Goal: Task Accomplishment & Management: Manage account settings

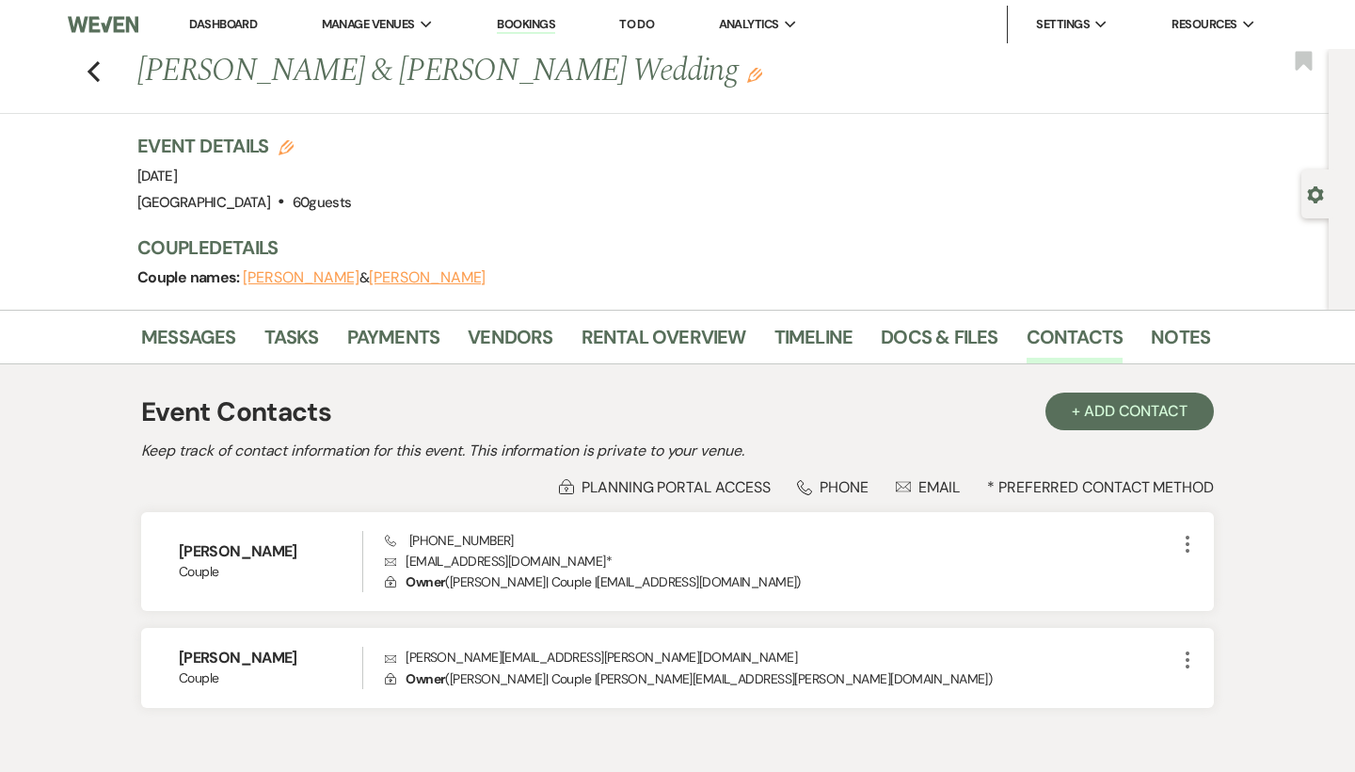
click at [244, 25] on link "Dashboard" at bounding box center [223, 24] width 68 height 16
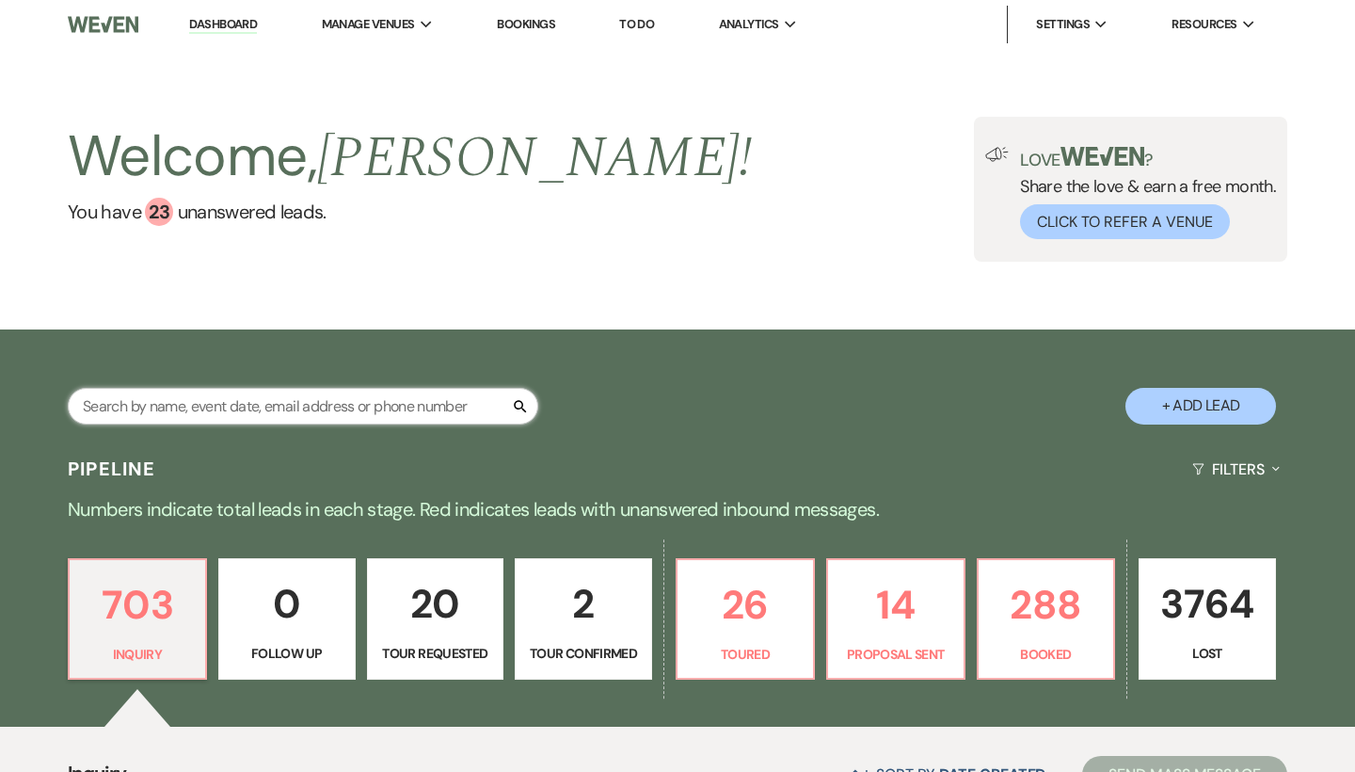
click at [291, 405] on input "text" at bounding box center [303, 406] width 470 height 37
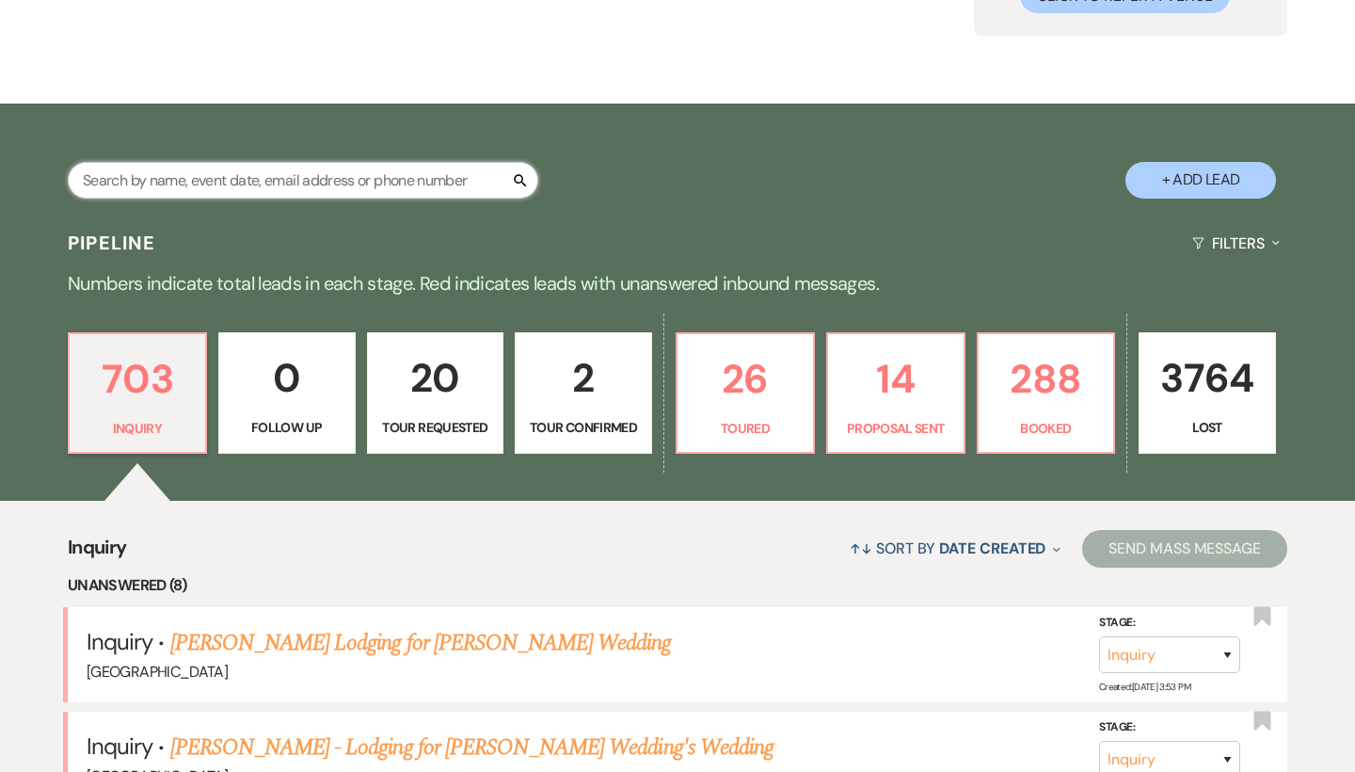
scroll to position [239, 0]
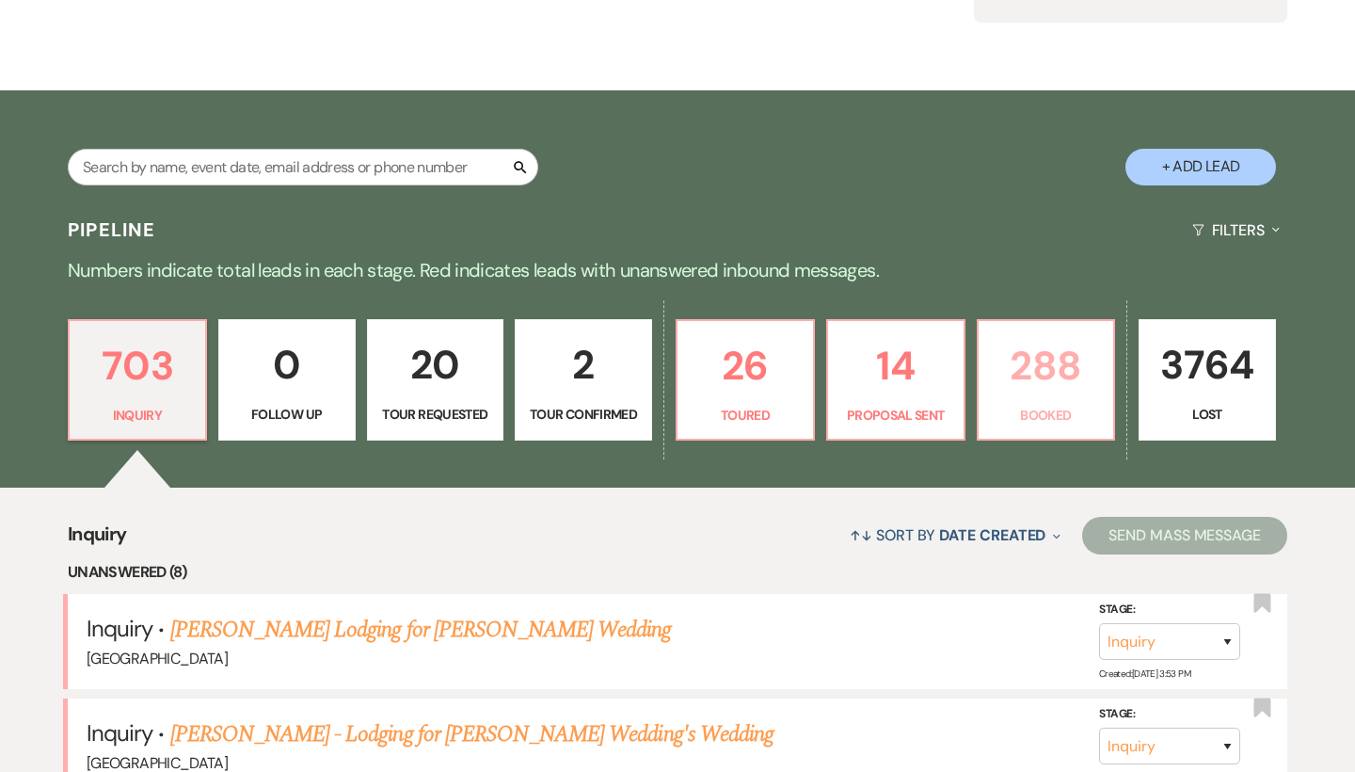
click at [1055, 350] on p "288" at bounding box center [1046, 365] width 113 height 63
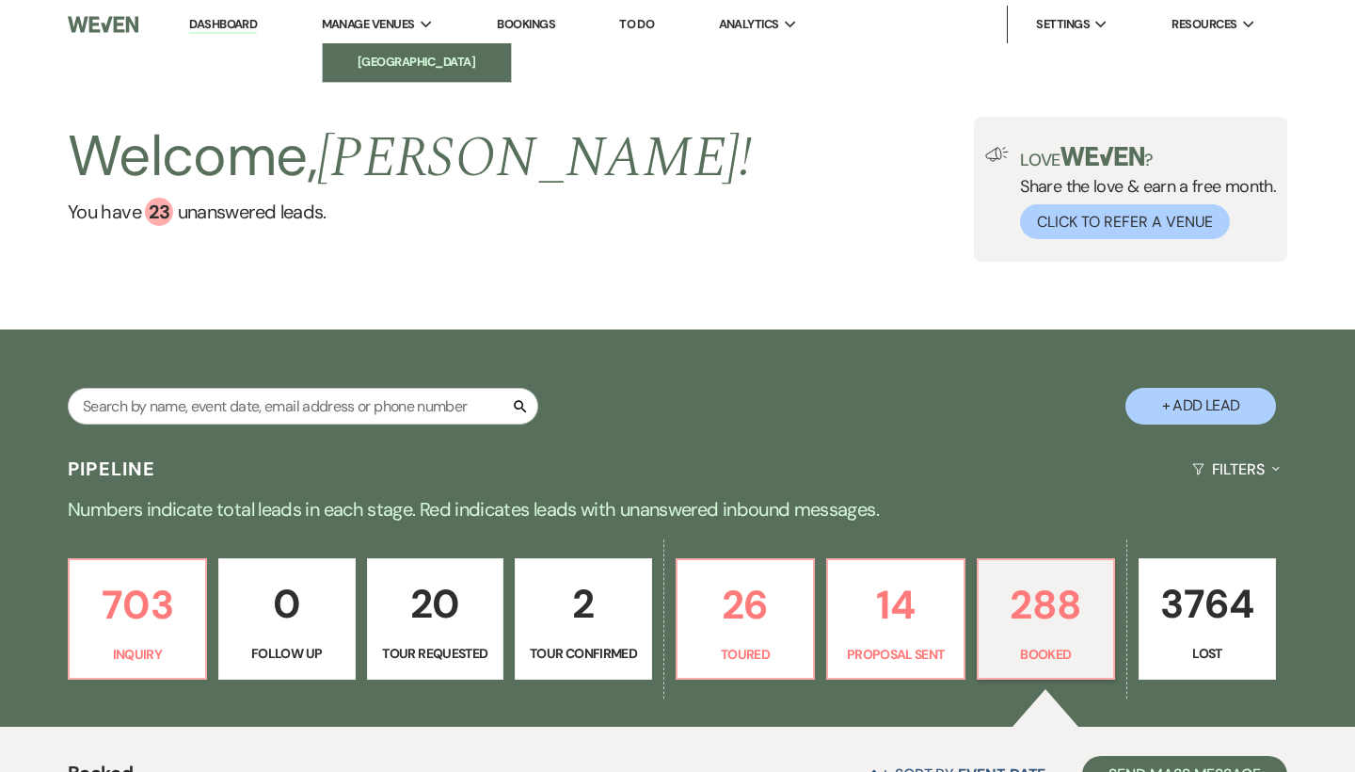
click at [447, 54] on li "[GEOGRAPHIC_DATA]" at bounding box center [416, 62] width 169 height 19
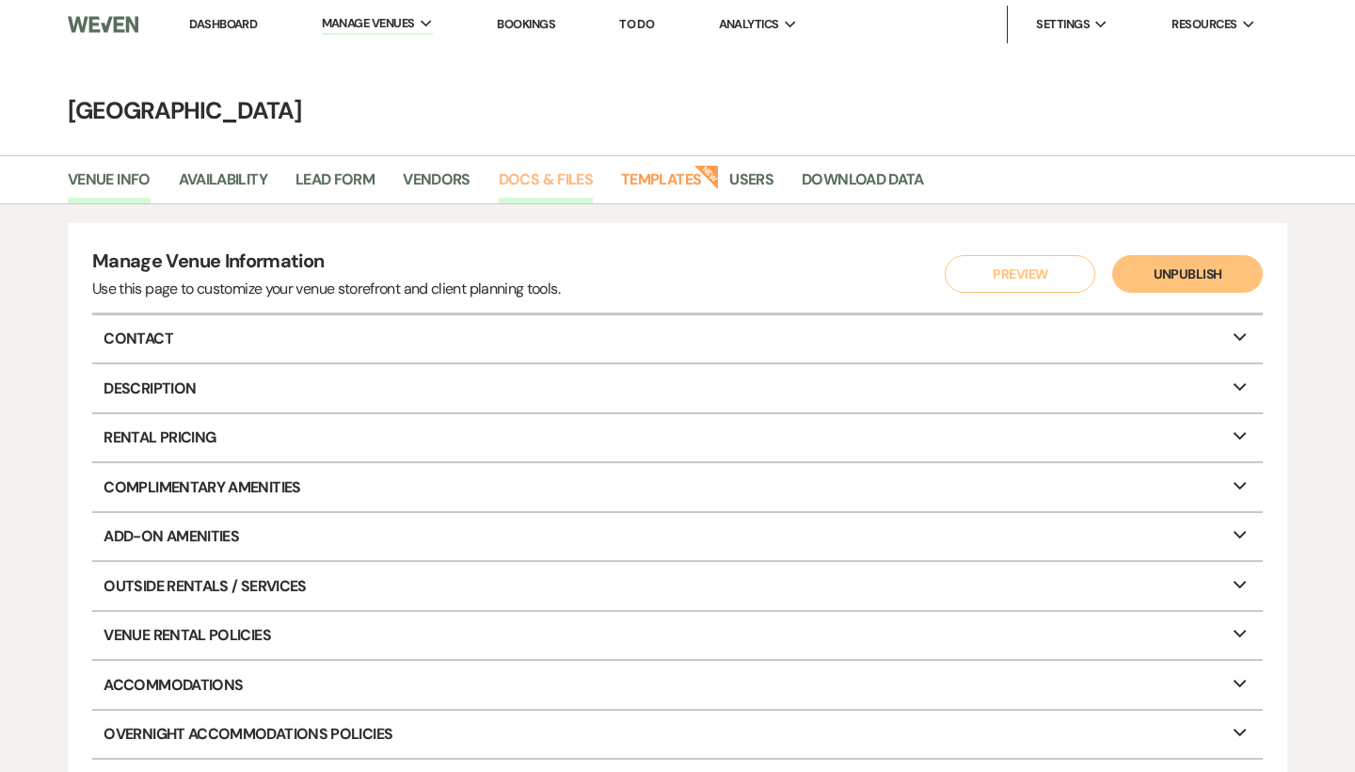
click at [561, 187] on link "Docs & Files" at bounding box center [546, 185] width 94 height 36
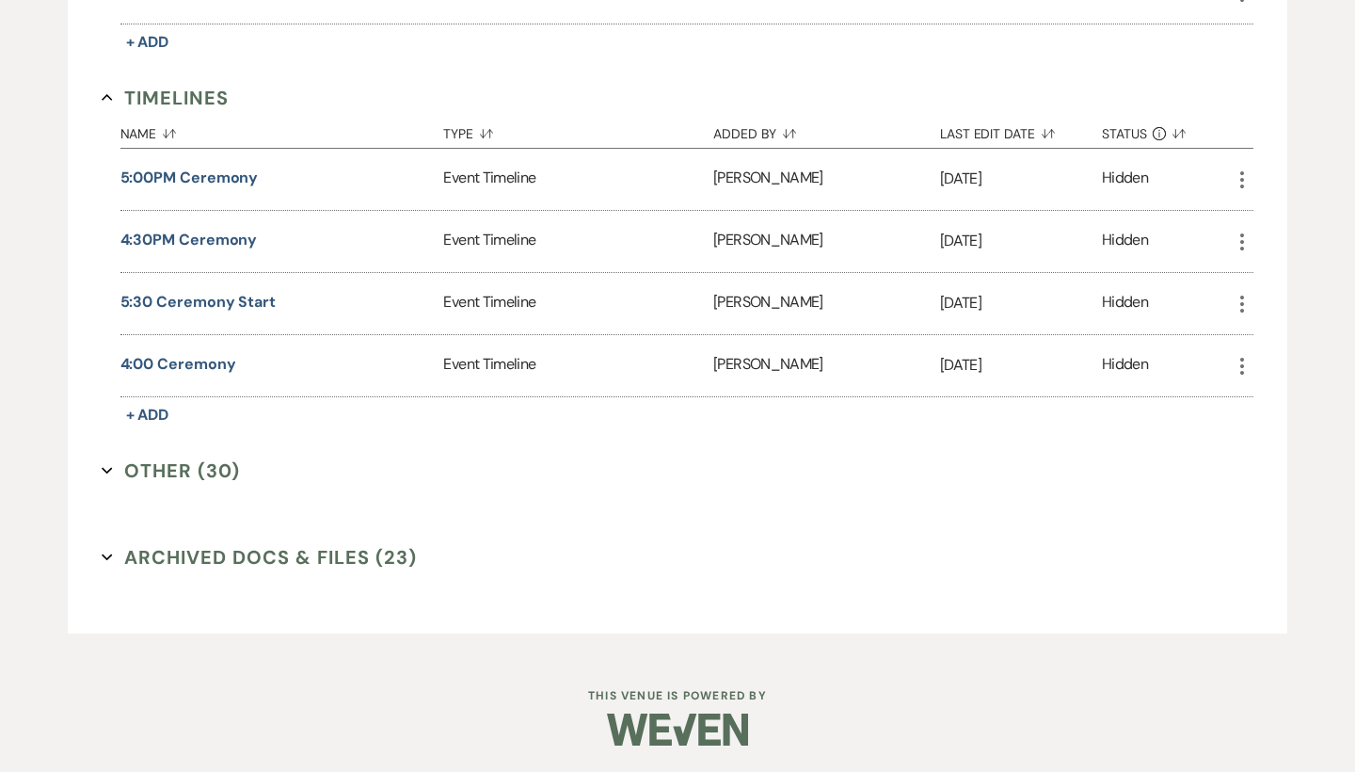
scroll to position [3241, 0]
click at [208, 470] on button "Other (30) Expand" at bounding box center [171, 471] width 139 height 28
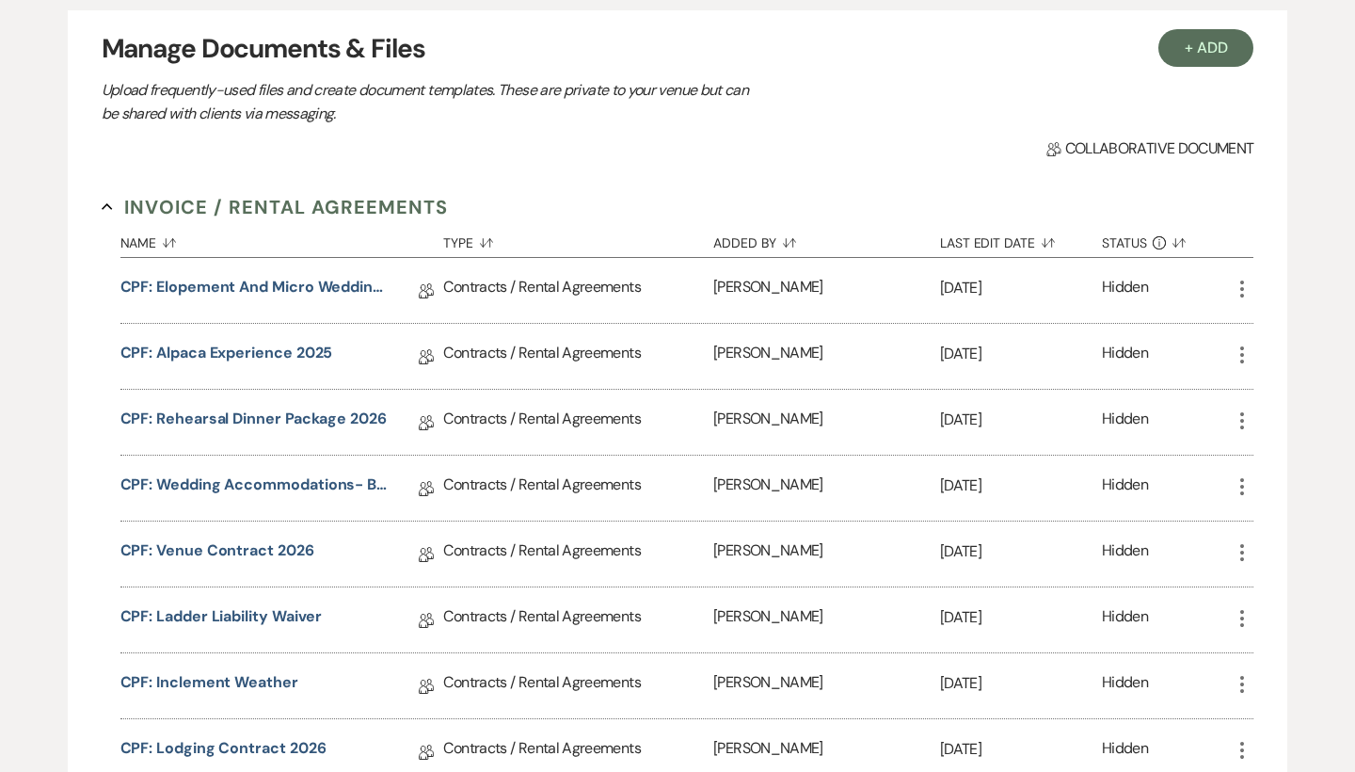
scroll to position [295, 0]
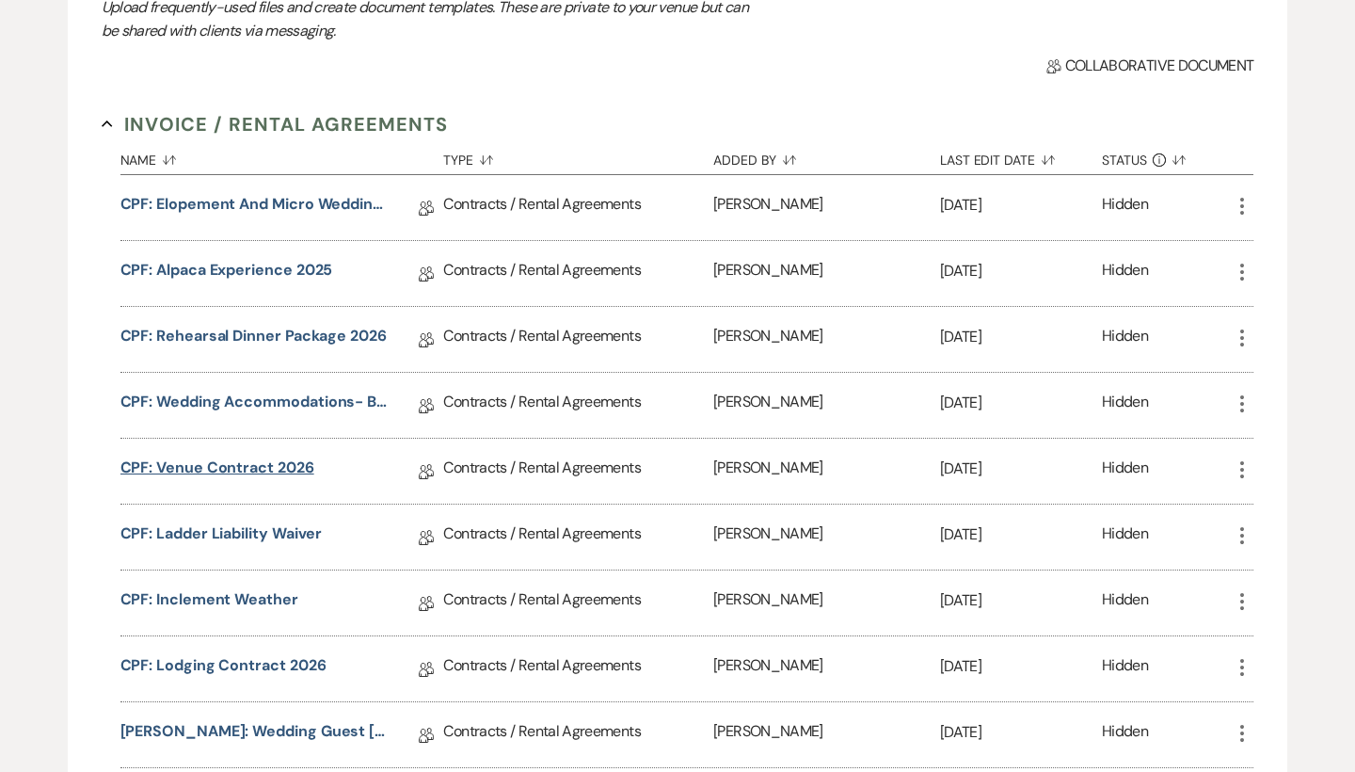
click at [237, 461] on link "CPF: Venue Contract 2026" at bounding box center [217, 470] width 194 height 29
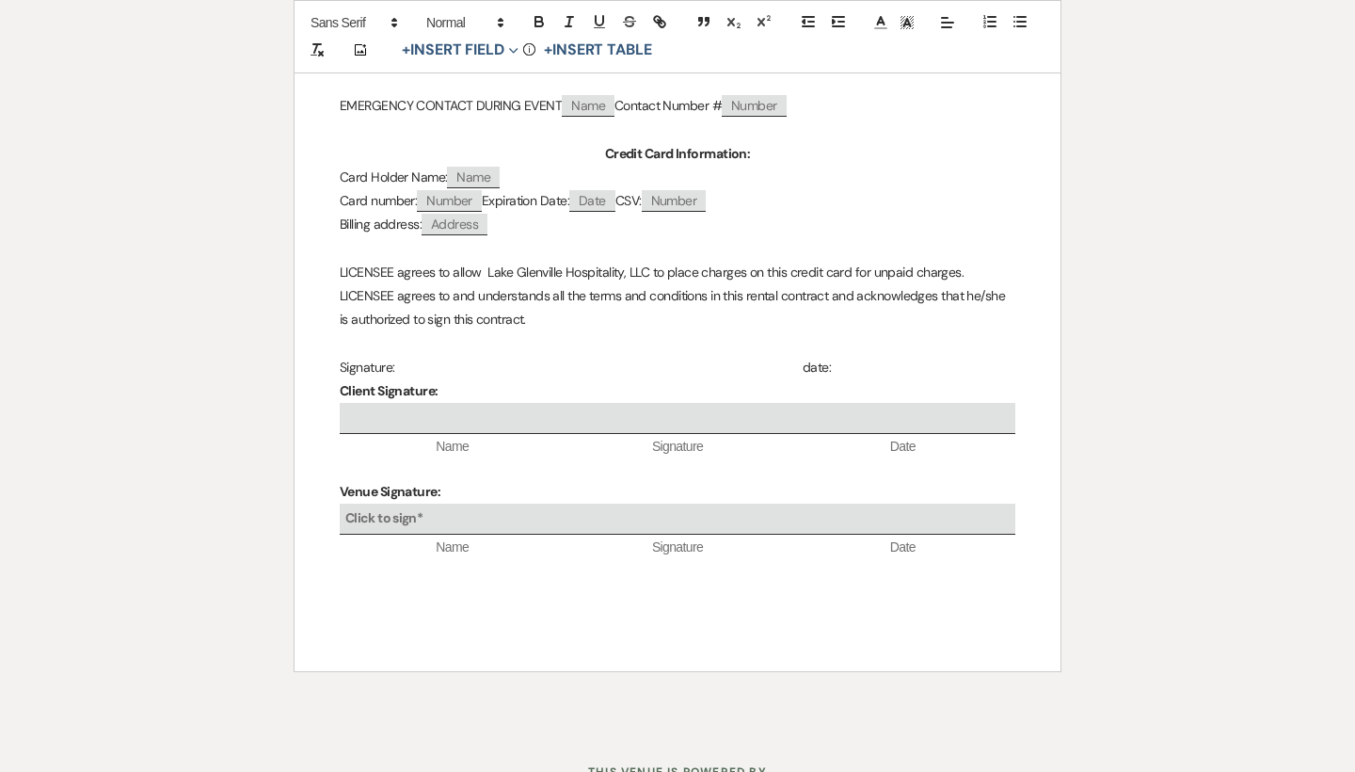
scroll to position [8458, 0]
click at [684, 504] on div "Click to sign*" at bounding box center [678, 519] width 676 height 31
select select "owner"
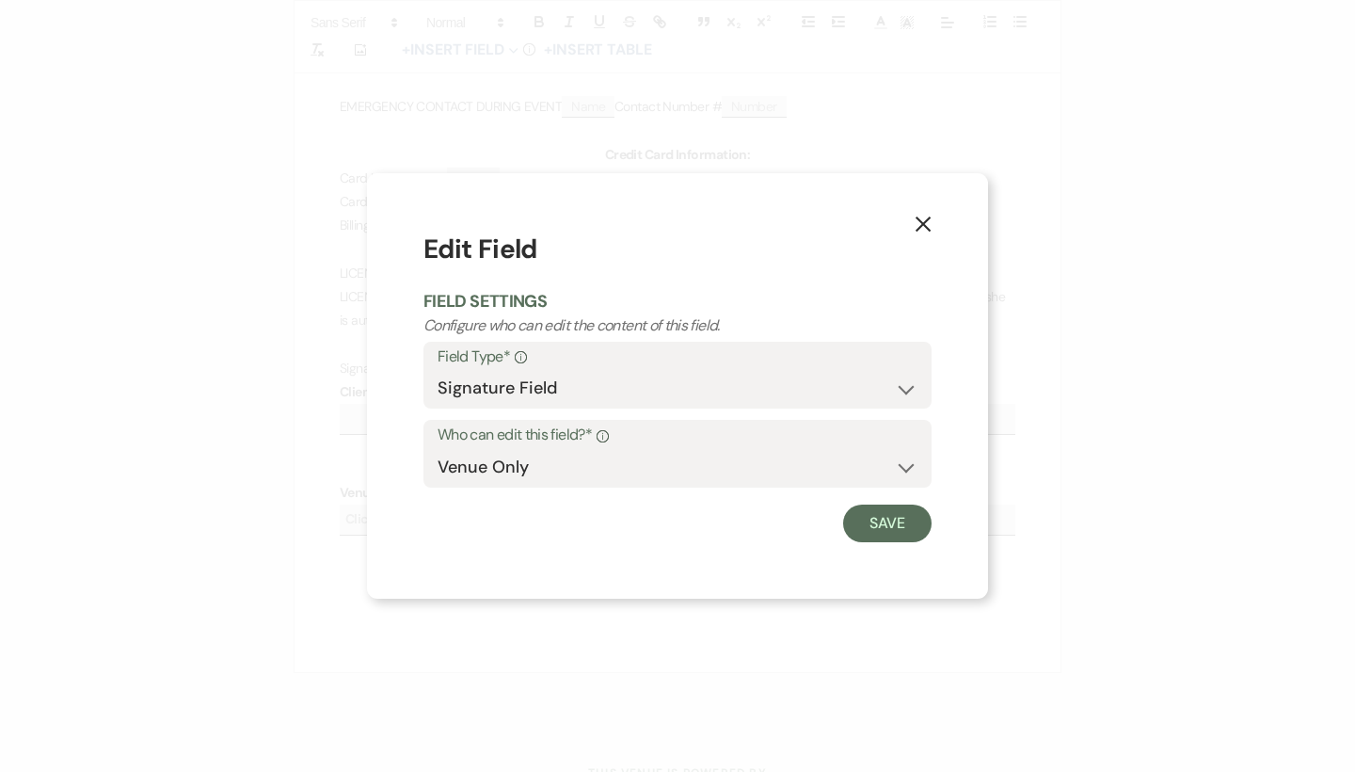
click at [915, 222] on icon "X" at bounding box center [923, 223] width 17 height 17
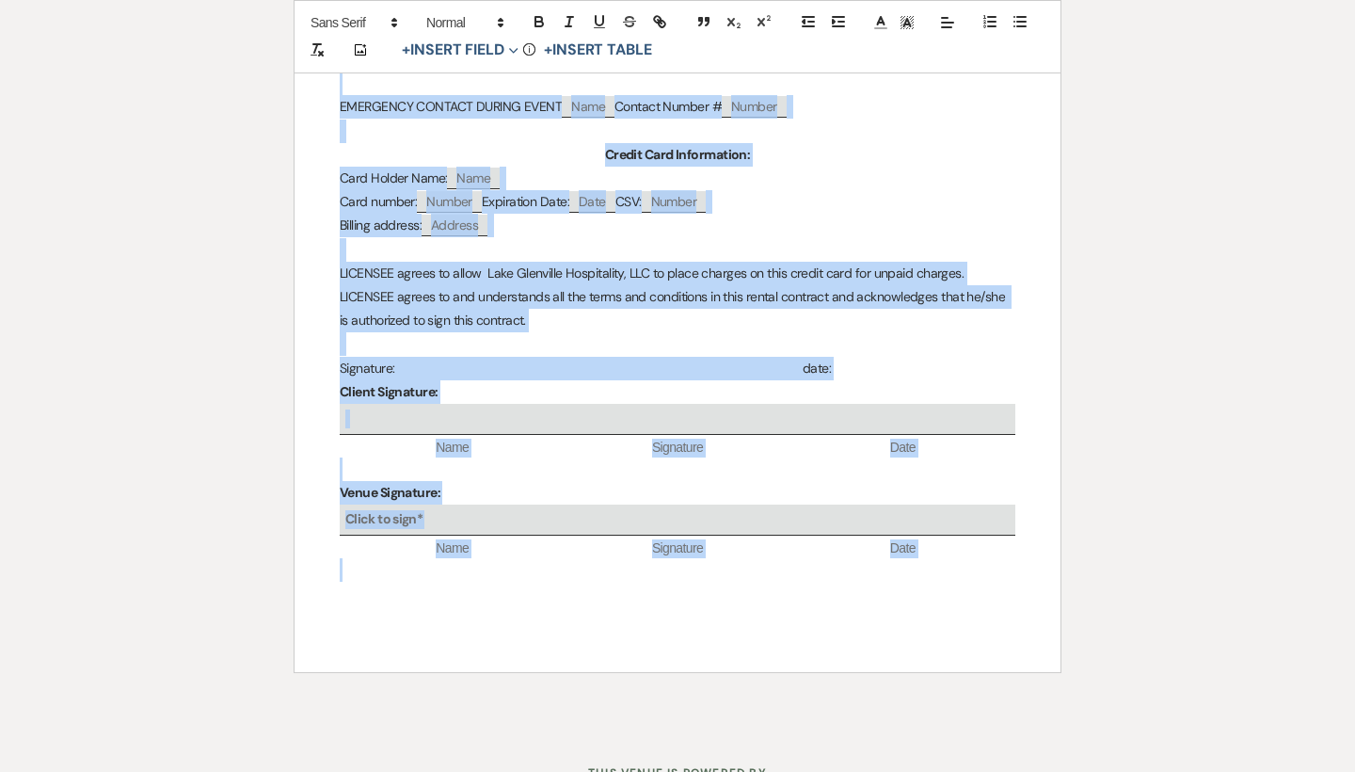
copy div "Lore Ipsumdolo Sitametcons, ADI Elitsed: 567 Doeiusm Temp In, Utlaboree, DO 723…"
drag, startPoint x: 513, startPoint y: 397, endPoint x: 626, endPoint y: 741, distance: 362.4
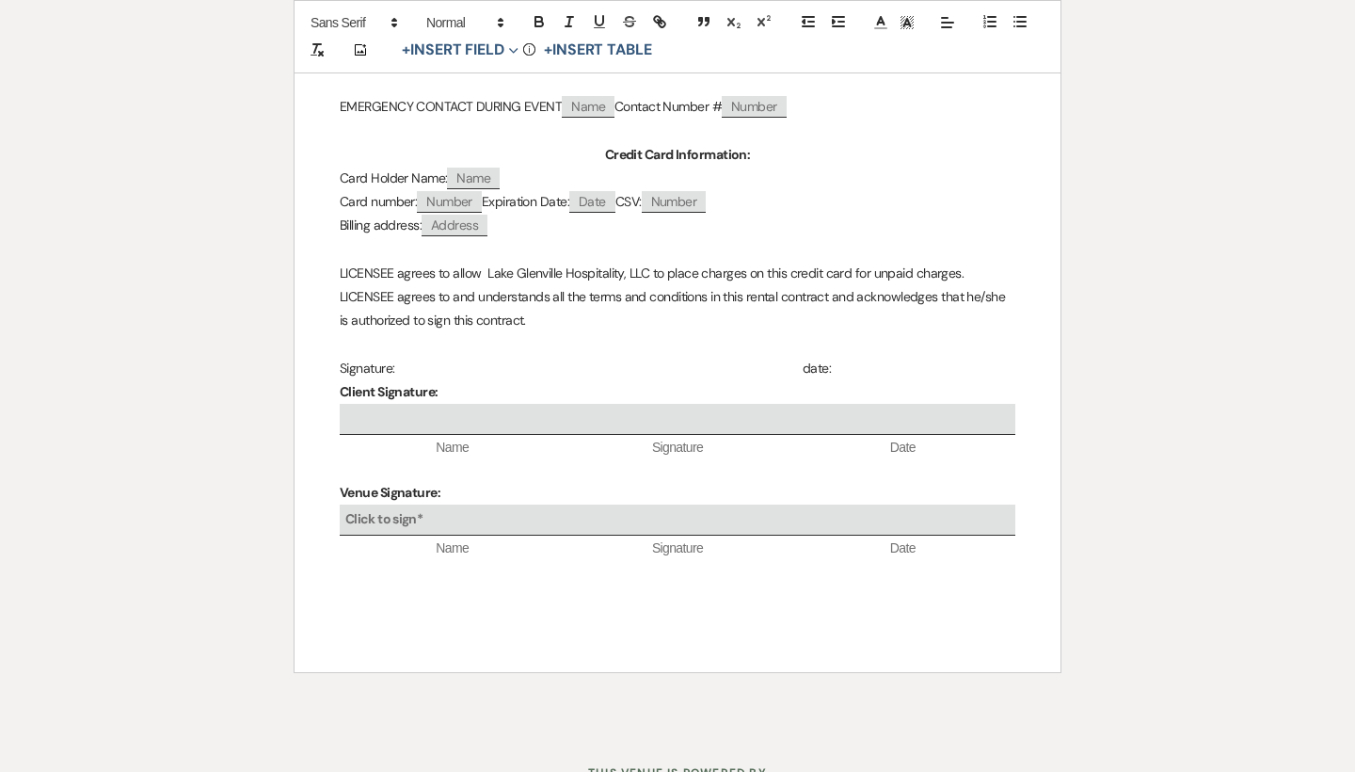
click at [567, 285] on p "LICENSEE agrees to and understands all the terms and conditions in this rental …" at bounding box center [678, 308] width 676 height 47
click at [568, 332] on p at bounding box center [678, 344] width 676 height 24
click at [516, 332] on p at bounding box center [678, 344] width 676 height 24
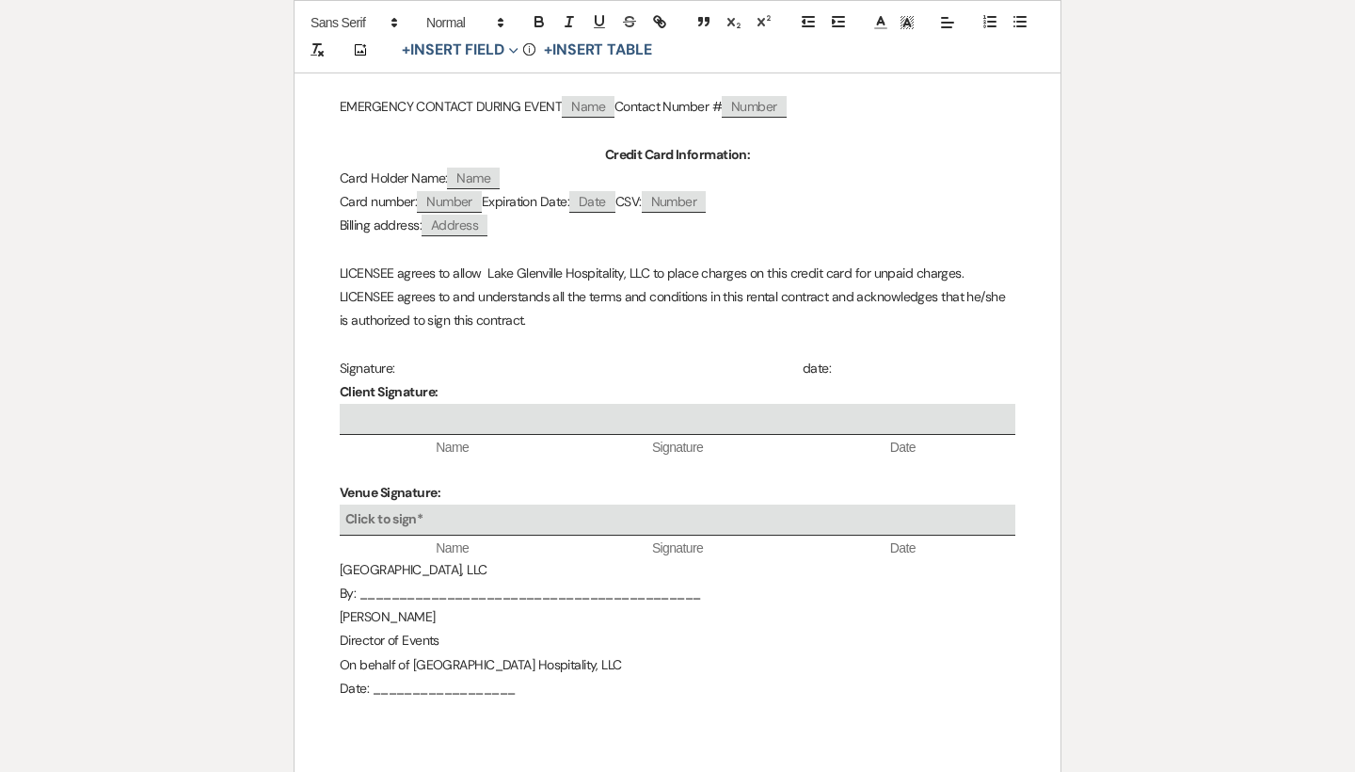
drag, startPoint x: 769, startPoint y: 515, endPoint x: 297, endPoint y: 518, distance: 471.4
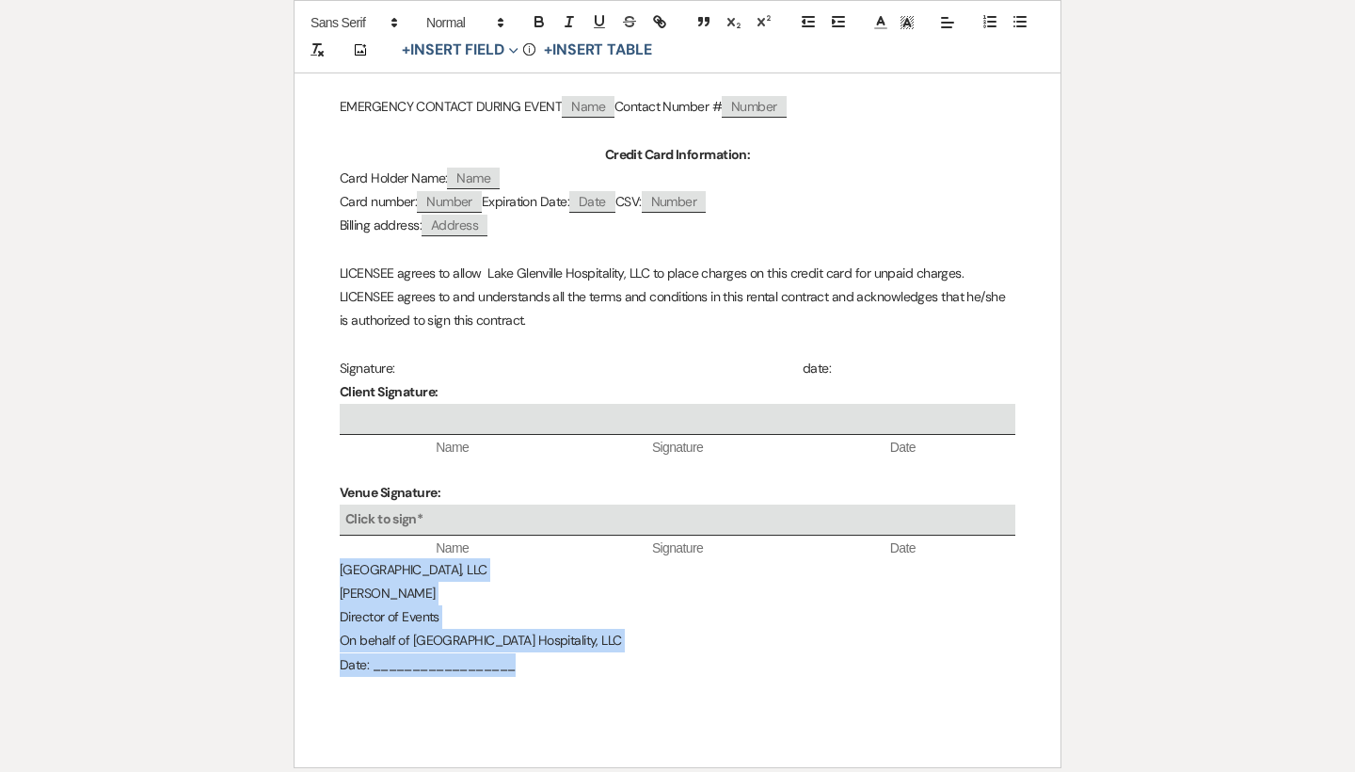
drag, startPoint x: 567, startPoint y: 583, endPoint x: 300, endPoint y: 496, distance: 281.2
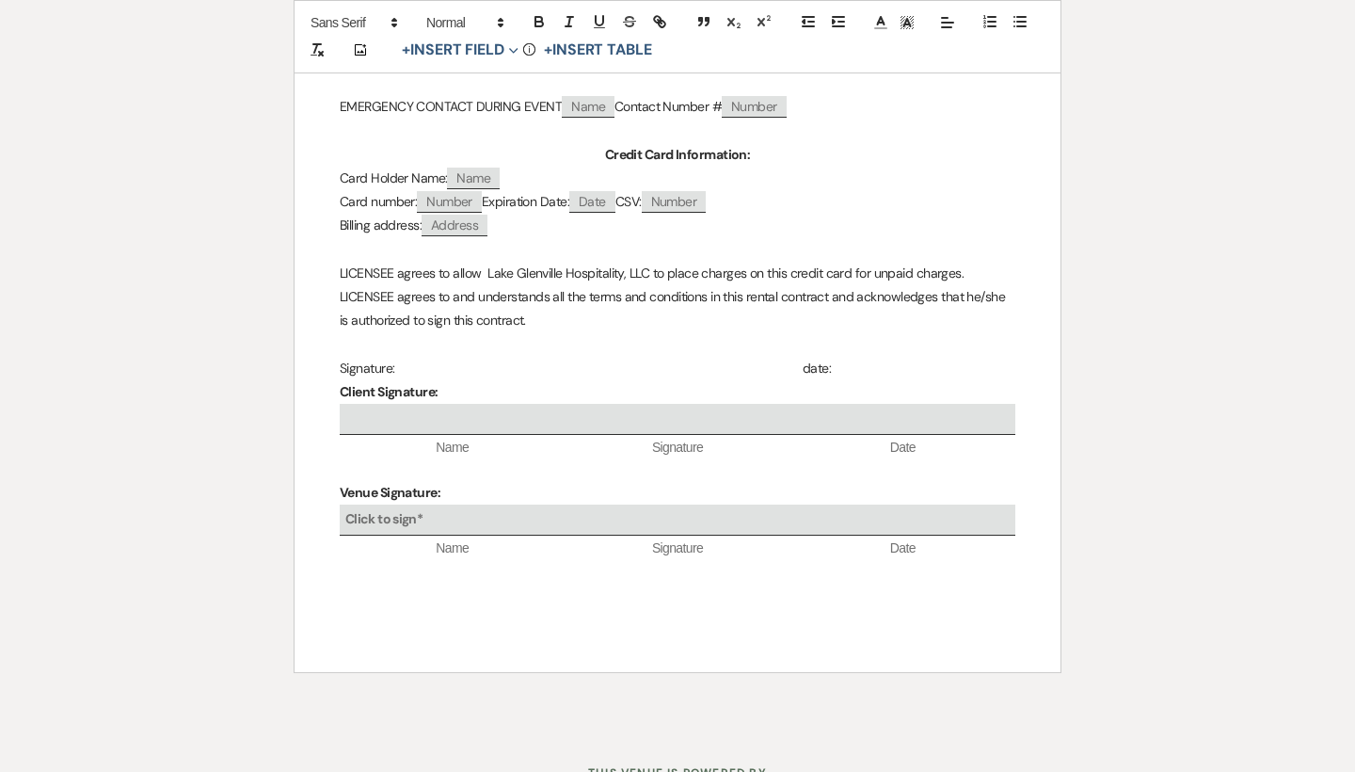
click at [495, 481] on p "Venue Signature:" at bounding box center [678, 493] width 676 height 24
click at [375, 484] on strong "Venue Signature:" at bounding box center [390, 492] width 101 height 17
click at [440, 484] on strong "Venue Signature:" at bounding box center [390, 492] width 101 height 17
click at [410, 357] on p "Signature: date:" at bounding box center [678, 369] width 676 height 24
drag, startPoint x: 383, startPoint y: 419, endPoint x: 341, endPoint y: 417, distance: 42.4
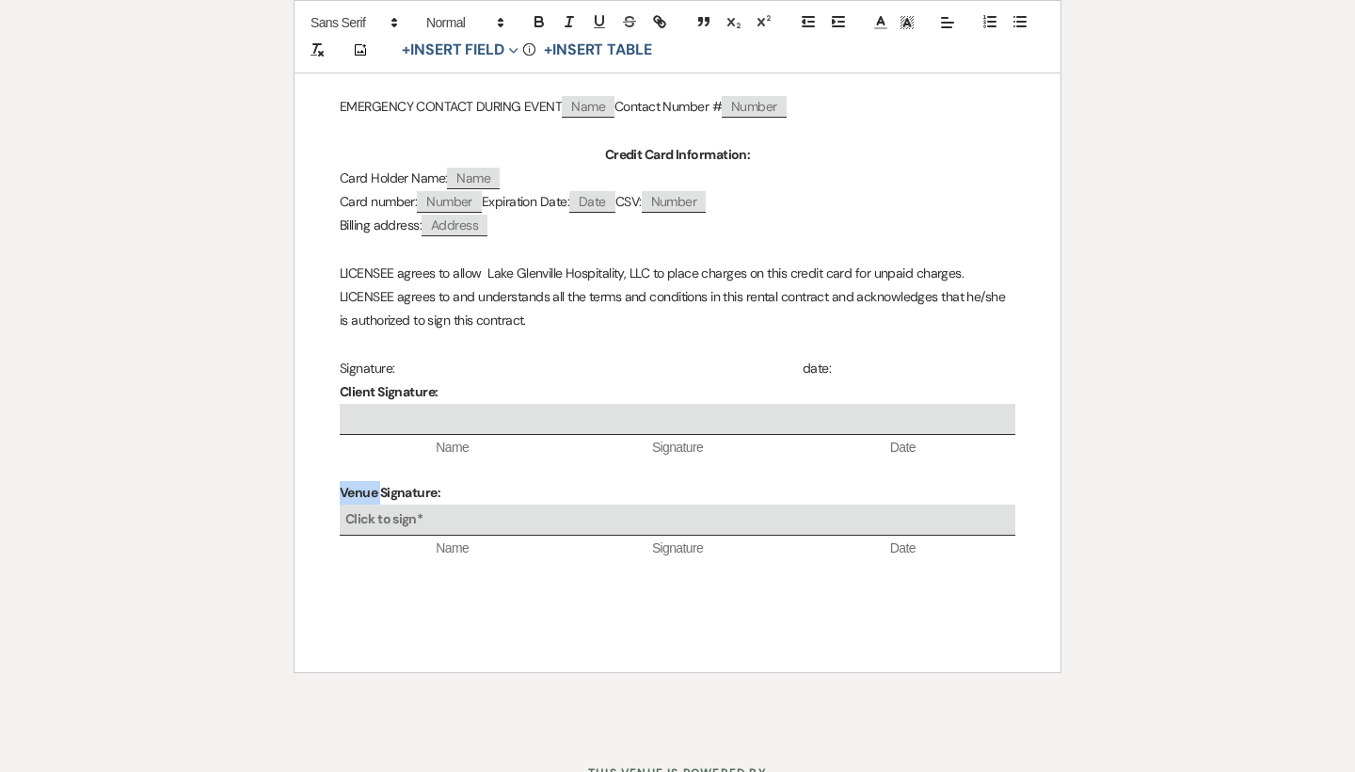
click at [341, 484] on strong "Venue Signature:" at bounding box center [390, 492] width 101 height 17
click at [474, 481] on p "Venue Signature:" at bounding box center [678, 493] width 676 height 24
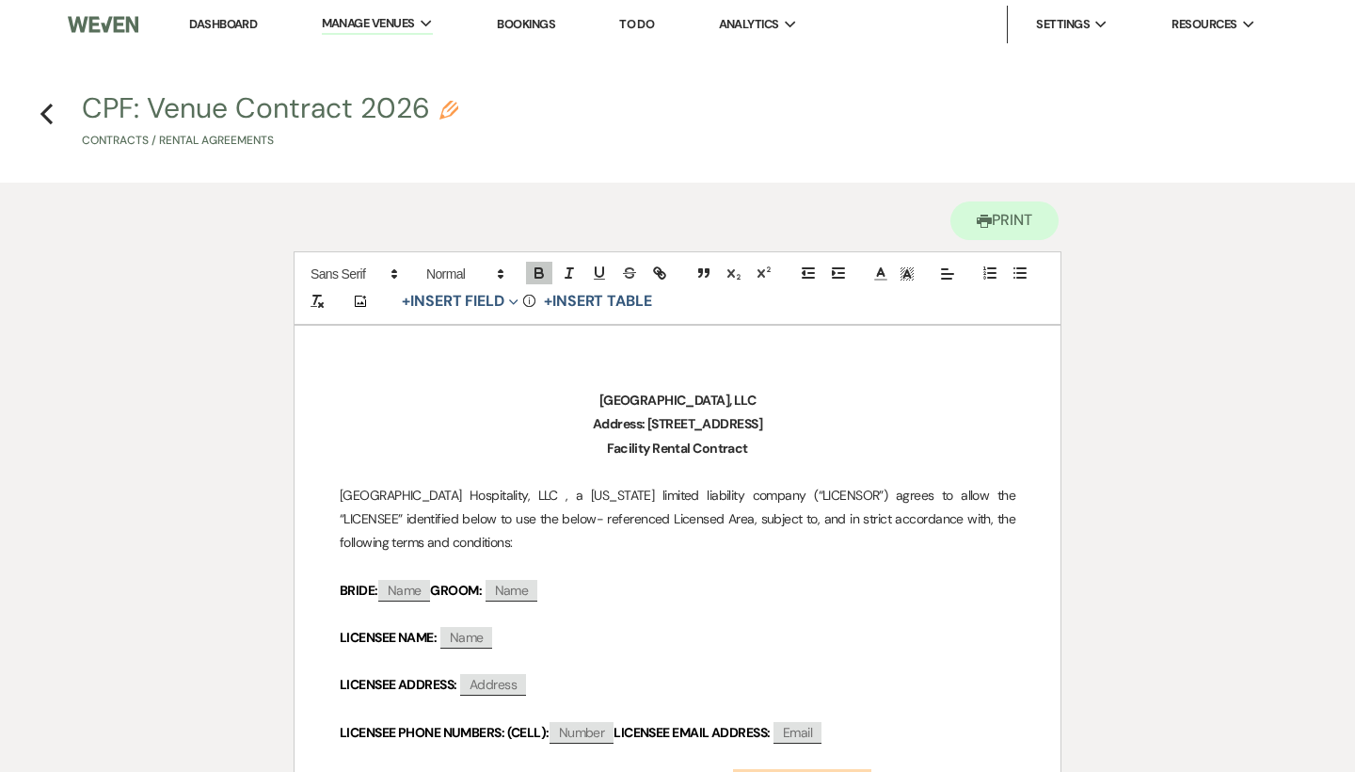
scroll to position [0, 0]
click at [49, 112] on icon "Previous" at bounding box center [47, 114] width 14 height 23
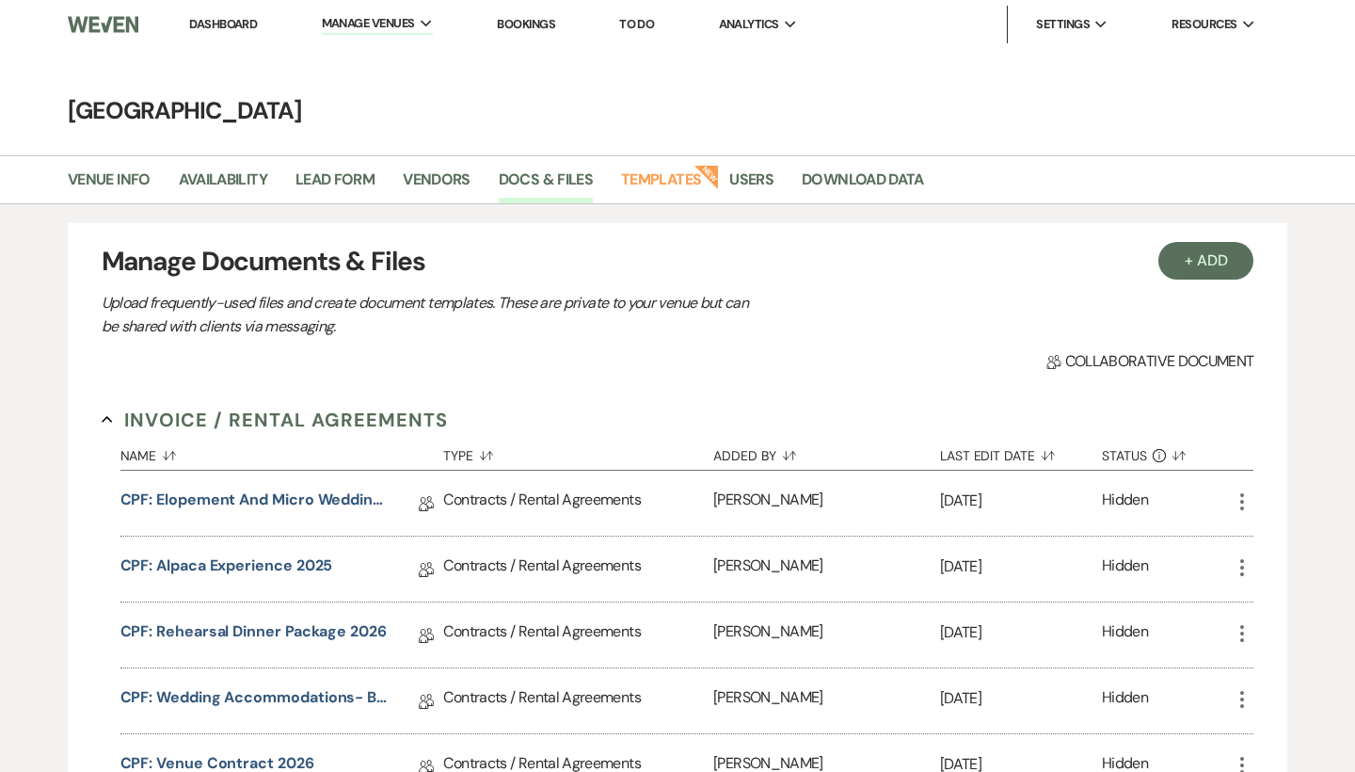
click at [222, 24] on link "Dashboard" at bounding box center [223, 24] width 68 height 16
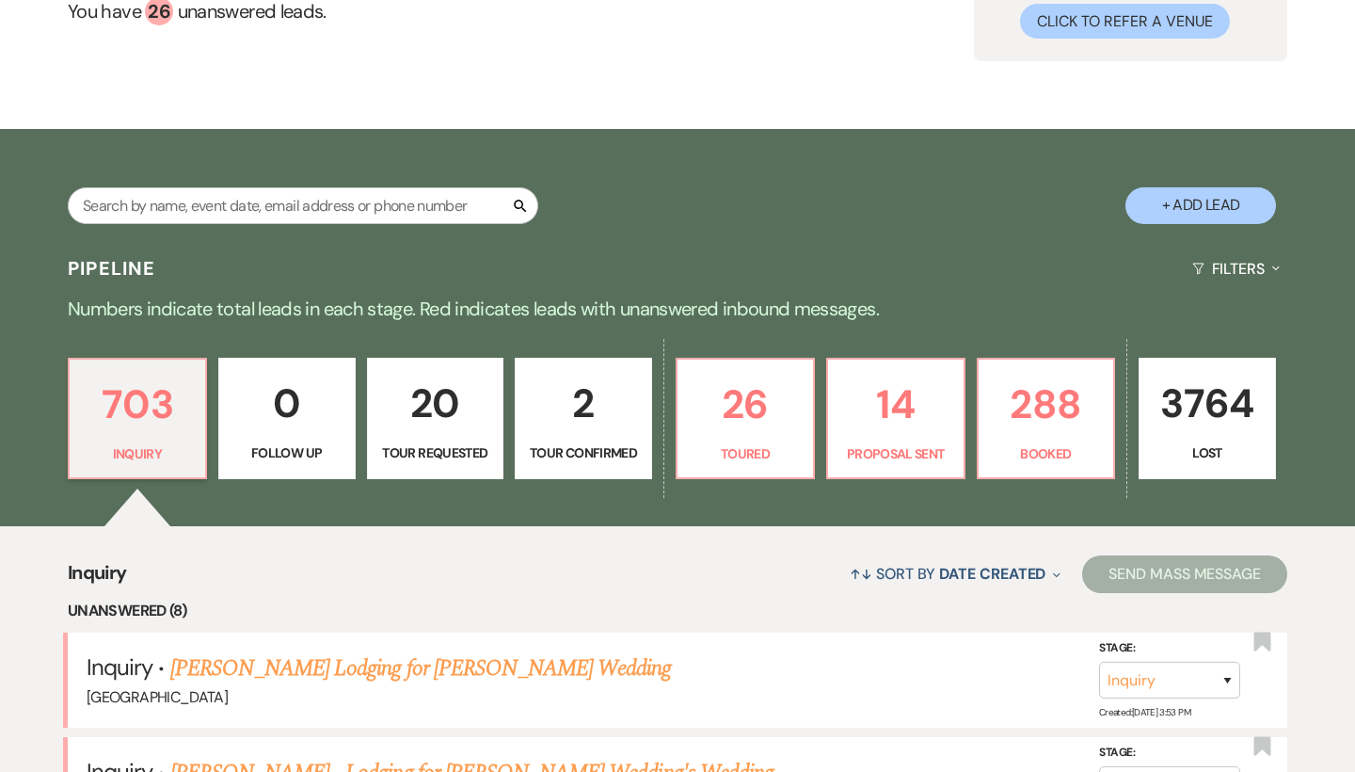
scroll to position [224, 0]
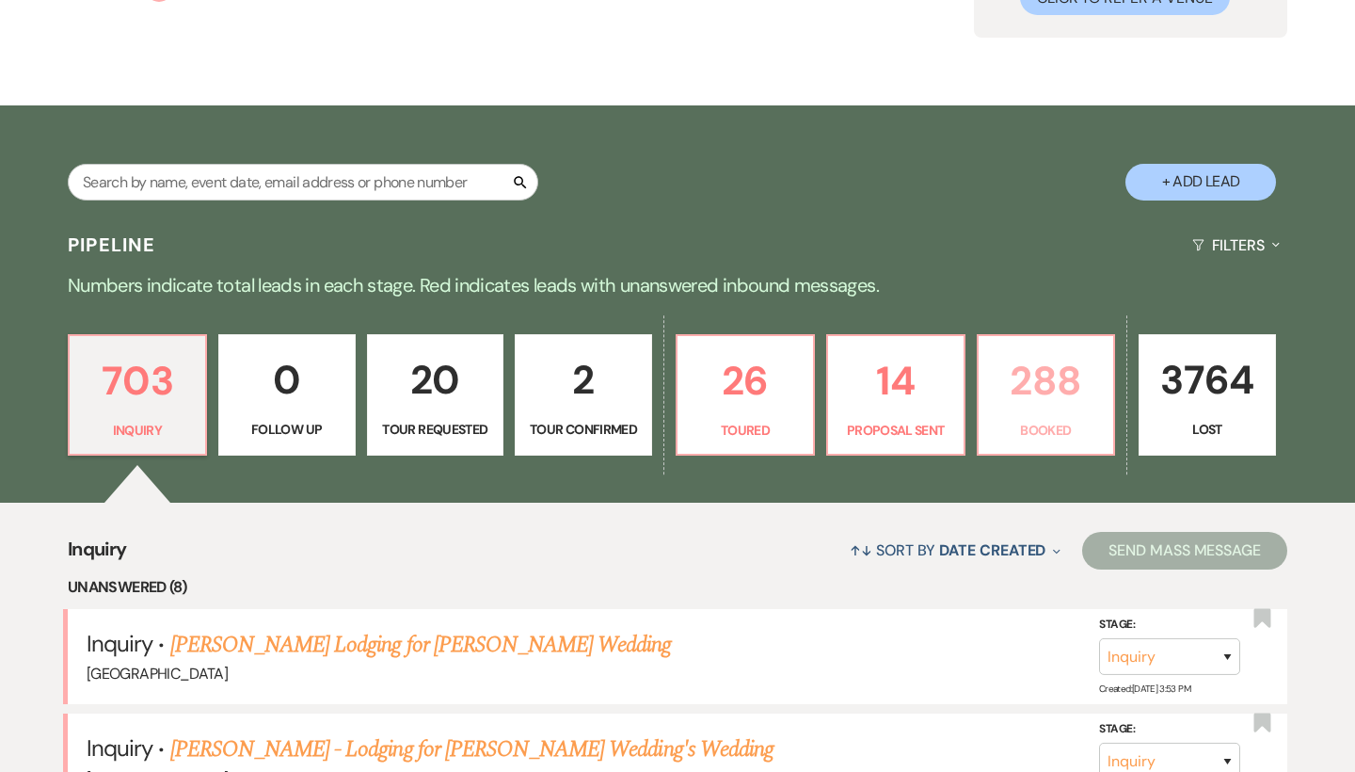
click at [1059, 416] on link "288 Booked" at bounding box center [1046, 395] width 139 height 122
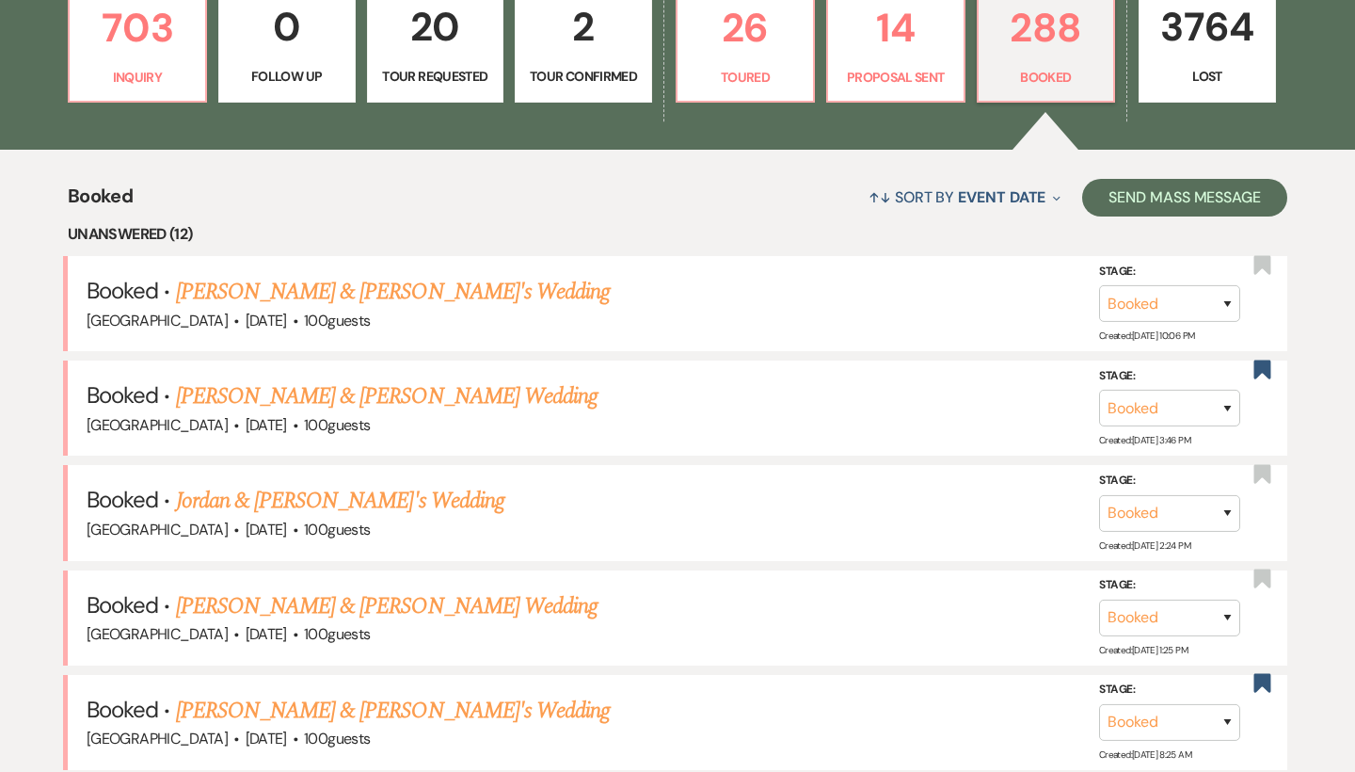
scroll to position [445, 0]
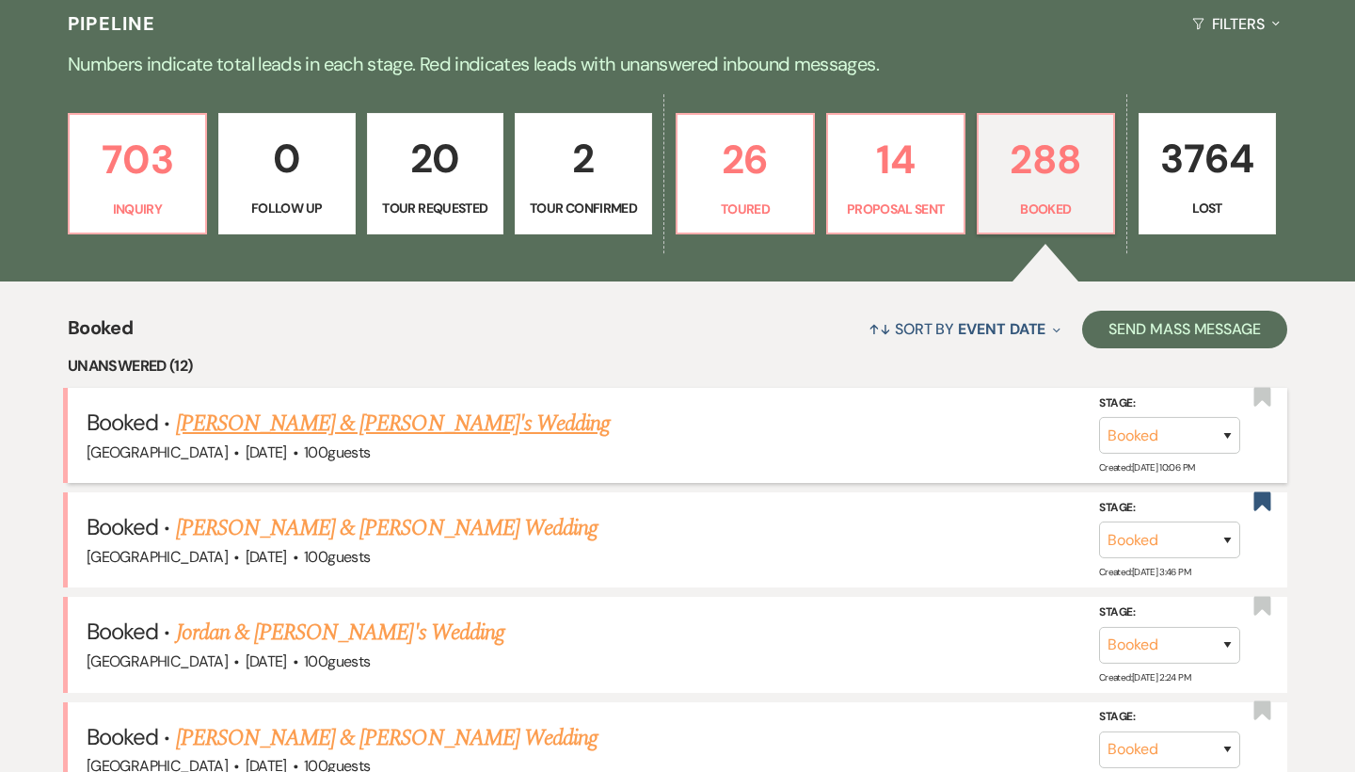
click at [393, 422] on link "[PERSON_NAME] & [PERSON_NAME]'s Wedding" at bounding box center [393, 423] width 435 height 34
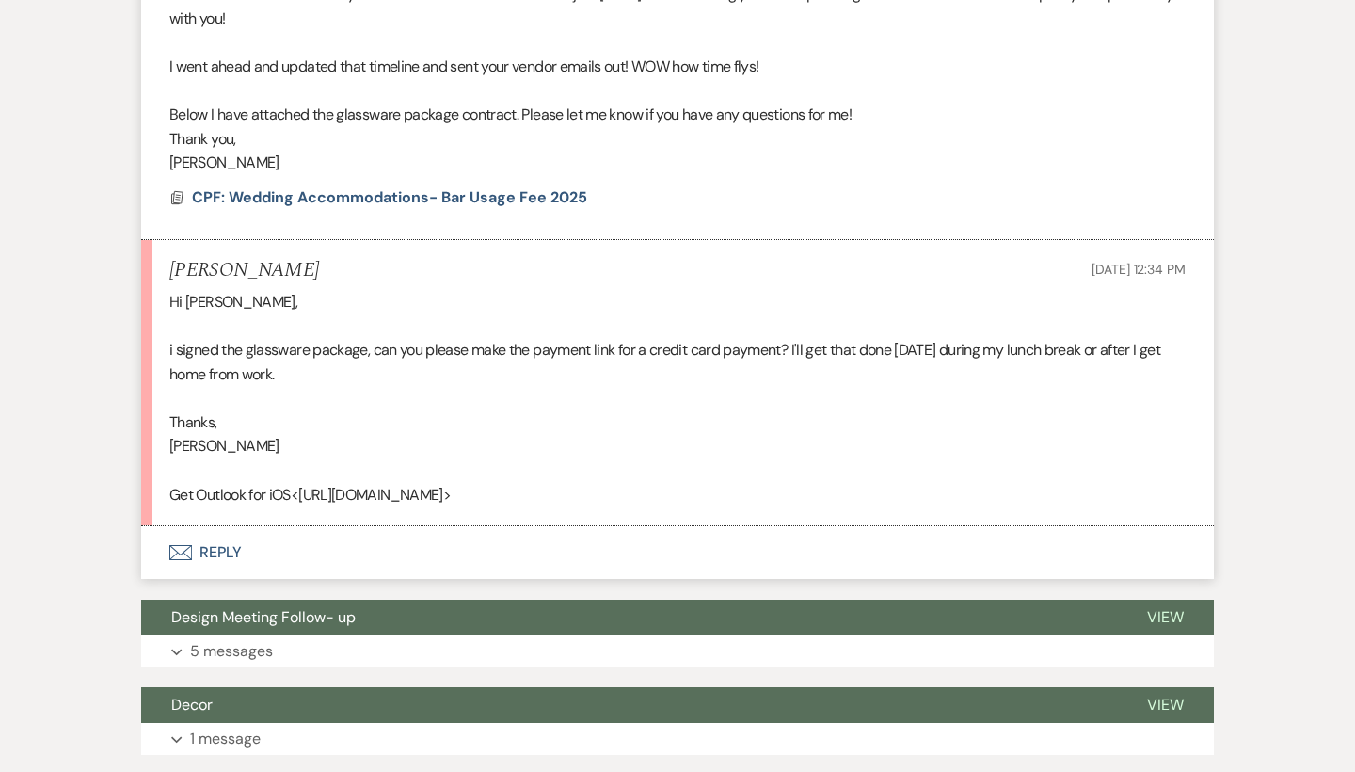
scroll to position [2428, 0]
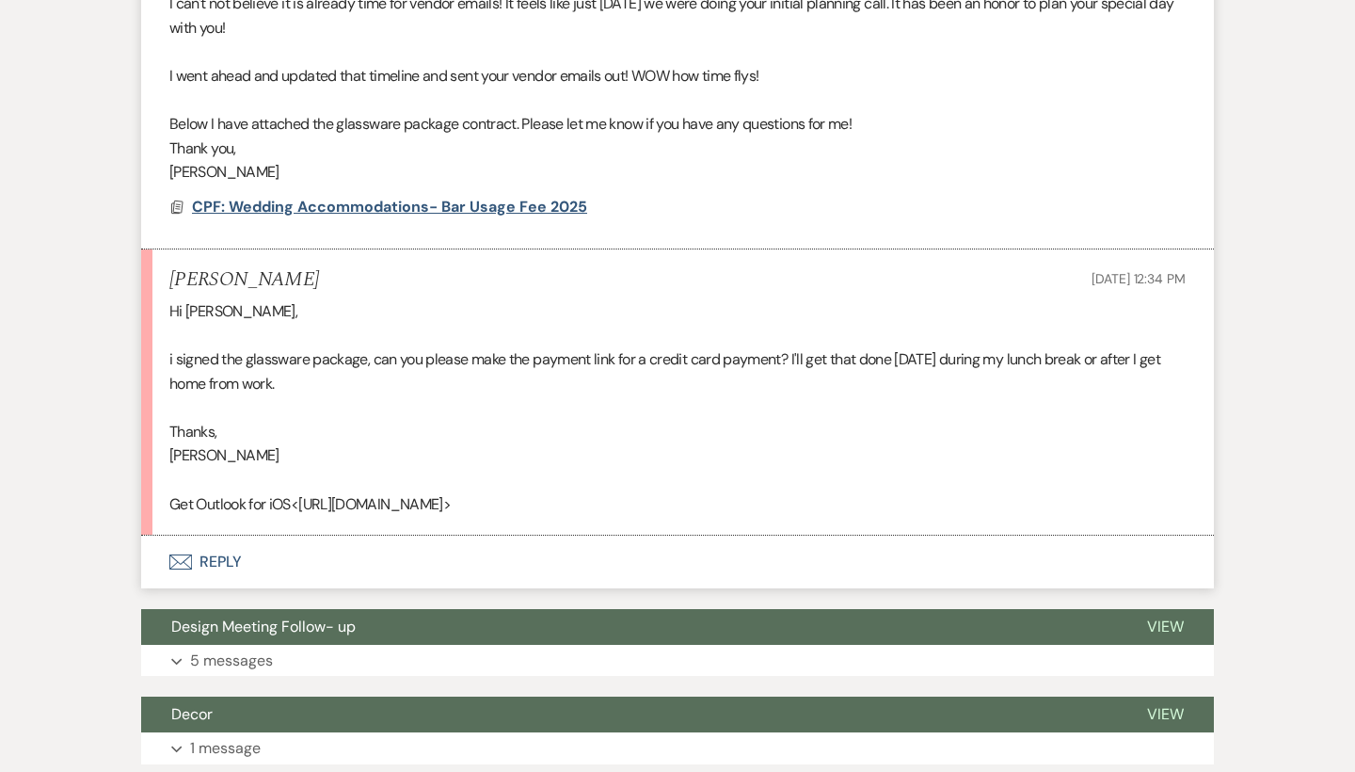
click at [486, 197] on span "CPF: Wedding Accommodations- Bar Usage Fee 2025" at bounding box center [389, 207] width 395 height 20
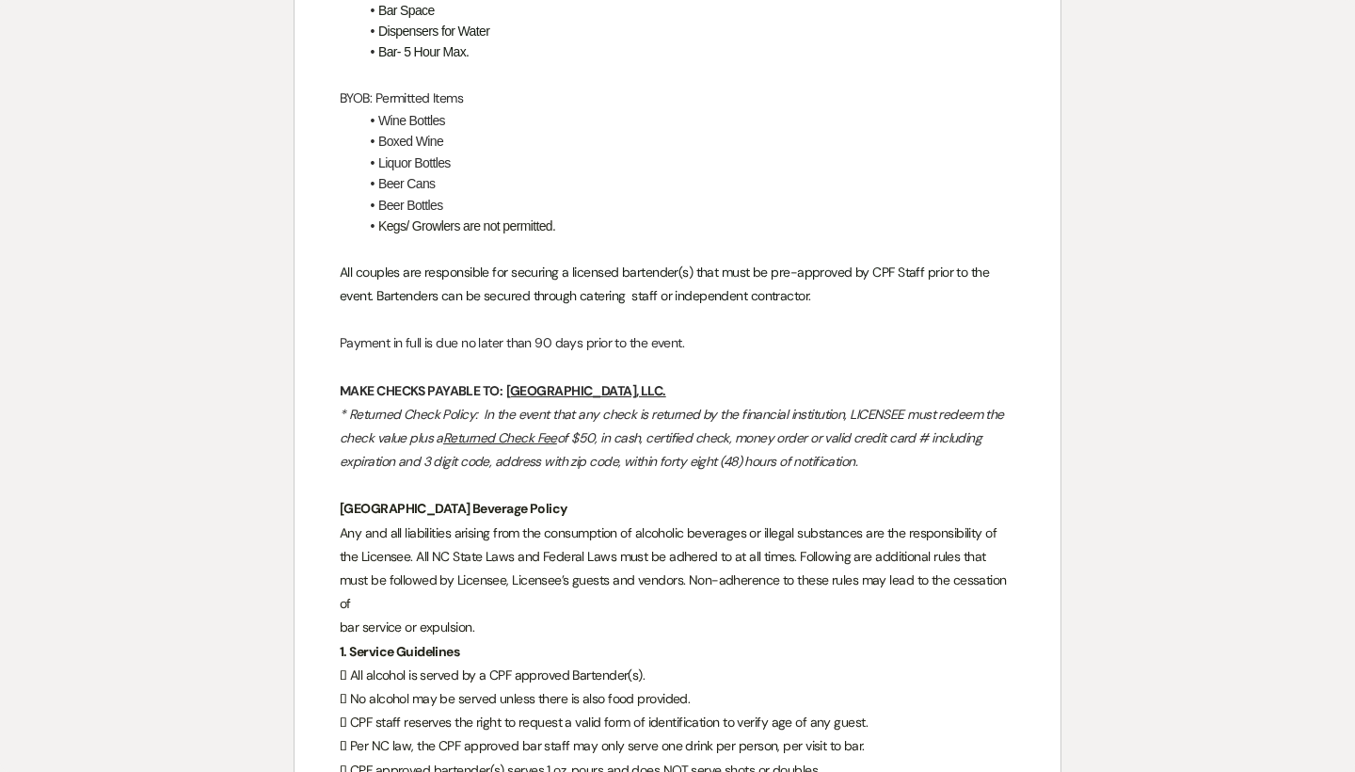
scroll to position [932, 0]
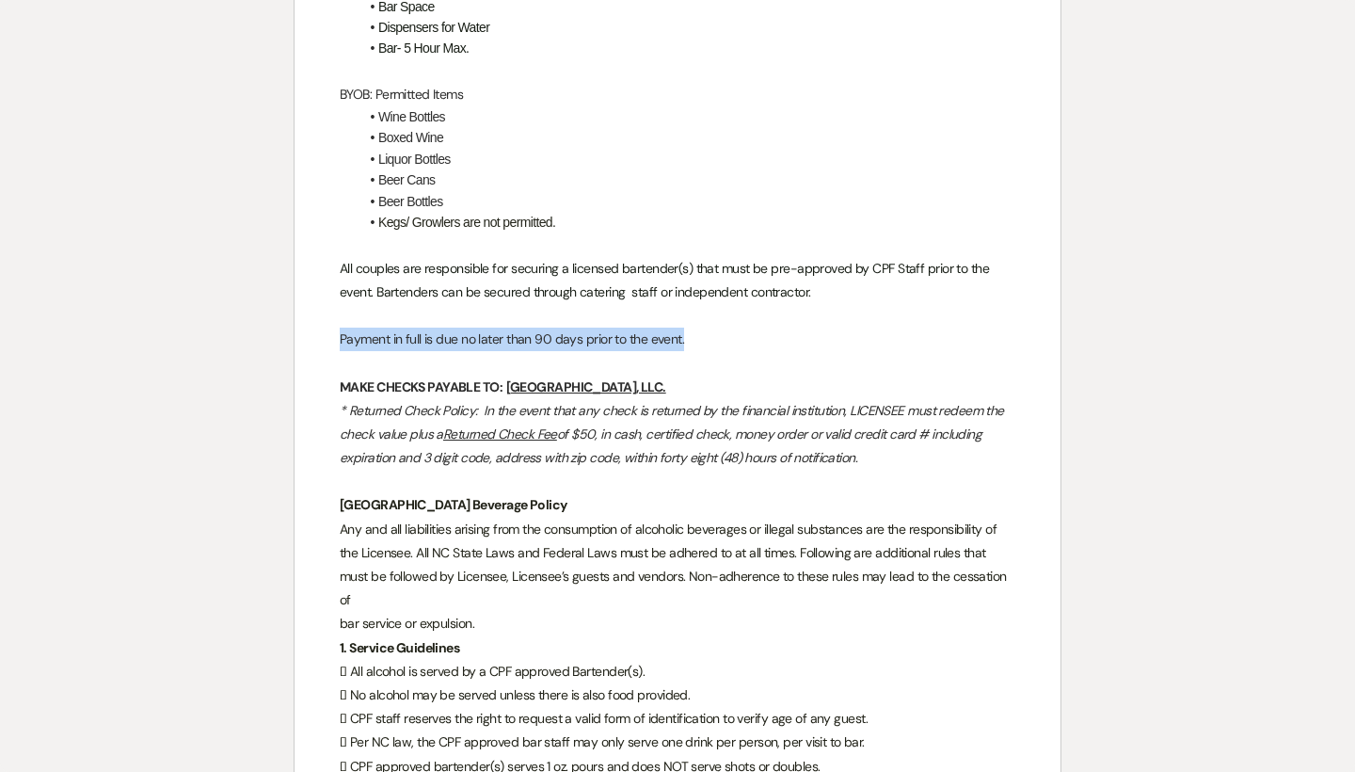
drag, startPoint x: 320, startPoint y: 325, endPoint x: 756, endPoint y: 327, distance: 435.7
click at [756, 327] on div "﻿ ﻿ [GEOGRAPHIC_DATA], LLC Mailing Address/ Physical address: [STREET_ADDRESS] …" at bounding box center [678, 733] width 766 height 2909
click at [756, 327] on p "Payment in full is due no later than 90 days prior to the event." at bounding box center [678, 339] width 676 height 24
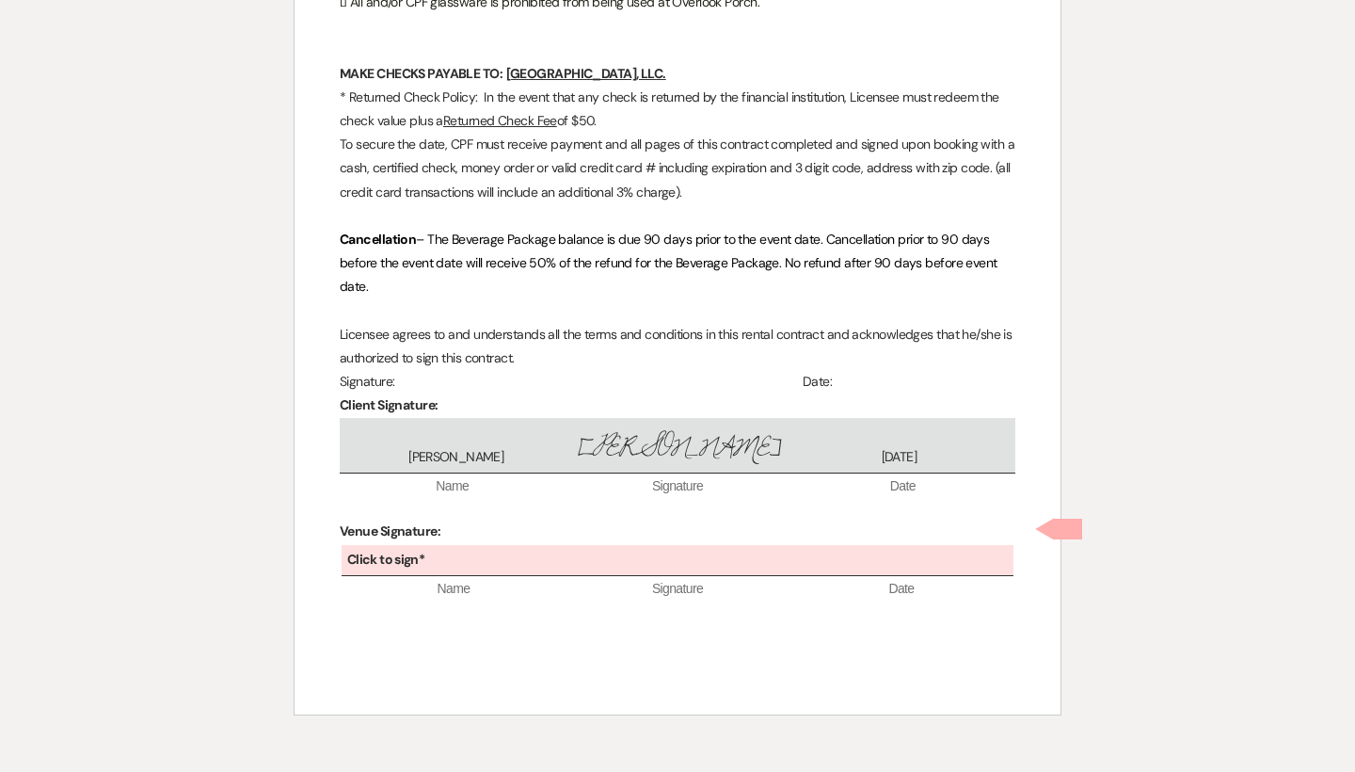
scroll to position [2381, 0]
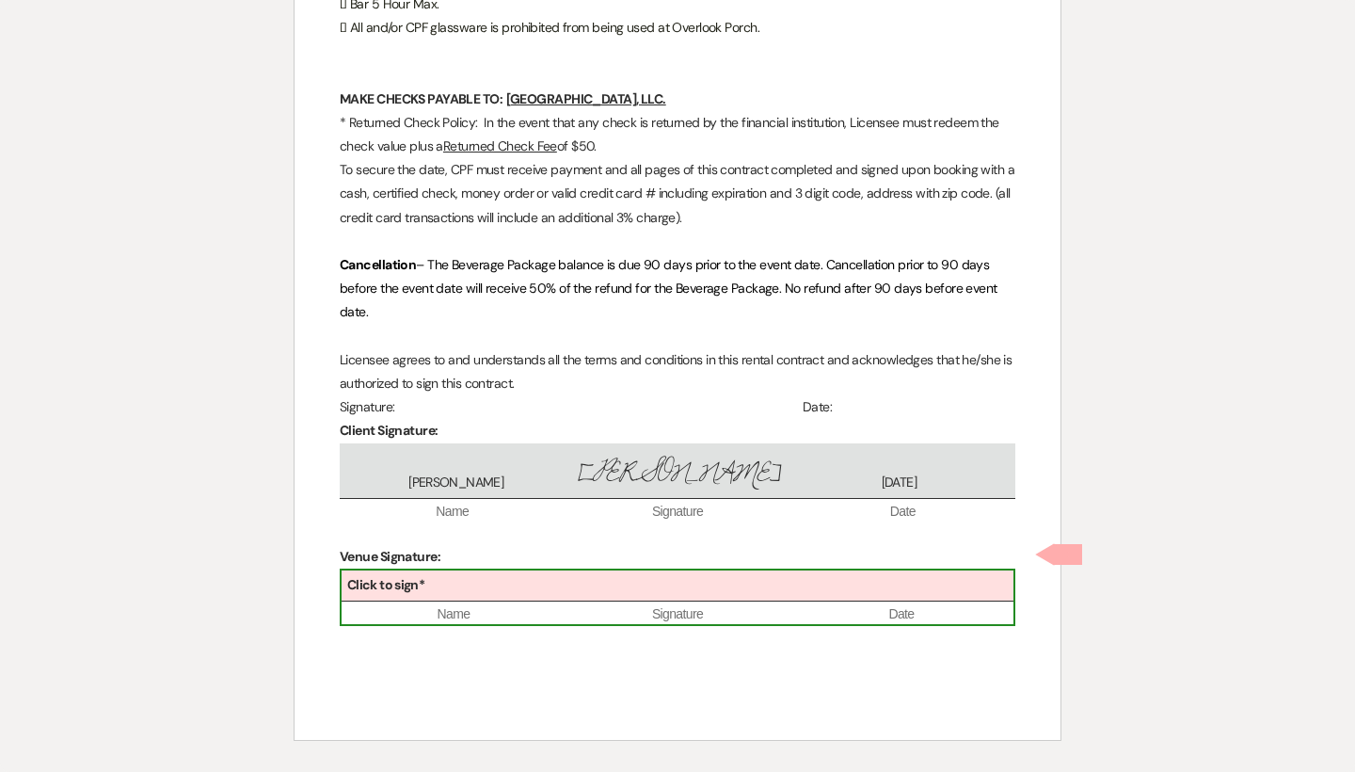
click at [590, 570] on div "Click to sign*" at bounding box center [678, 585] width 672 height 31
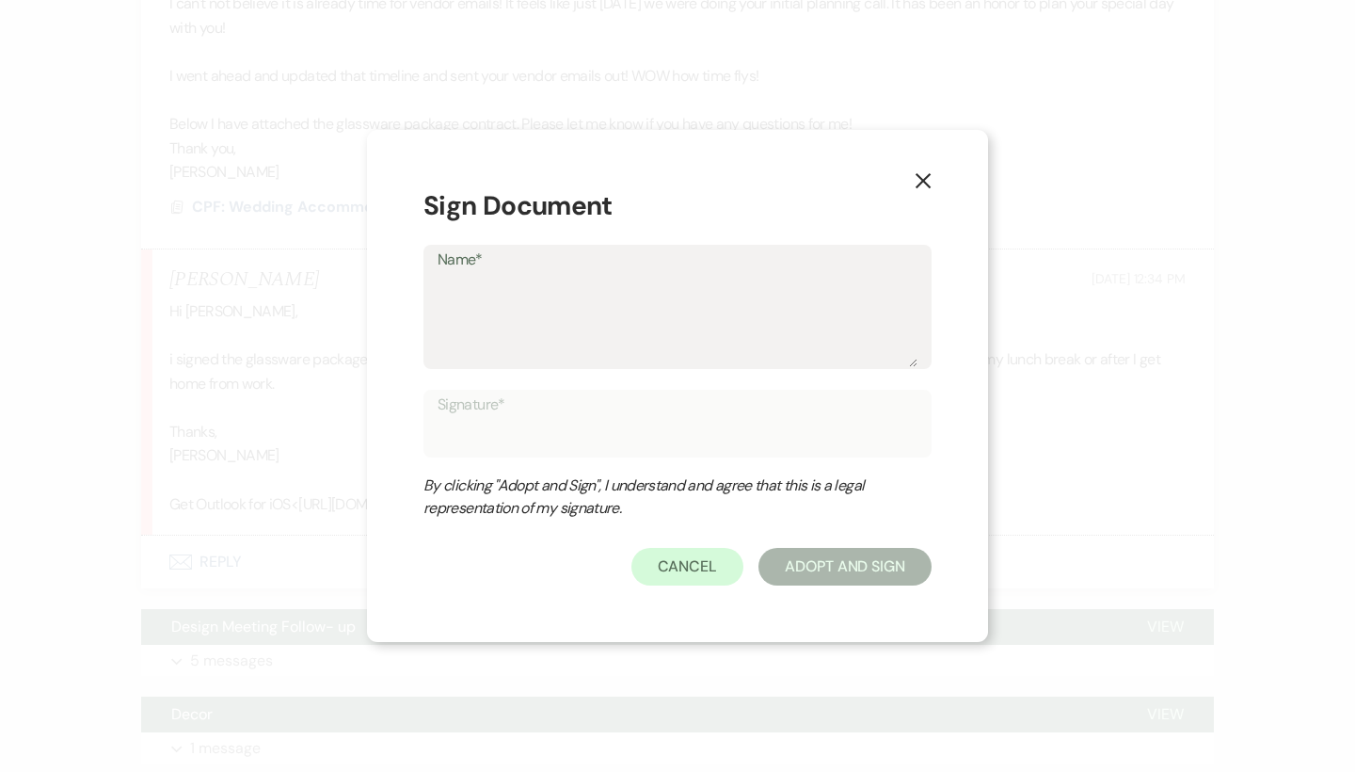
click at [544, 323] on textarea "Name*" at bounding box center [678, 320] width 480 height 94
type textarea "B"
type input "B"
type textarea "Bf"
type input "Bf"
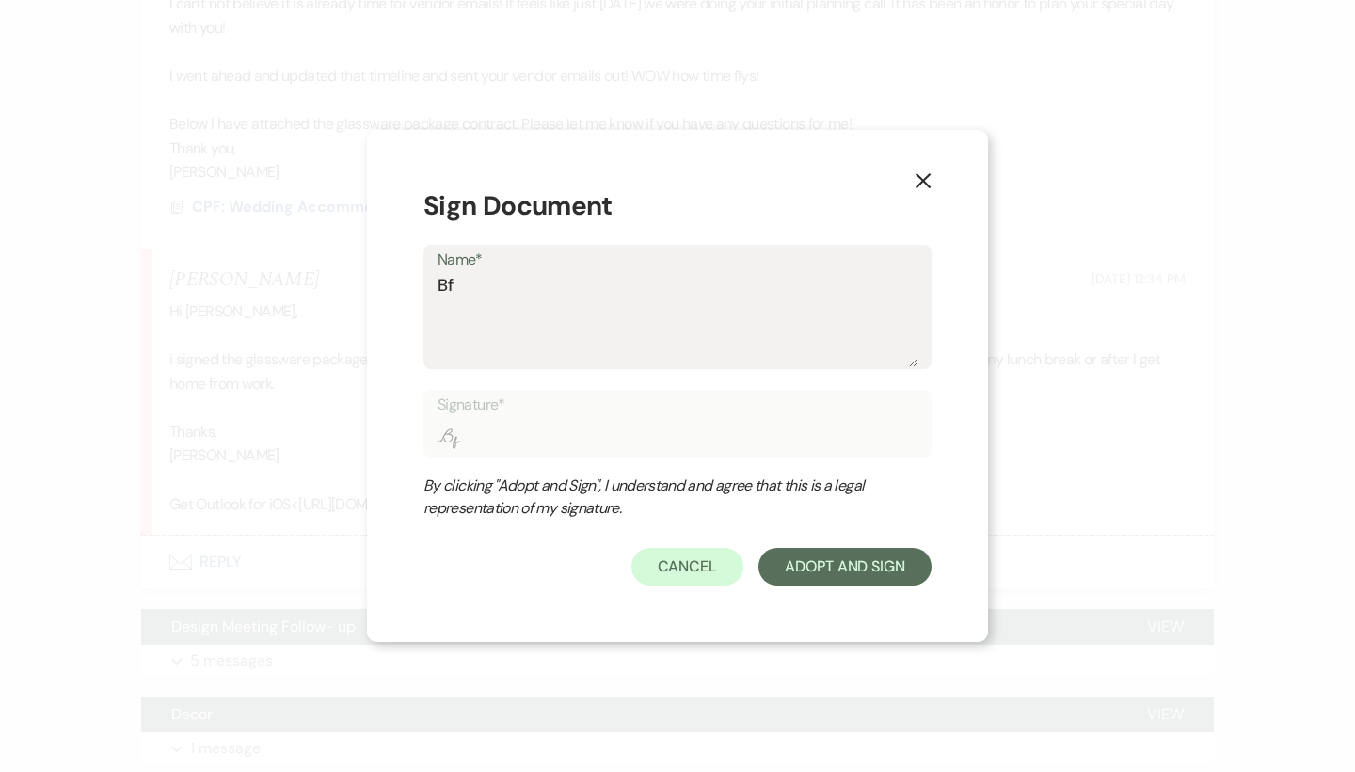
type textarea "B"
type input "B"
type textarea "D"
type input "D"
type textarea "Di"
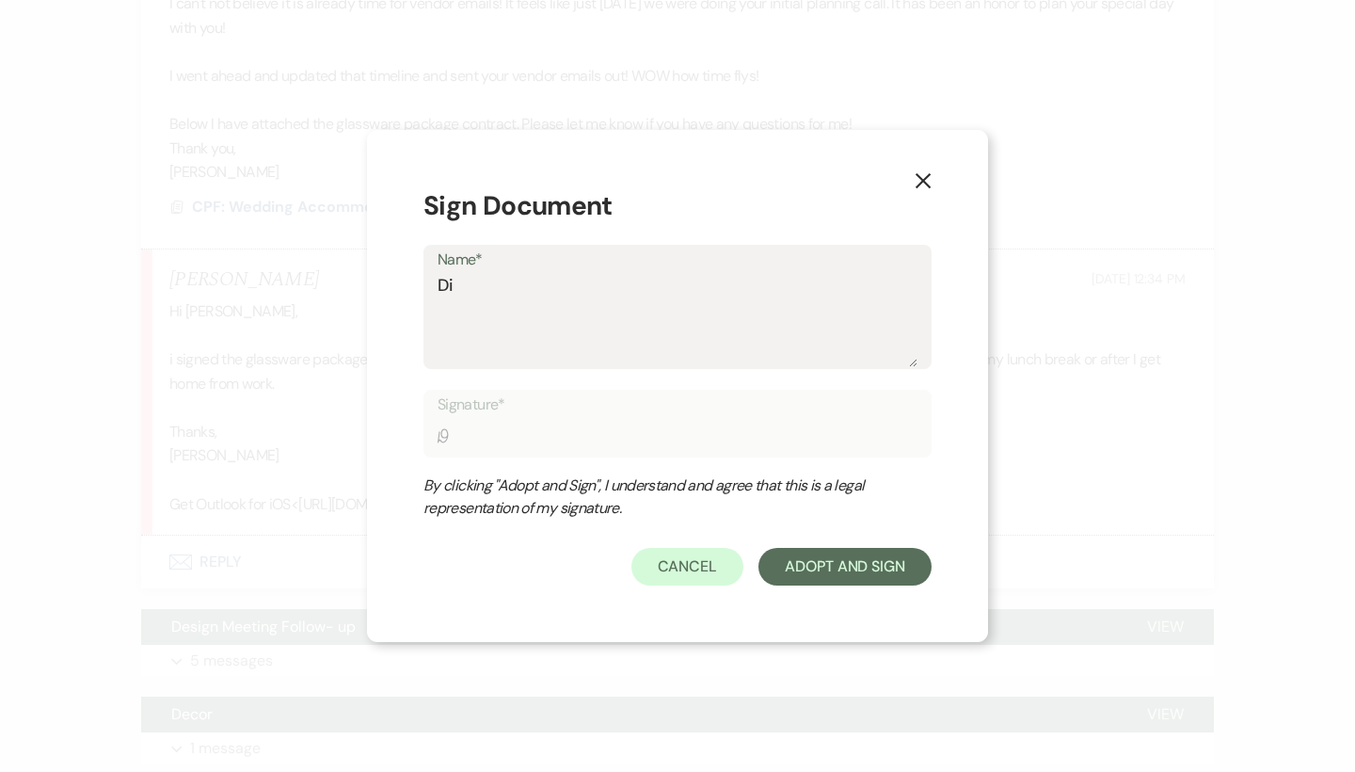
type input "Di"
type textarea "Dir"
type input "Dir"
type textarea "Dire"
type input "Dire"
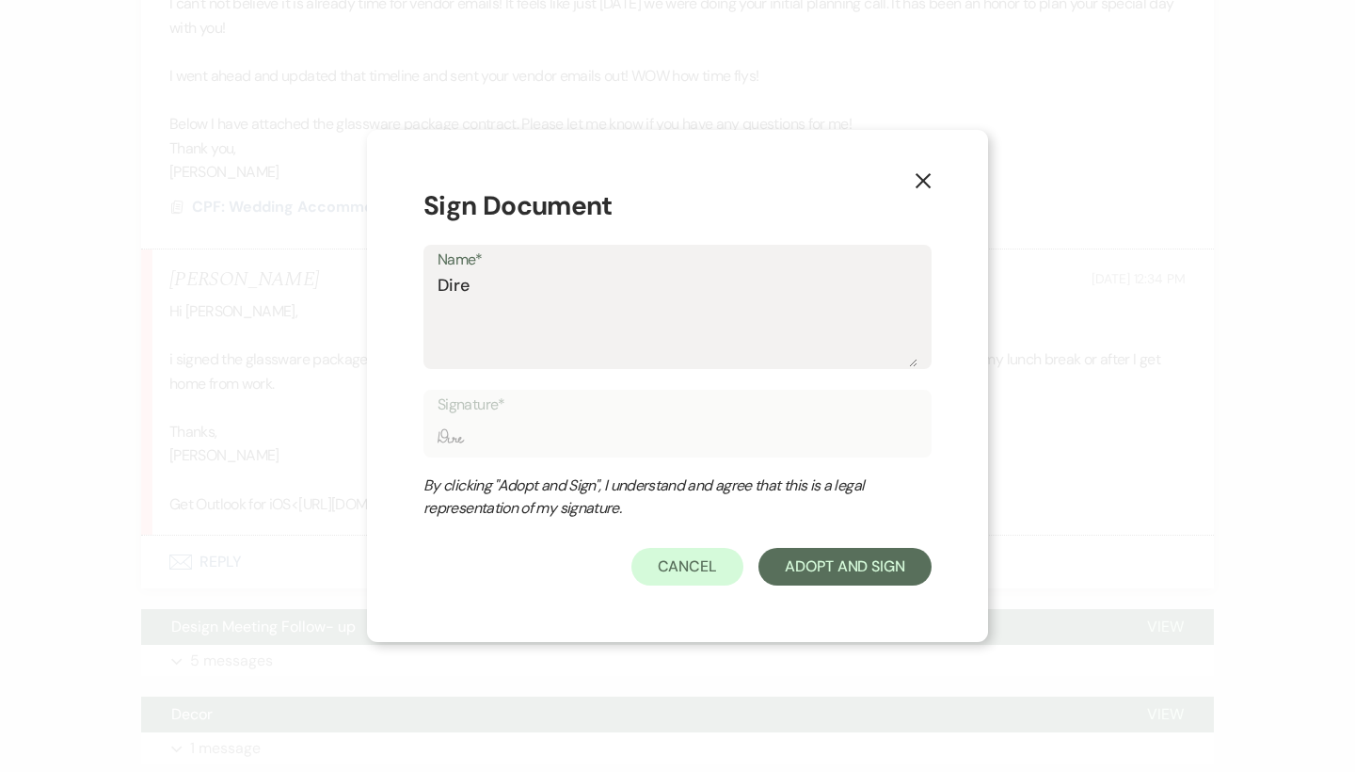
type textarea "Direc"
type input "Direc"
type textarea "Direct"
type input "Direct"
type textarea "Directo"
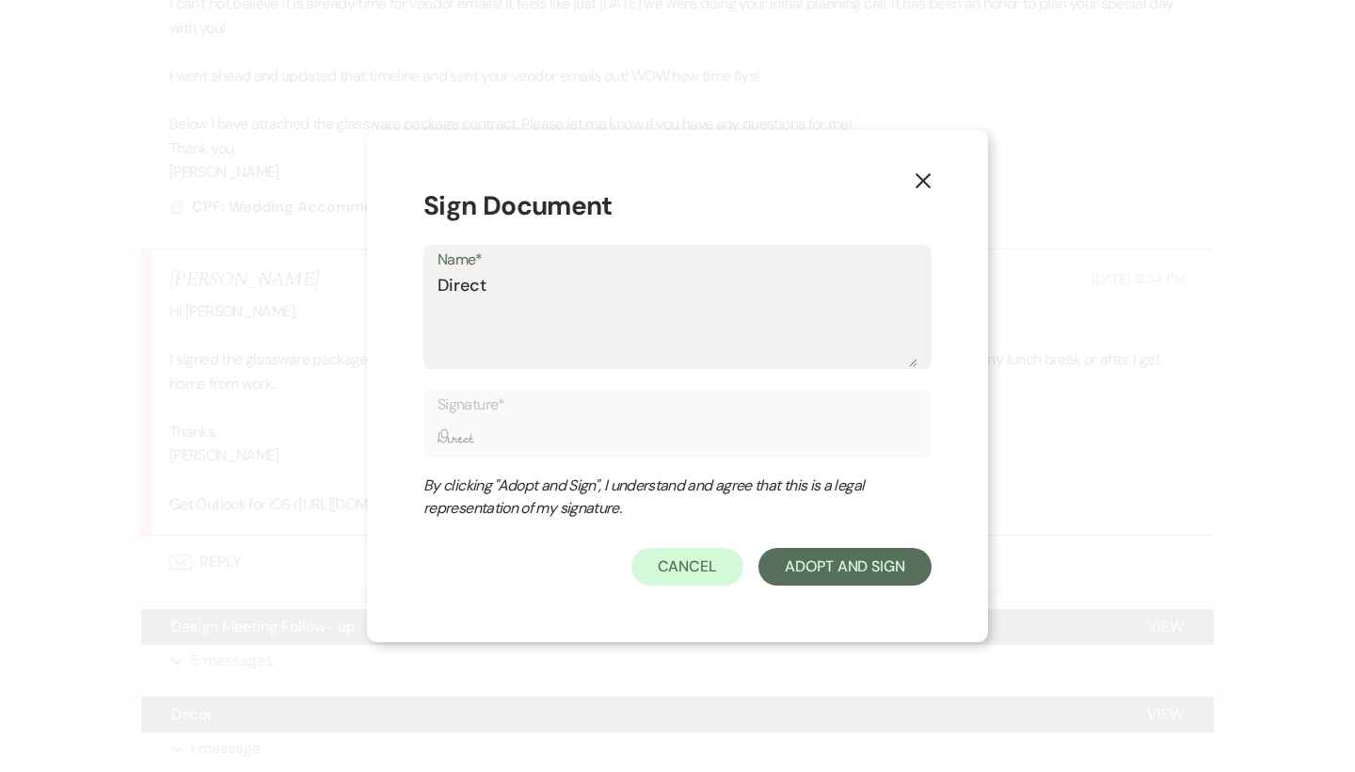
type input "Directo"
type textarea "Director"
type input "Director"
type textarea "Director"
type input "Director"
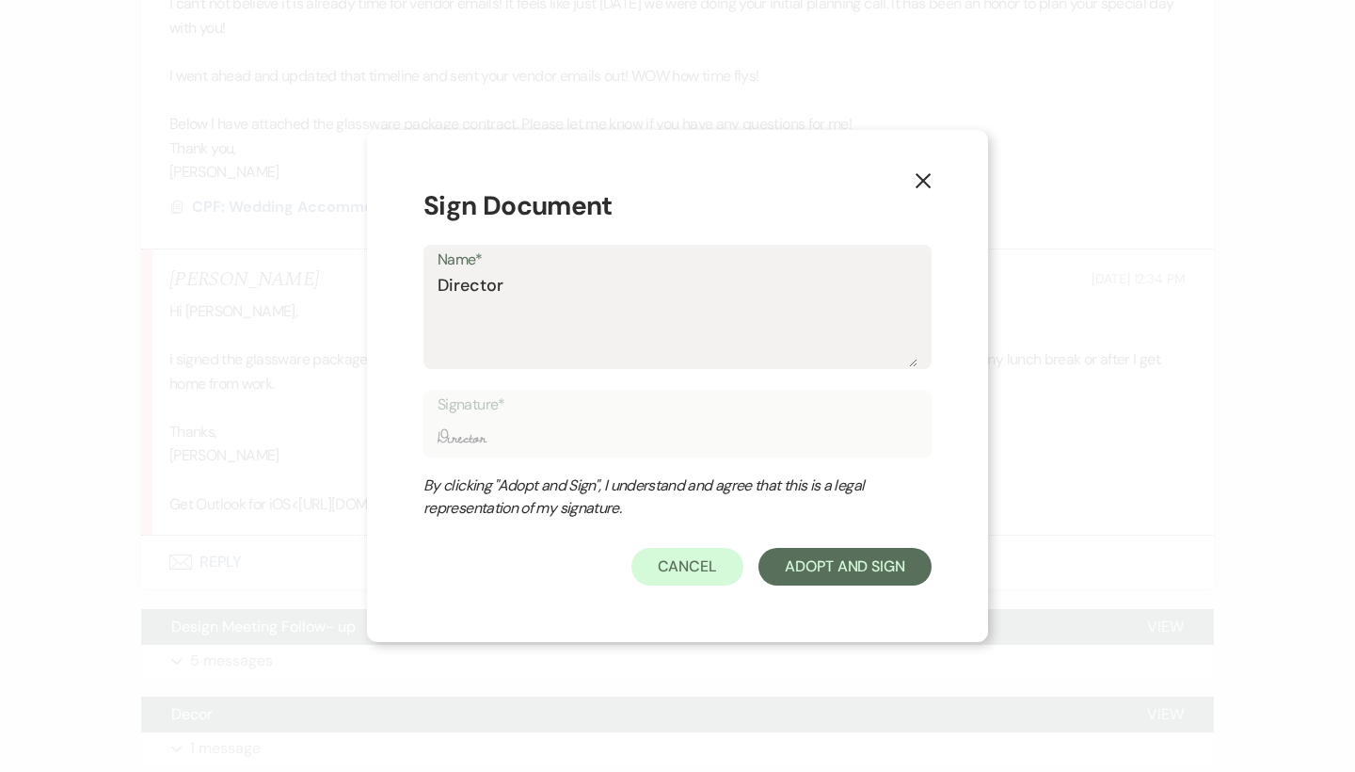
type textarea "Director o"
type input "Director o"
type textarea "Director of"
type input "Director of"
type textarea "Director of"
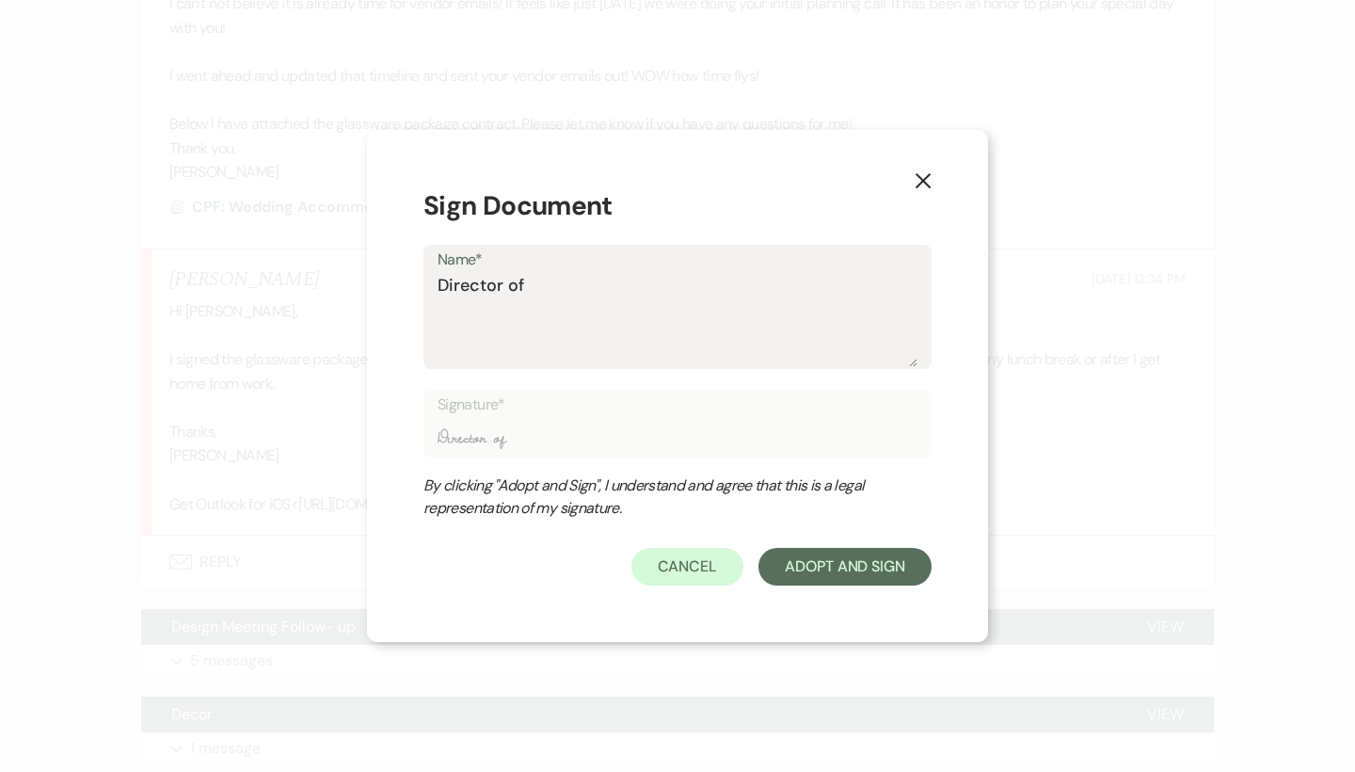
type input "Director of"
type textarea "Director of e"
type input "Director of e"
type textarea "Director of"
type input "Director of"
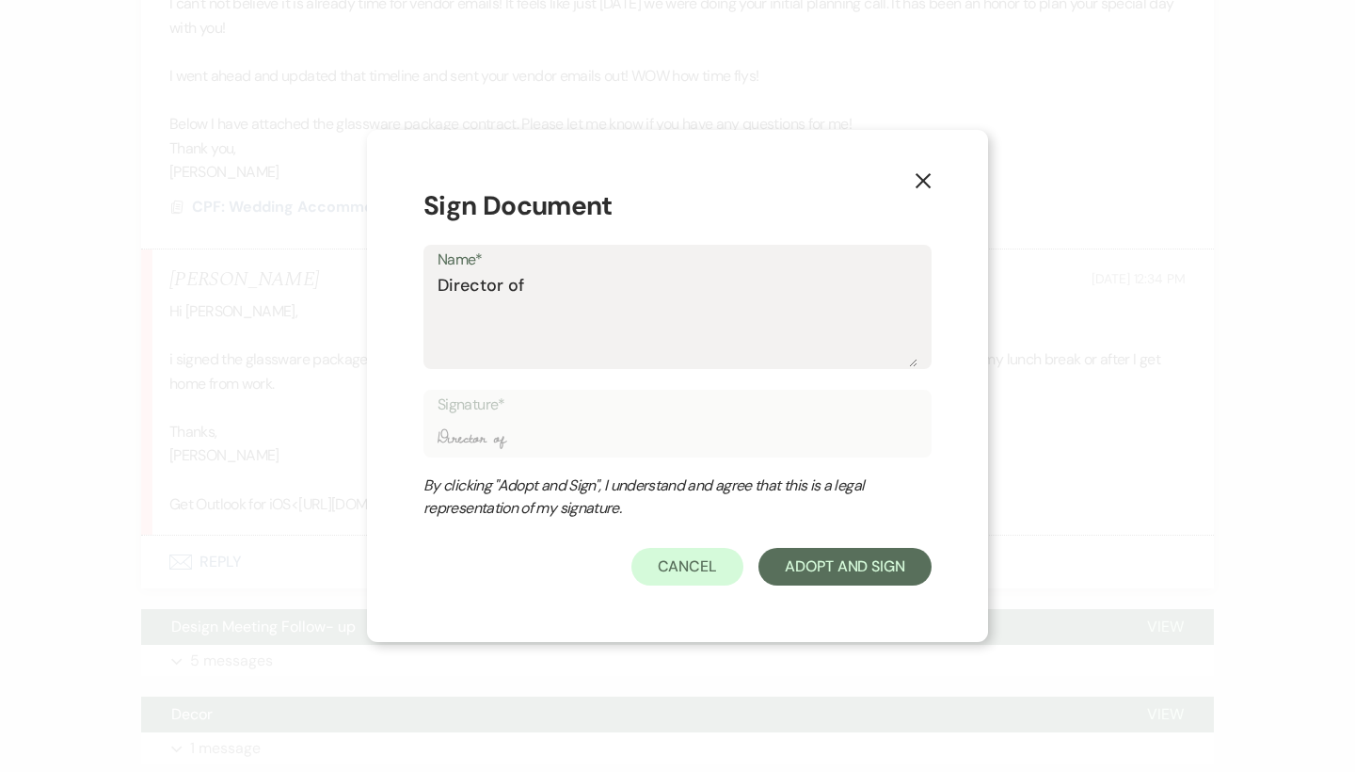
type textarea "Director of E"
type input "Director of E"
type textarea "Director of Eb"
type input "Director of Eb"
type textarea "Director of Ebe"
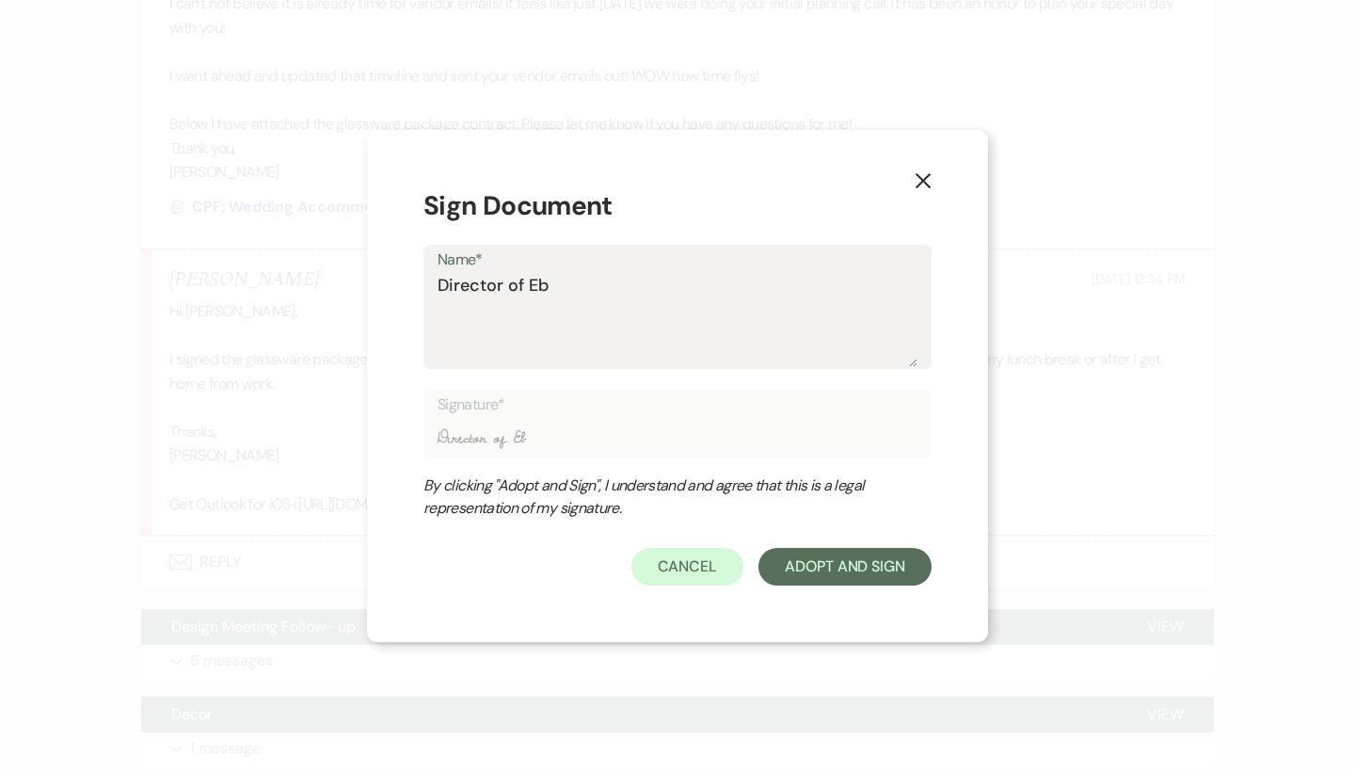
type input "Director of Ebe"
type textarea "Director of Eb"
type input "Director of Eb"
type textarea "Director of E"
type input "Director of E"
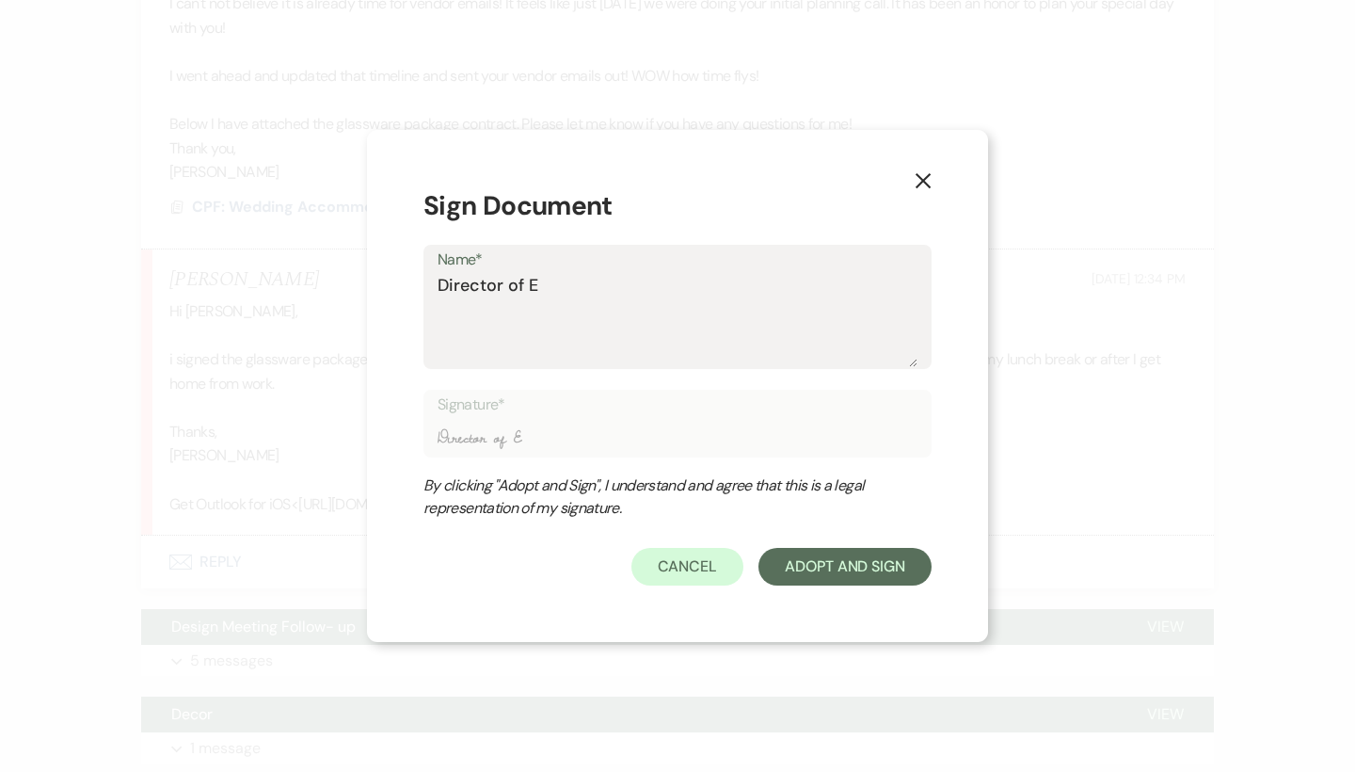
type textarea "Director of Ev"
type input "Director of Ev"
type textarea "Director of Eve"
type input "Director of Eve"
type textarea "Director of Even"
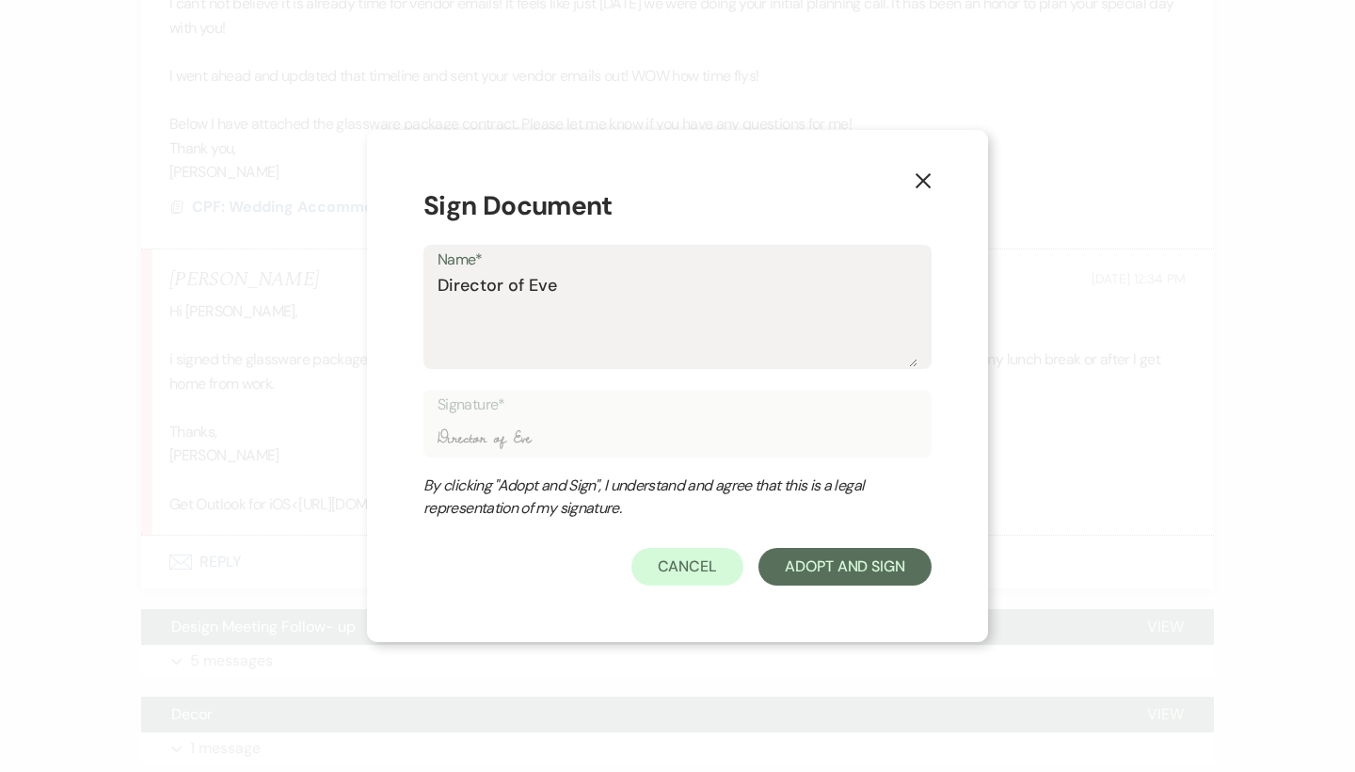
type input "Director of Even"
type textarea "Director of [PERSON_NAME]"
type input "Director of [PERSON_NAME]"
type textarea "Director of Even"
type input "Director of Even"
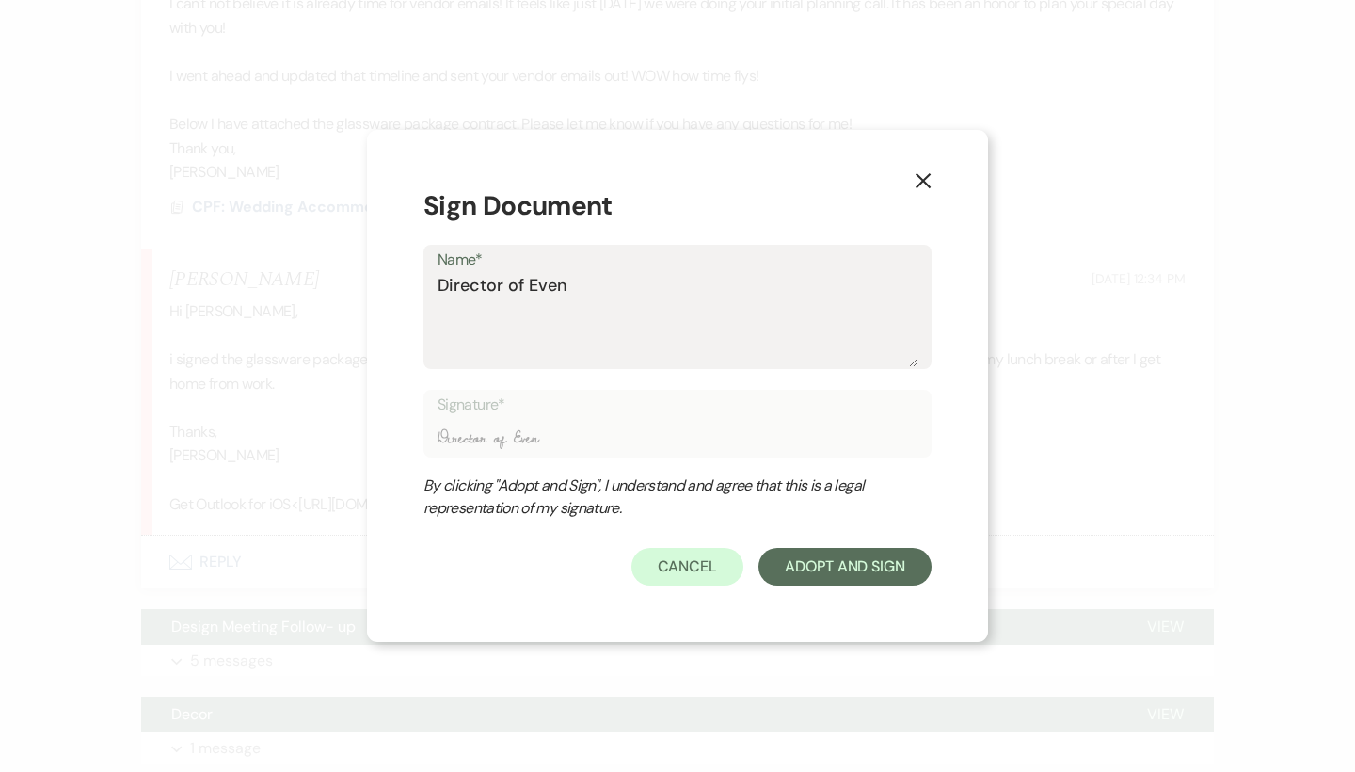
type textarea "Director of Event"
type input "Director of Event"
type textarea "Director of Events"
type input "Director of Events"
type textarea "Director of Events"
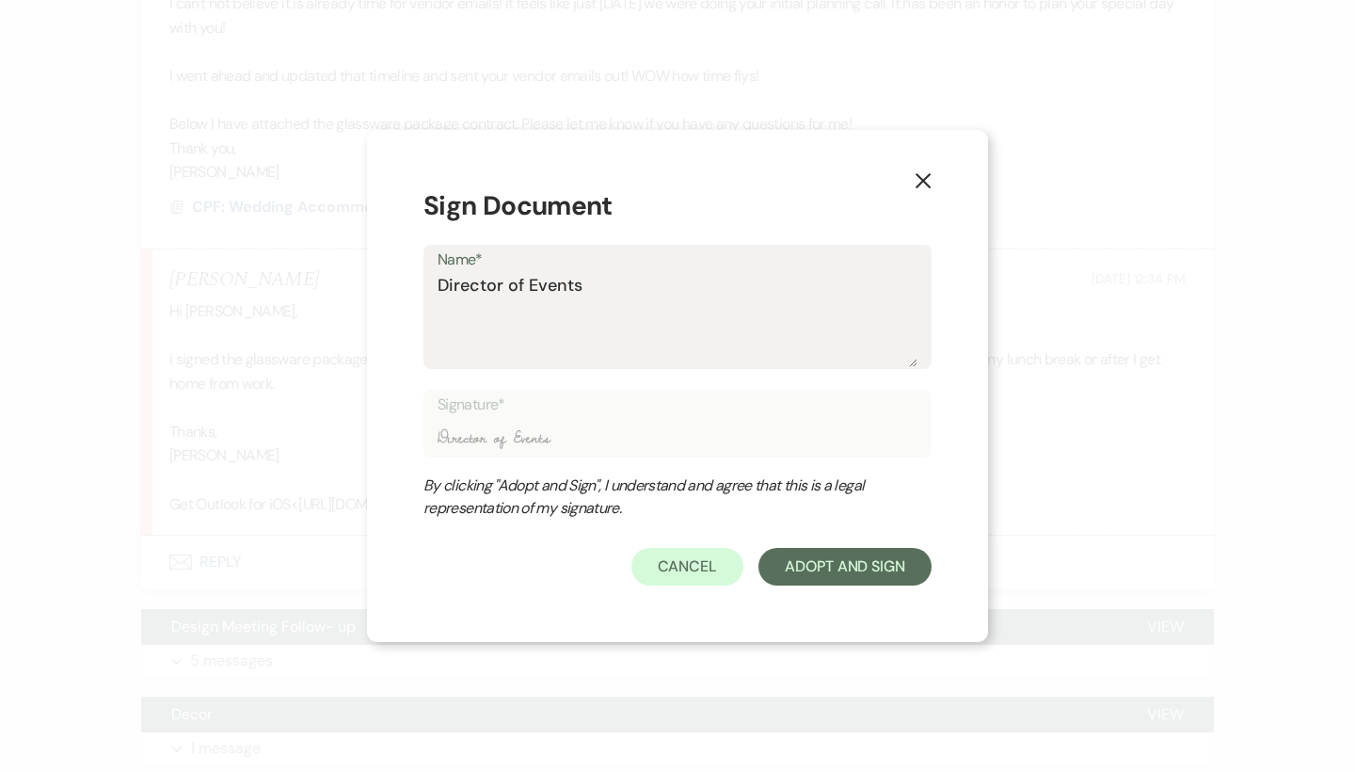
type input "Director of Events"
type textarea "Director of Events"
type input "Director of Events"
type textarea "Director of Events_"
type input "Director of Events_"
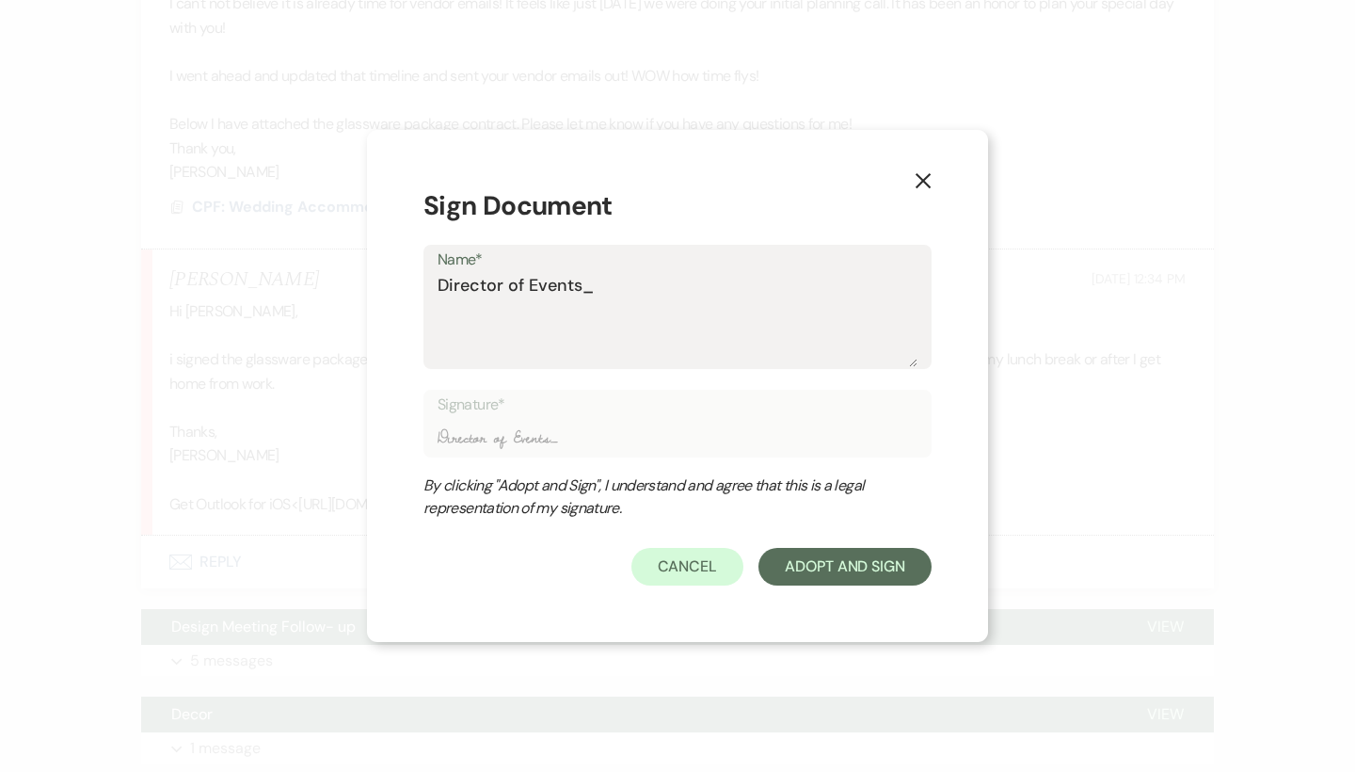
type textarea "Director of Events_"
type input "Director of Events_"
type textarea "Director of Events_"
type input "Director of Events_"
type textarea "Director of Events"
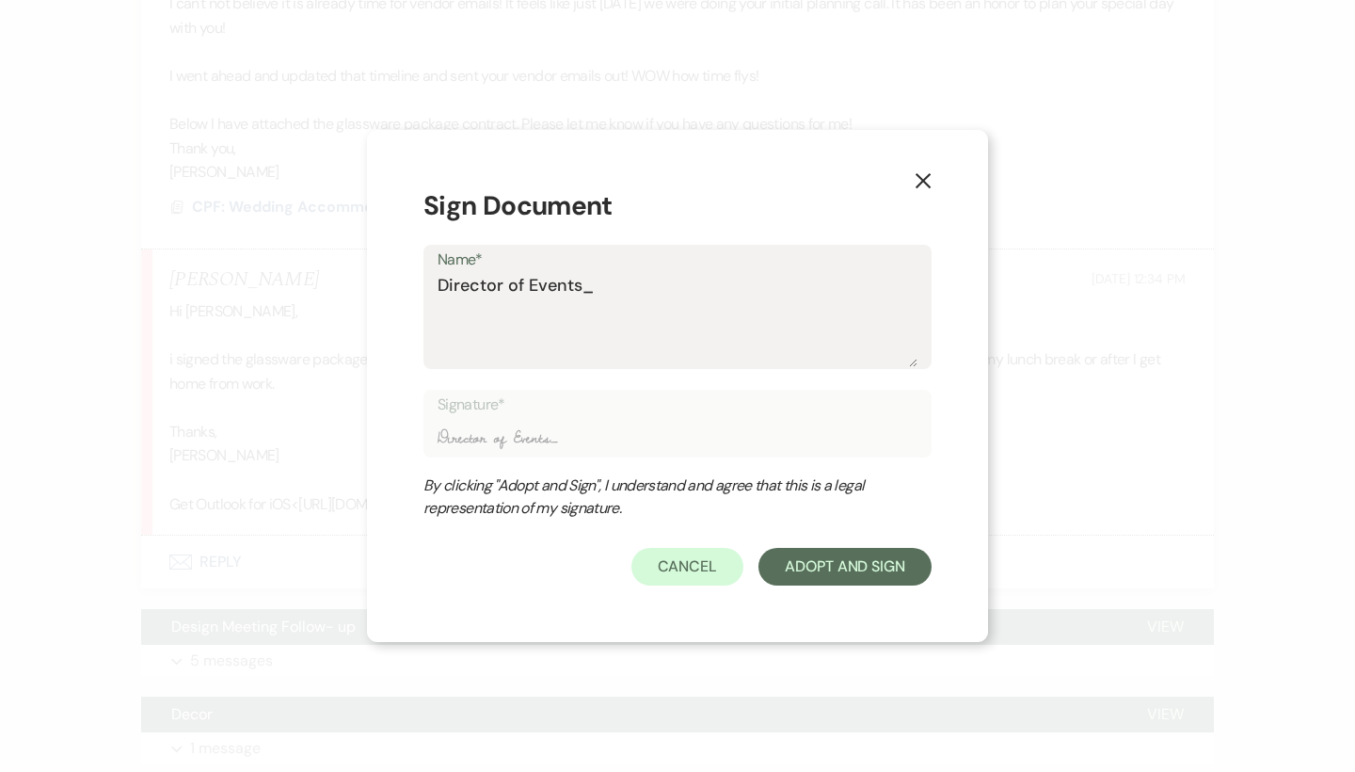
type input "Director of Events"
type textarea "Director of Events-"
type input "Director of Events-"
type textarea "Director of Events-"
type input "Director of Events-"
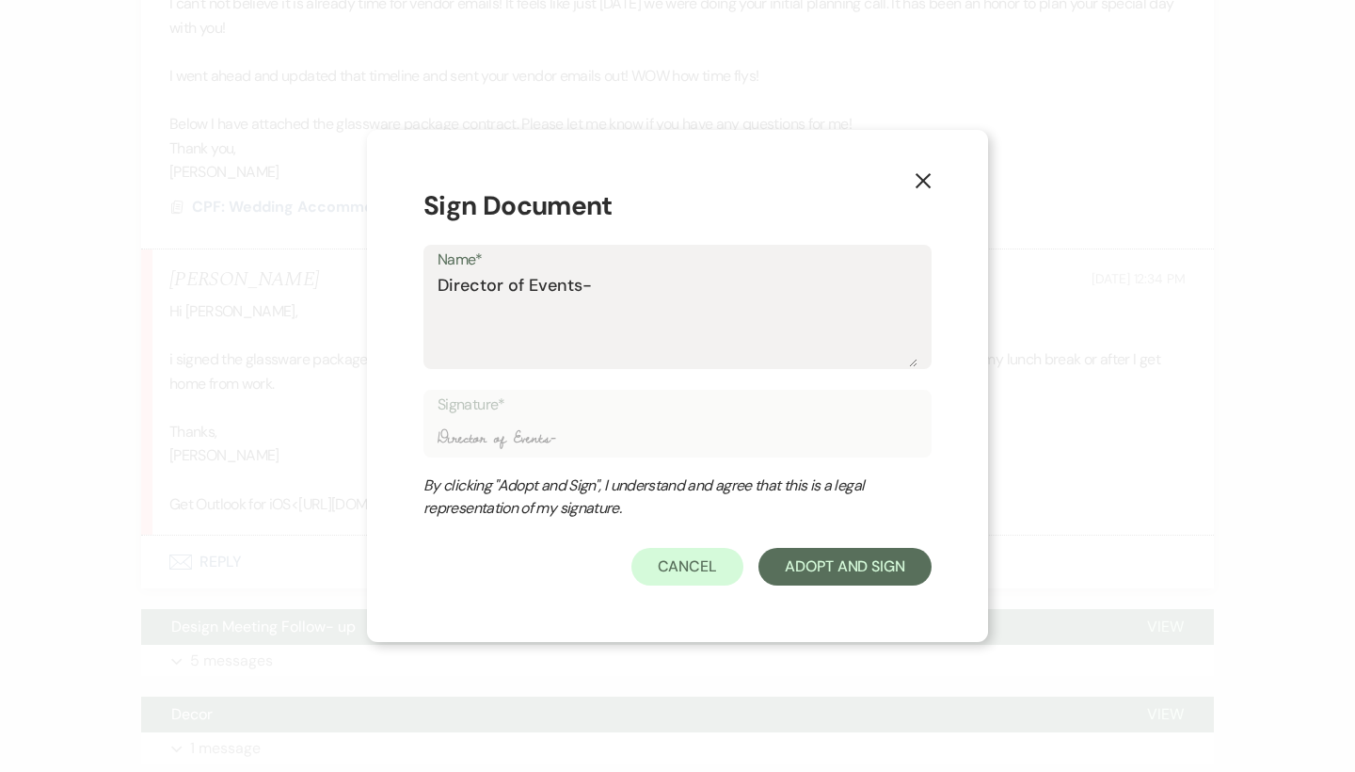
type textarea "Director of Events- b"
type input "Director of Events- b"
type textarea "Director of Events-"
type input "Director of Events-"
type textarea "Director of Events-"
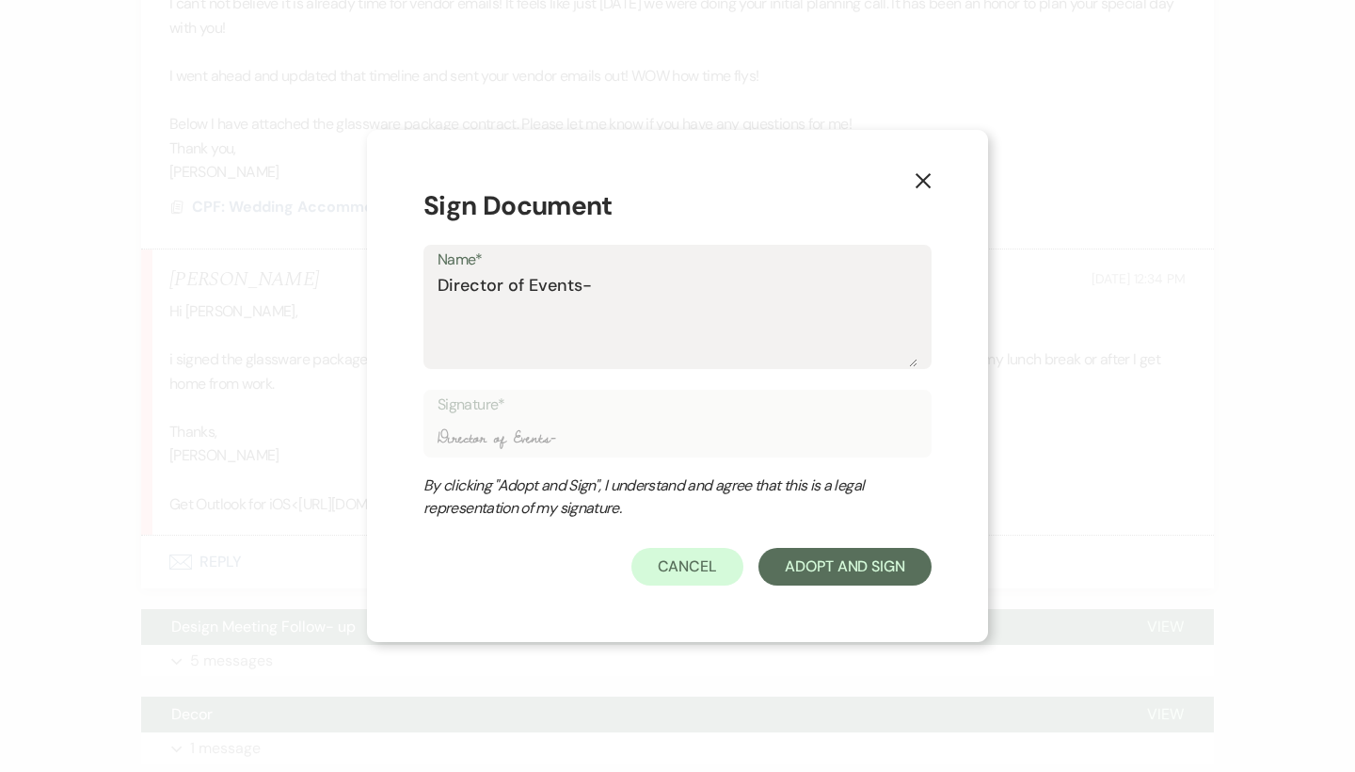
type input "Director of Events-"
type textarea "Director of Events"
type input "Director of Events"
type textarea "Director of Events,"
type input "Director of Events,"
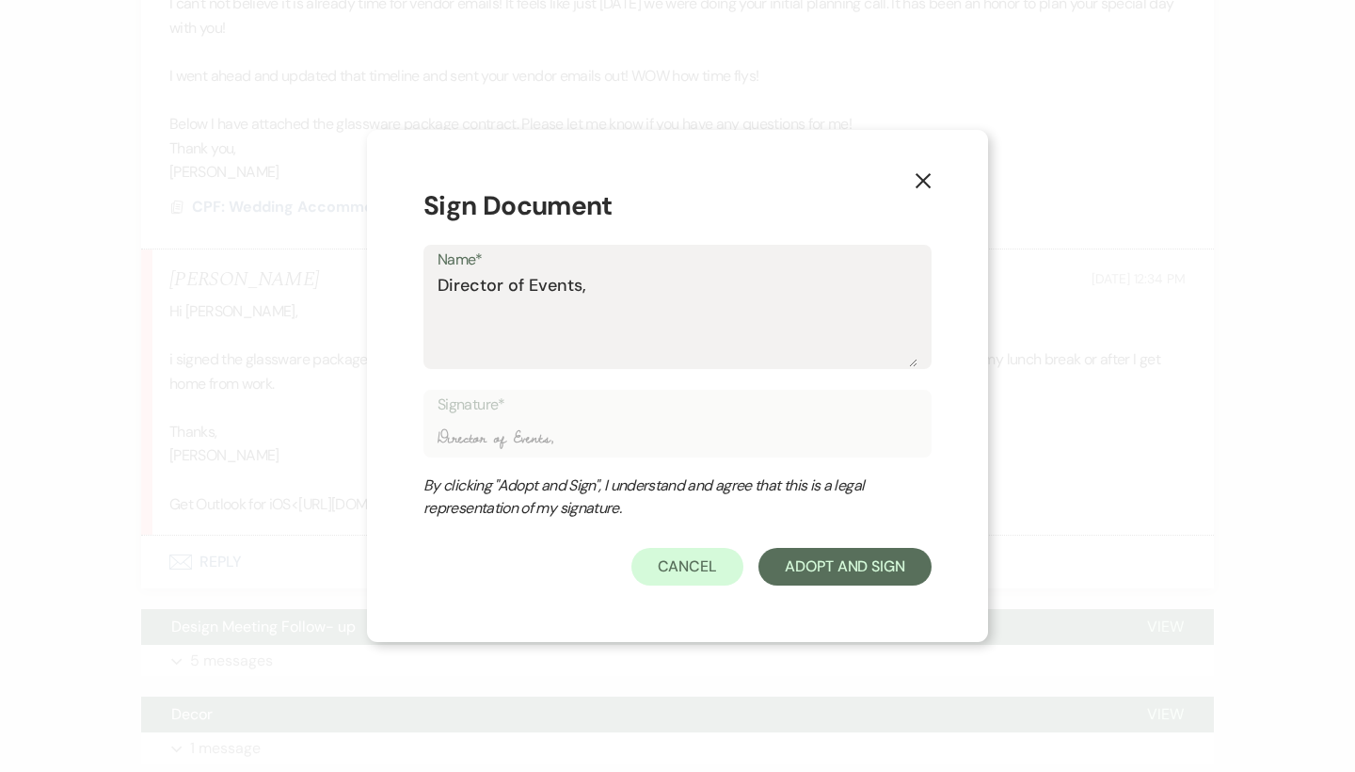
type textarea "Director of Events,"
type input "Director of Events,"
type textarea "Director of Events, B"
type input "Director of Events, B"
type textarea "Director of Events, Br"
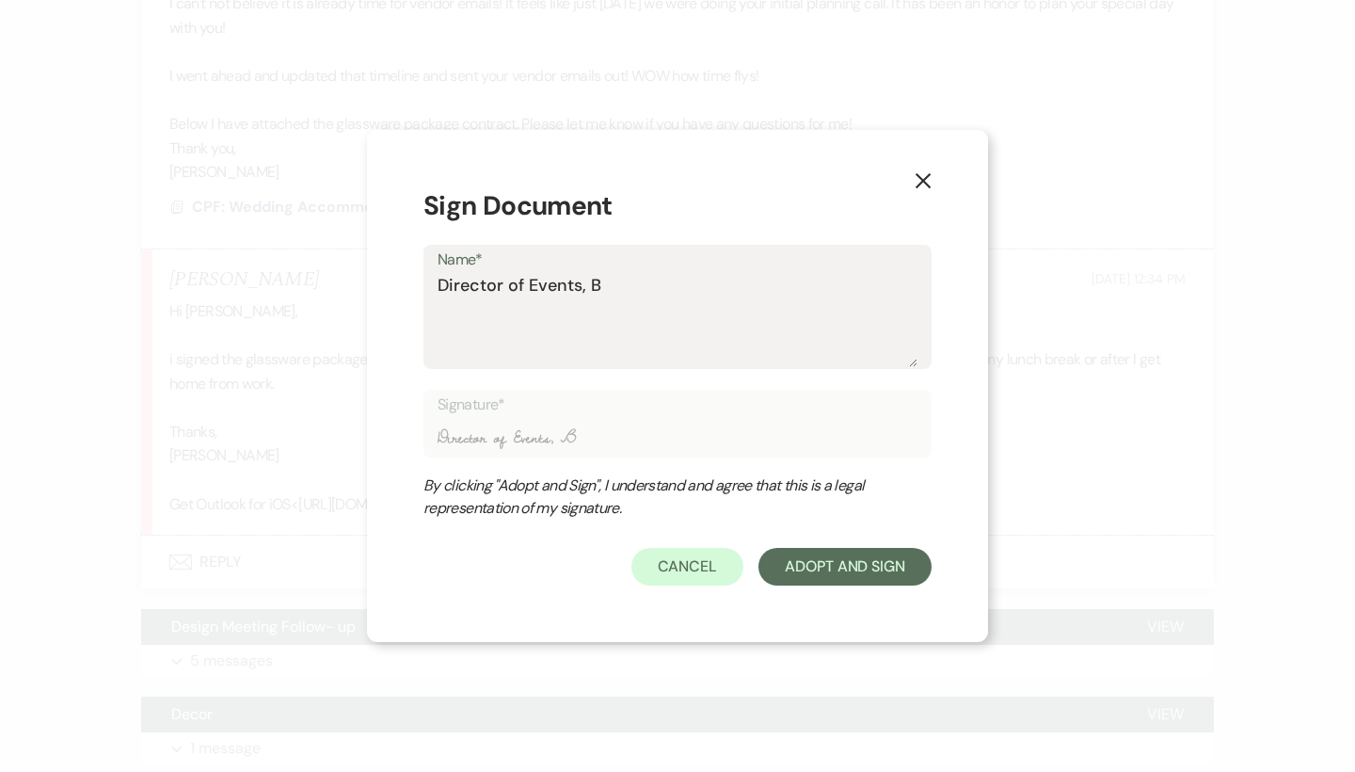
type input "Director of Events, Br"
type textarea "Director of Events, Bro"
type input "Director of Events, Bro"
type textarea "Director of Events, Broo"
type input "Director of Events, Broo"
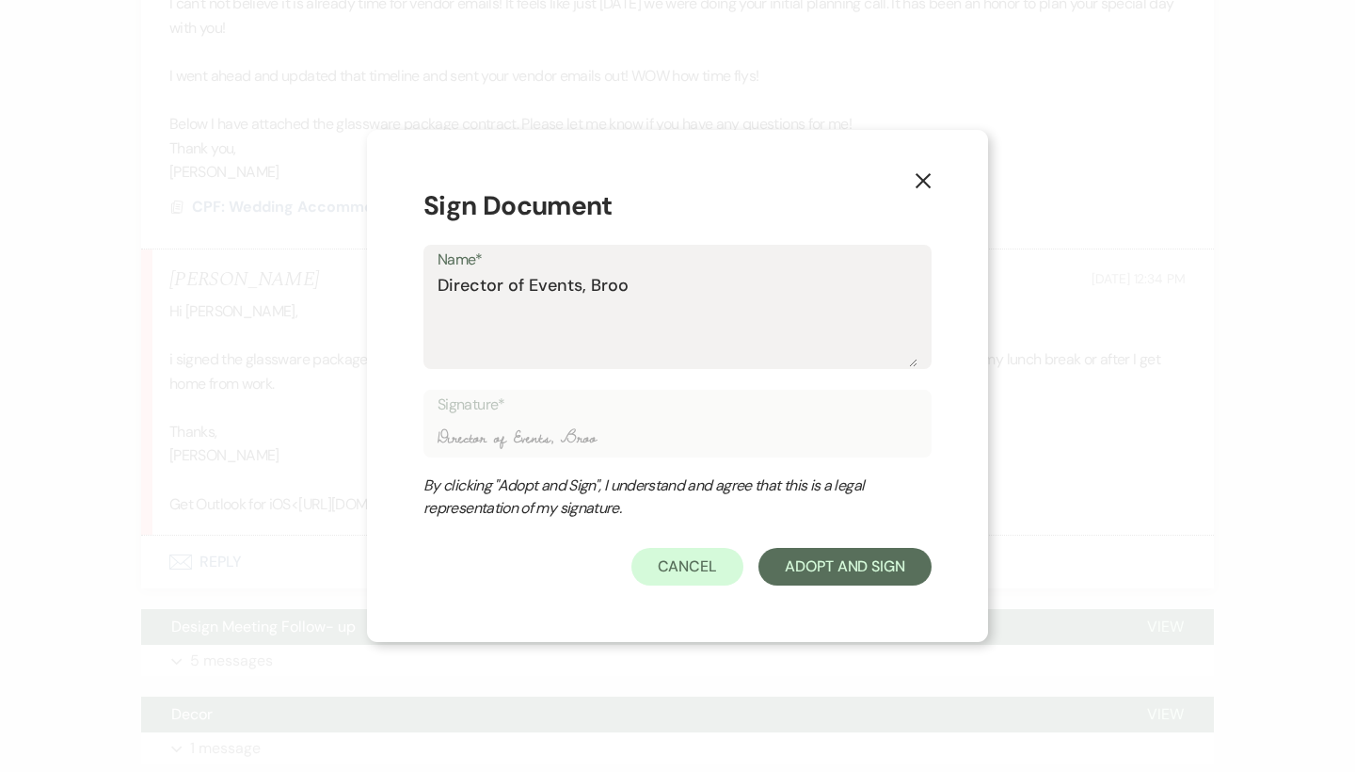
type textarea "Director of Events, Brooo"
type input "Director of Events, Brooo"
type textarea "Director of Events, Broook"
type input "Director of Events, Broook"
type textarea "Director of Events, Broooke"
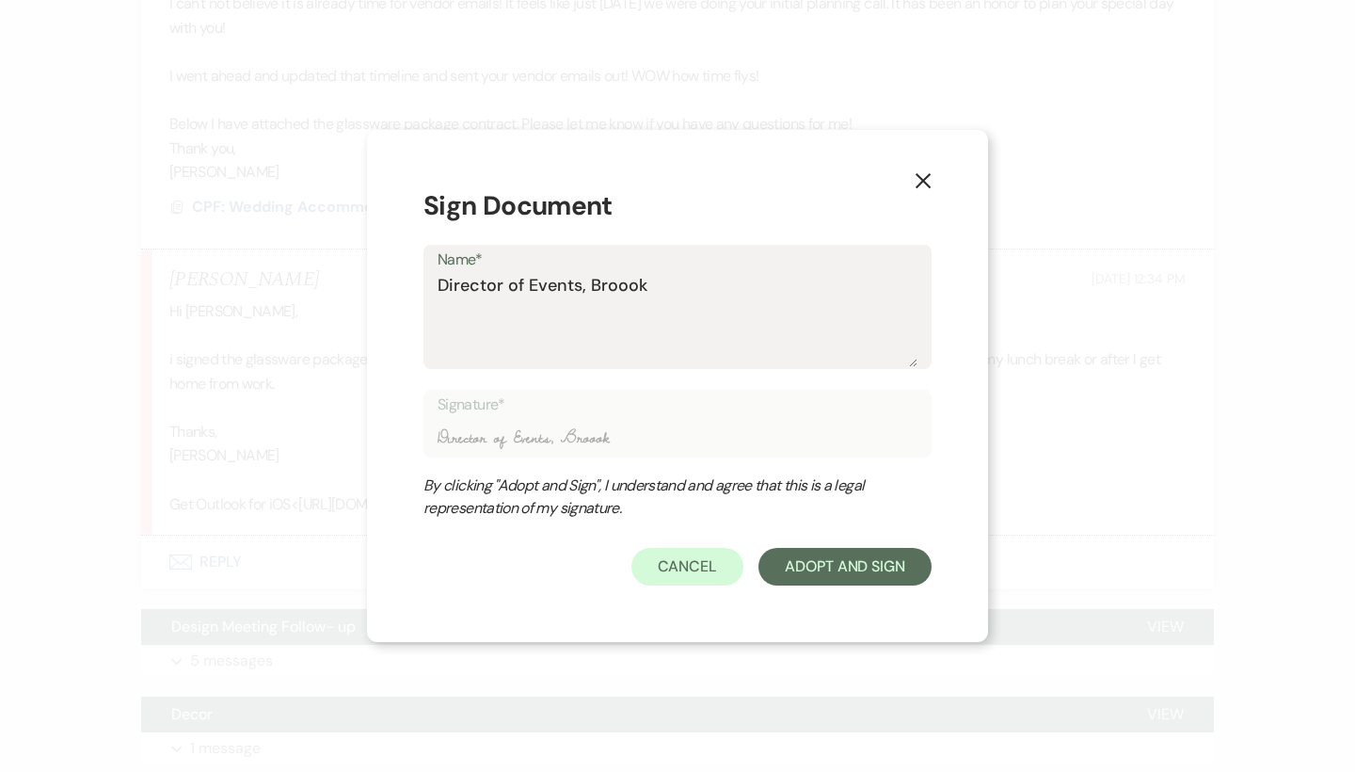
type input "Director of Events, Broooke"
type textarea "Director of Events, [PERSON_NAME]"
type input "Director of Events, [PERSON_NAME]"
type textarea "Director of Events, [PERSON_NAME]"
type input "Director of Events, [PERSON_NAME]"
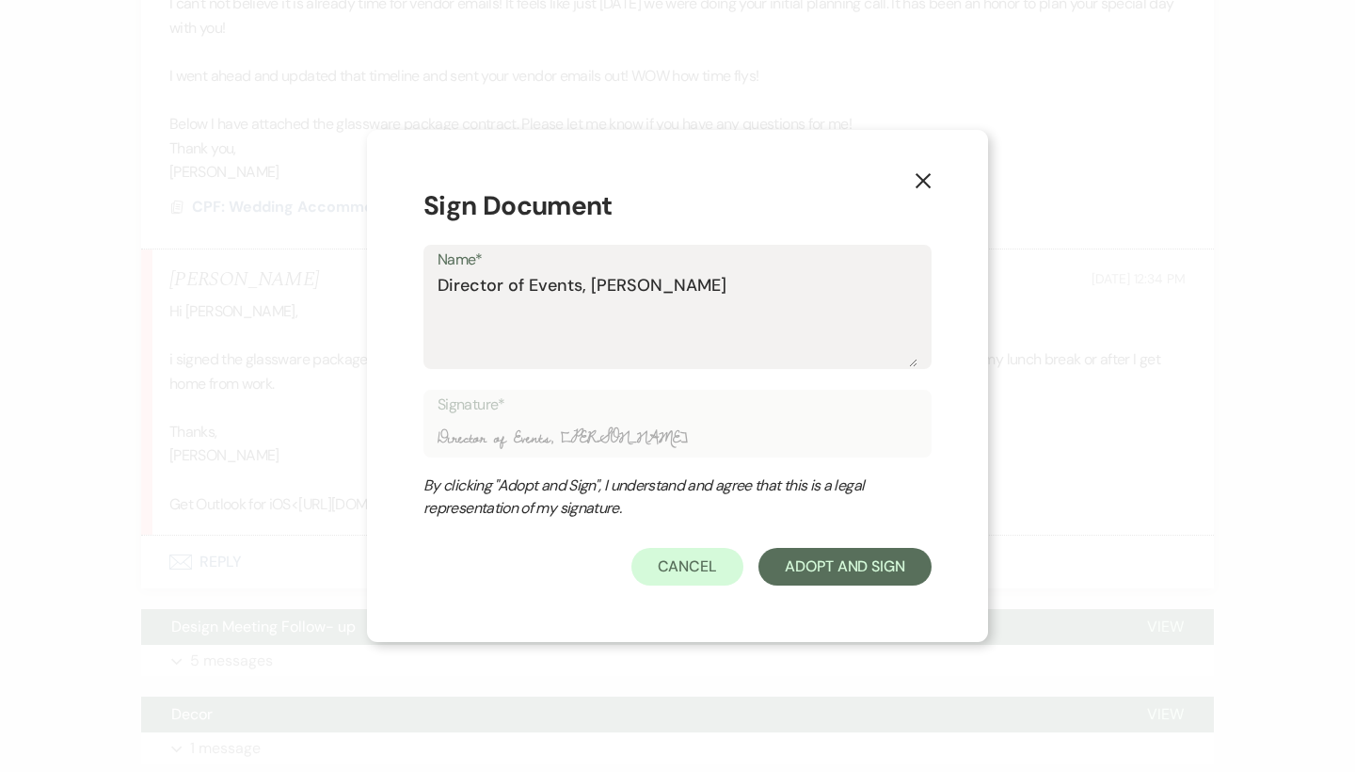
type textarea "Director of Events, [GEOGRAPHIC_DATA]"
type input "Director of Events, [GEOGRAPHIC_DATA]"
type textarea "Director of Events, [PERSON_NAME]"
type input "Director of Events, [PERSON_NAME]"
type textarea "Director of Events, [PERSON_NAME]"
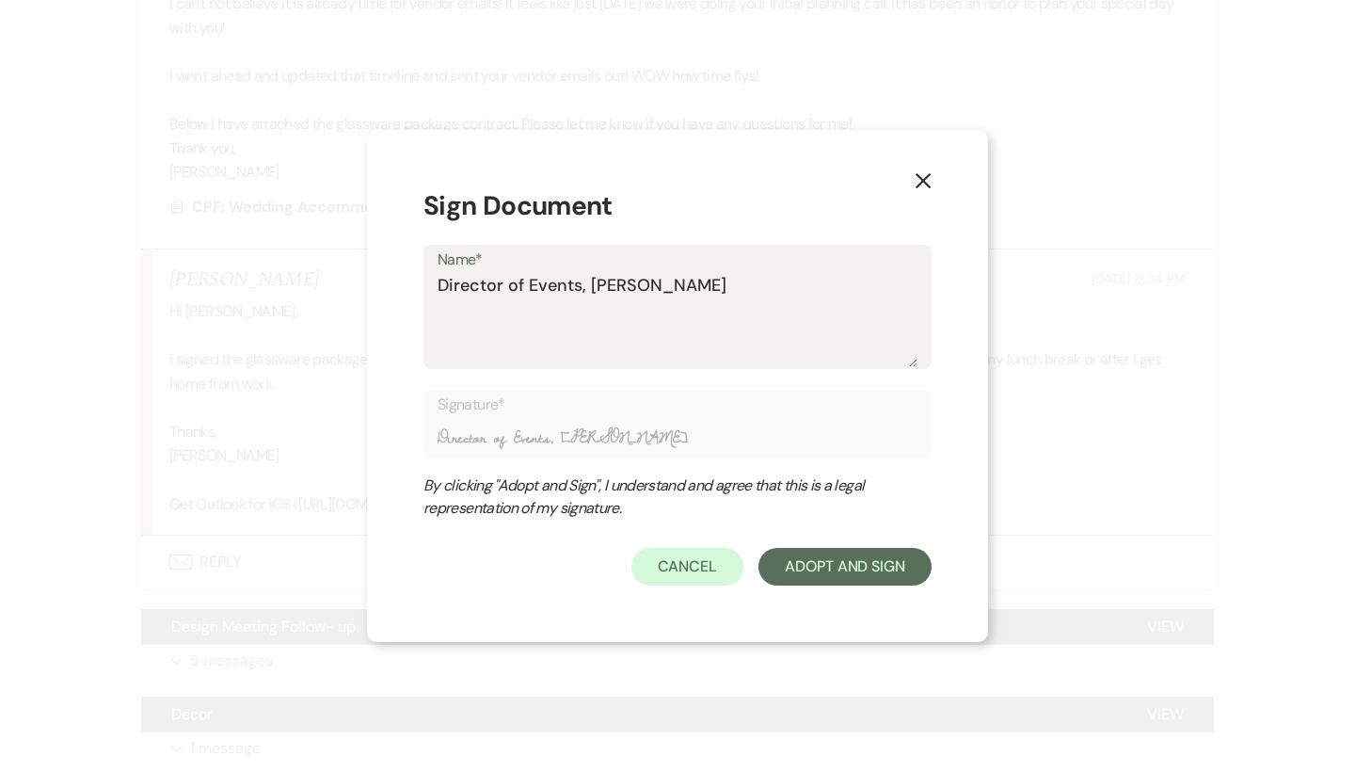
type input "Director of Events, [PERSON_NAME]"
type textarea "Director of Events, [PERSON_NAME]"
type input "Director of Events, [PERSON_NAME]"
type textarea "Director of Events, [PERSON_NAME]"
type input "Director of Events, [PERSON_NAME]"
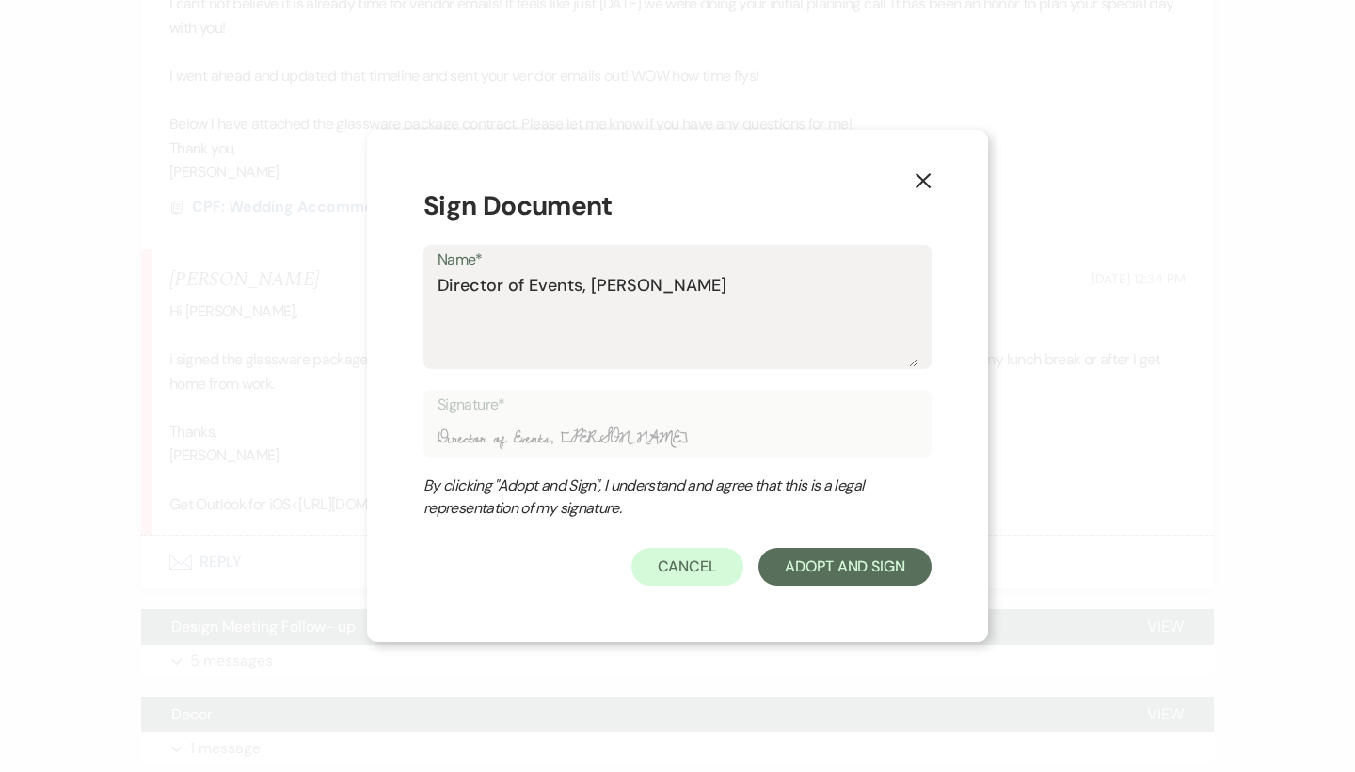
type textarea "Director of Events, [PERSON_NAME]"
type input "Director of Events, [PERSON_NAME]"
type textarea "Director of Events, [PERSON_NAME]"
type input "Director of Events, [PERSON_NAME]"
type textarea "Director of Events, [PERSON_NAME]"
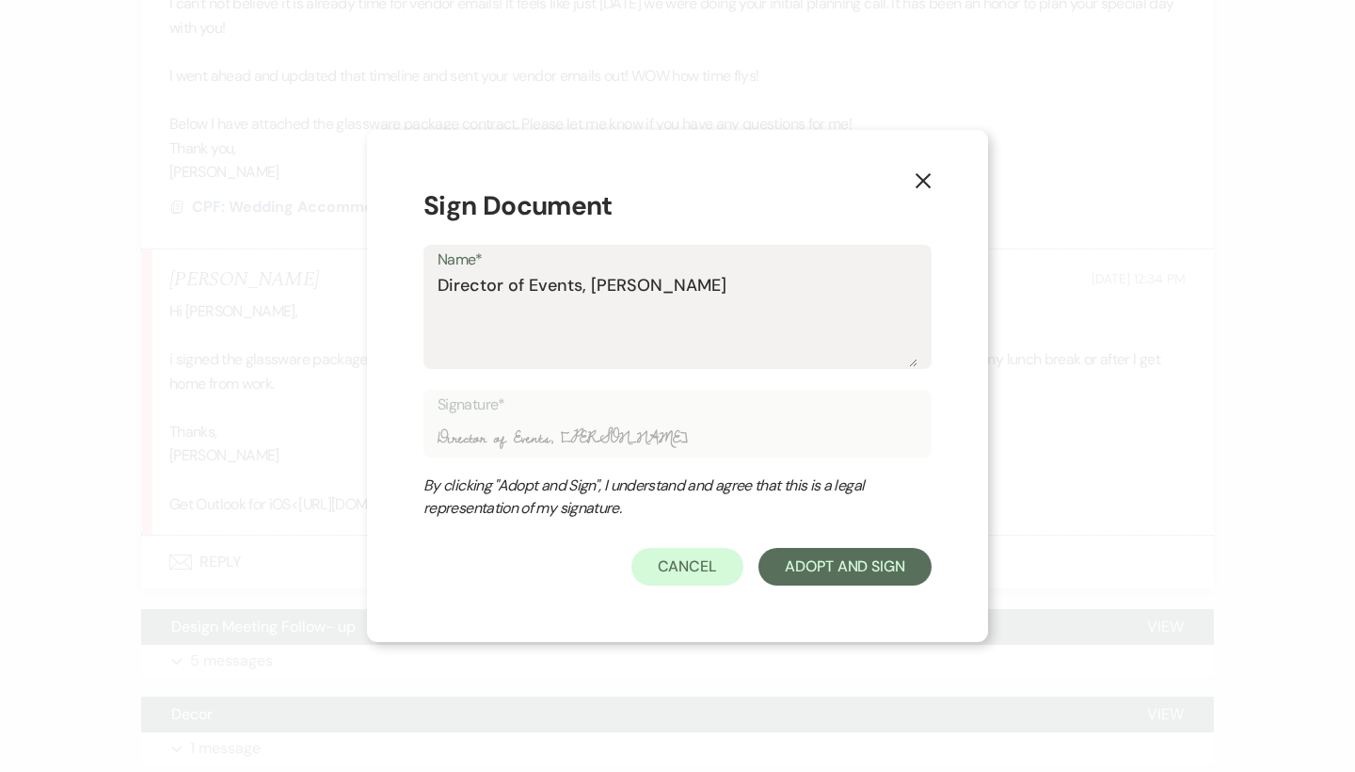
type input "Director of Events, [PERSON_NAME]"
type textarea "Director of Events, [PERSON_NAME]"
type input "Director of Events, [PERSON_NAME]"
type textarea "Director of Events, [PERSON_NAME]"
type input "Director of Events, [PERSON_NAME]"
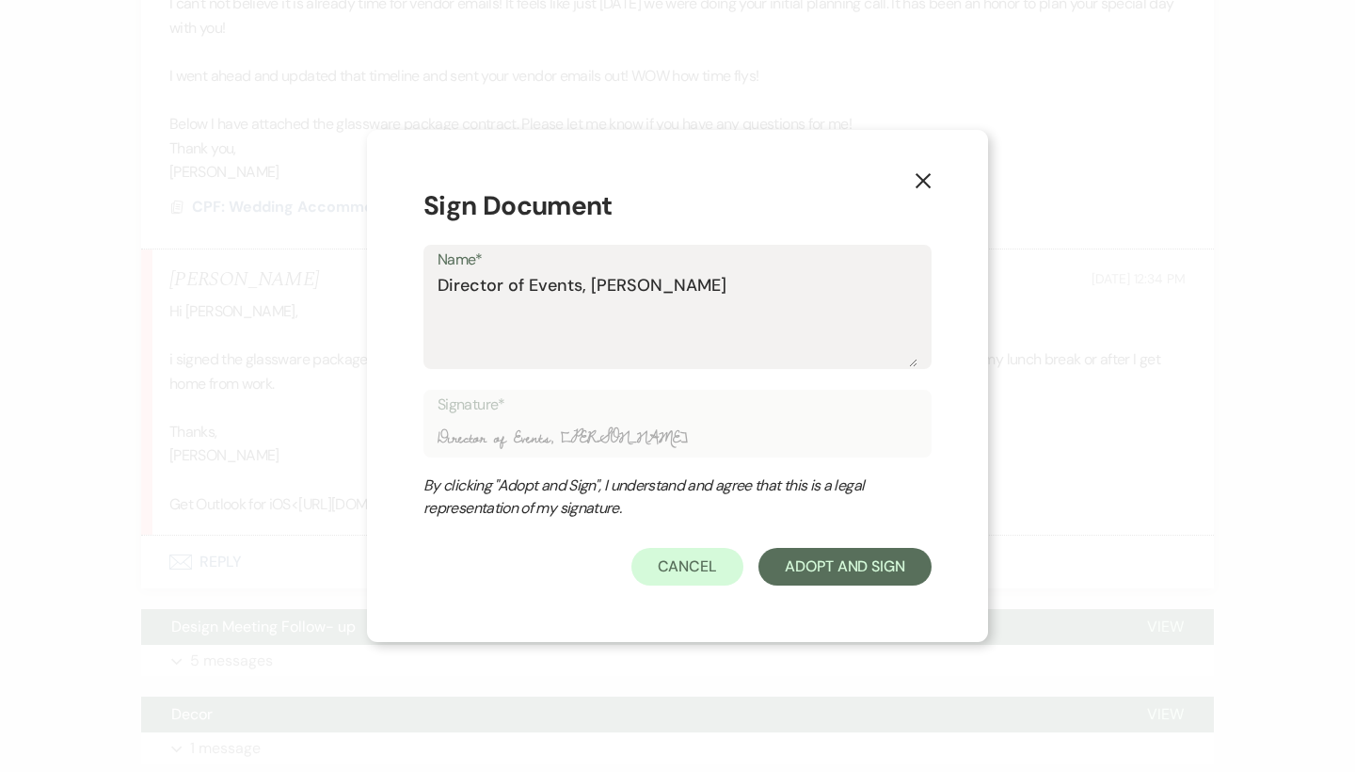
type textarea "Director of Events, [PERSON_NAME]"
type input "Director of Events, [PERSON_NAME]"
type textarea "Director of Events, [PERSON_NAME]"
click at [832, 572] on button "Adopt And Sign" at bounding box center [844, 567] width 173 height 38
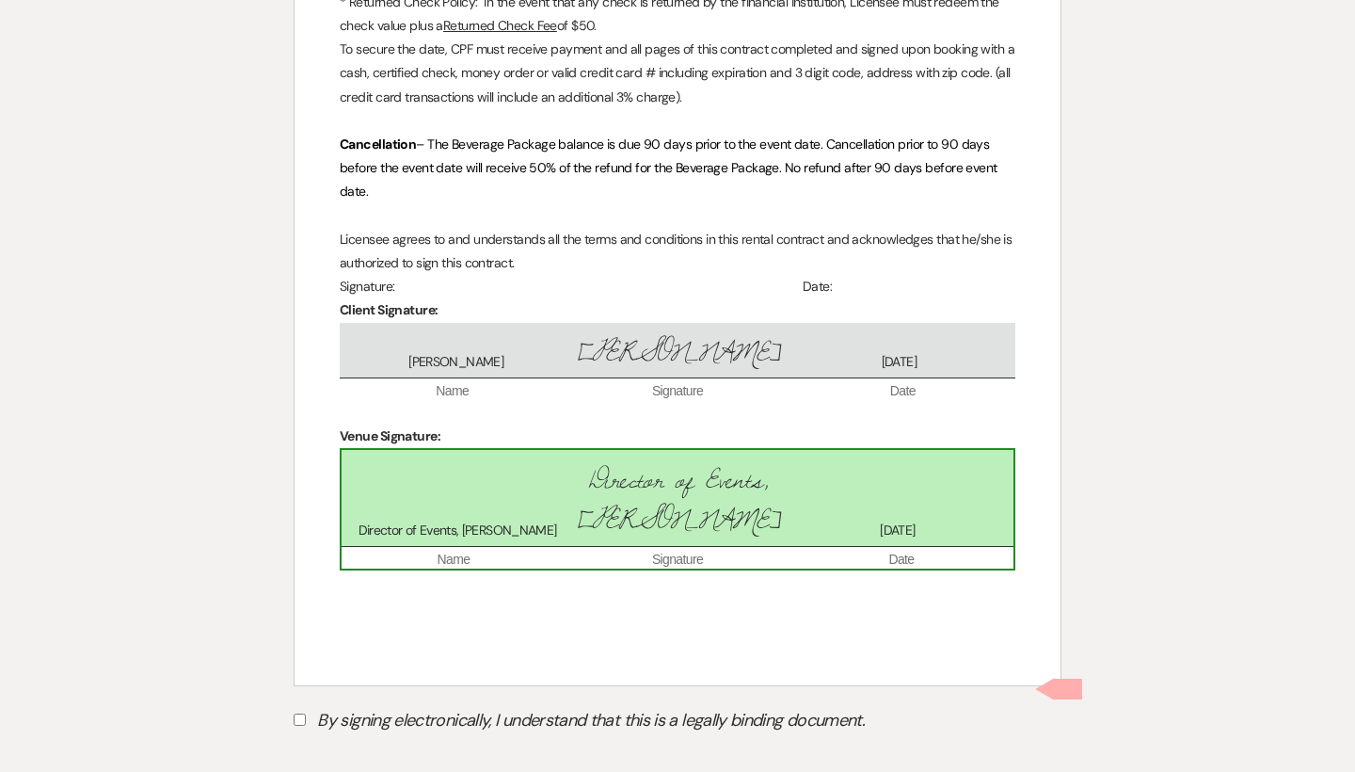
scroll to position [2502, 0]
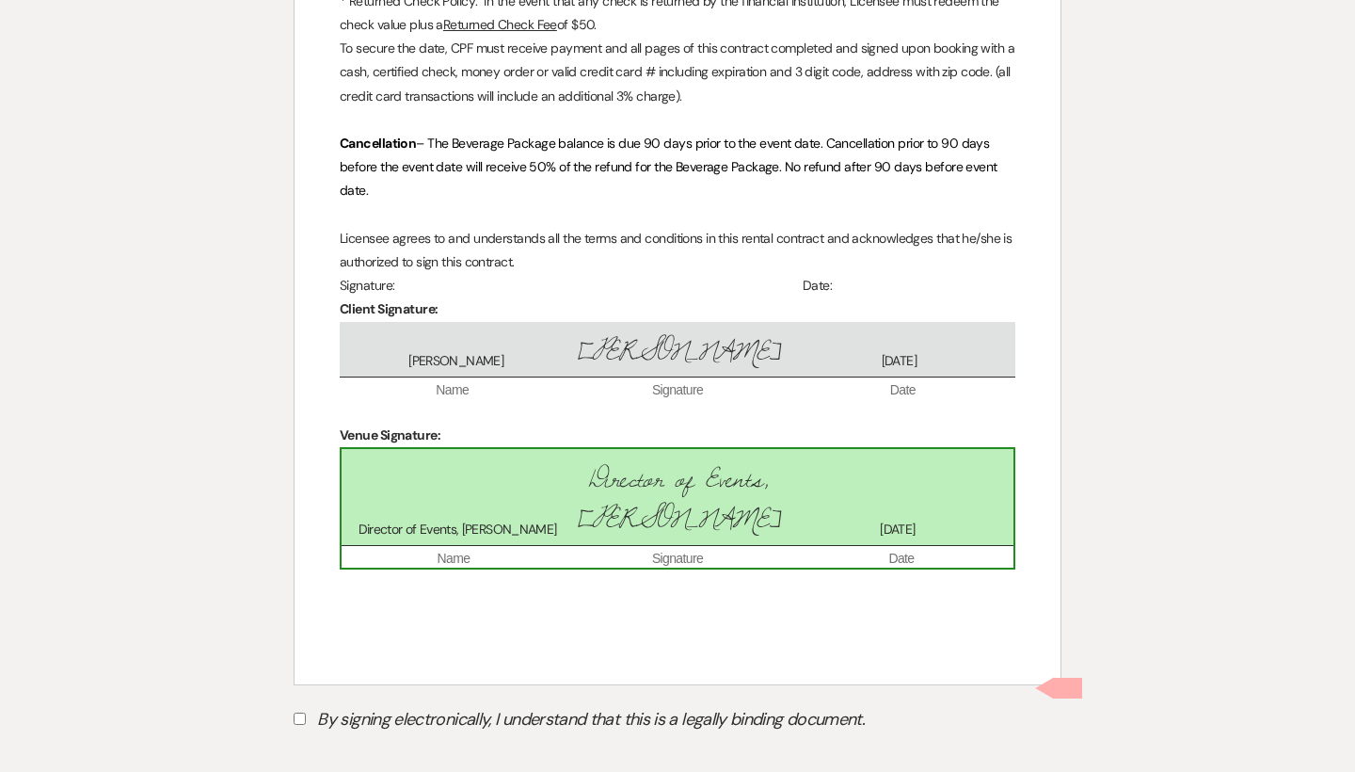
click at [678, 503] on span "Director of Events, [PERSON_NAME]" at bounding box center [677, 498] width 220 height 80
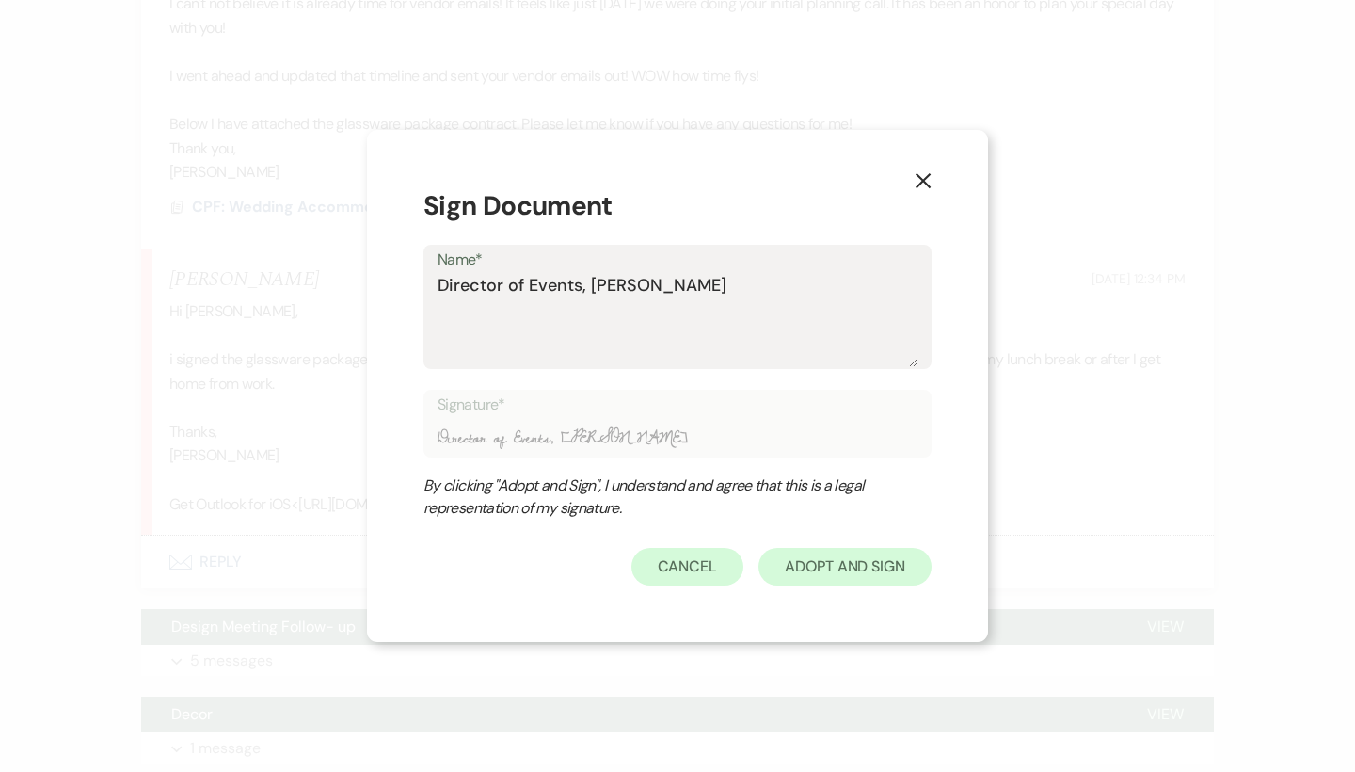
click at [838, 568] on button "Adopt And Sign" at bounding box center [844, 567] width 173 height 38
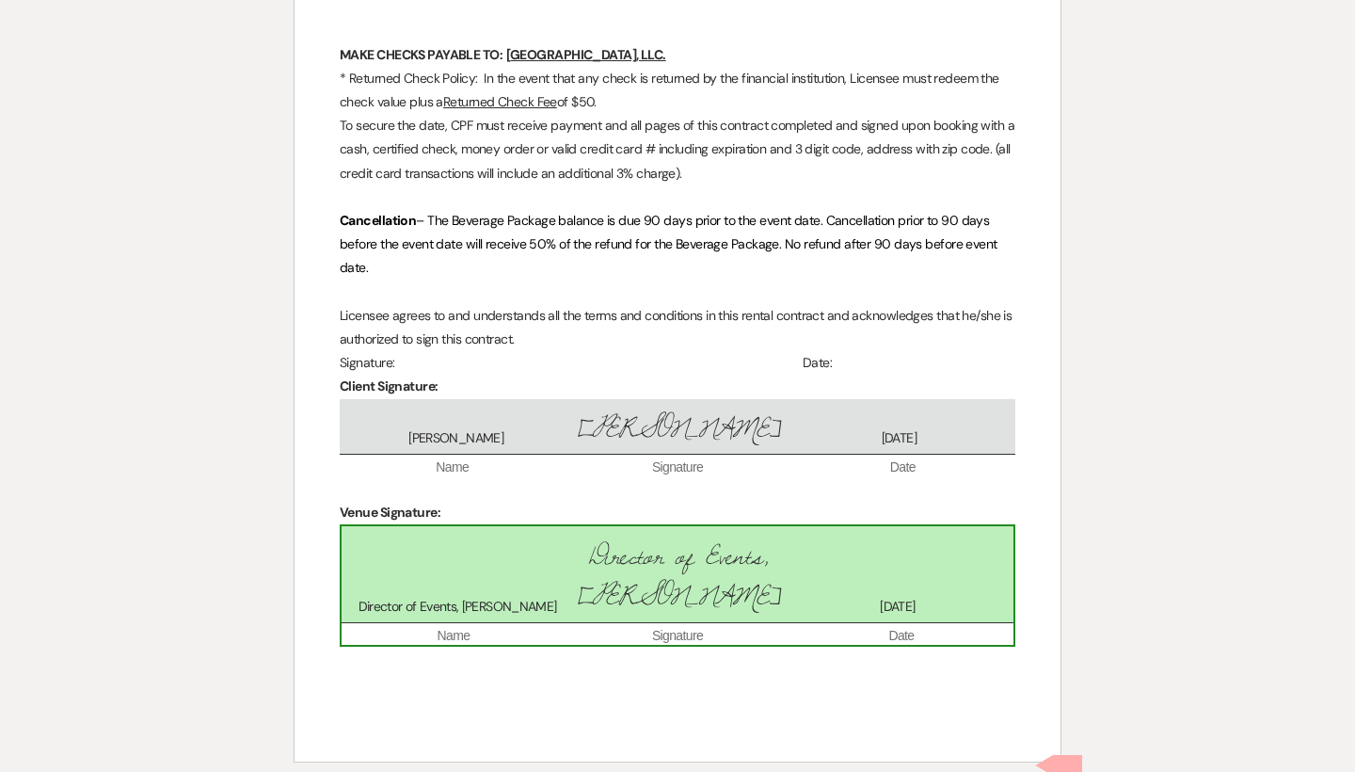
scroll to position [2431, 0]
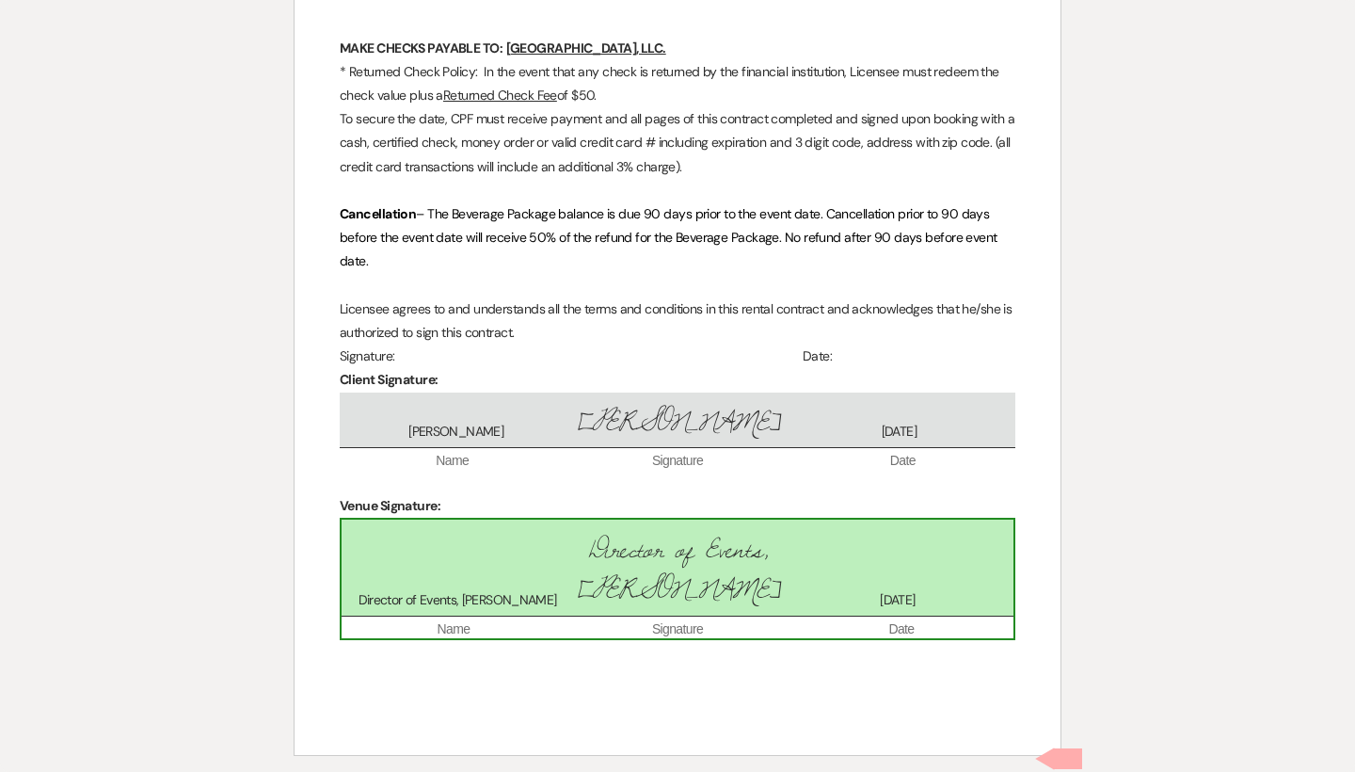
click at [622, 529] on span "Director of Events, [PERSON_NAME]" at bounding box center [677, 569] width 220 height 80
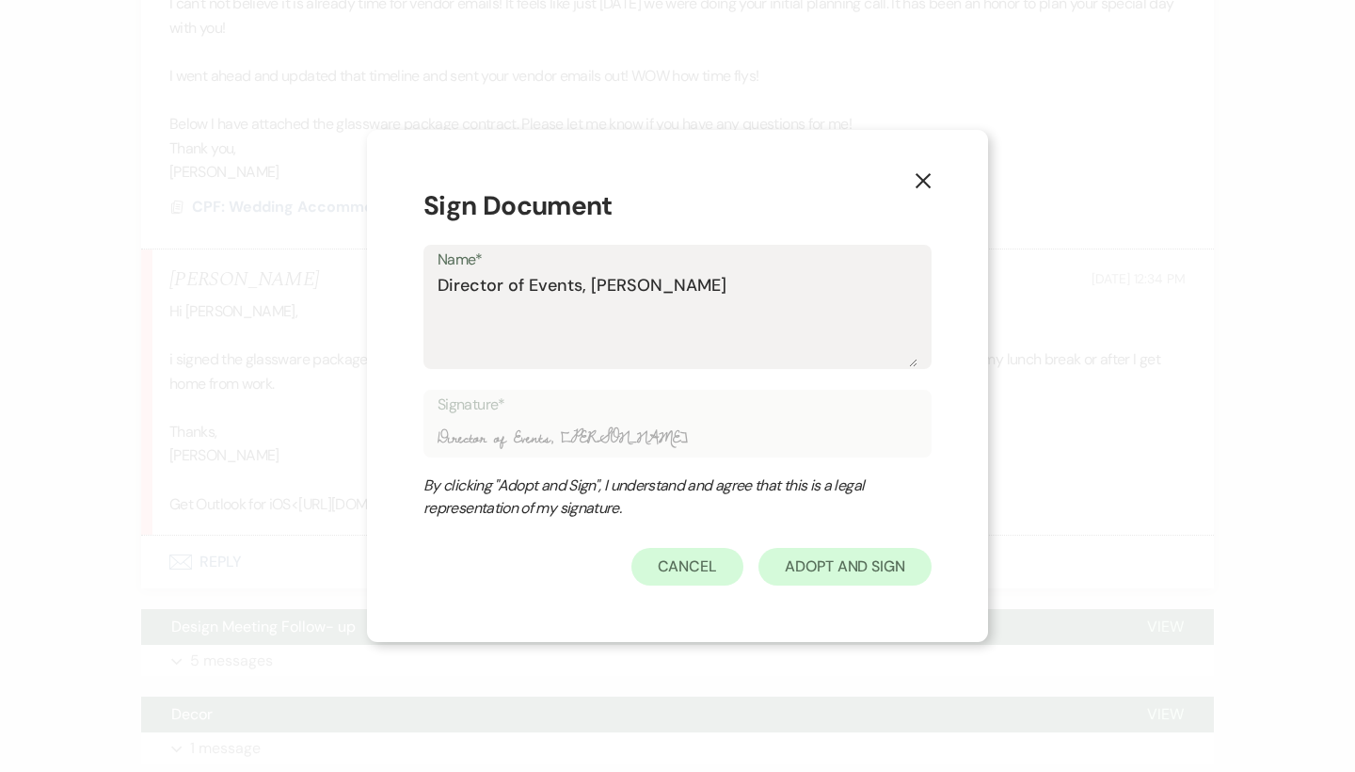
click at [827, 560] on button "Adopt And Sign" at bounding box center [844, 567] width 173 height 38
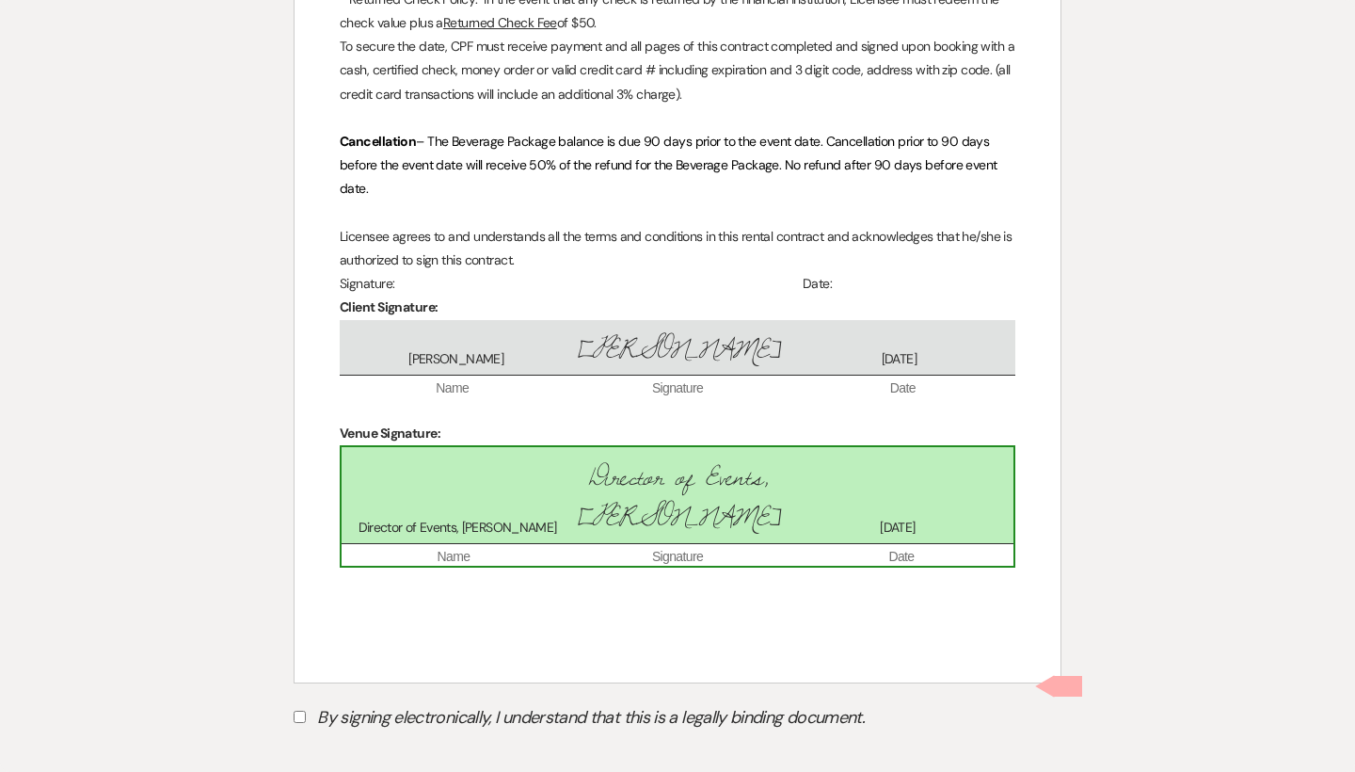
scroll to position [2502, 0]
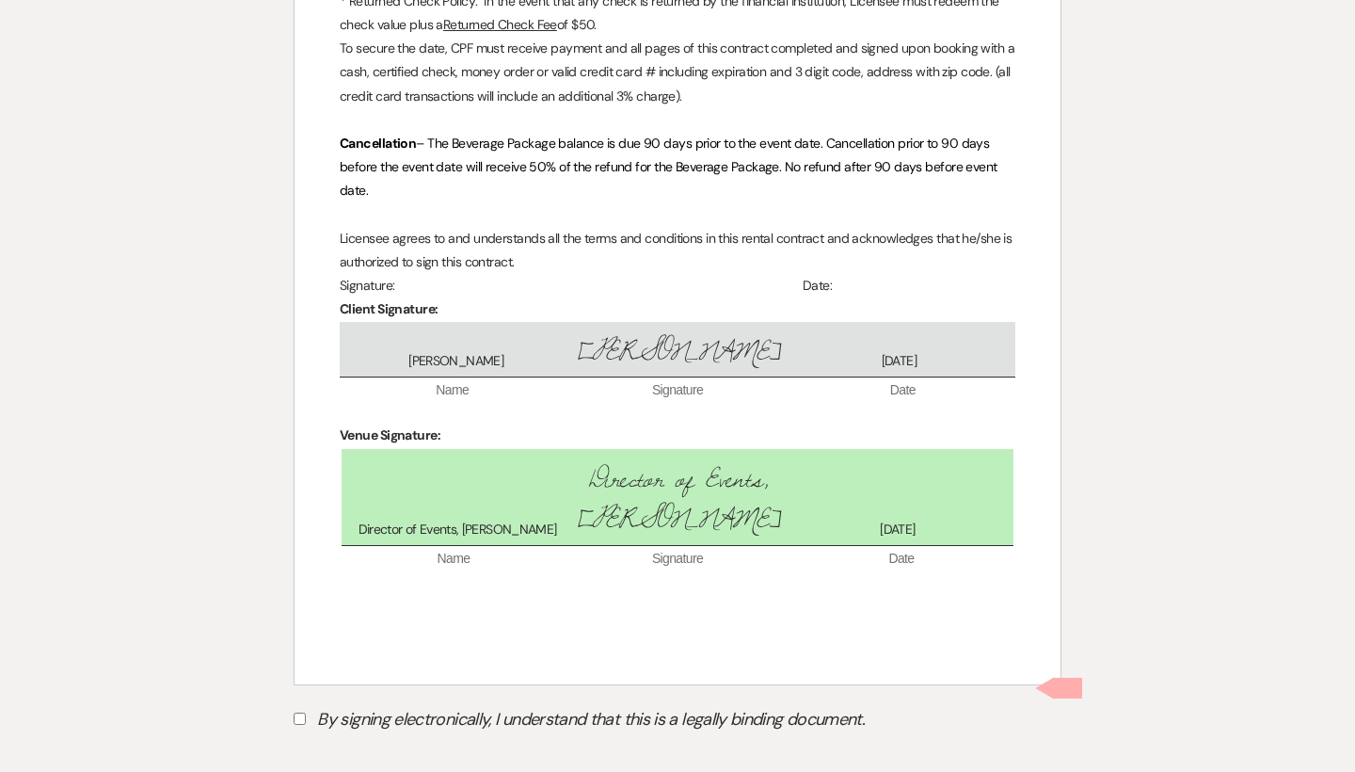
click at [464, 704] on label "By signing electronically, I understand that this is a legally binding document." at bounding box center [678, 722] width 768 height 36
click at [306, 712] on input "By signing electronically, I understand that this is a legally binding document." at bounding box center [300, 718] width 12 height 12
checkbox input "true"
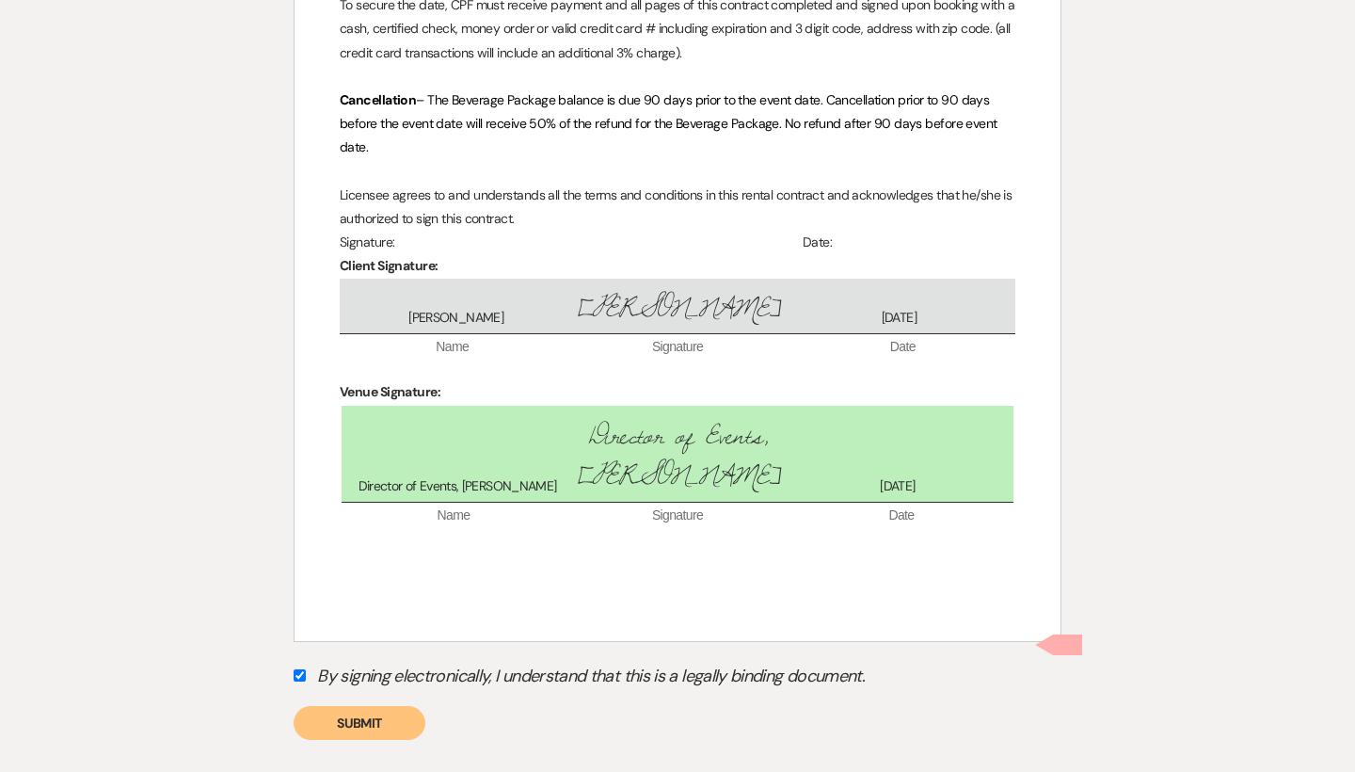
click at [352, 706] on button "Submit" at bounding box center [360, 723] width 132 height 34
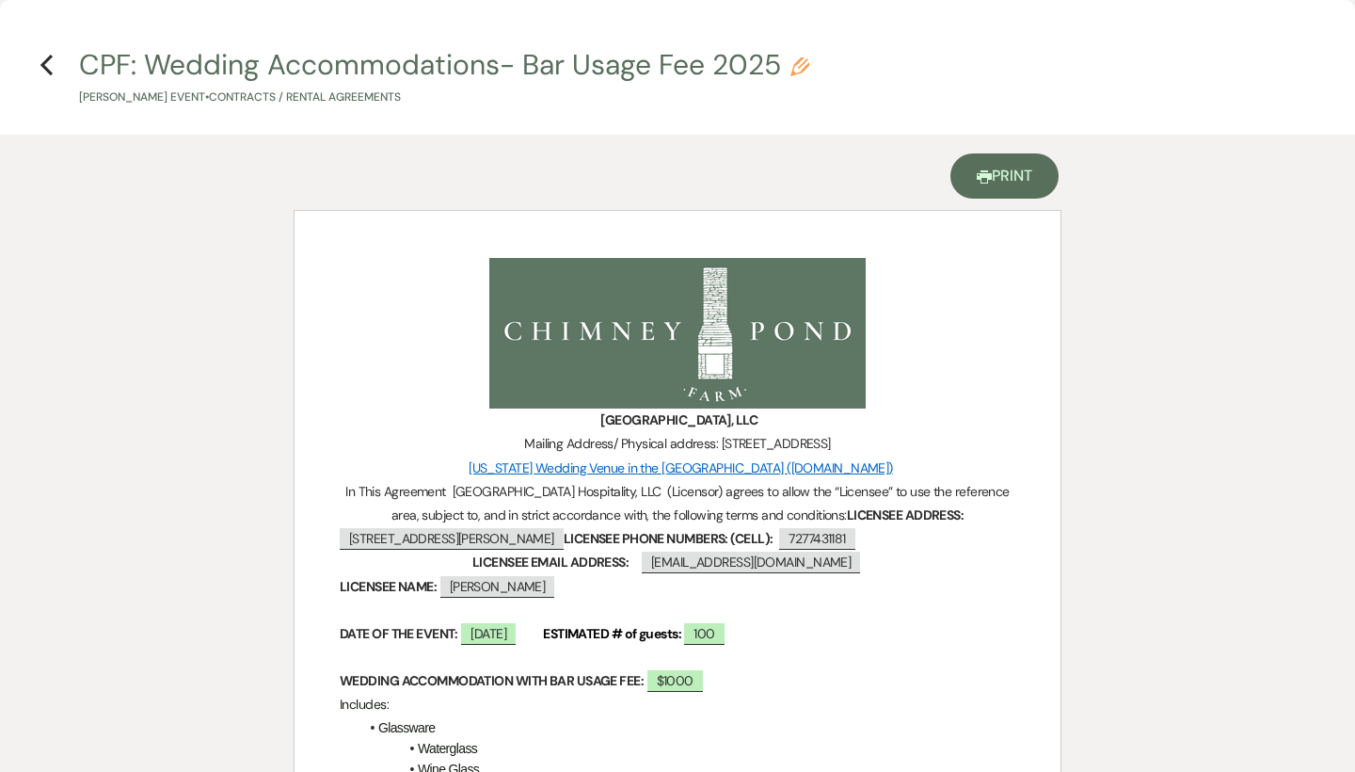
scroll to position [0, 0]
click at [48, 64] on icon "Previous" at bounding box center [47, 65] width 14 height 23
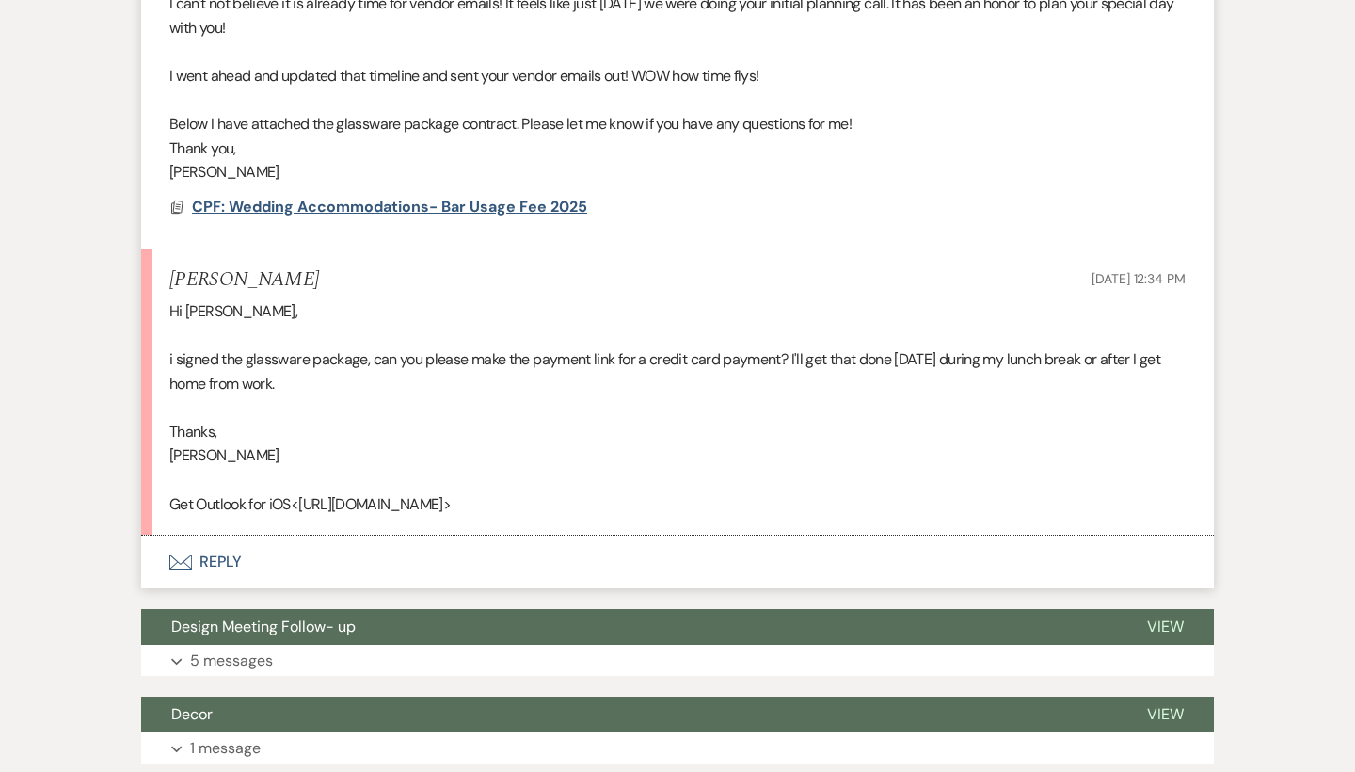
click at [545, 197] on span "CPF: Wedding Accommodations- Bar Usage Fee 2025" at bounding box center [389, 207] width 395 height 20
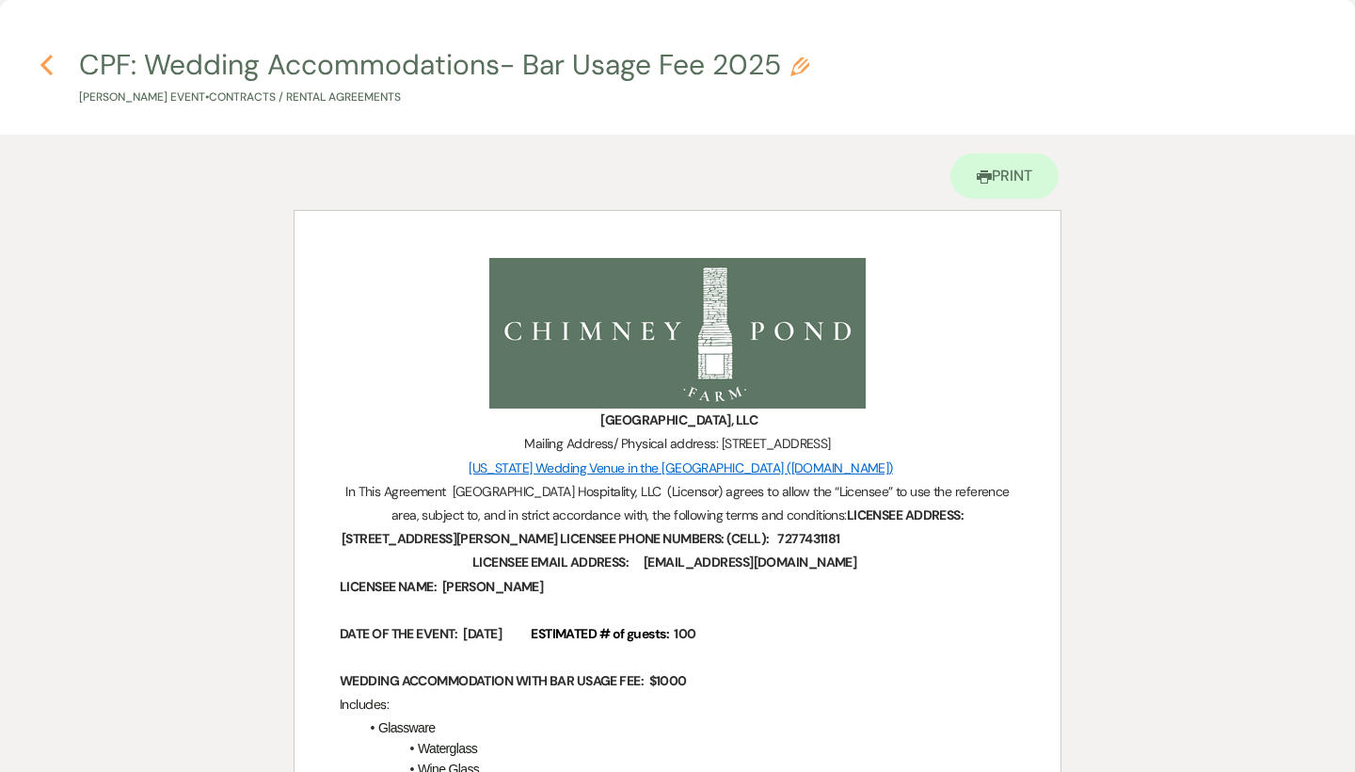
click at [40, 74] on icon "Previous" at bounding box center [47, 65] width 14 height 23
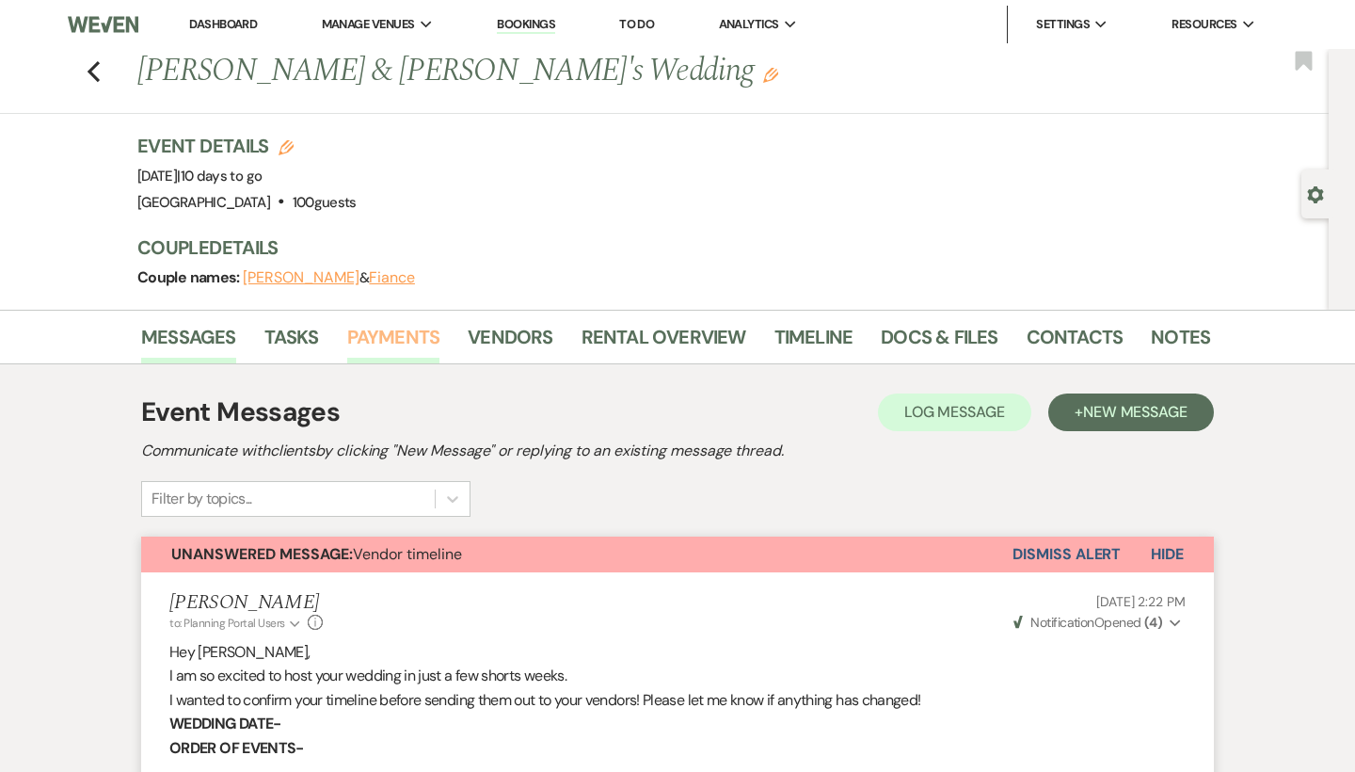
click at [403, 346] on link "Payments" at bounding box center [393, 342] width 93 height 41
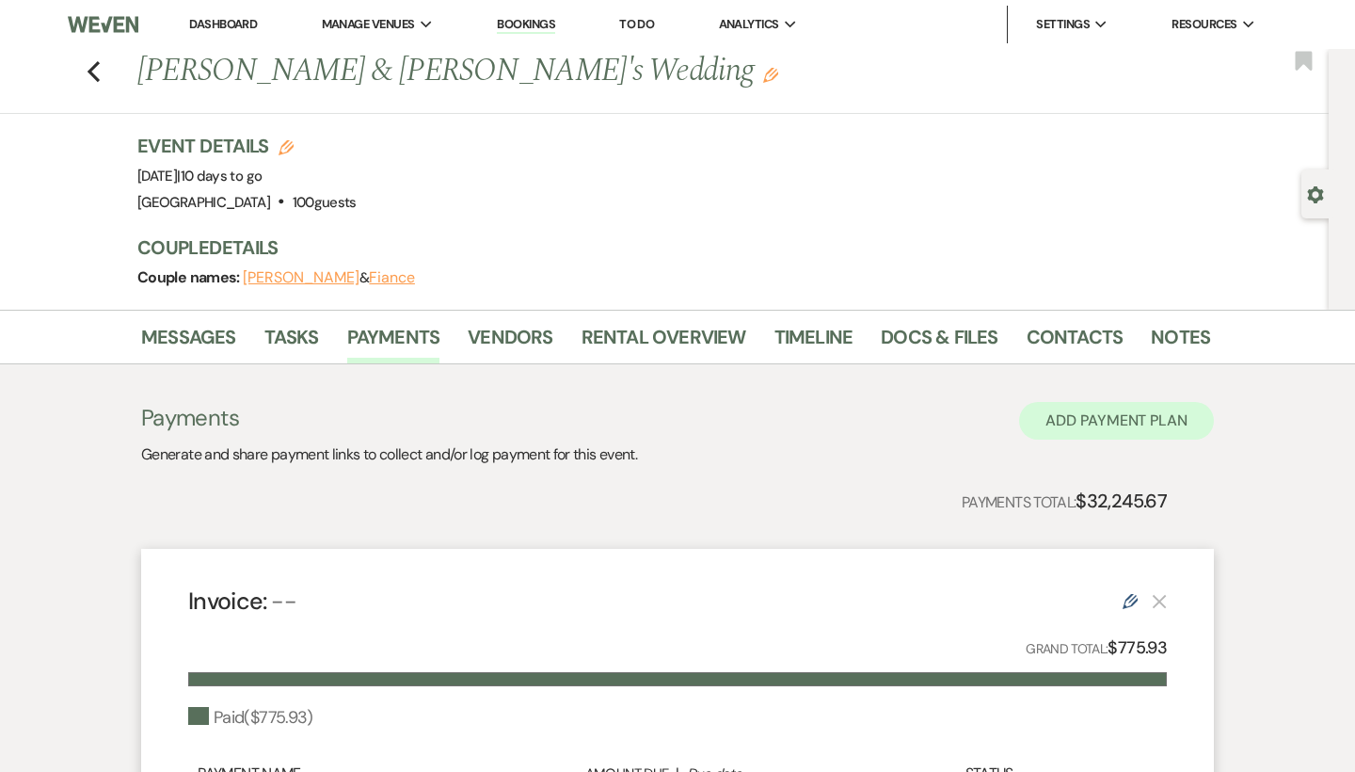
click at [1097, 413] on button "Add Payment Plan" at bounding box center [1116, 421] width 195 height 38
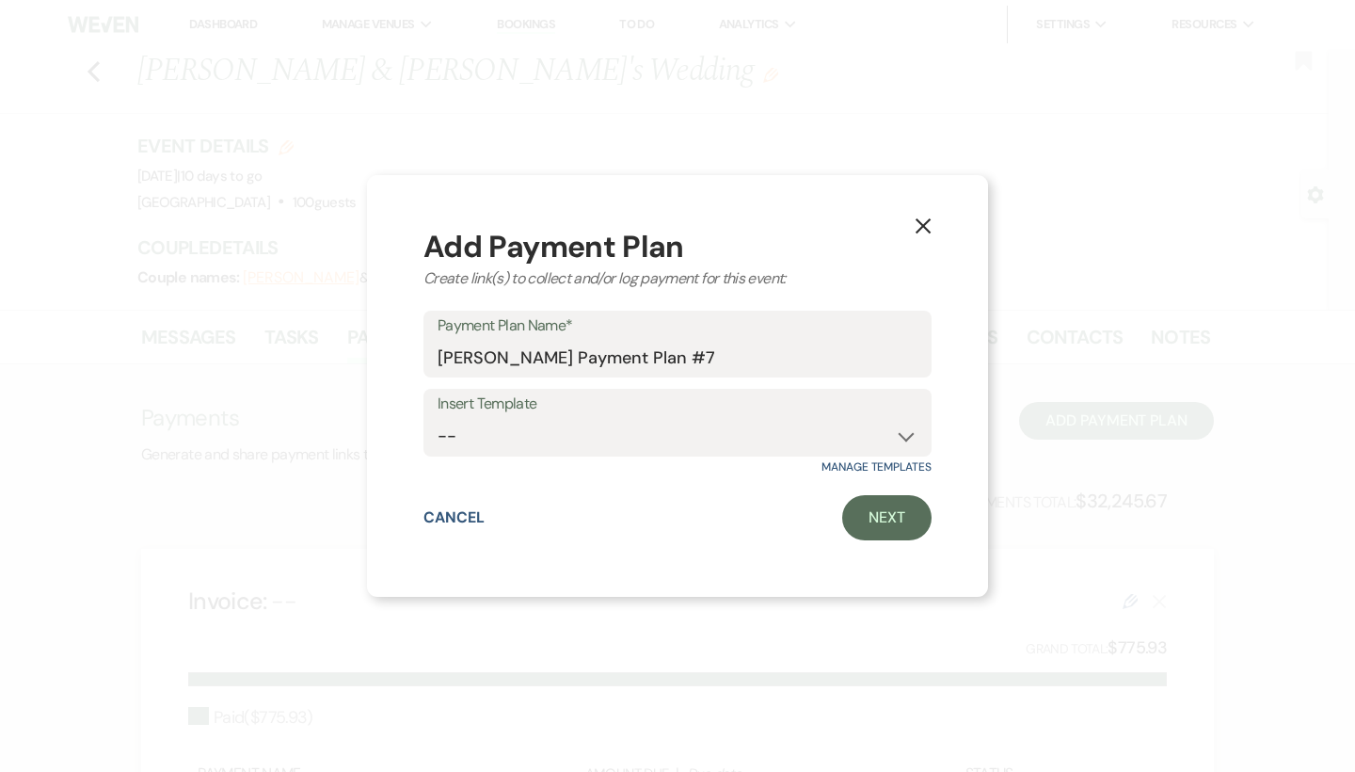
click at [891, 543] on div "X Add Payment Plan Create link(s) to collect and/or log payment for this event:…" at bounding box center [677, 386] width 621 height 422
click at [887, 521] on link "Next" at bounding box center [886, 517] width 89 height 45
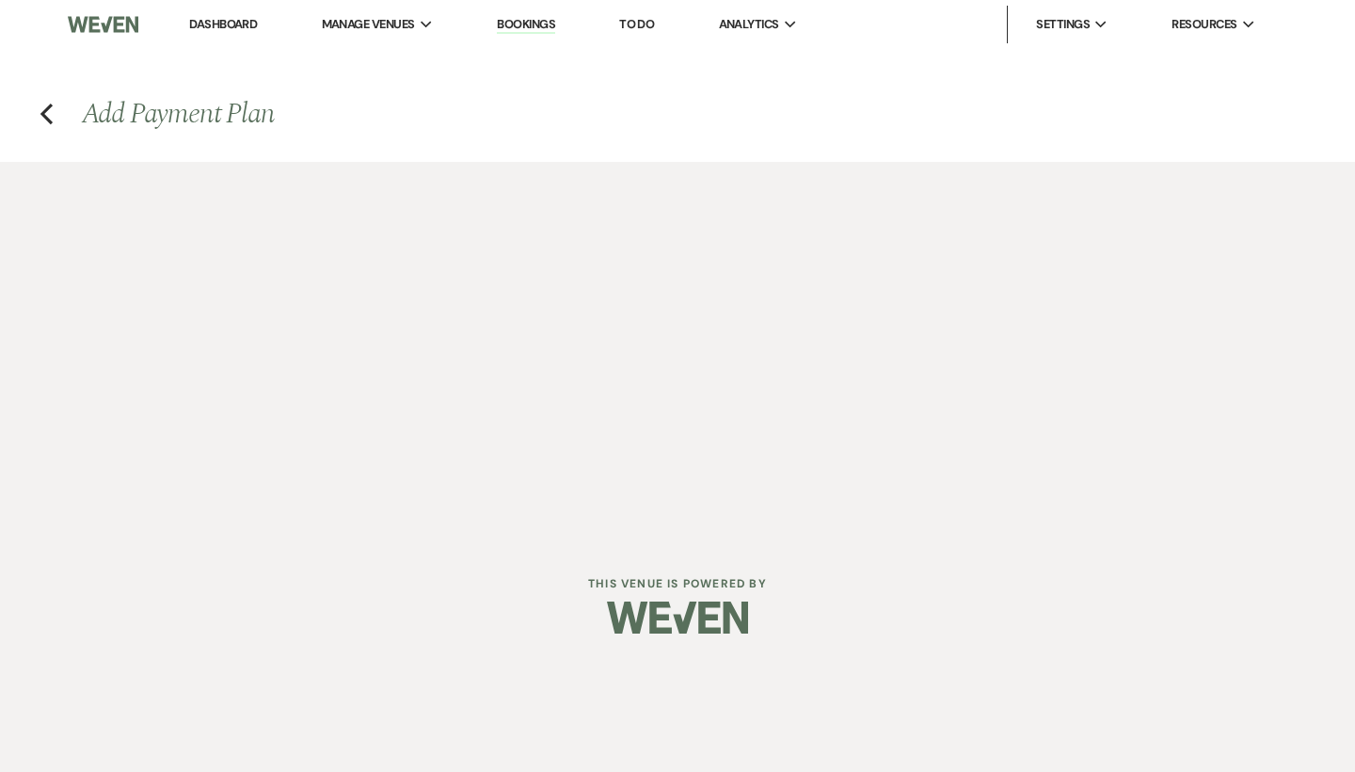
select select "2"
select select "percentage"
select select "true"
select select "client"
select select "weeks"
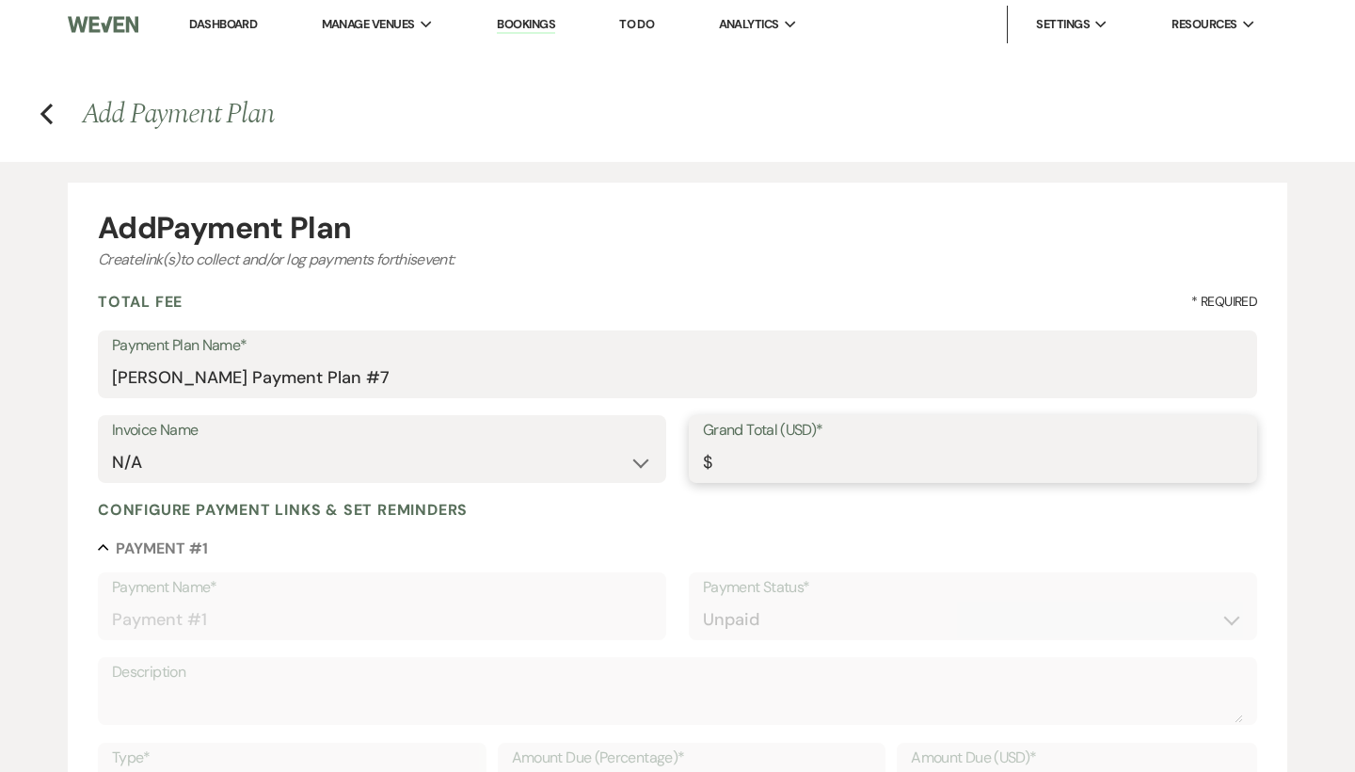
click at [733, 468] on input "Grand Total (USD)*" at bounding box center [973, 462] width 540 height 37
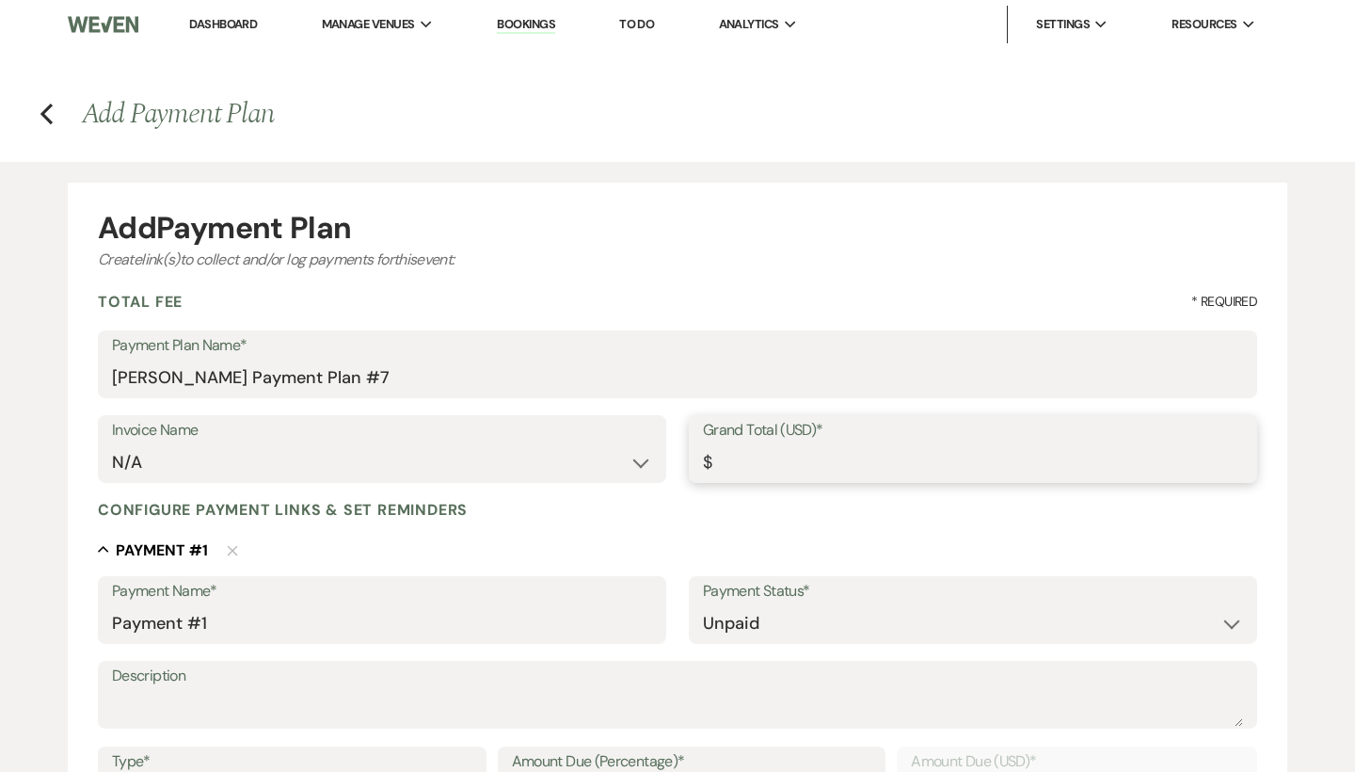
type input "1"
type input "1.00"
type input "10"
type input "10.00"
type input "100"
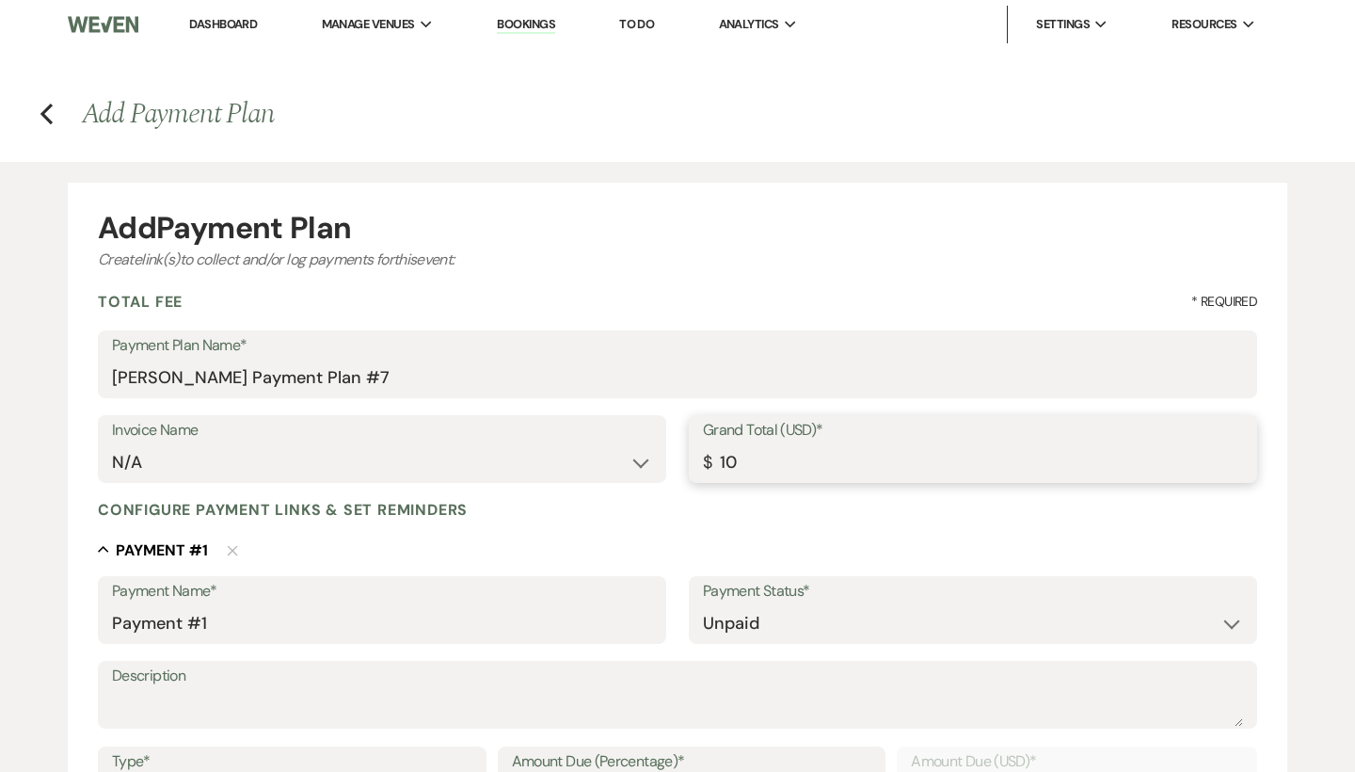
type input "100.00"
type input "10"
type input "10.00"
type input "1"
type input "1.00"
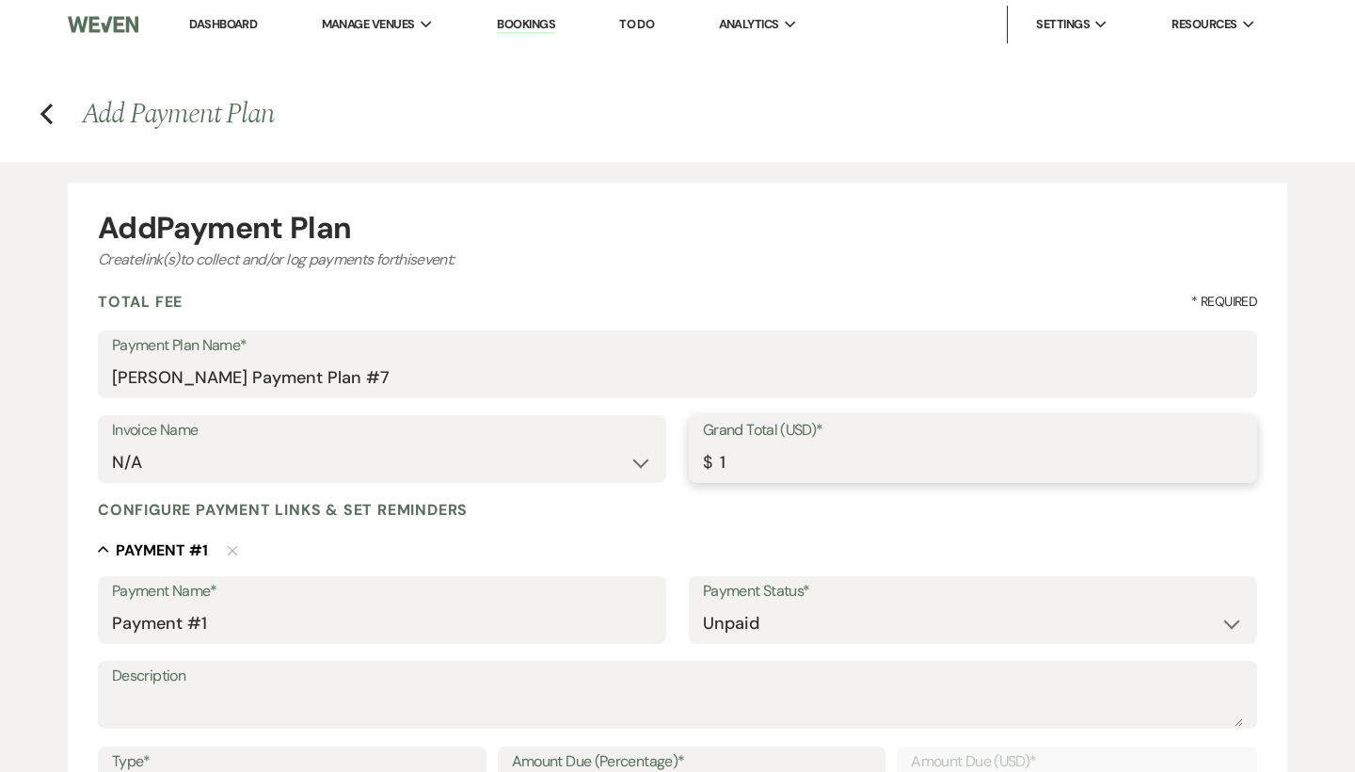
type input "10"
type input "10.00"
type input "103"
type input "103.00"
type input "1030"
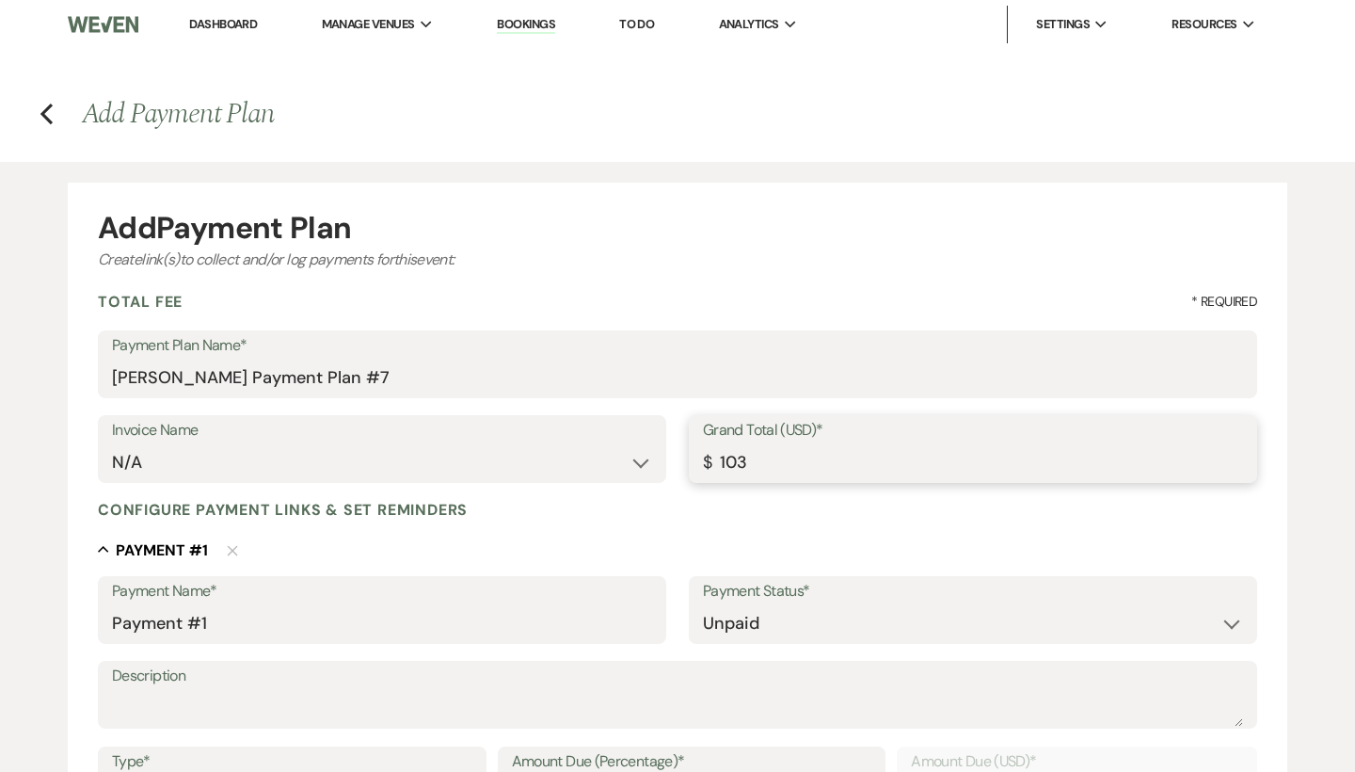
type input "1030.00"
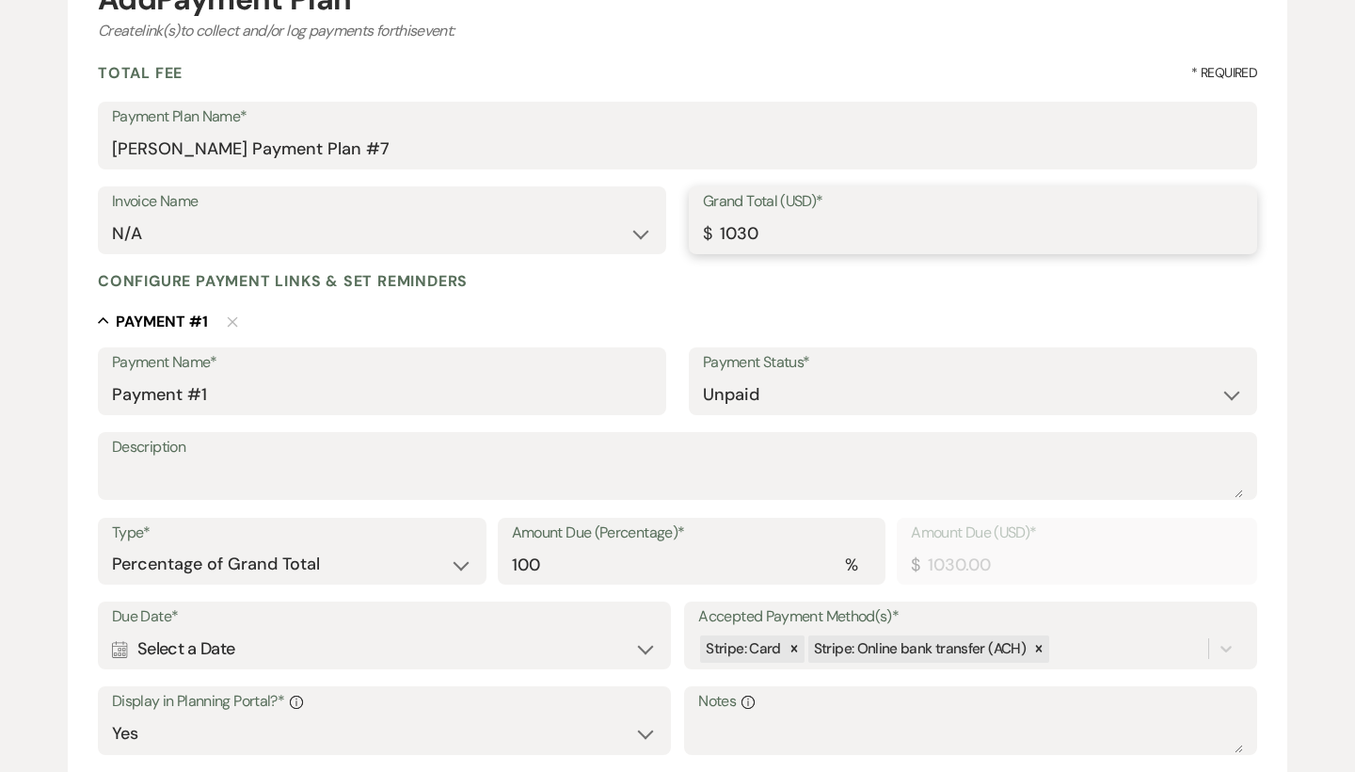
scroll to position [306, 0]
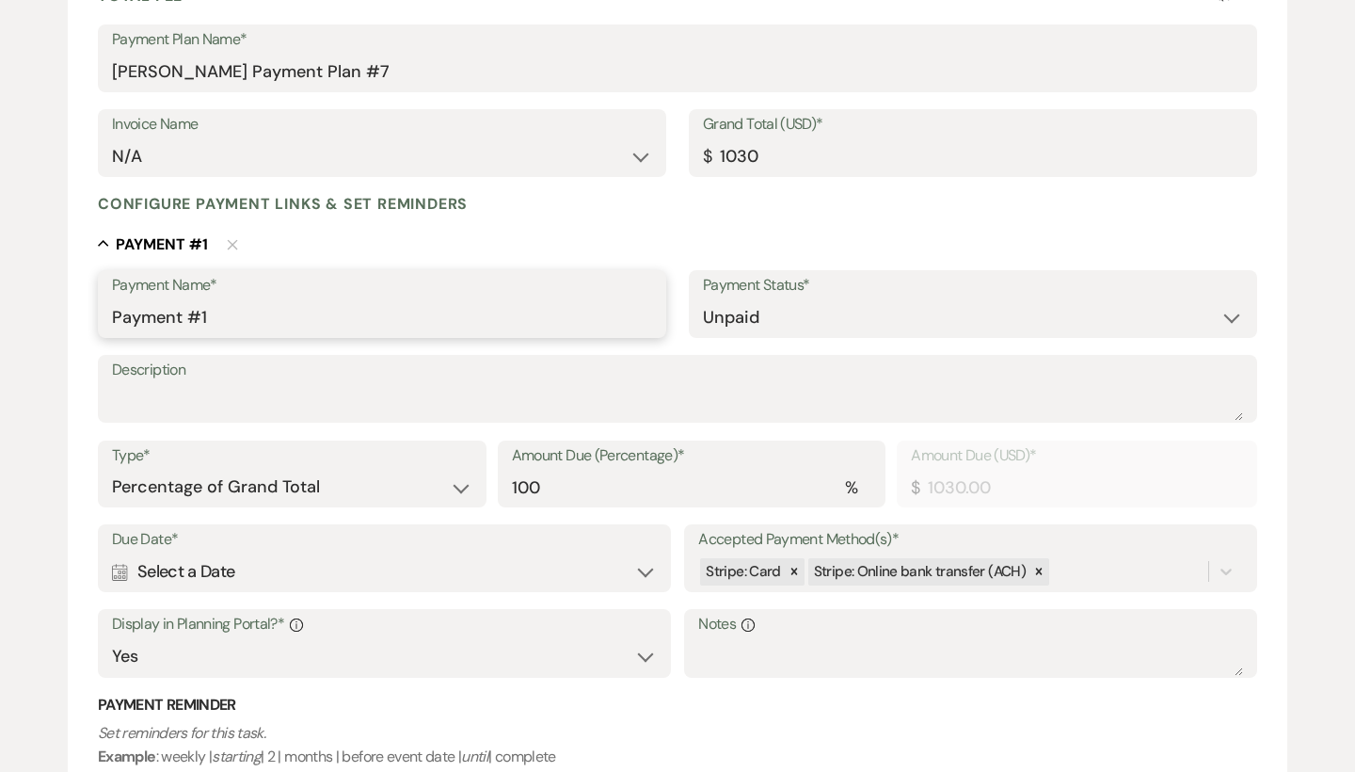
type input "1030.00"
drag, startPoint x: 274, startPoint y: 315, endPoint x: 72, endPoint y: 307, distance: 202.5
click at [72, 308] on form "Add Payment Plan Create link(s) to collect and/or log payments for this event: …" at bounding box center [677, 440] width 1219 height 1127
drag, startPoint x: 367, startPoint y: 314, endPoint x: 40, endPoint y: 306, distance: 327.6
click at [40, 306] on div "Add Payment Plan Create link(s) to collect and/or log payments for this event: …" at bounding box center [677, 430] width 1355 height 1148
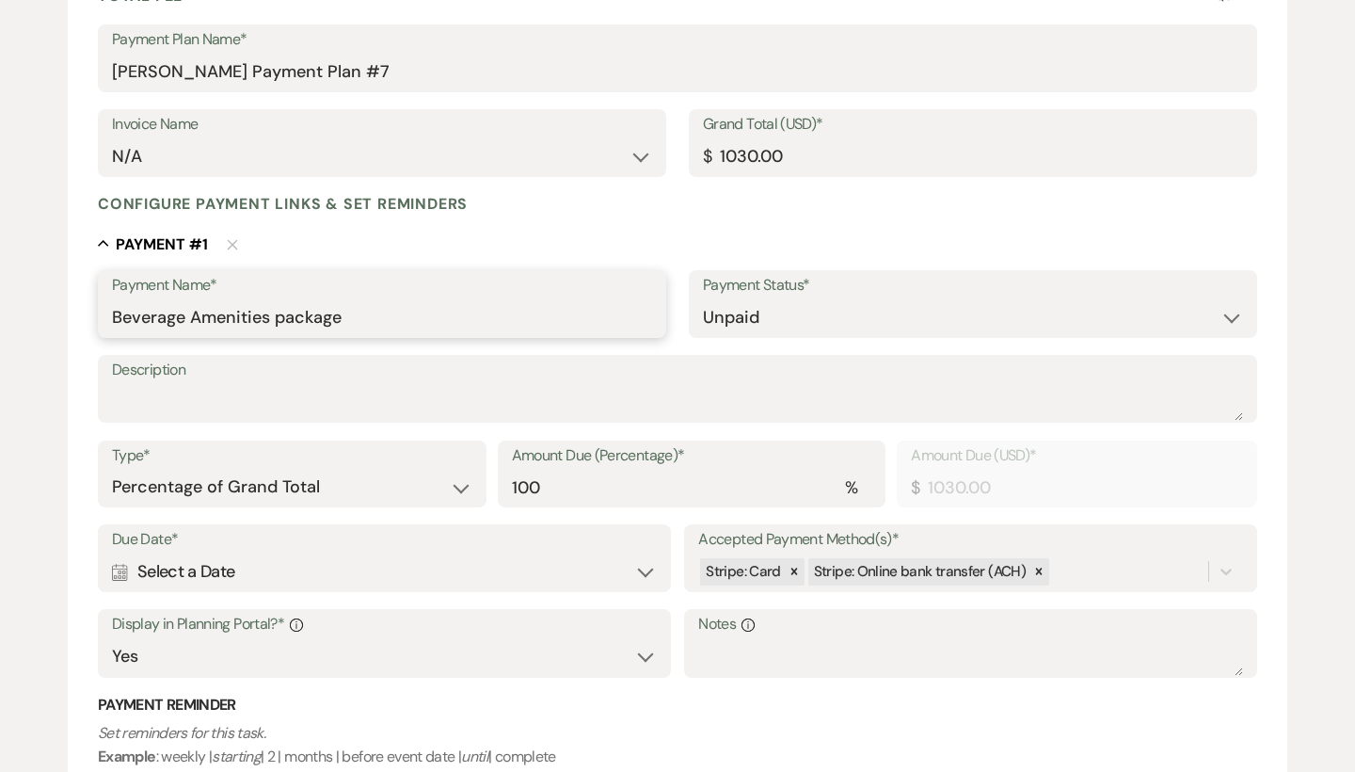
type input "Beverage Amenities package"
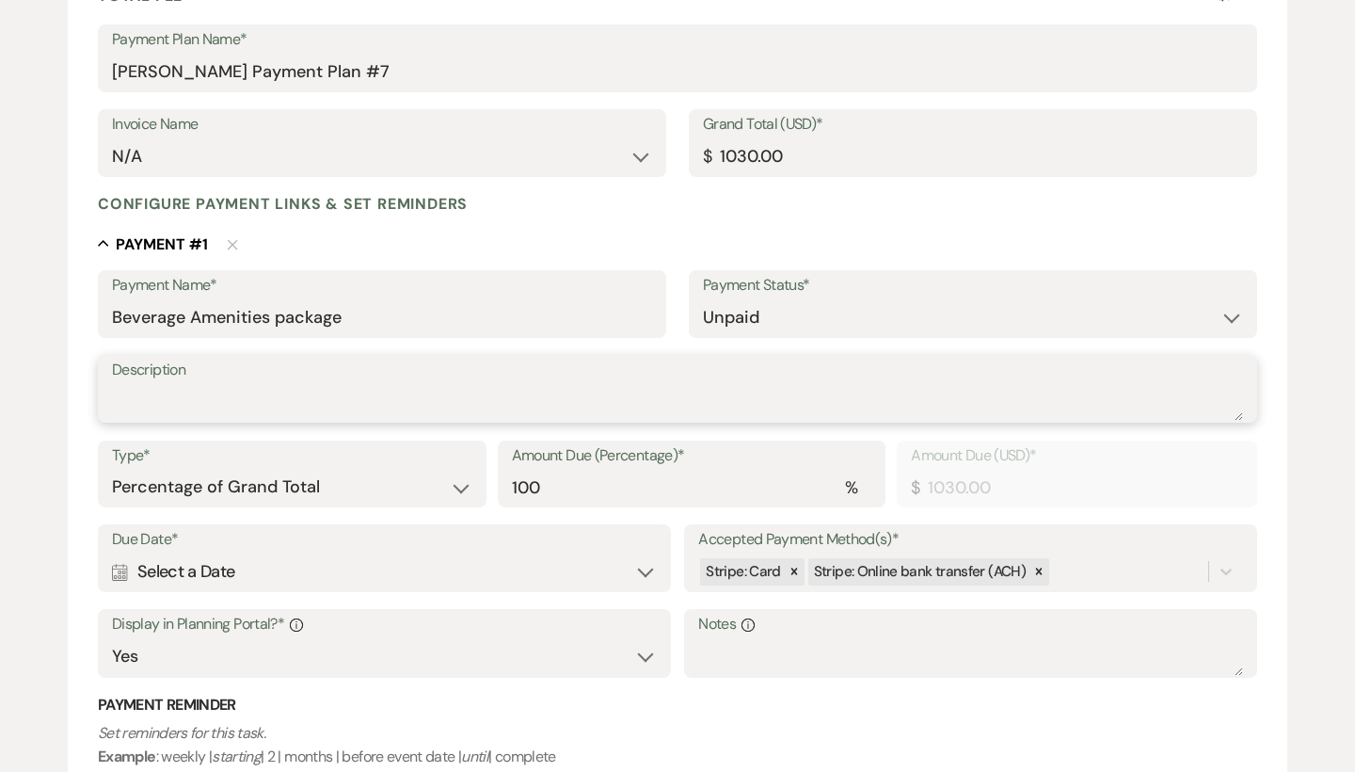
click at [192, 396] on textarea "Description" at bounding box center [677, 402] width 1131 height 38
paste textarea "Beverage Amenities package"
click at [789, 566] on icon at bounding box center [794, 571] width 13 height 13
type textarea "Beverage Amenities package"
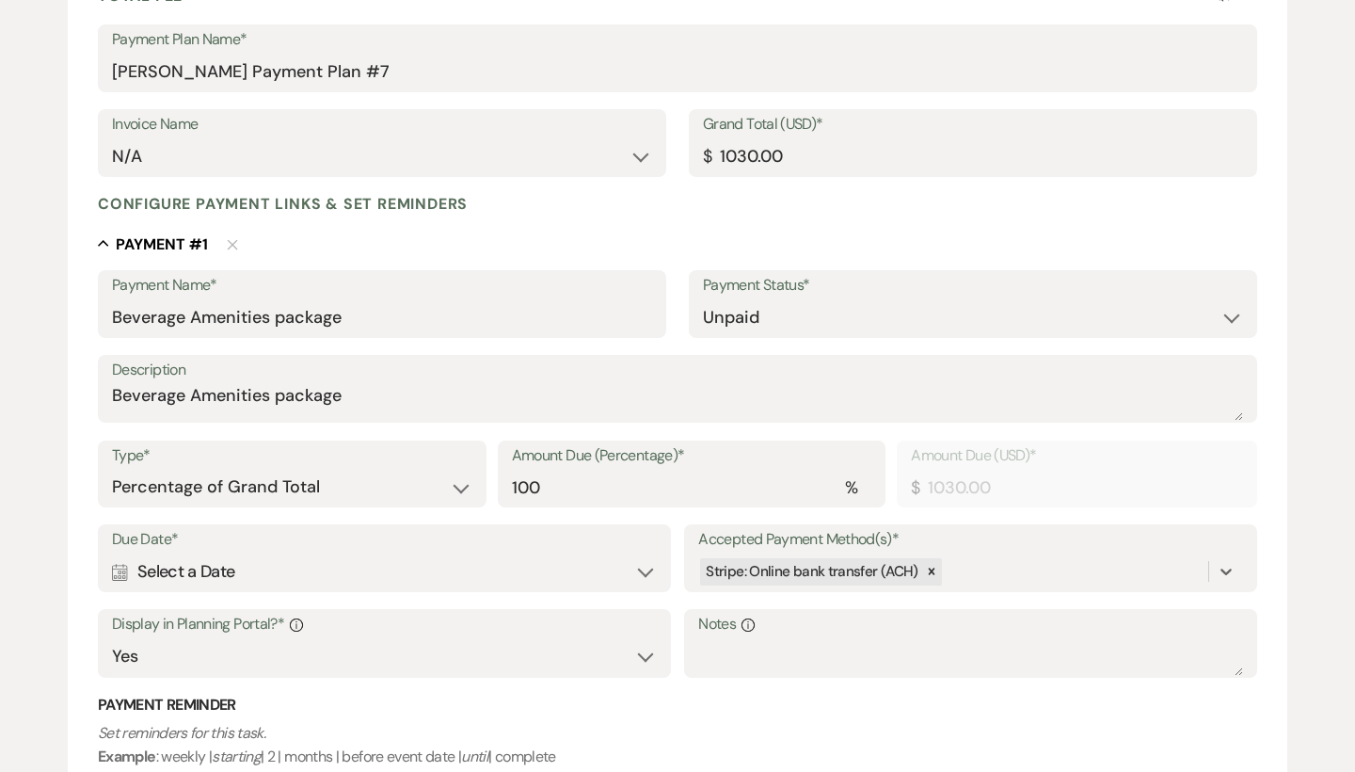
click at [312, 570] on div "Calendar Select a Date Expand" at bounding box center [384, 571] width 545 height 37
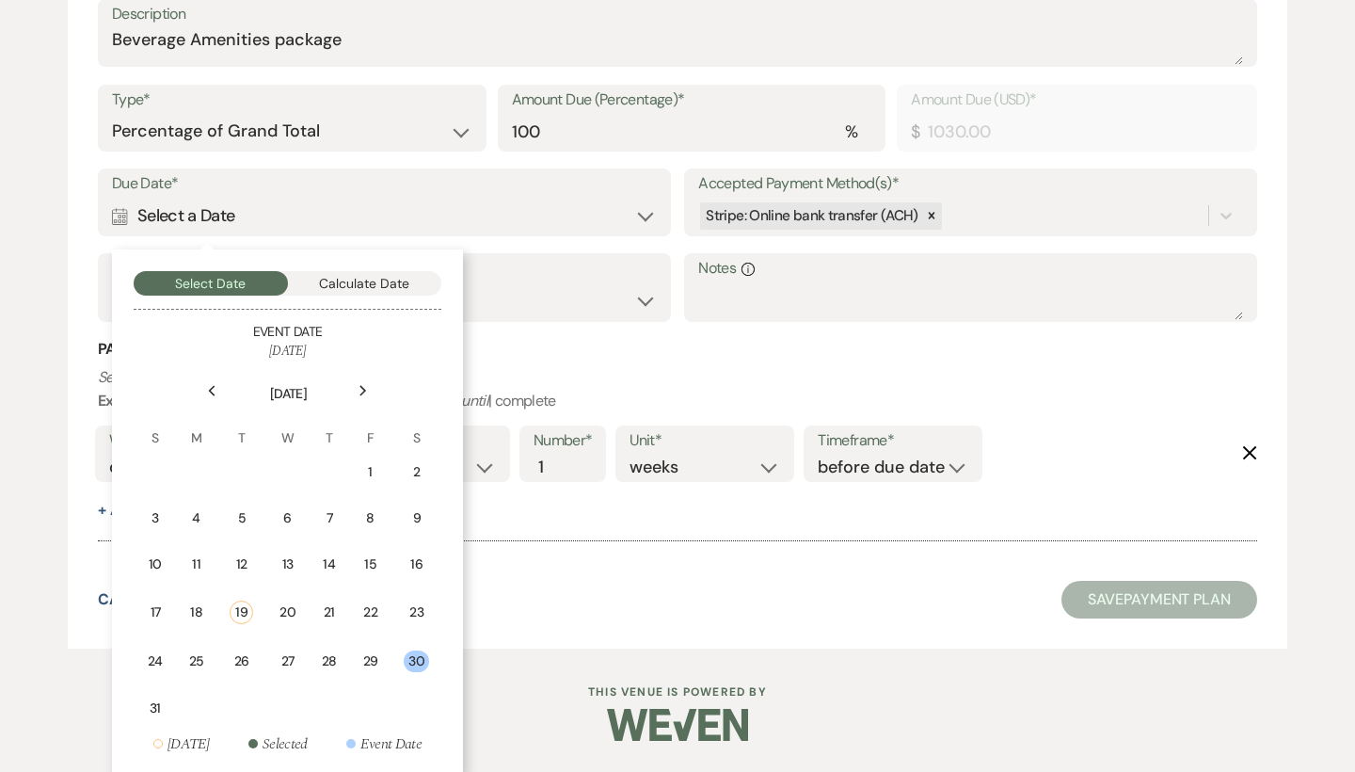
scroll to position [661, 0]
click at [290, 613] on div "20" at bounding box center [287, 613] width 16 height 20
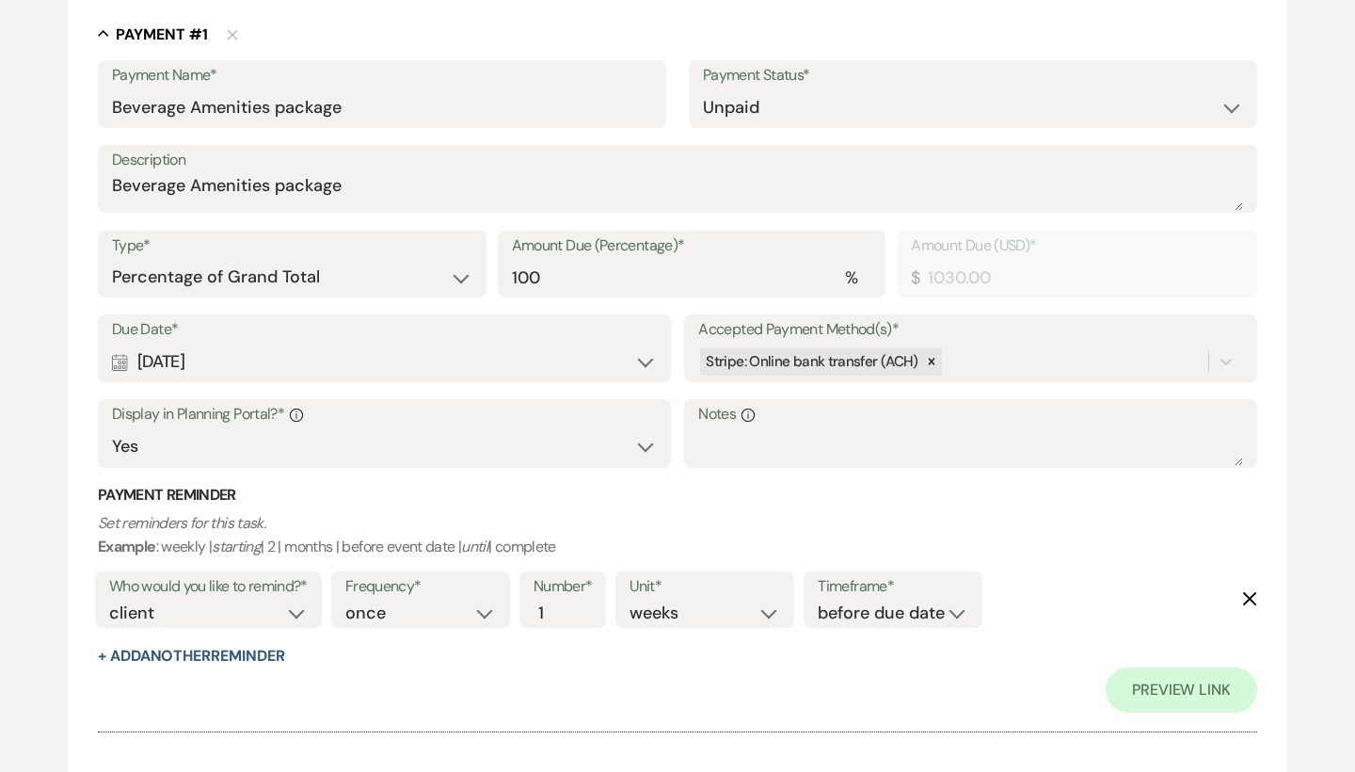
scroll to position [673, 0]
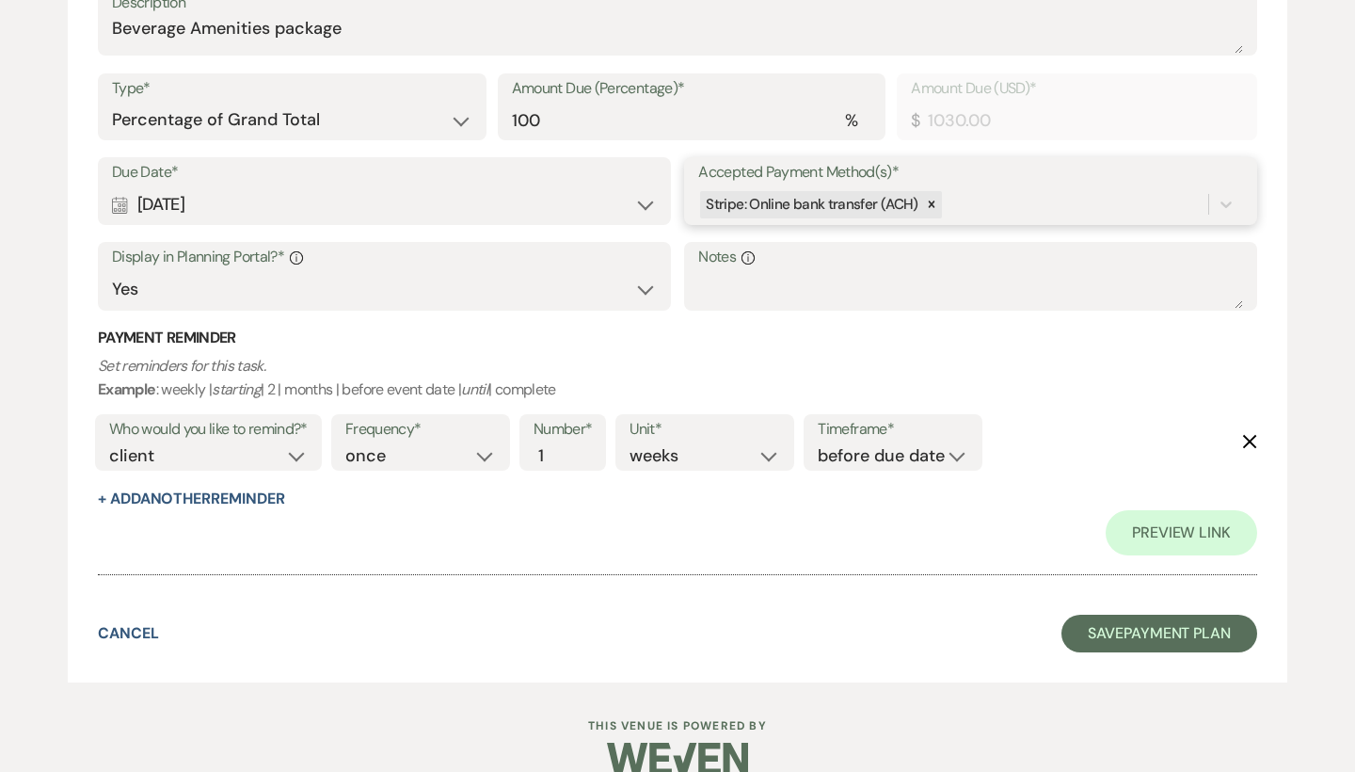
click at [988, 214] on div "Stripe: Online bank transfer (ACH)" at bounding box center [953, 204] width 510 height 33
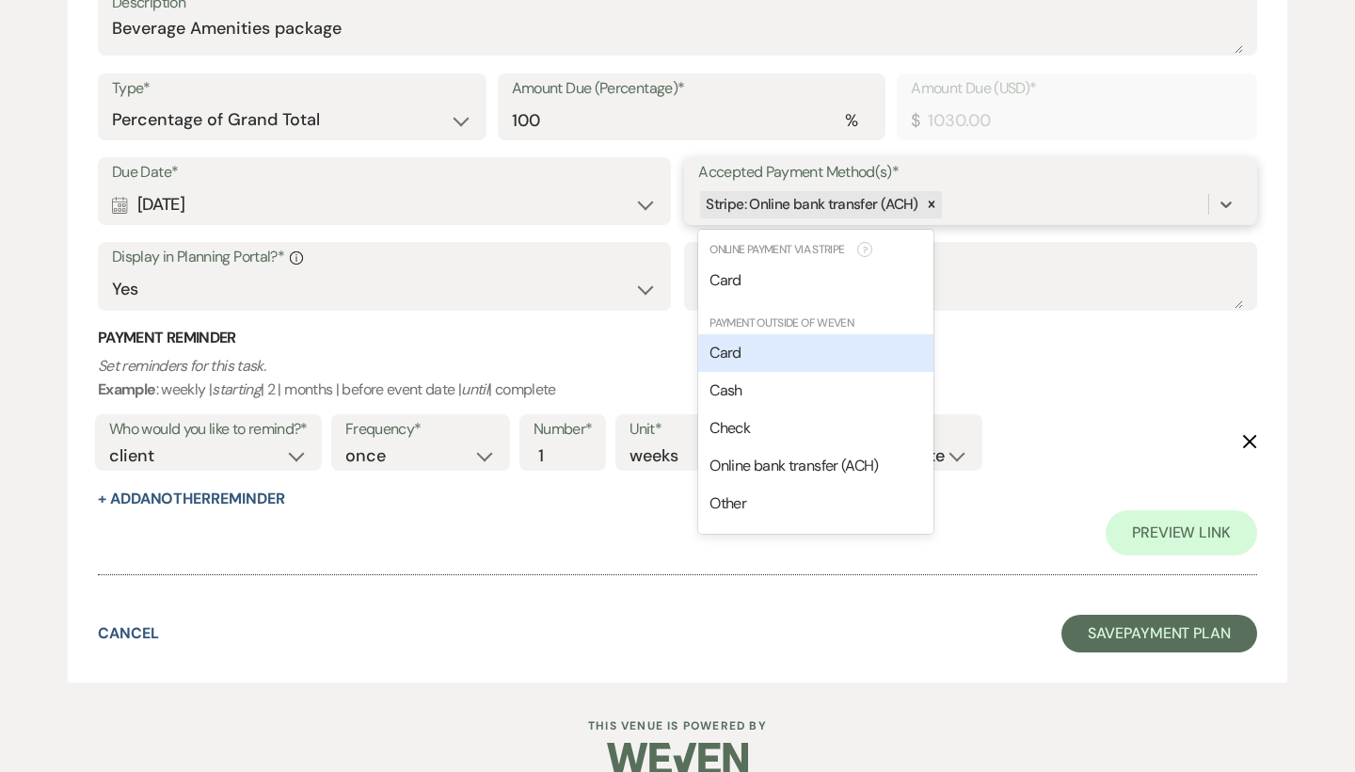
click at [786, 327] on div "Payment Outside of Weven Card Cash Check Online bank transfer (ACH) Other" at bounding box center [815, 418] width 235 height 223
click at [780, 342] on div "Card" at bounding box center [815, 353] width 235 height 38
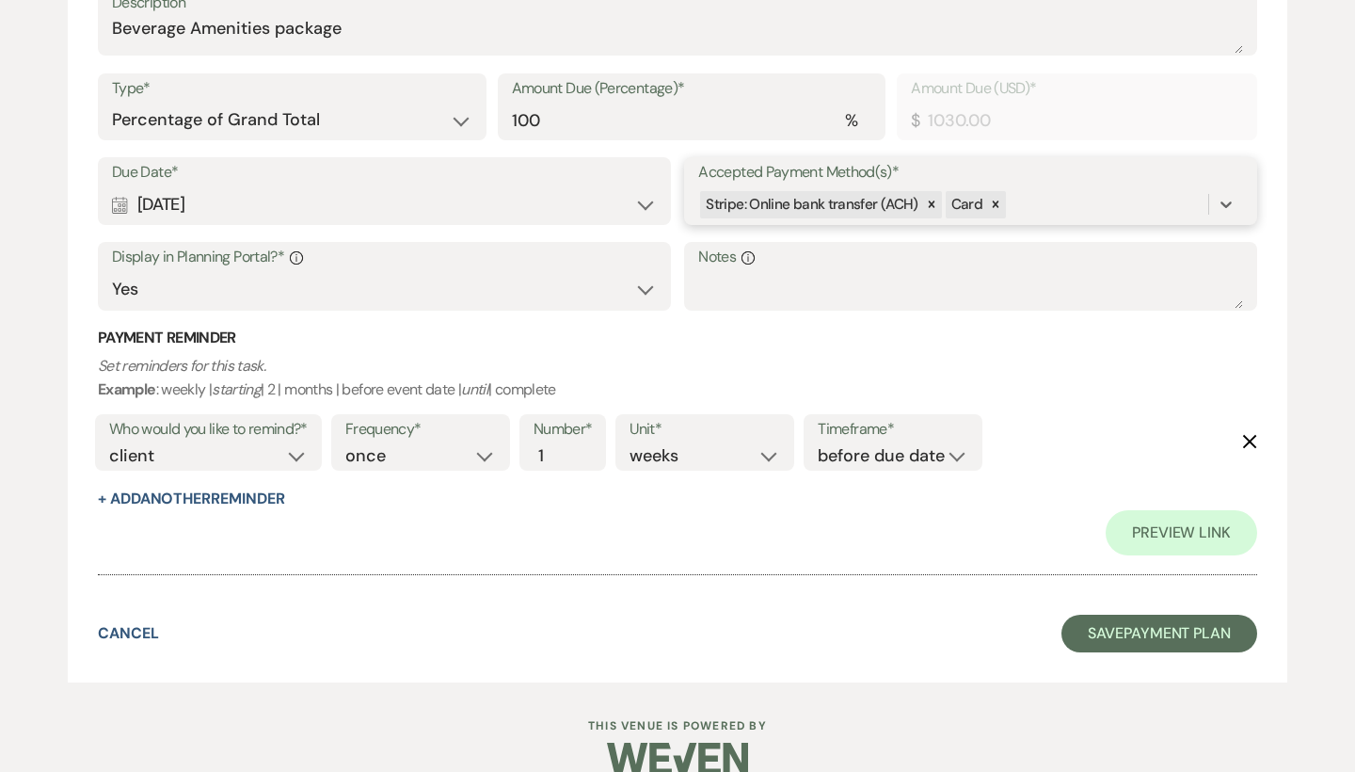
click at [1177, 197] on div "Stripe: Online bank transfer (ACH) Card" at bounding box center [953, 204] width 510 height 33
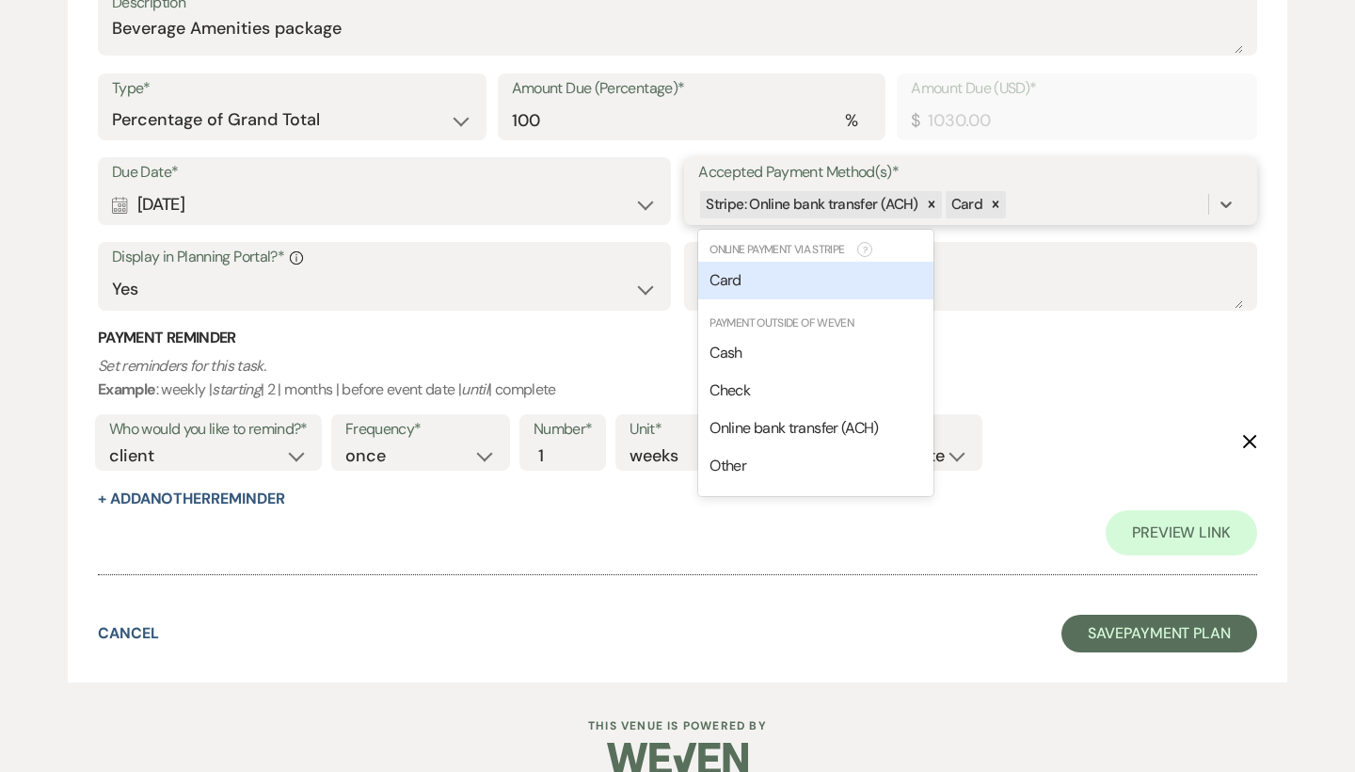
click at [825, 267] on div "Card" at bounding box center [815, 281] width 235 height 38
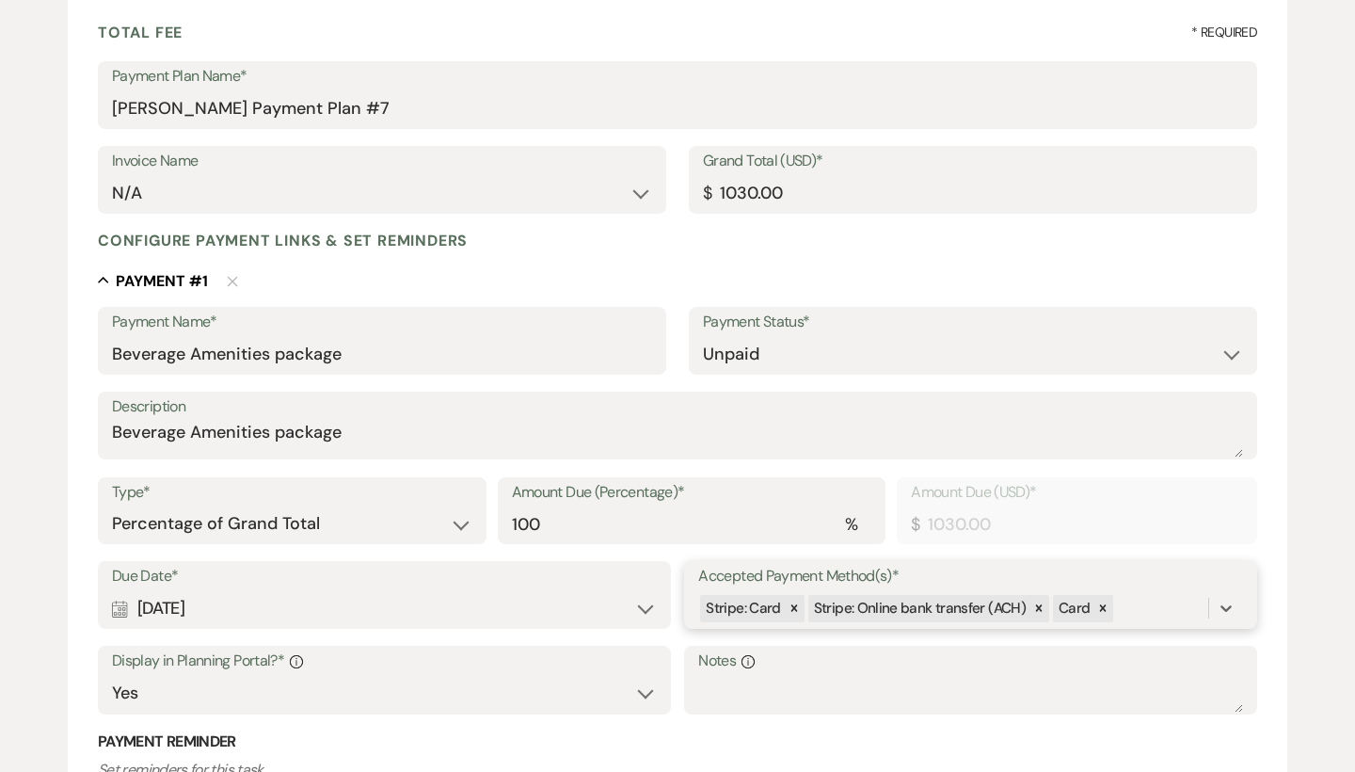
scroll to position [147, 0]
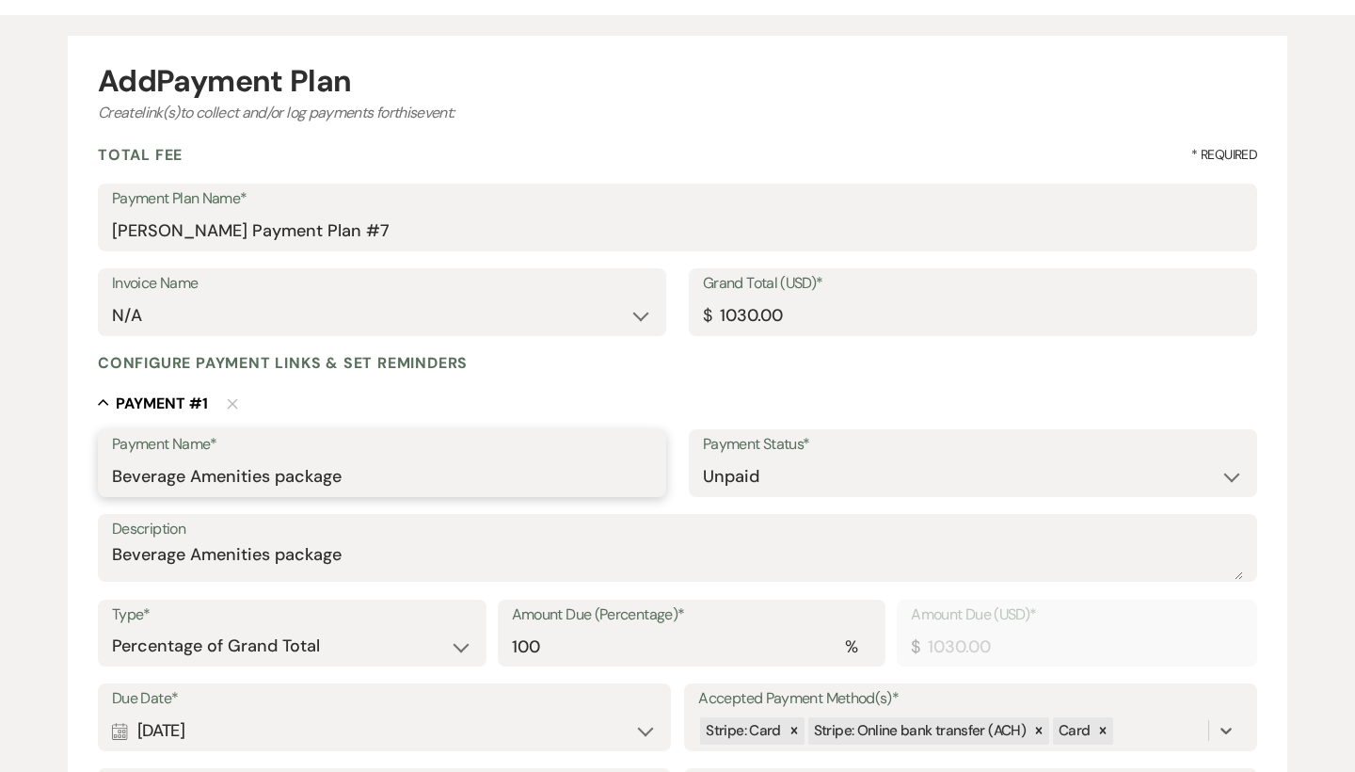
click at [472, 475] on input "Beverage Amenities package" at bounding box center [382, 476] width 540 height 37
click at [286, 474] on input "Beverage Amenities package" at bounding box center [382, 476] width 540 height 37
type input "Beverage Amenities Package"
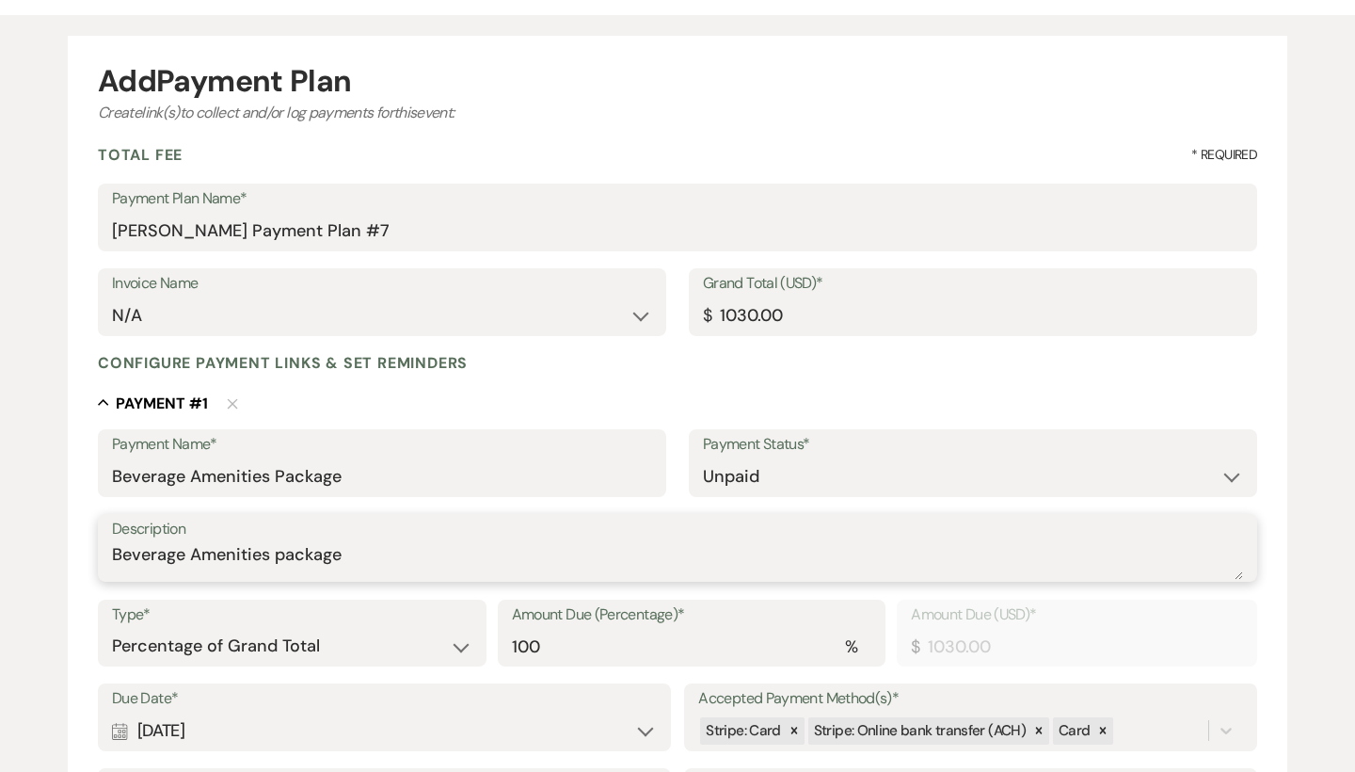
click at [281, 554] on textarea "Beverage Amenities package" at bounding box center [677, 561] width 1131 height 38
type textarea "Beverage Amenities Package"
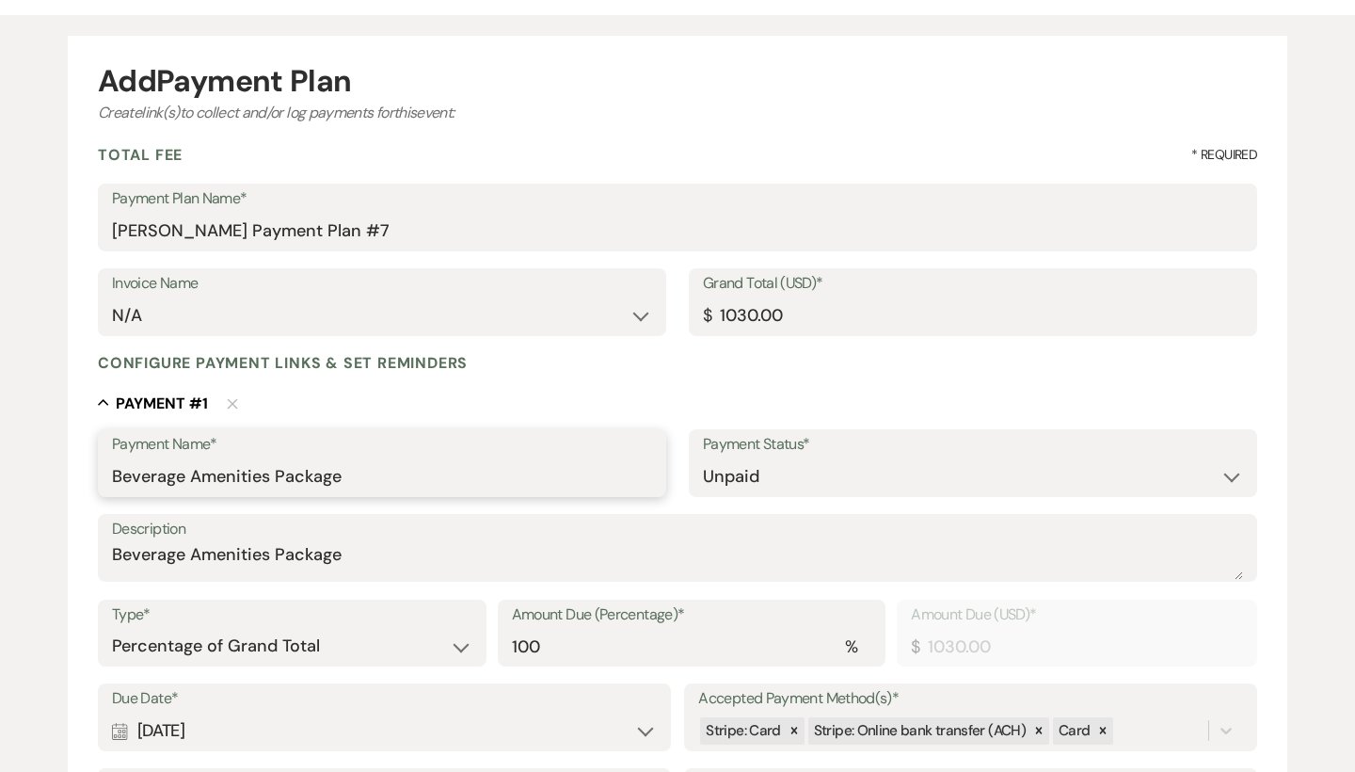
click at [380, 487] on input "Beverage Amenities Package" at bounding box center [382, 476] width 540 height 37
drag, startPoint x: 486, startPoint y: 474, endPoint x: 342, endPoint y: 475, distance: 143.0
click at [342, 475] on input "Beverage Amenities Package (3% CC Fee)" at bounding box center [382, 476] width 540 height 37
type input "Beverage Amenities Package (3% CC Fee)"
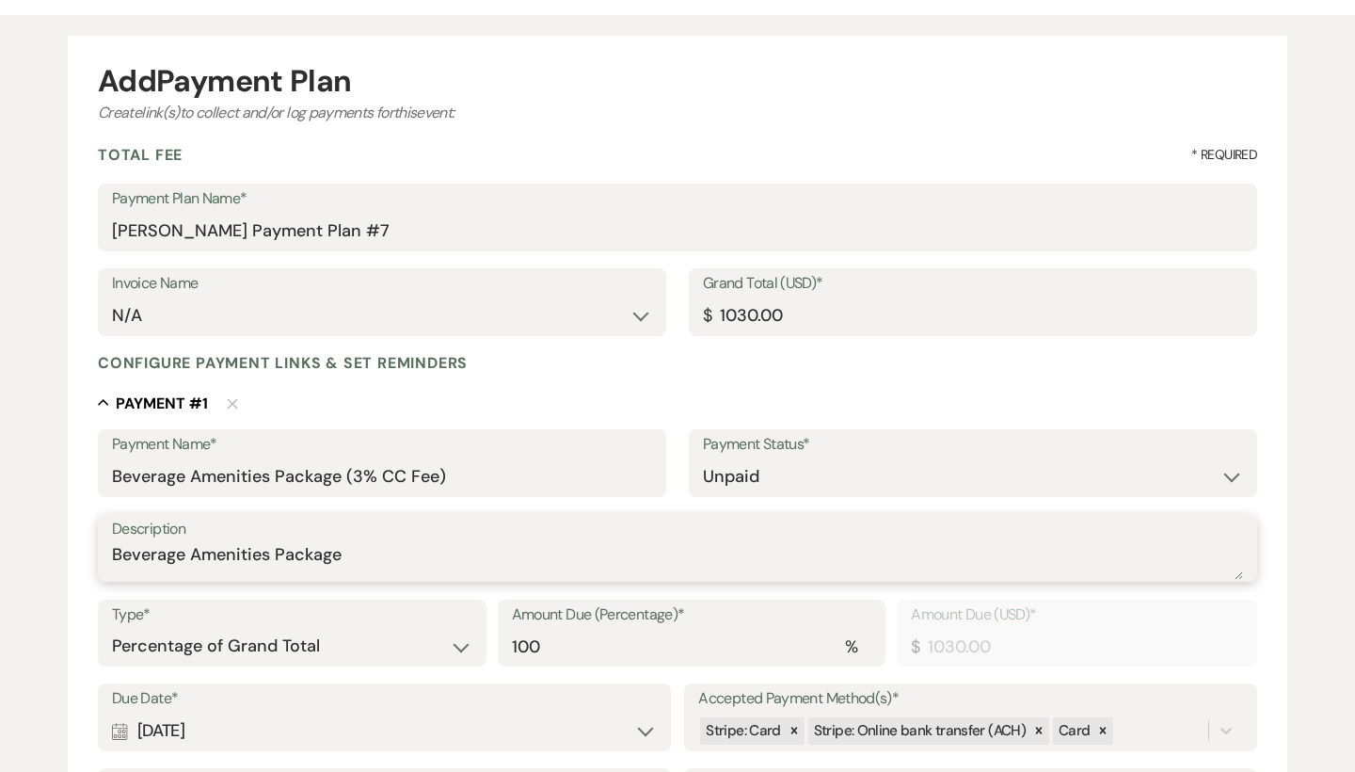
click at [455, 549] on textarea "Beverage Amenities Package" at bounding box center [677, 561] width 1131 height 38
paste textarea "(3% CC Fee)"
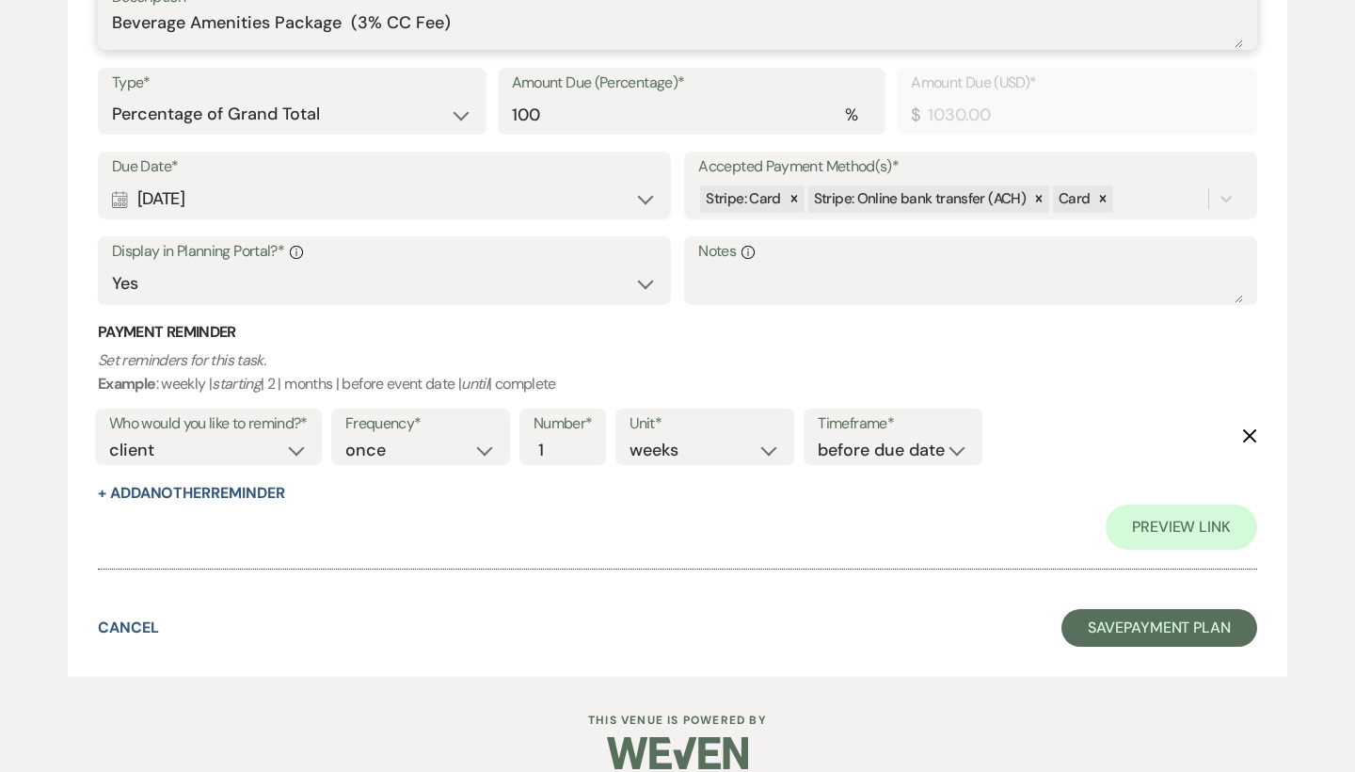
scroll to position [677, 0]
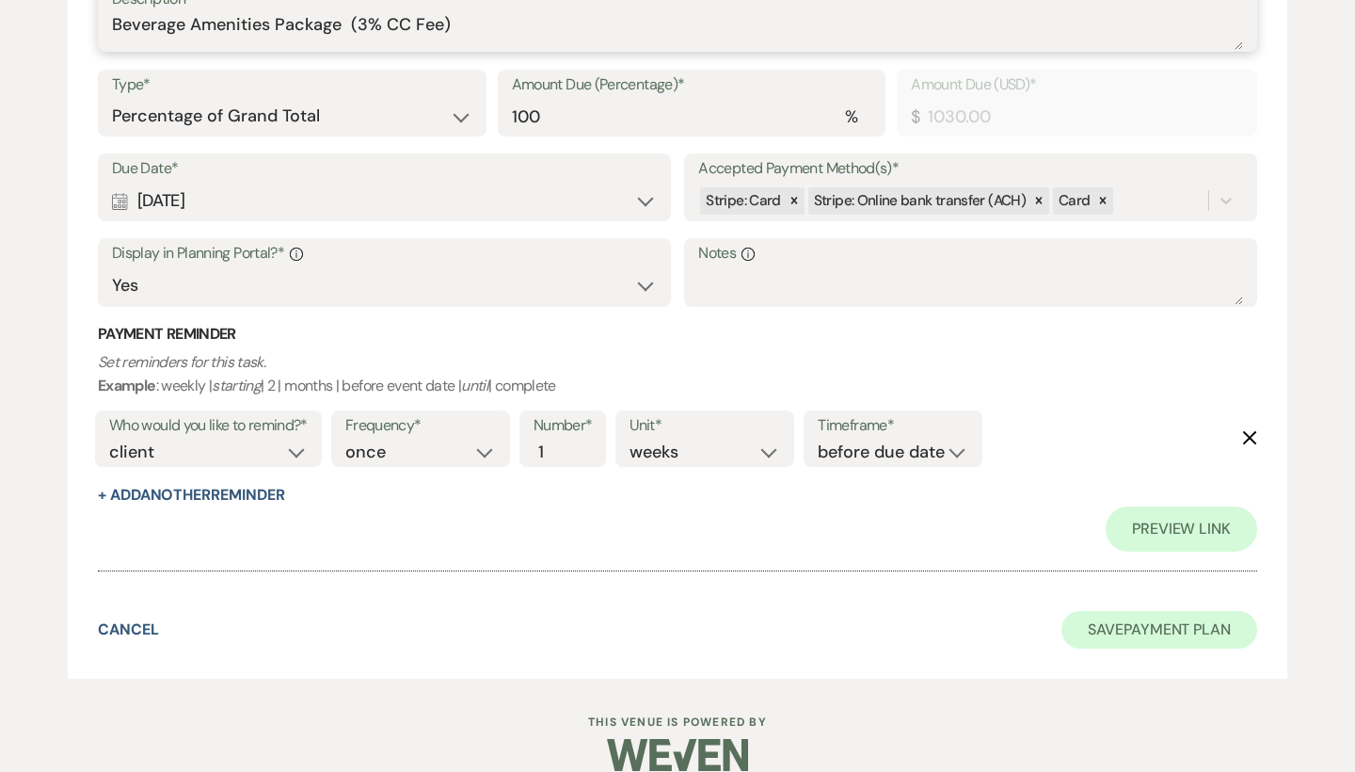
type textarea "Beverage Amenities Package (3% CC Fee)"
click at [1226, 611] on button "Save Payment Plan" at bounding box center [1159, 630] width 196 height 38
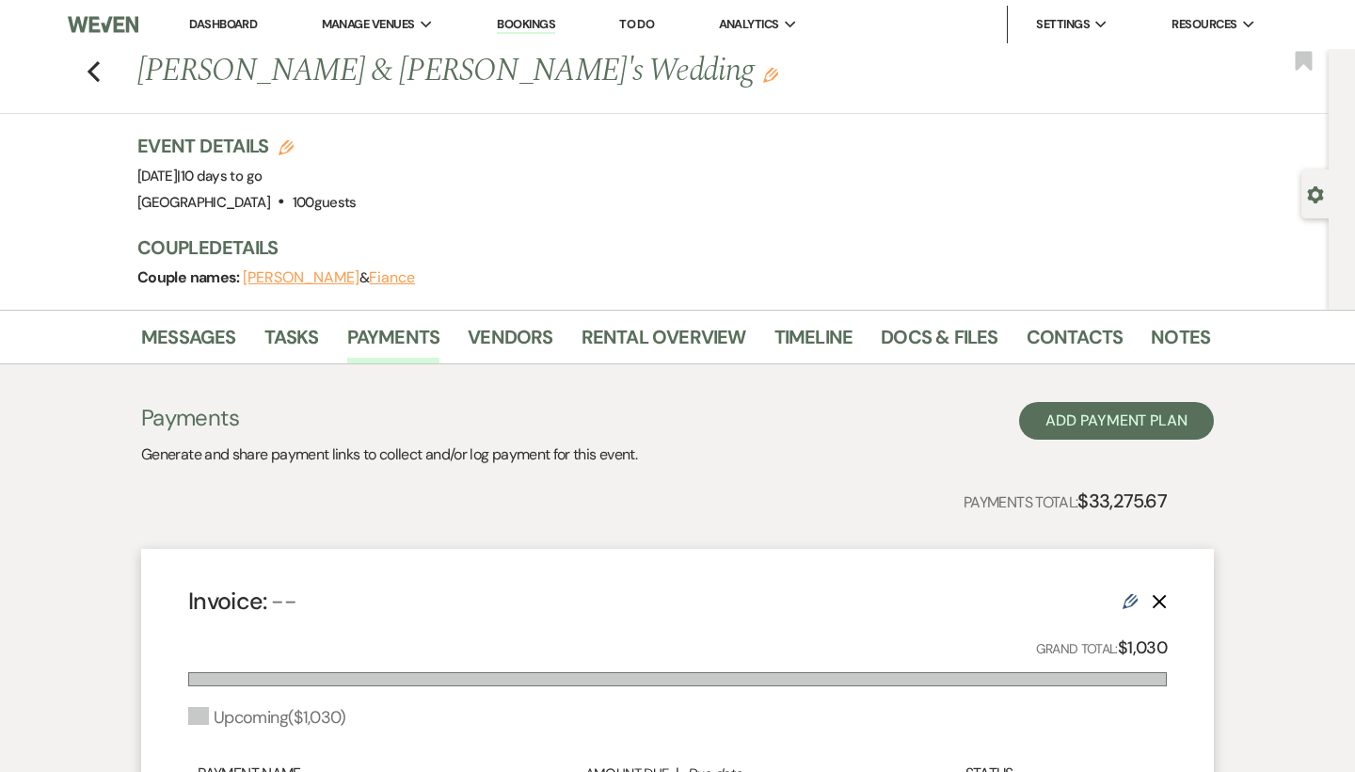
click at [183, 318] on li "Messages" at bounding box center [202, 340] width 123 height 45
click at [192, 345] on link "Messages" at bounding box center [188, 342] width 95 height 41
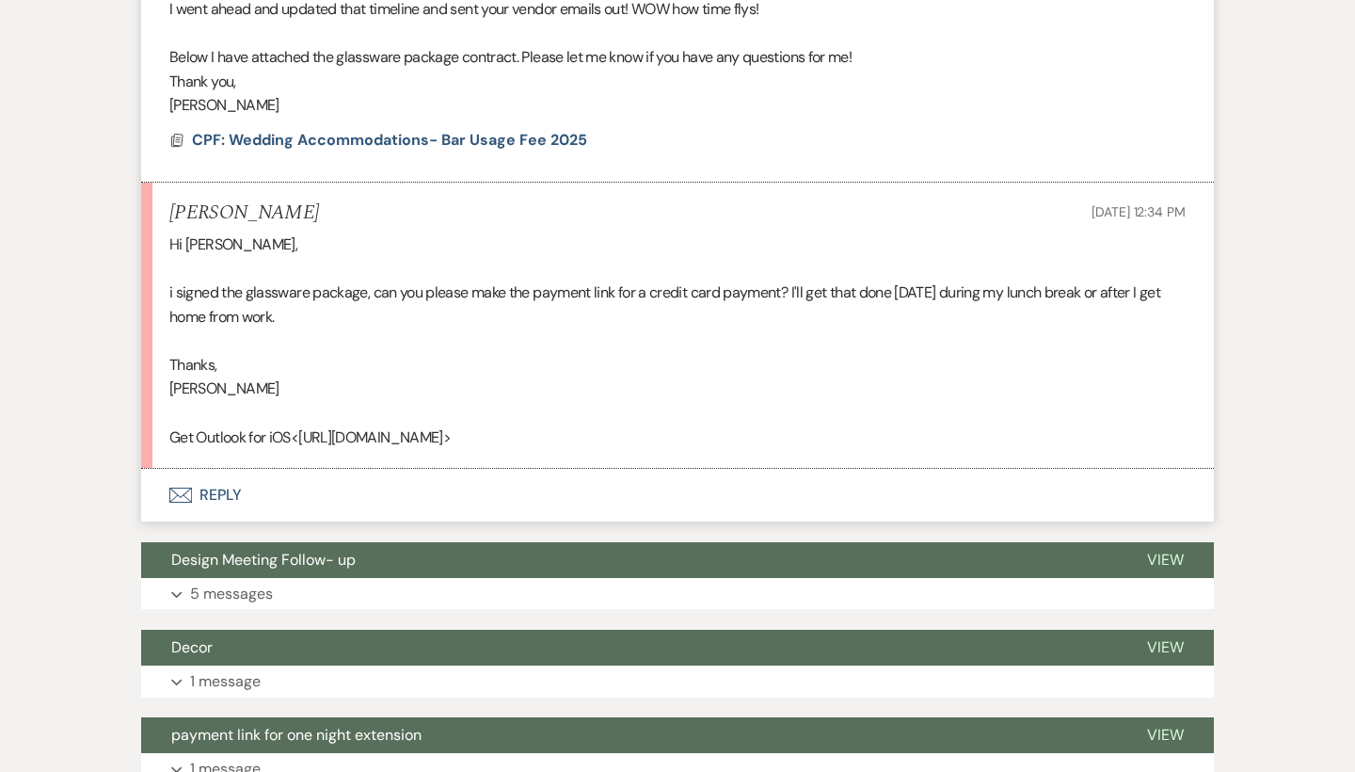
scroll to position [2473, 0]
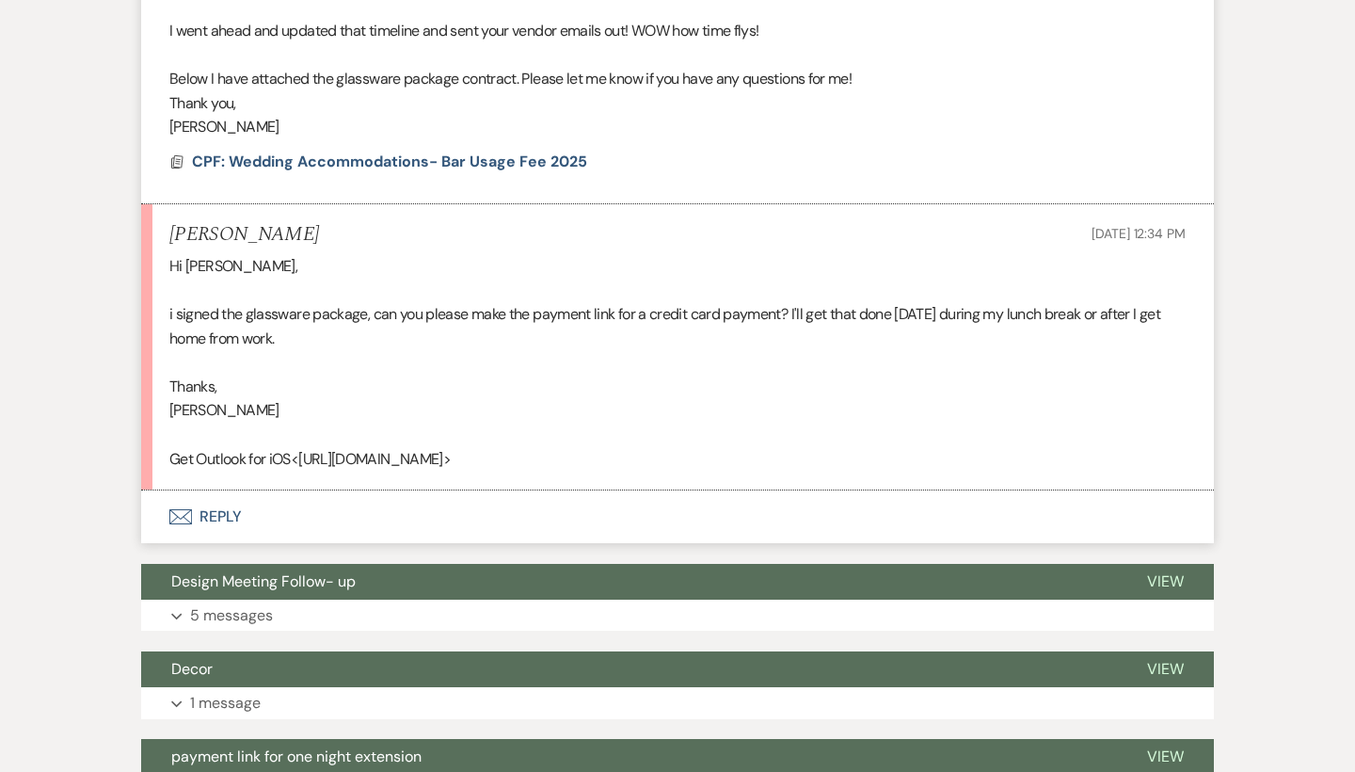
click at [207, 490] on button "Envelope Reply" at bounding box center [677, 516] width 1073 height 53
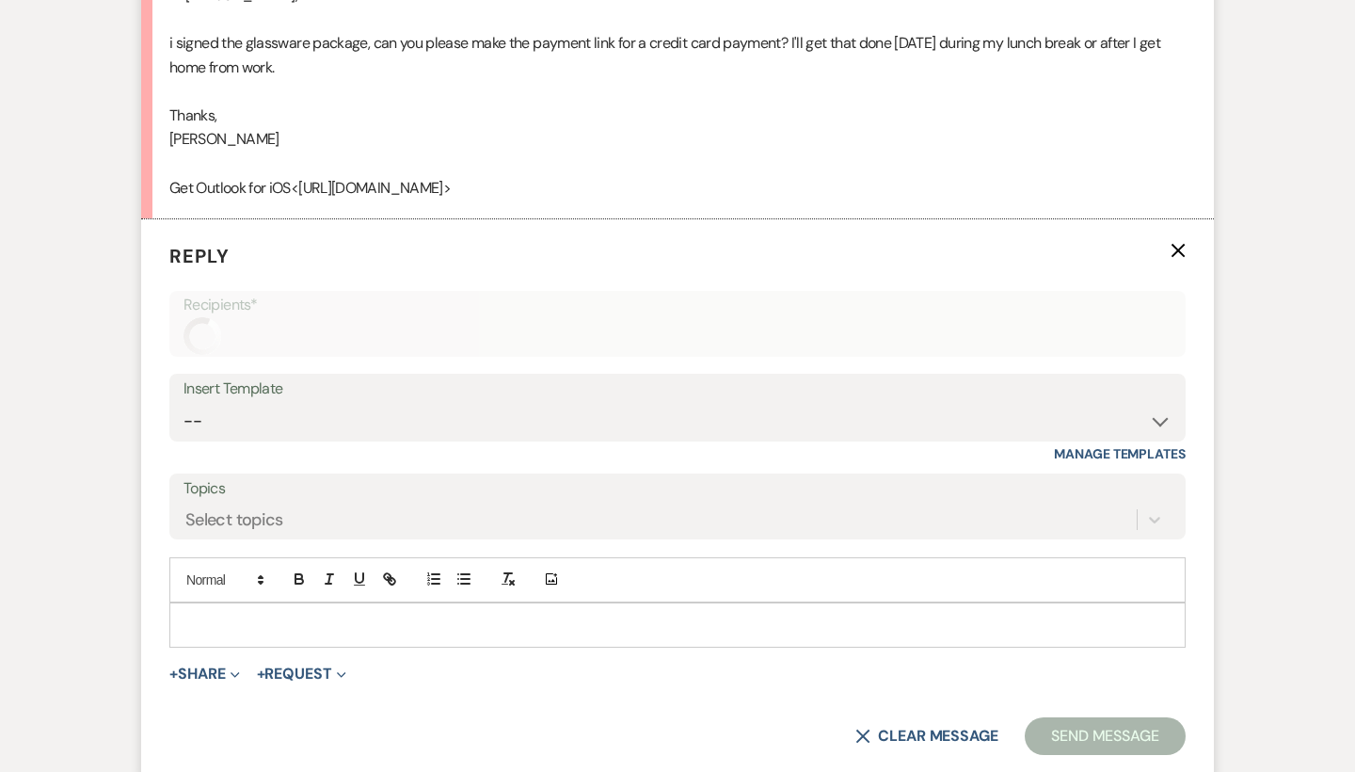
scroll to position [2805, 0]
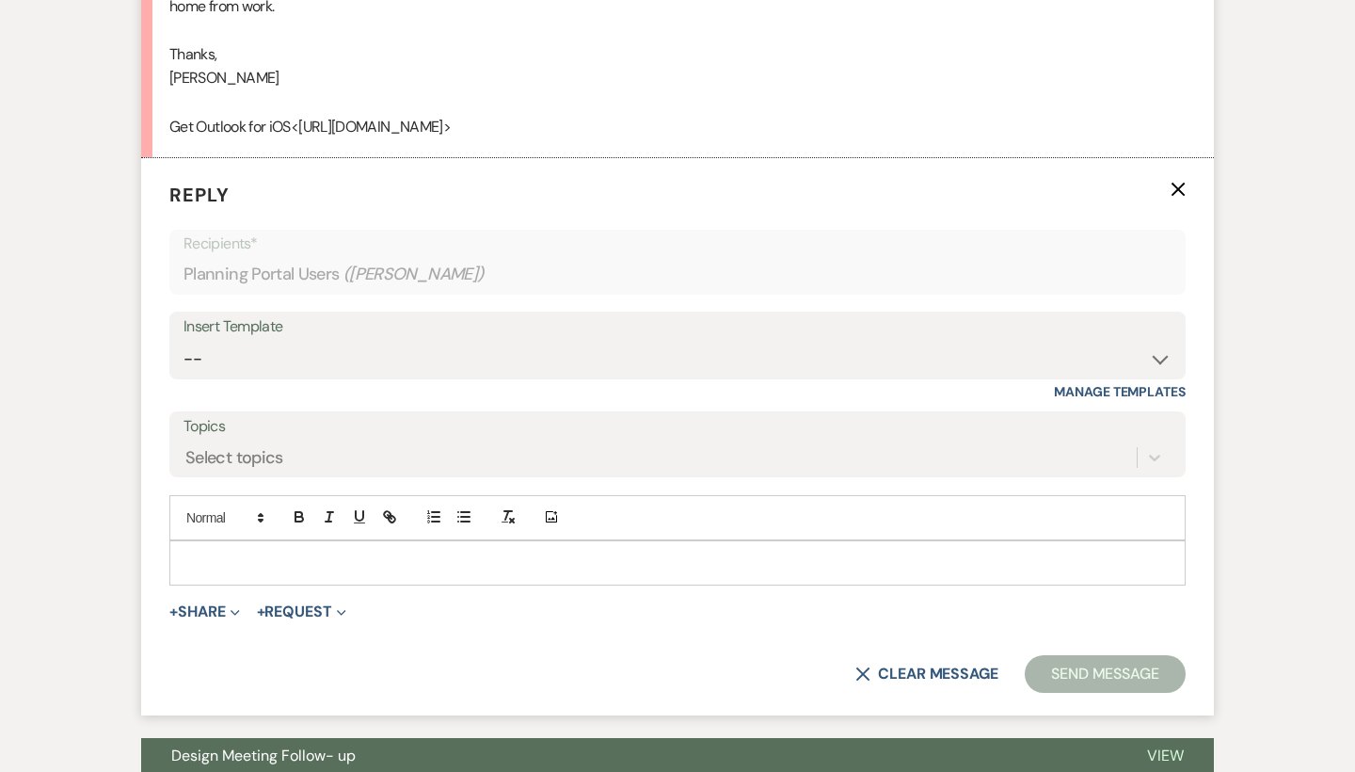
click at [336, 552] on p at bounding box center [677, 562] width 986 height 21
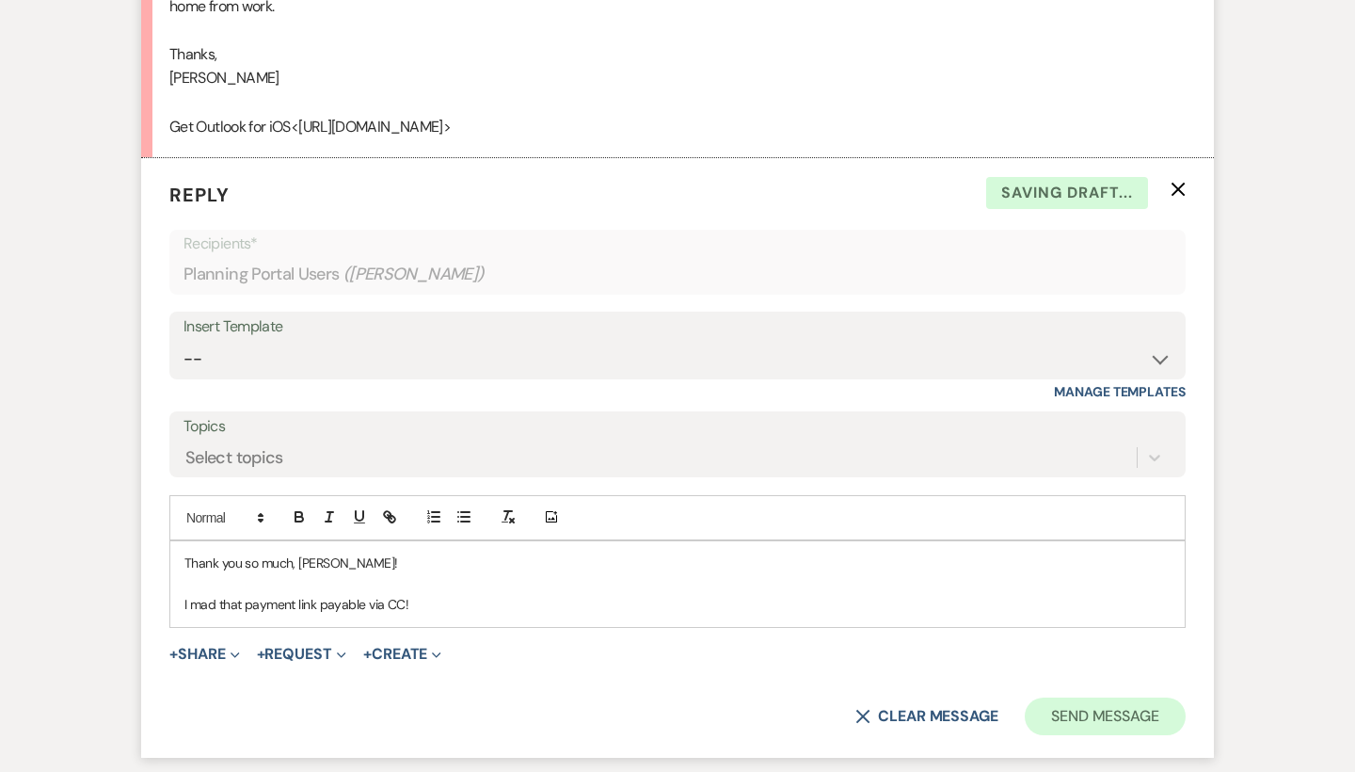
click at [1121, 697] on button "Send Message" at bounding box center [1105, 716] width 161 height 38
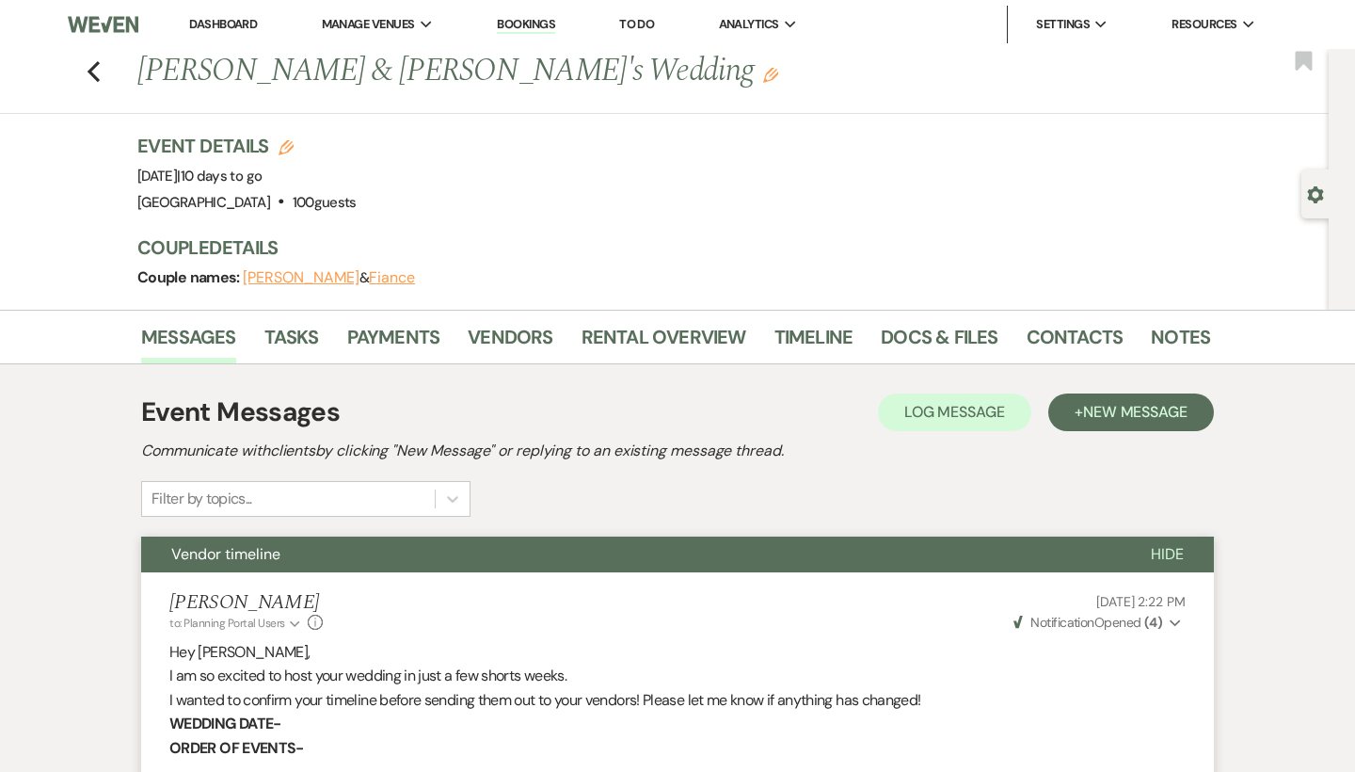
scroll to position [0, 0]
click at [89, 80] on icon "Previous" at bounding box center [94, 71] width 14 height 23
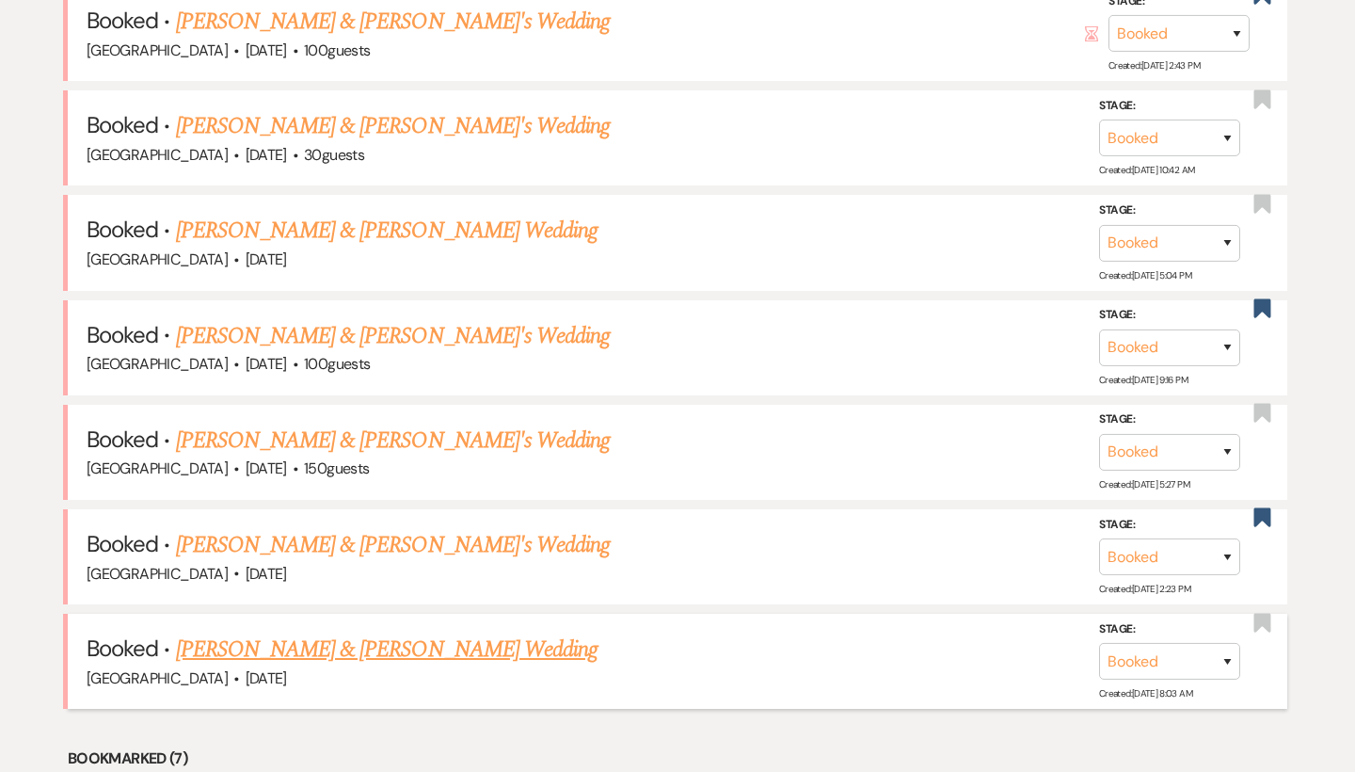
scroll to position [1365, 0]
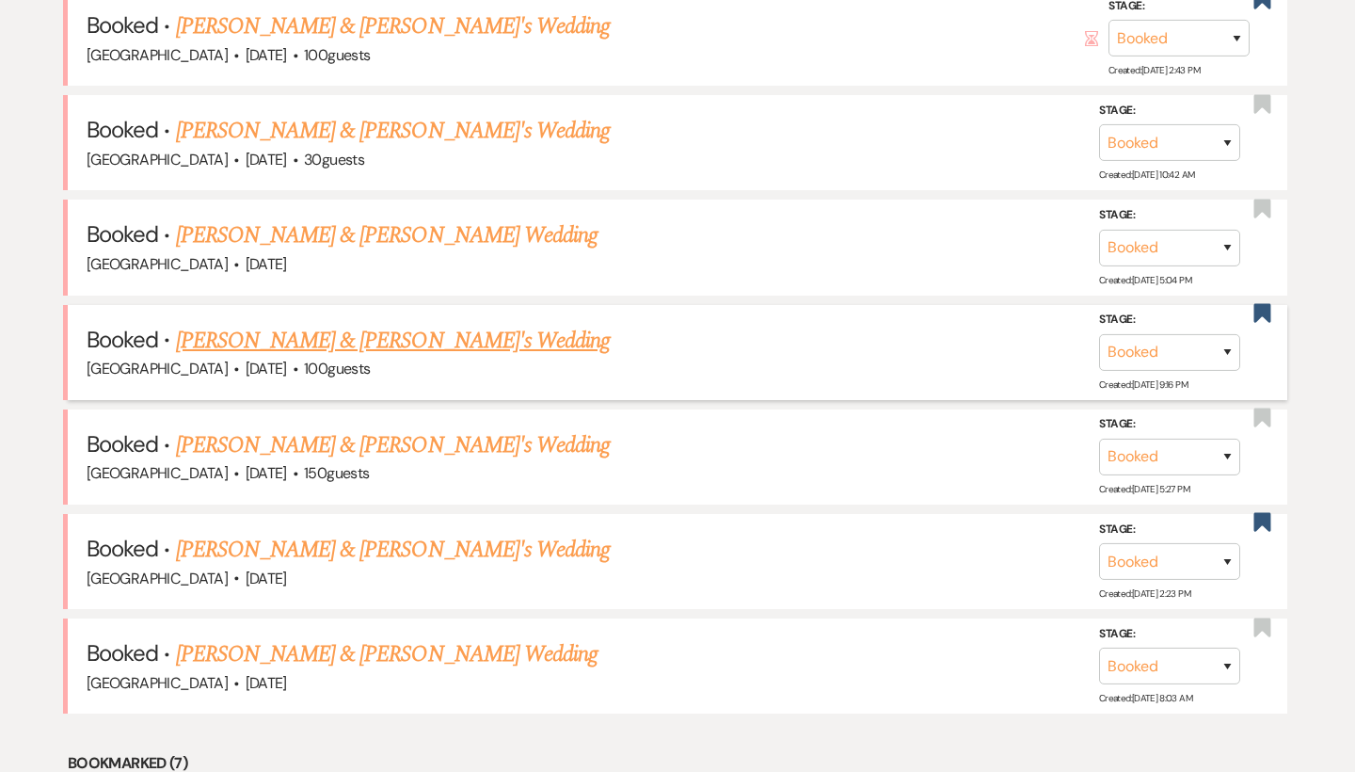
click at [338, 324] on link "[PERSON_NAME] & [PERSON_NAME]'s Wedding" at bounding box center [393, 341] width 435 height 34
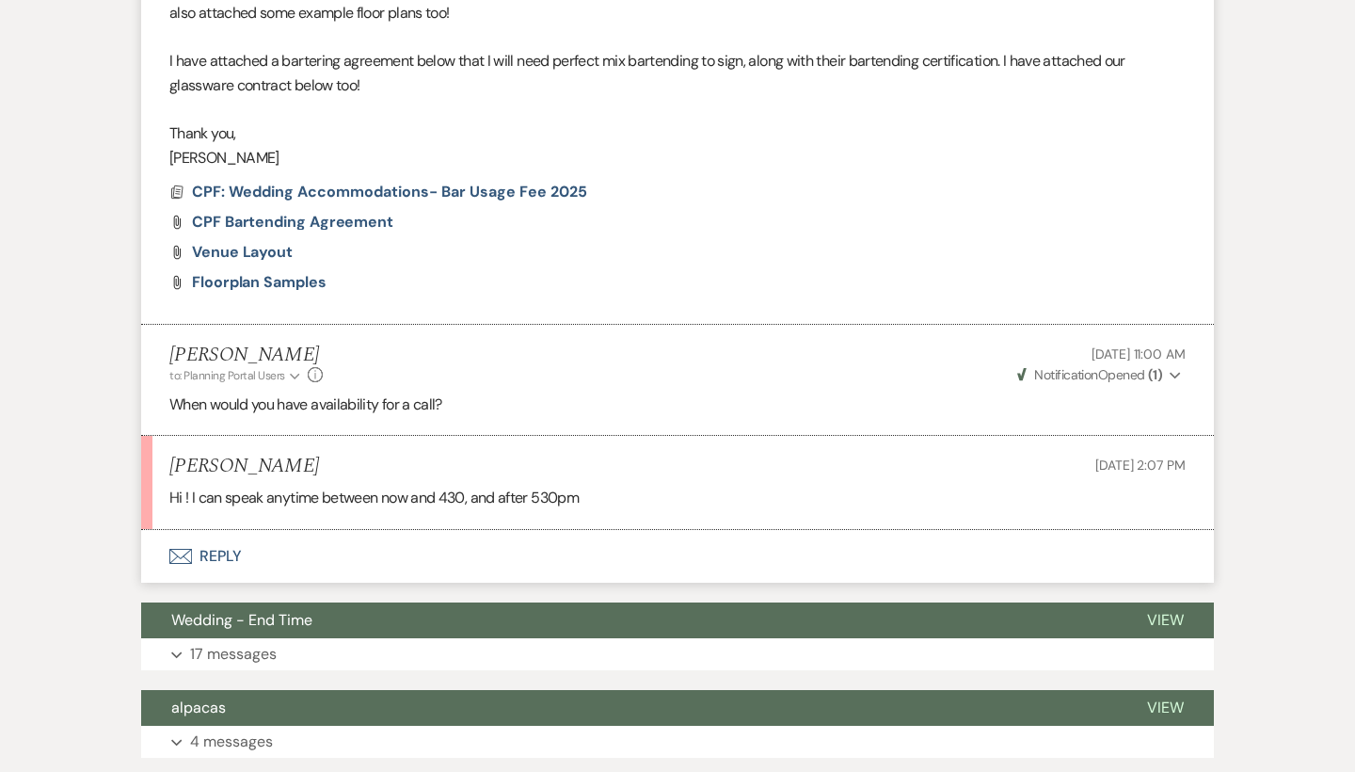
scroll to position [968, 0]
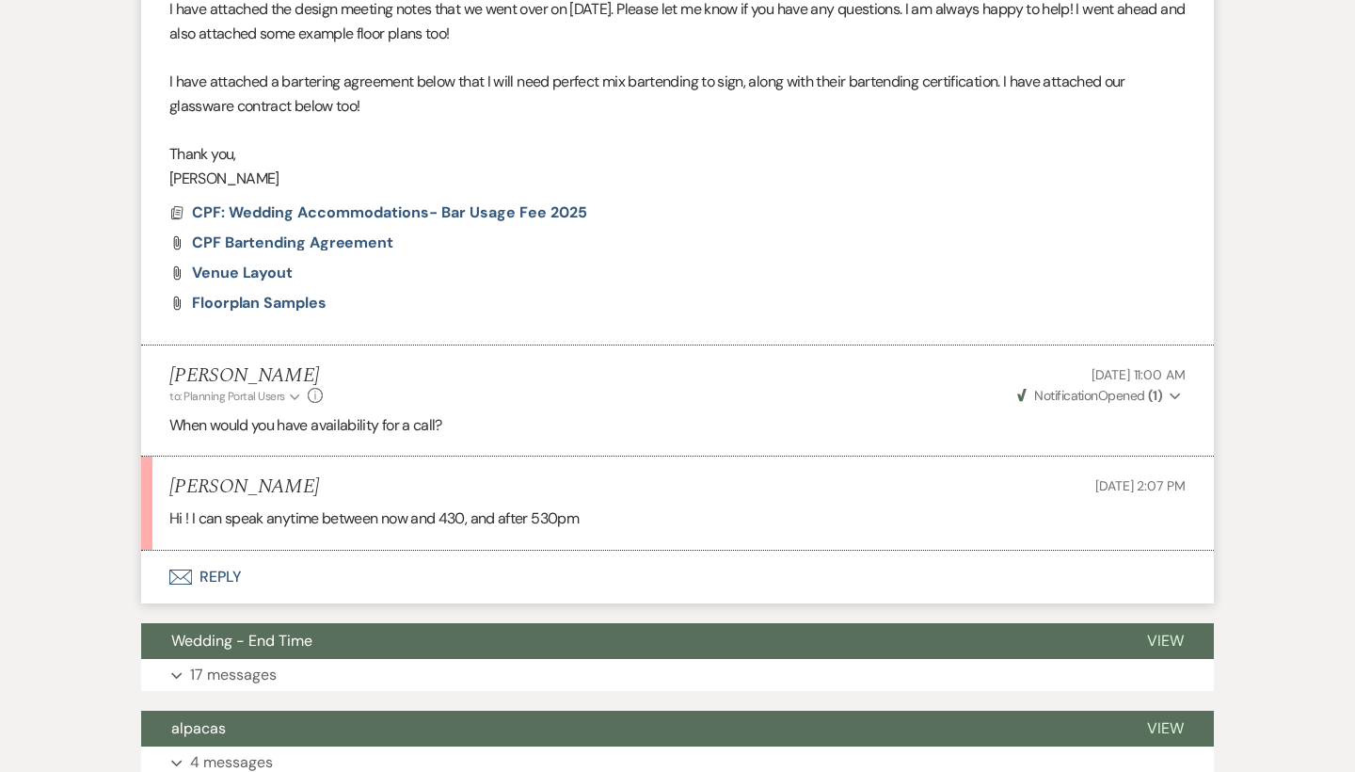
click at [217, 560] on button "Envelope Reply" at bounding box center [677, 576] width 1073 height 53
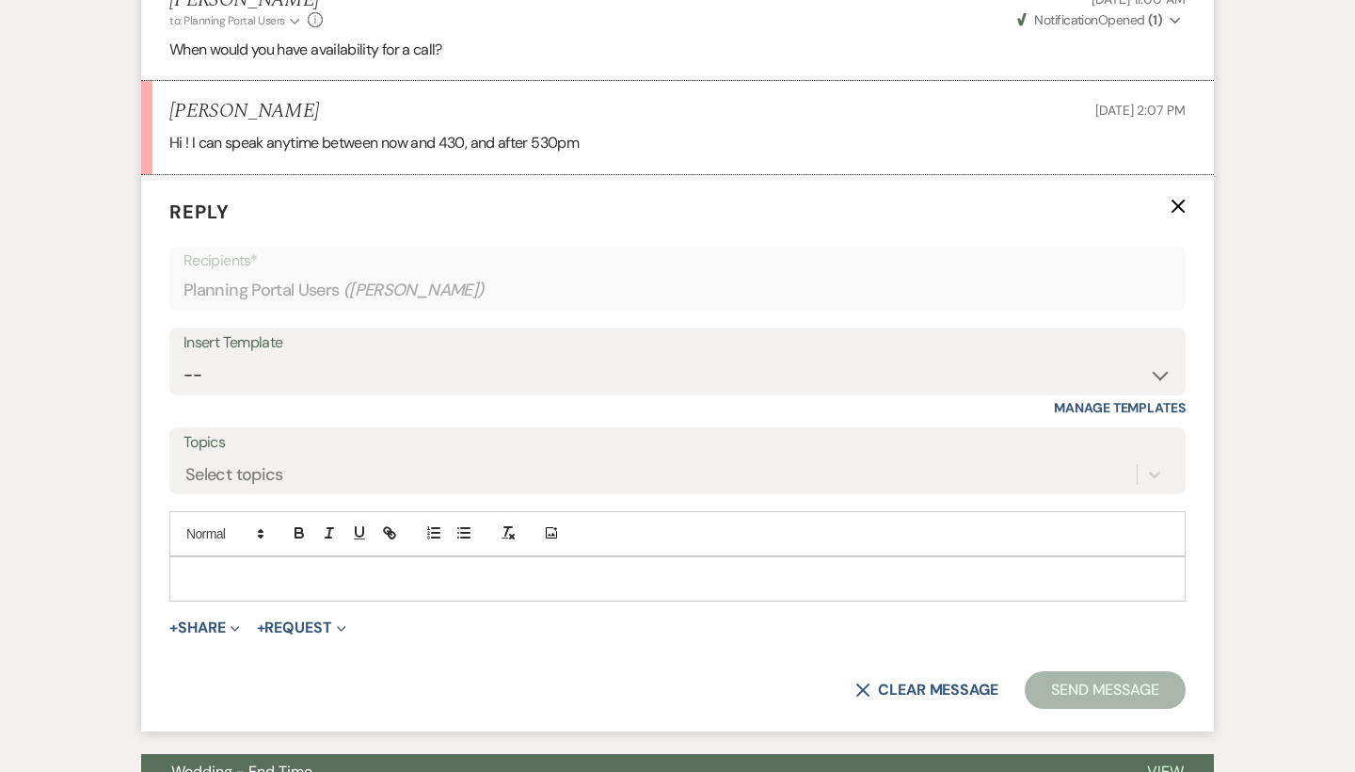
scroll to position [1396, 0]
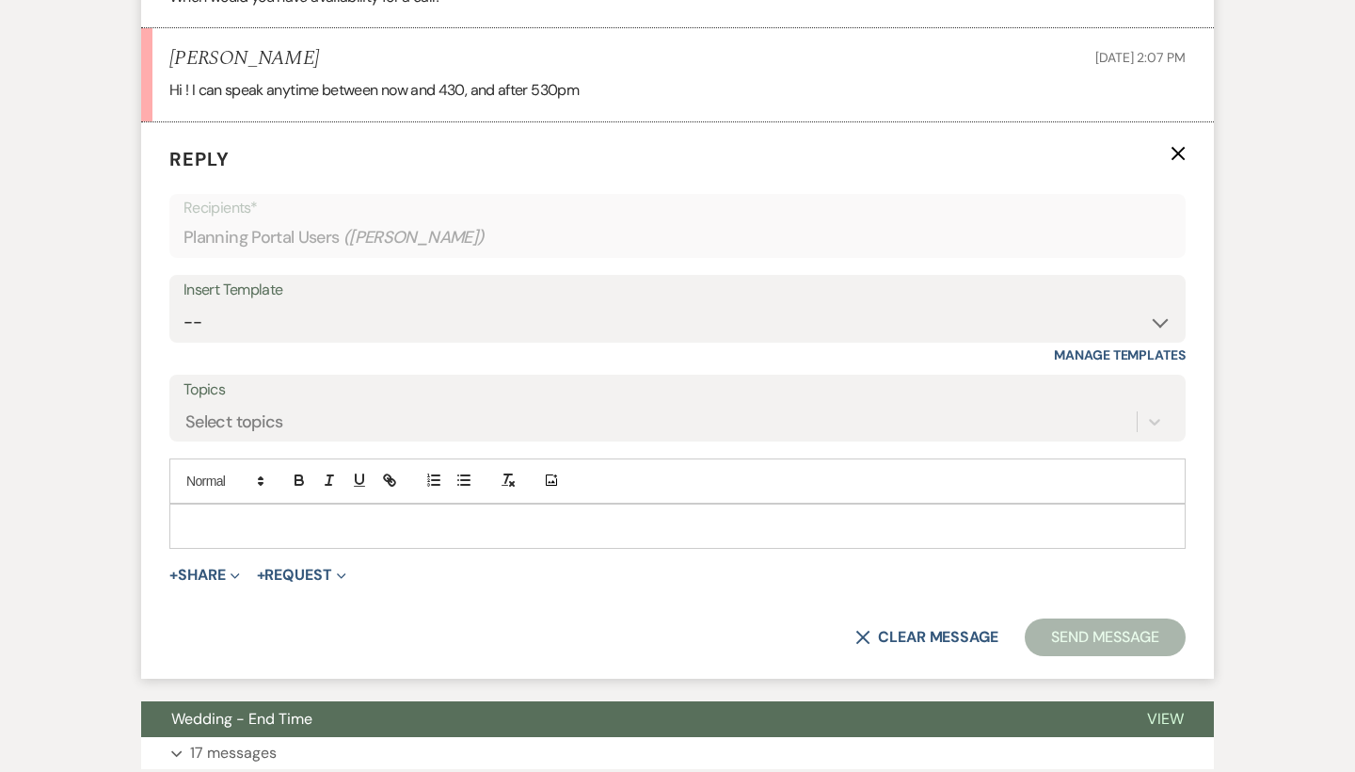
click at [295, 520] on div at bounding box center [677, 525] width 1014 height 43
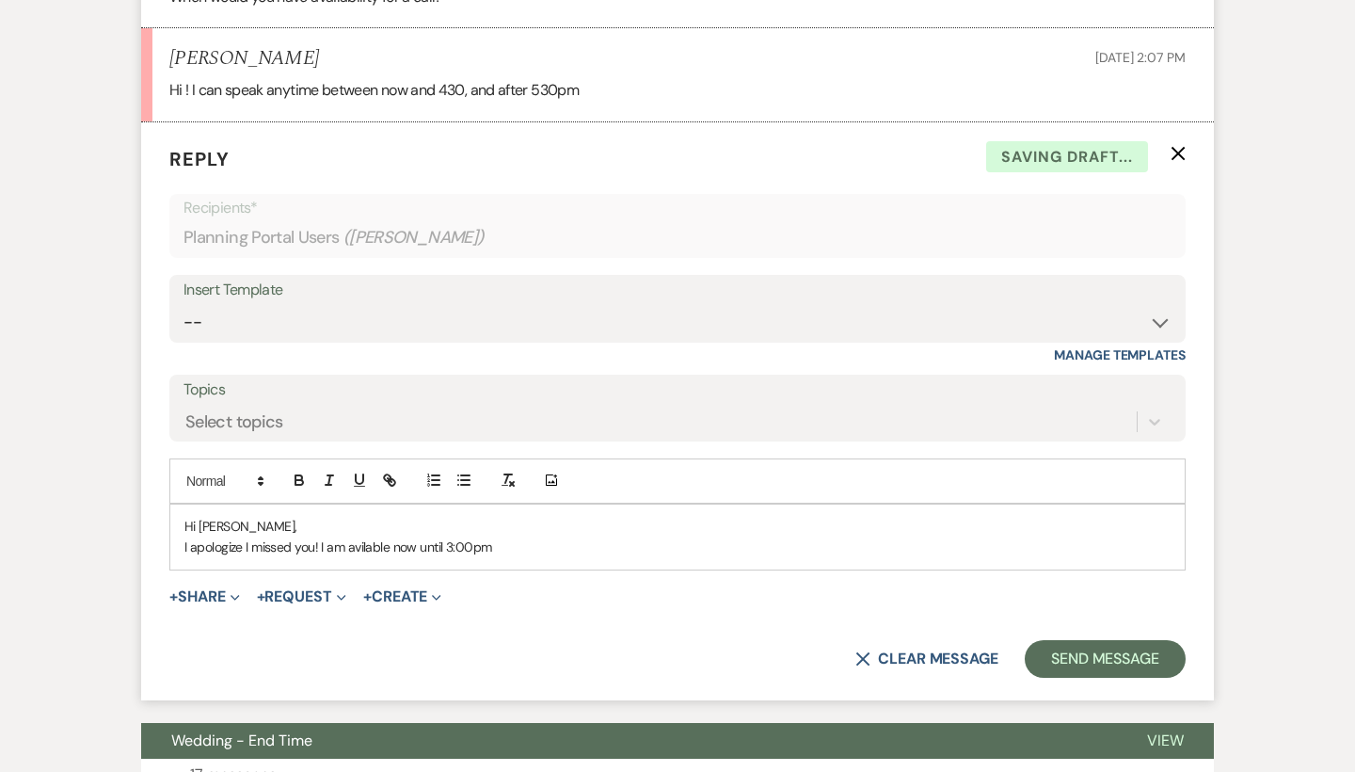
click at [365, 536] on p "I apologize I missed you! I am avilable now until 3:00pm" at bounding box center [677, 546] width 986 height 21
click at [518, 536] on p "I apologize I missed you! I am available now until 3:00pm" at bounding box center [677, 546] width 986 height 21
click at [454, 536] on p "I apologize I missed you! I am available now until 3:00pm" at bounding box center [677, 546] width 986 height 21
click at [538, 537] on p "I apologize I missed you! I am available now until 3:00pm" at bounding box center [677, 546] width 986 height 21
click at [1104, 649] on button "Send Message" at bounding box center [1105, 659] width 161 height 38
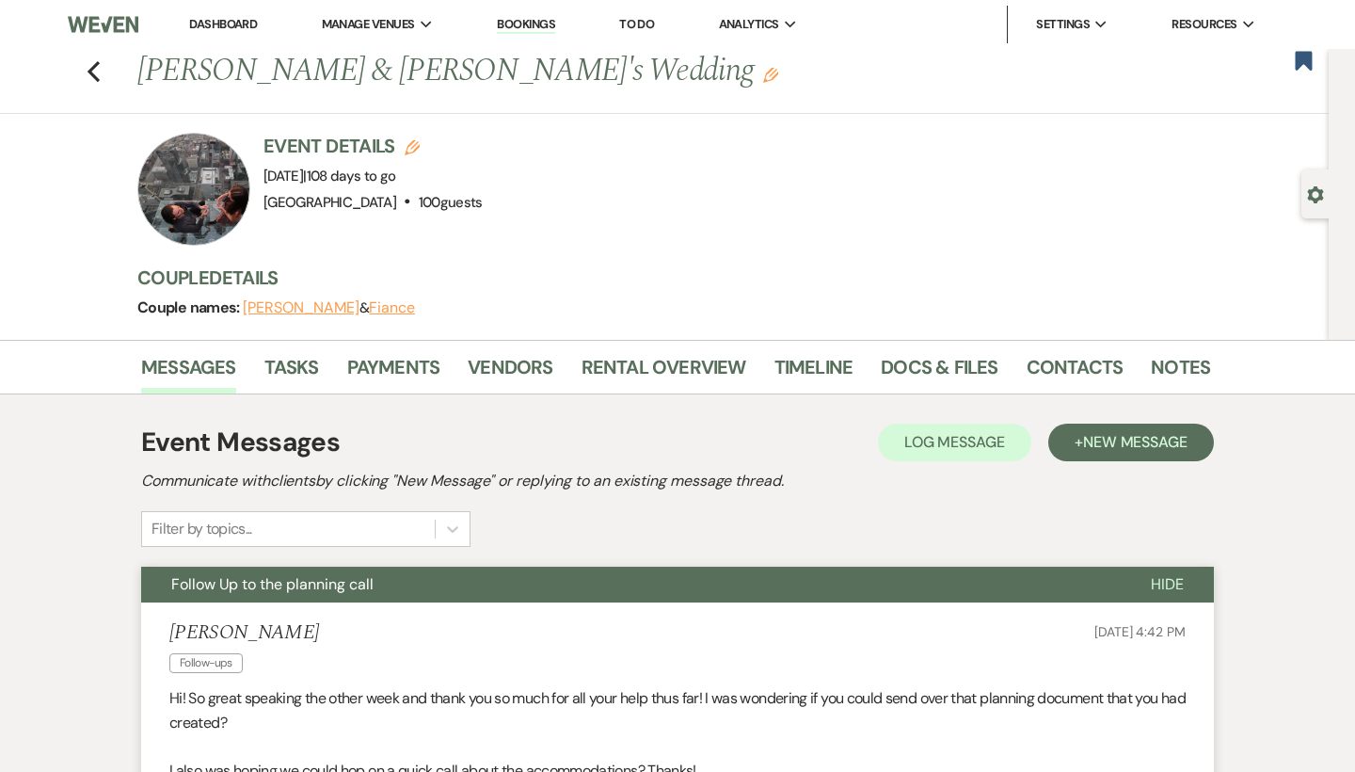
scroll to position [0, 0]
click at [1298, 60] on use "button" at bounding box center [1303, 60] width 17 height 19
click at [88, 68] on icon "Previous" at bounding box center [94, 71] width 14 height 23
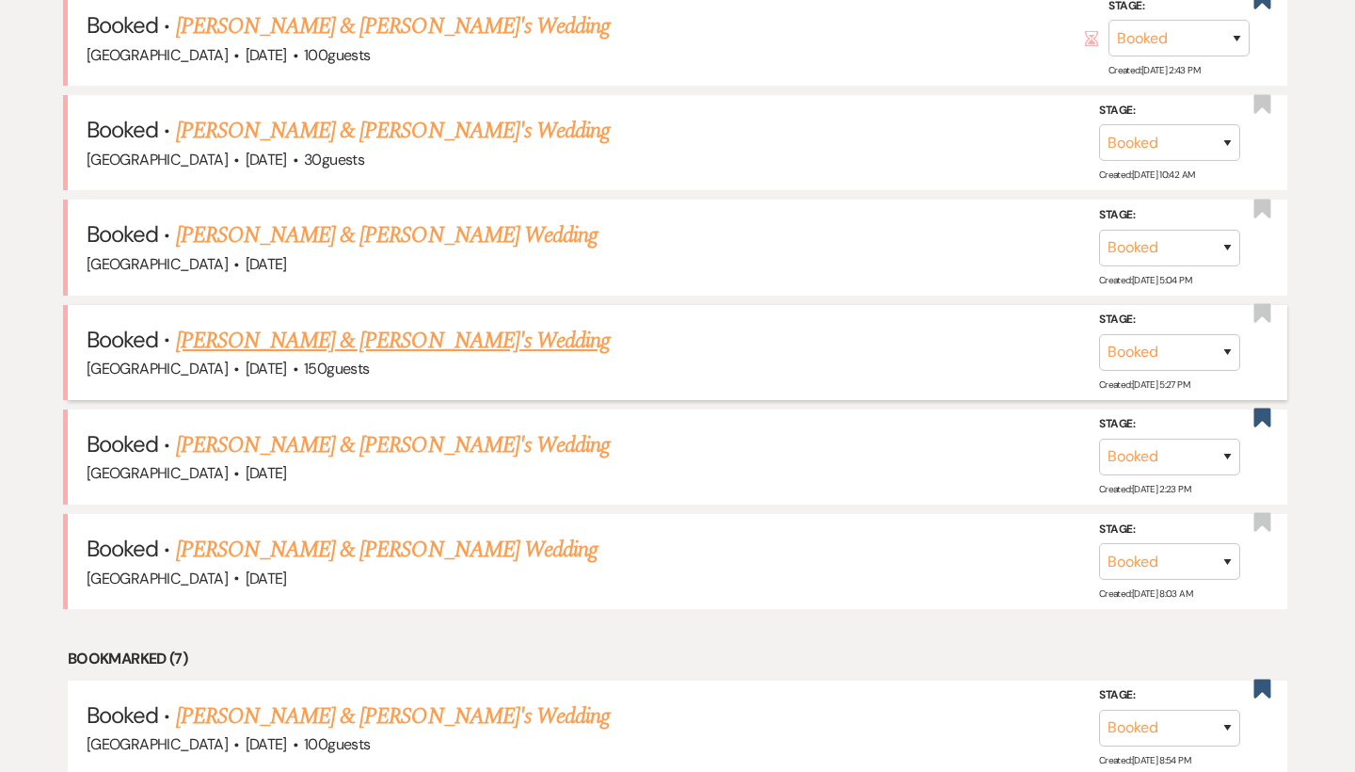
scroll to position [1394, 0]
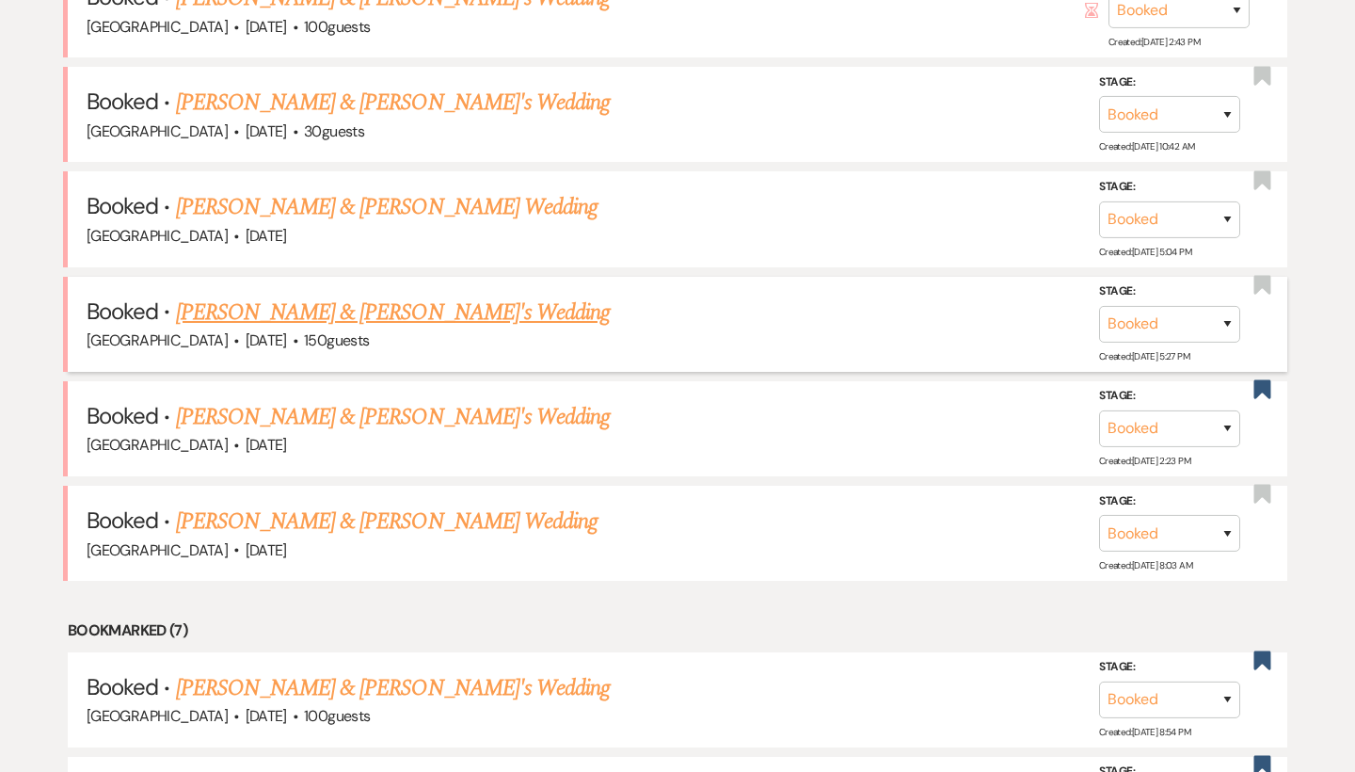
click at [267, 295] on link "[PERSON_NAME] & [PERSON_NAME]'s Wedding" at bounding box center [393, 312] width 435 height 34
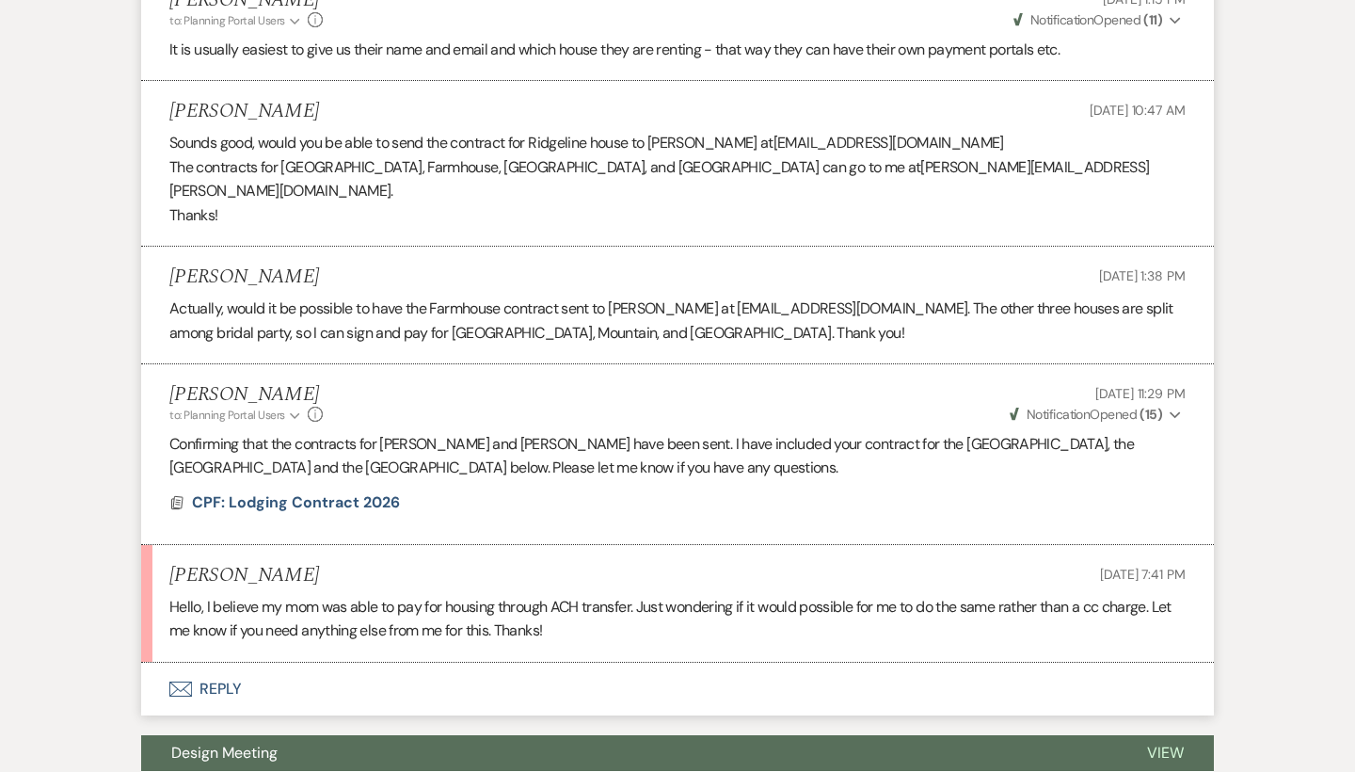
scroll to position [1204, 0]
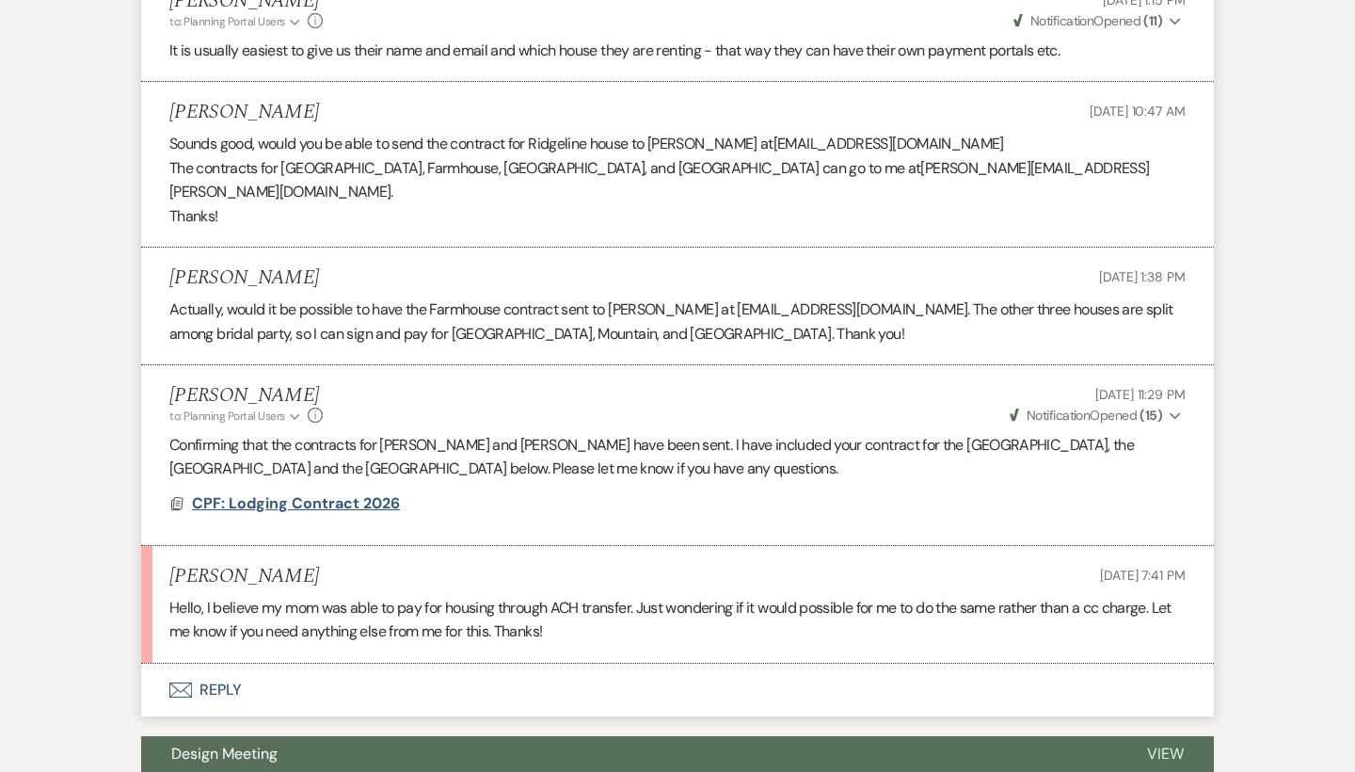
click at [282, 493] on span "CPF: Lodging Contract 2026" at bounding box center [296, 503] width 208 height 20
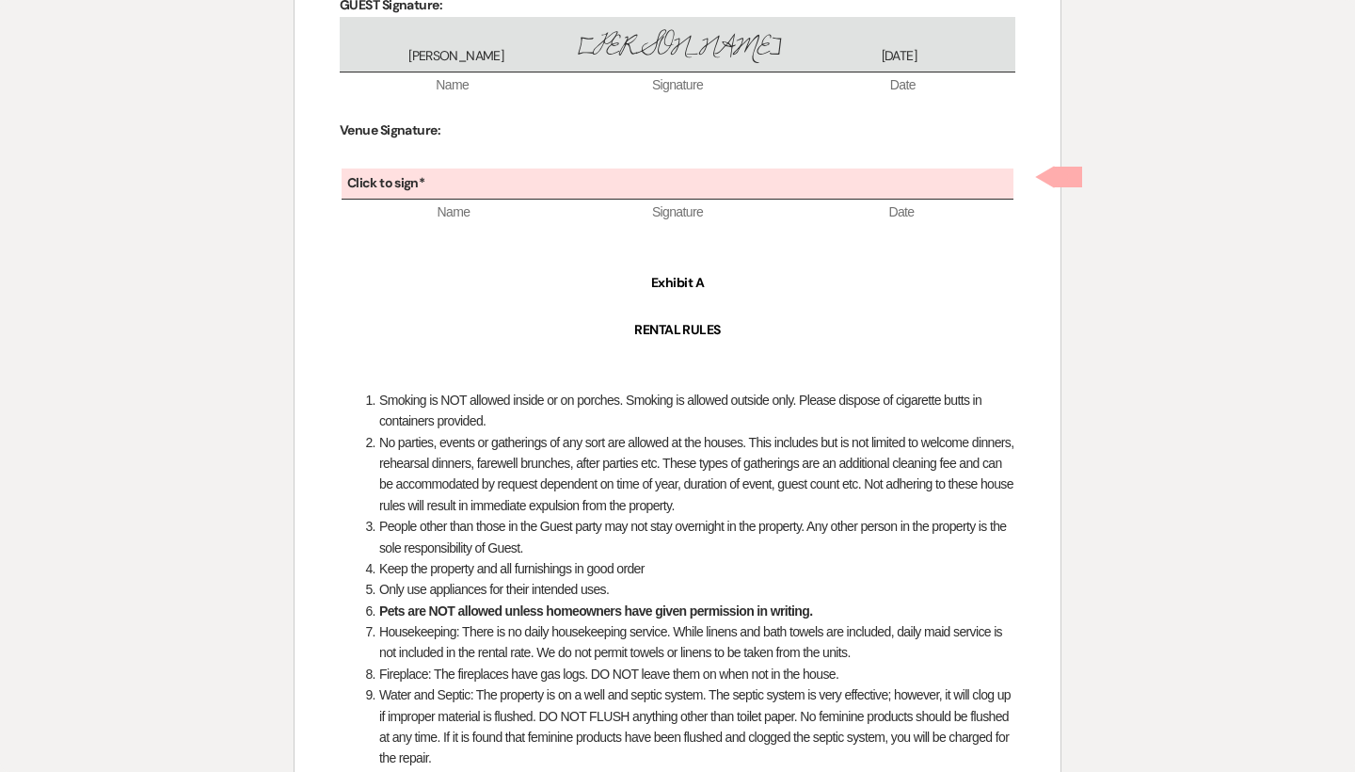
scroll to position [2713, 0]
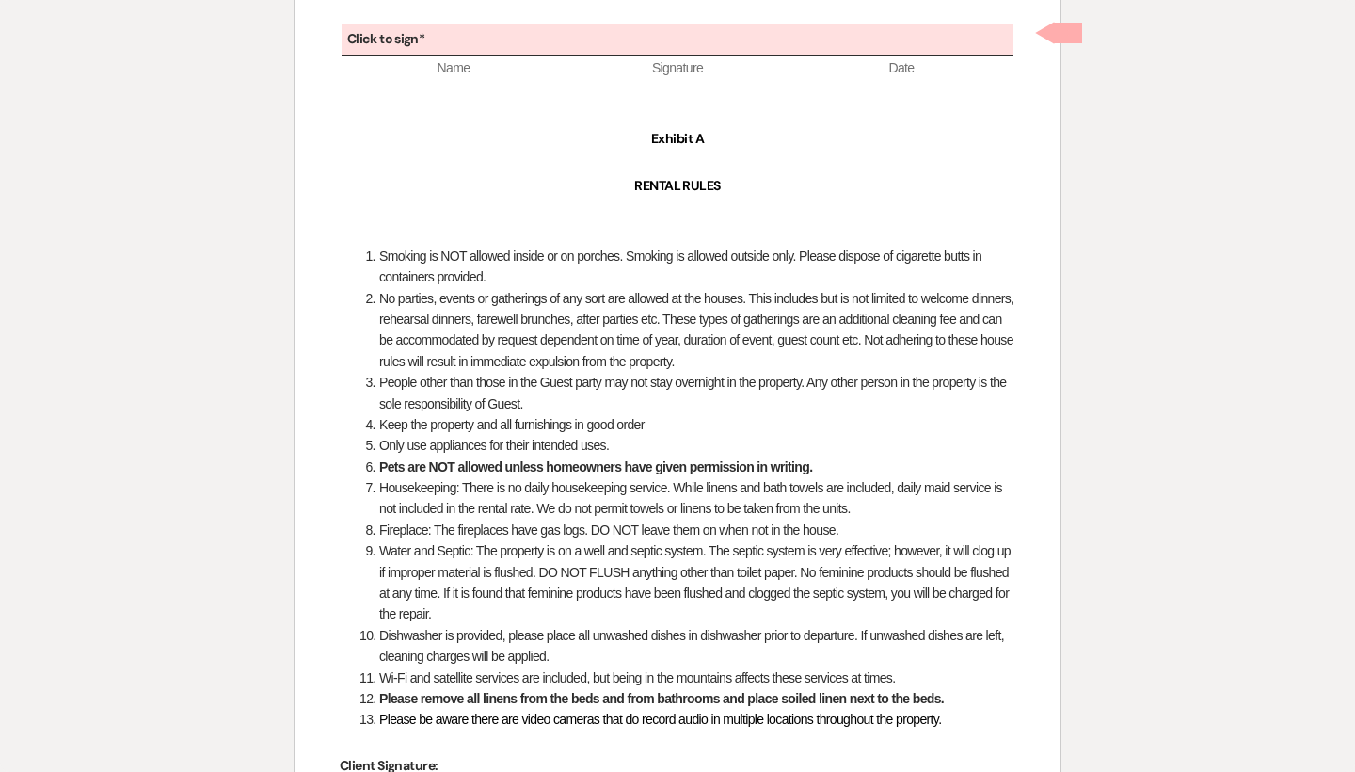
click at [548, 21] on p at bounding box center [678, 11] width 676 height 24
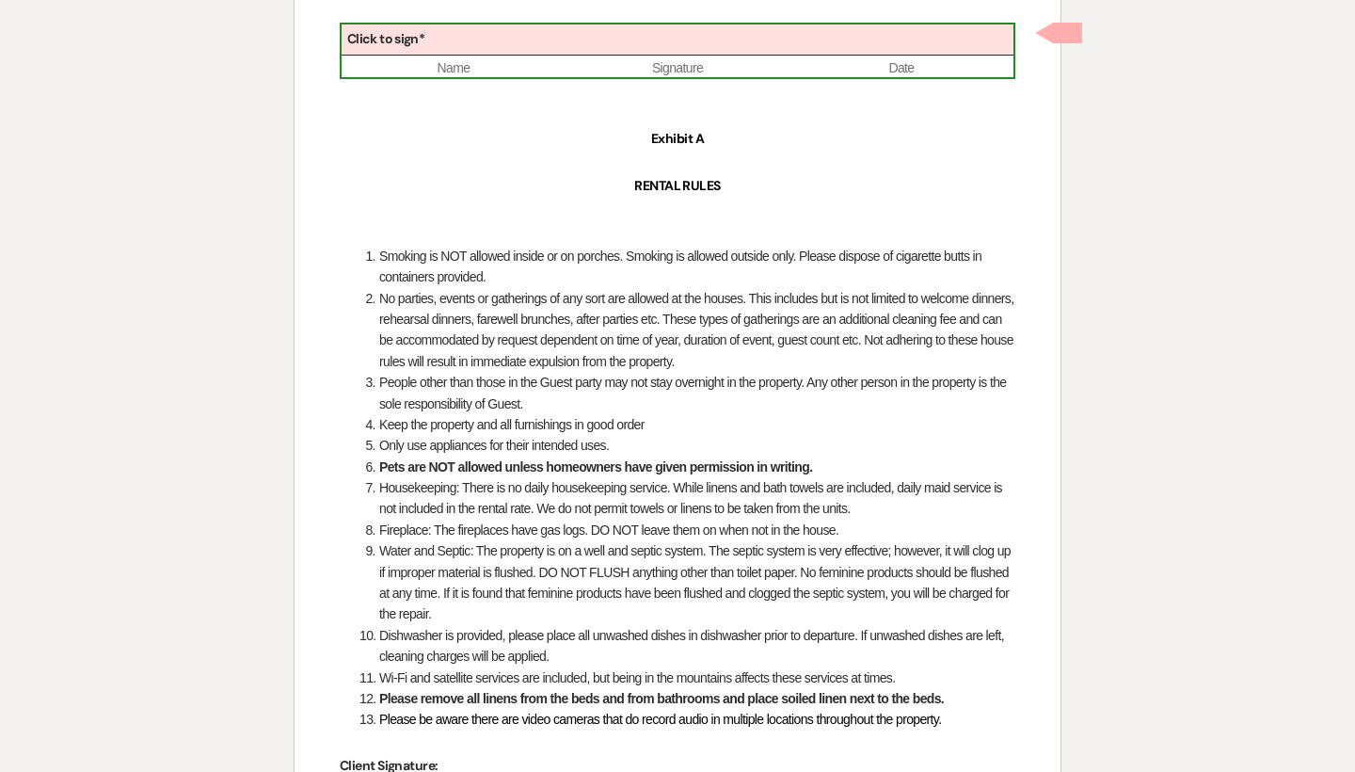
click at [548, 43] on div "Click to sign*" at bounding box center [678, 39] width 672 height 31
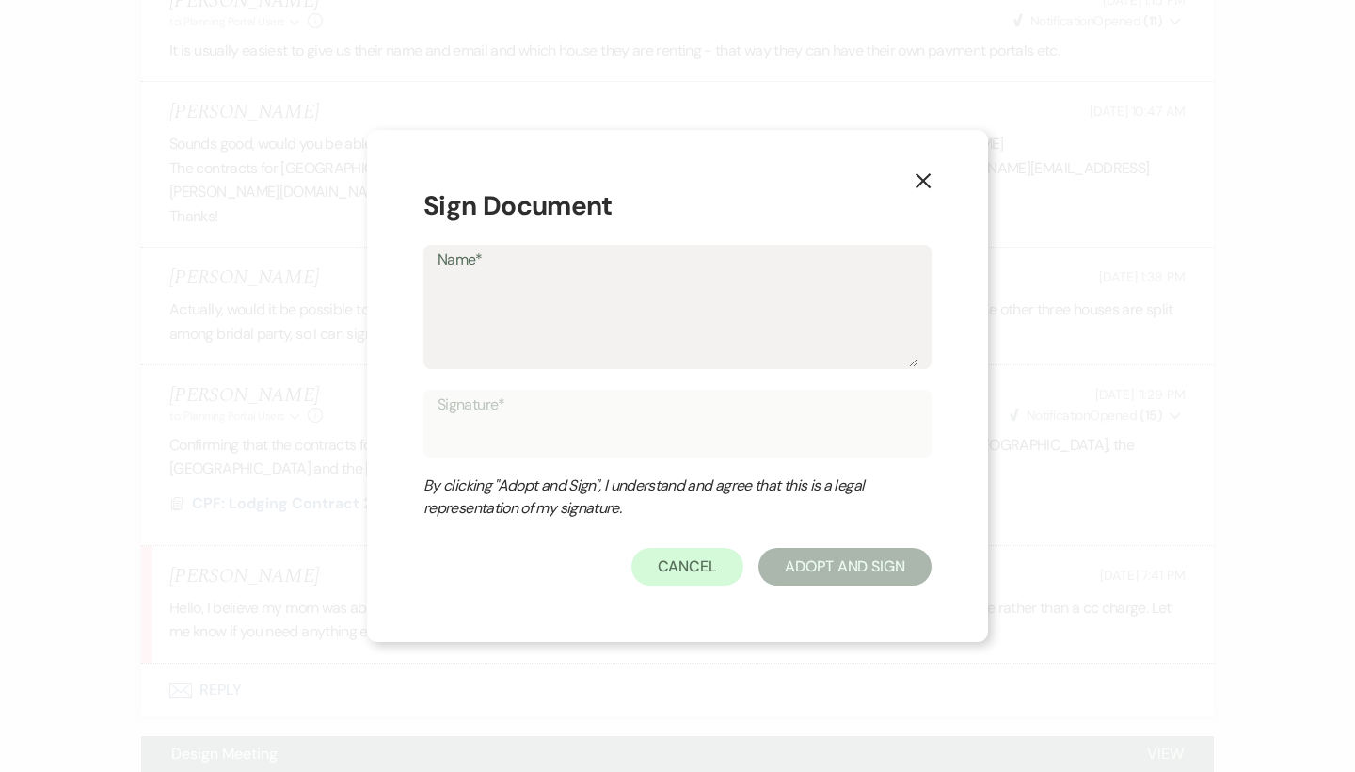
type textarea "D"
type input "D"
type textarea "Di"
type input "Di"
type textarea "Dir"
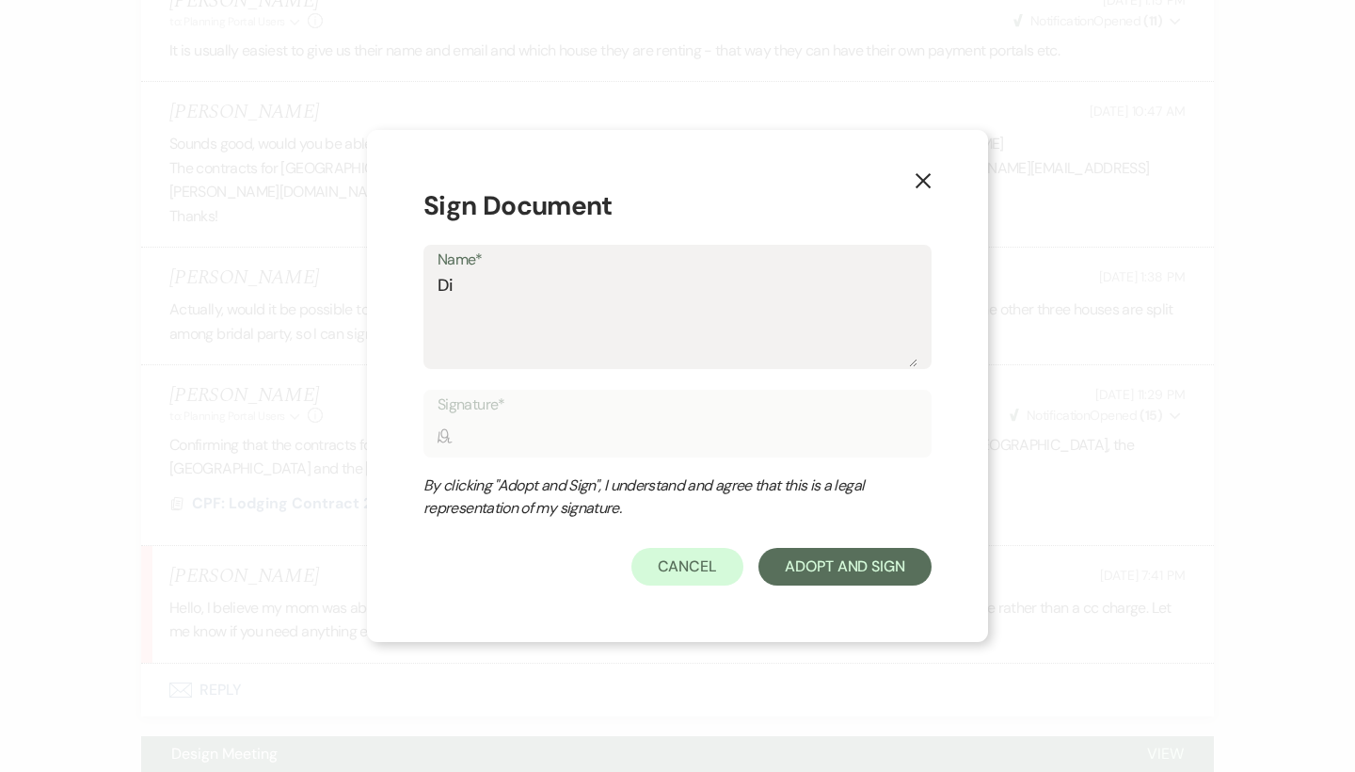
type input "Dir"
type textarea "Dire"
type input "Dire"
type textarea "Direc"
type input "Direc"
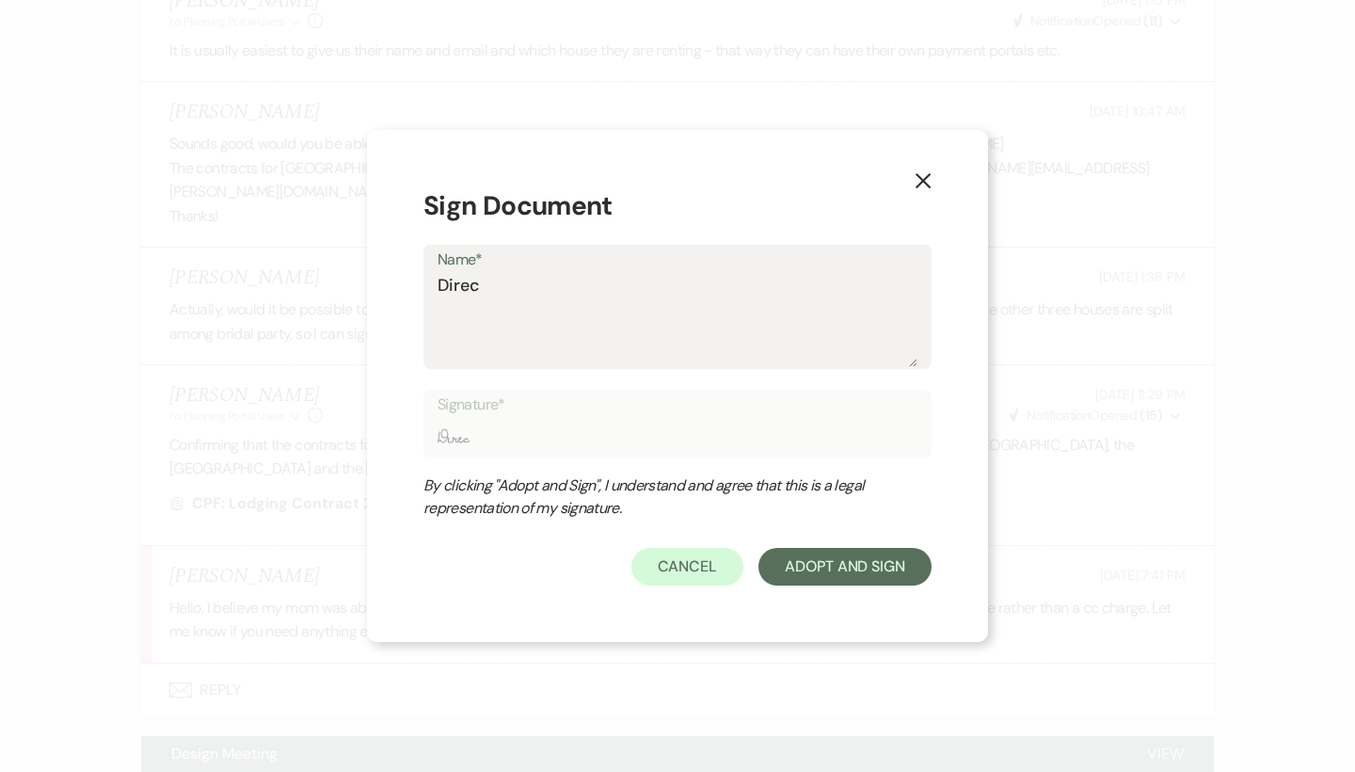
type textarea "Direct"
type input "Direct"
type textarea "Directi"
type input "Directi"
type textarea "Directir"
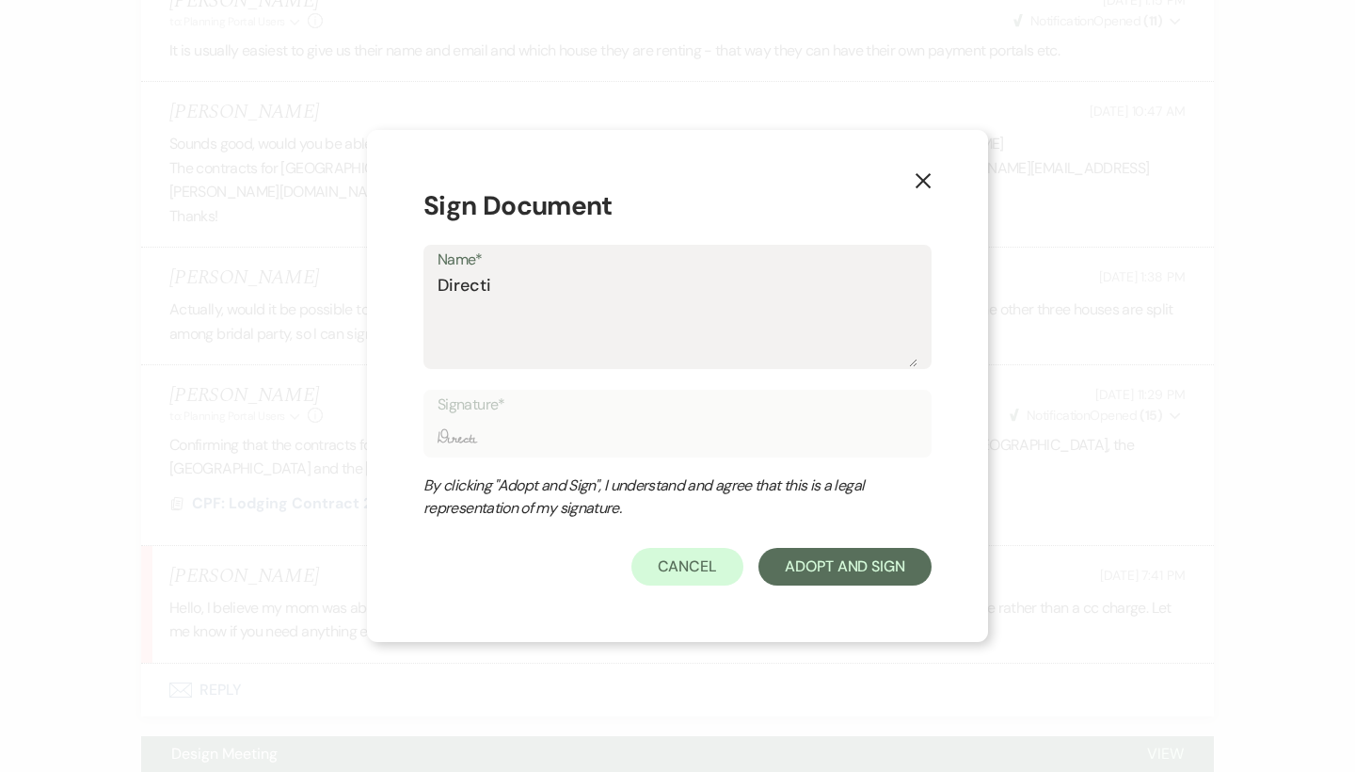
type input "Directir"
type textarea "Directir"
type input "Directir"
type textarea "Directir"
type input "Directir"
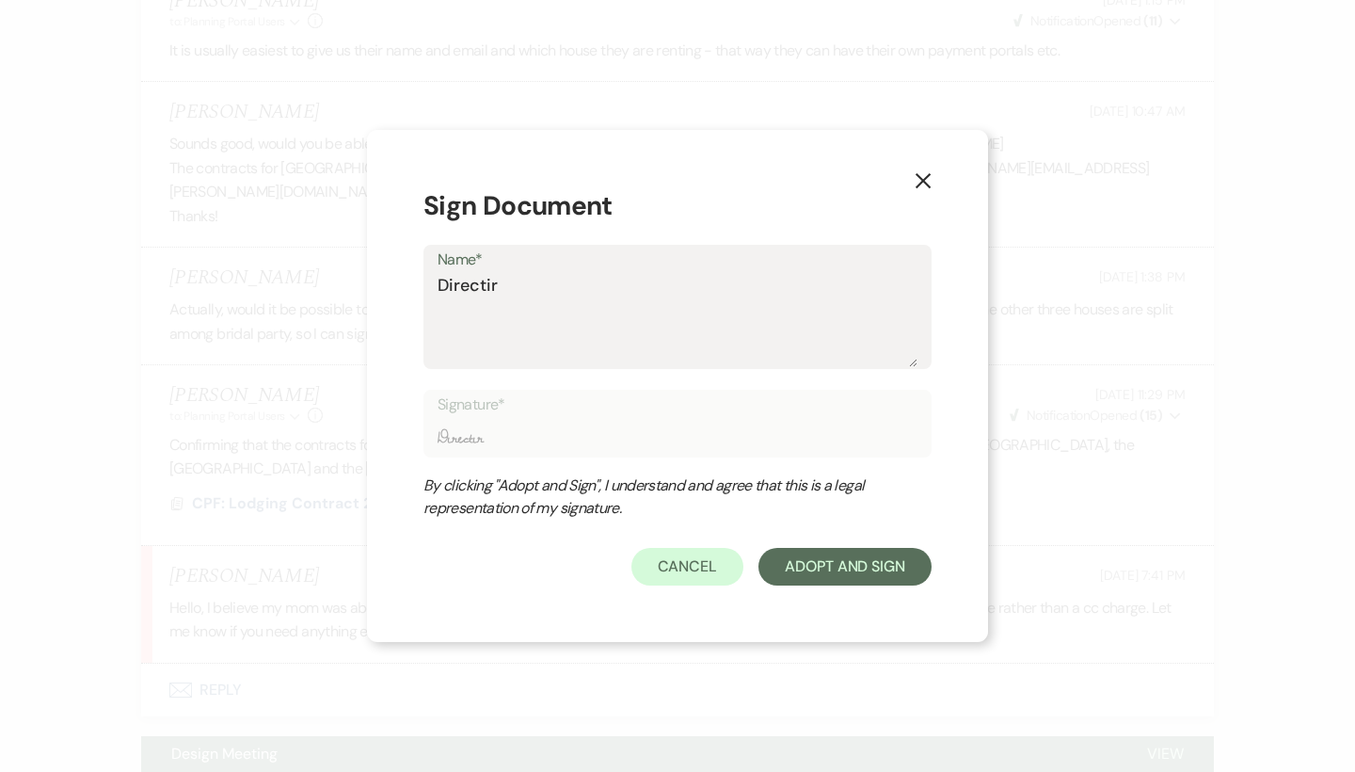
type textarea "Directi"
type input "Directi"
type textarea "Direct"
type input "Direct"
type textarea "Directo"
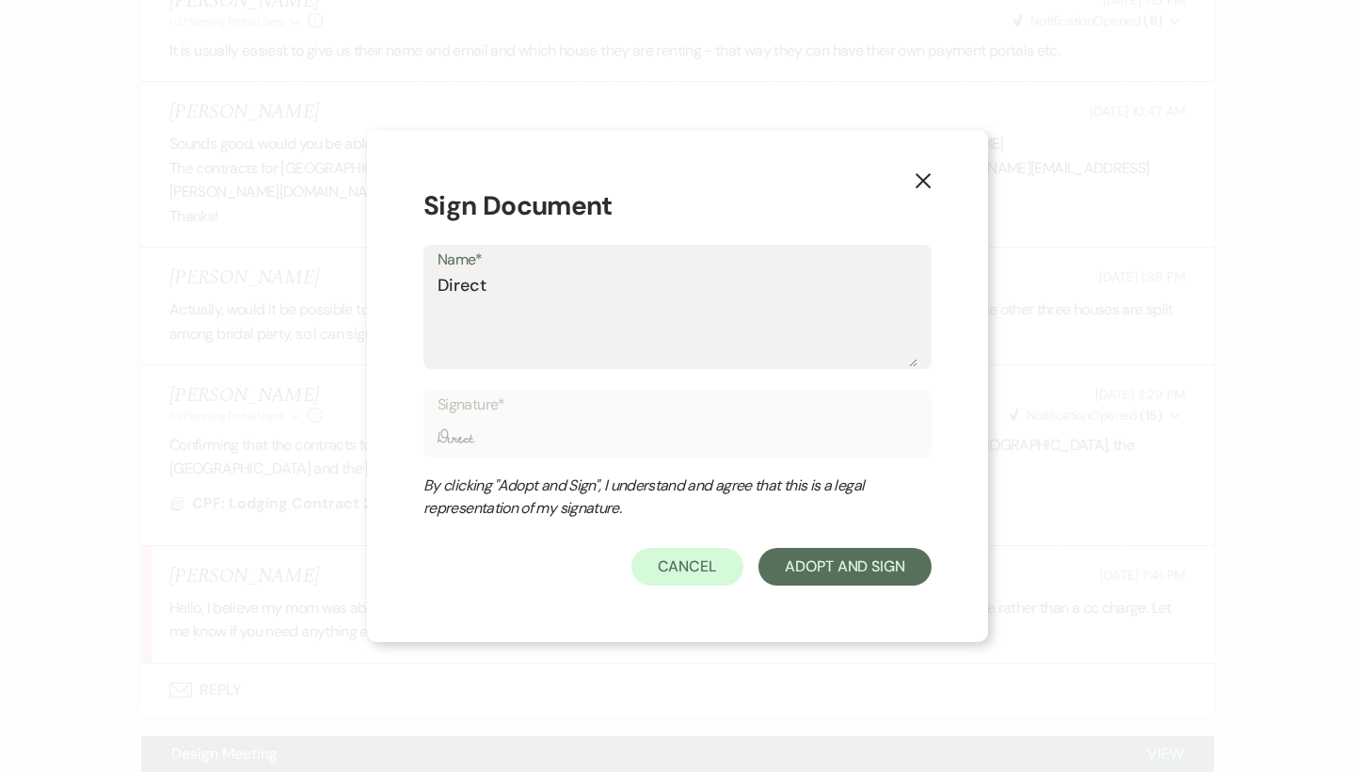
type input "Directo"
type textarea "Director"
type input "Director"
type textarea "Director"
type input "Director"
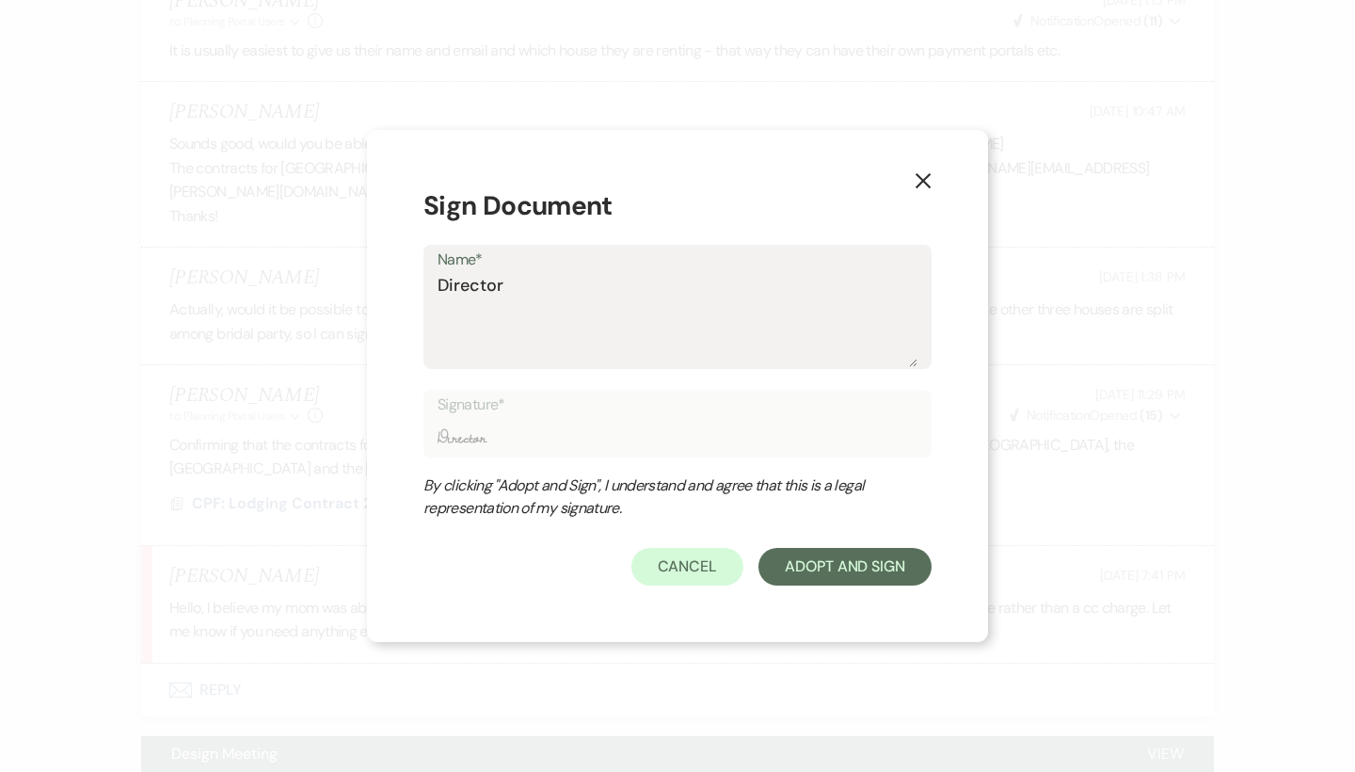
type textarea "Director o"
type input "Director o"
type textarea "Director of"
type input "Director of"
type textarea "Director of"
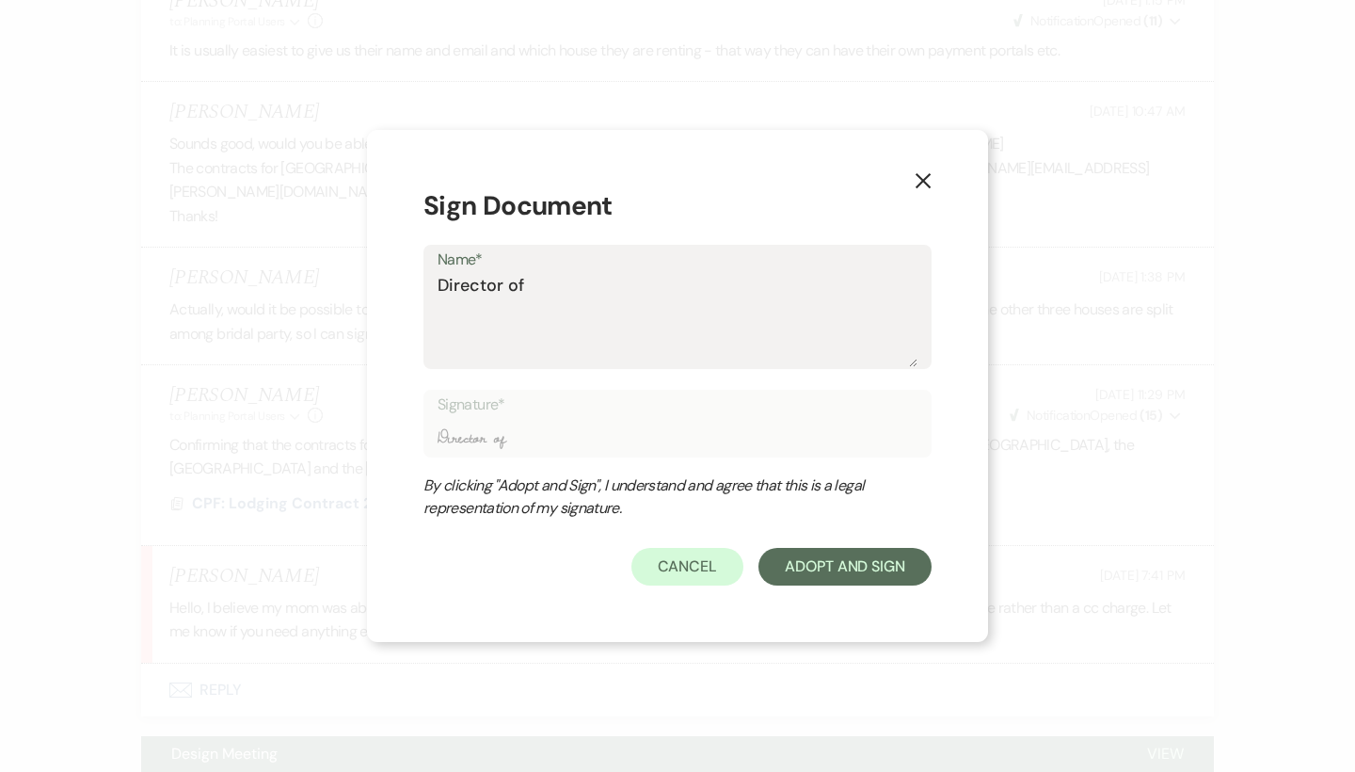
type input "Director of"
type textarea "Director of E"
type input "Director of E"
type textarea "Director of Ec"
click at [778, 283] on textarea "Director of Events, [PERSON_NAME]" at bounding box center [678, 320] width 480 height 94
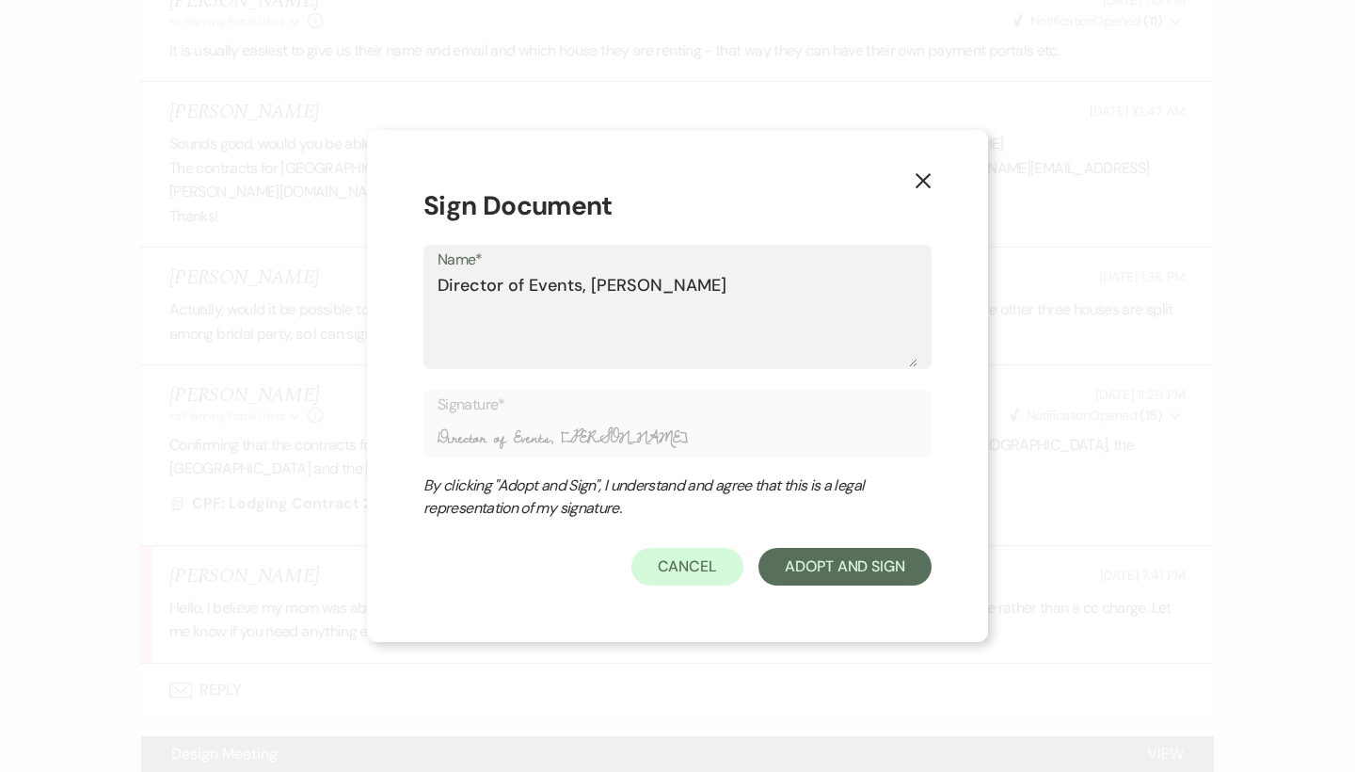
click at [499, 316] on textarea "Director of Events, [PERSON_NAME]" at bounding box center [678, 320] width 480 height 94
click at [736, 312] on textarea "Director of Events, [PERSON_NAME]" at bounding box center [678, 320] width 480 height 94
click at [731, 276] on textarea "Director of Events, [PERSON_NAME]" at bounding box center [678, 320] width 480 height 94
click at [896, 559] on button "Adopt And Sign" at bounding box center [844, 567] width 173 height 38
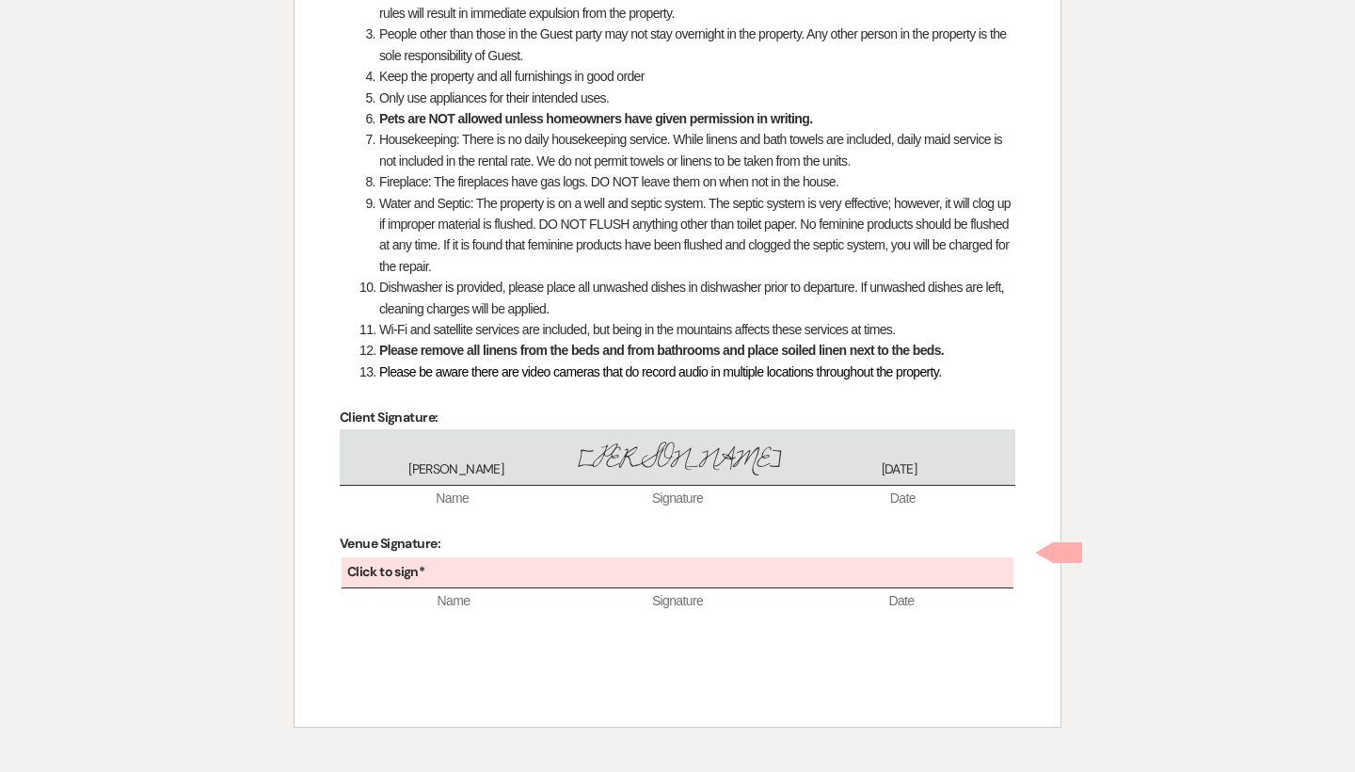
scroll to position [3124, 0]
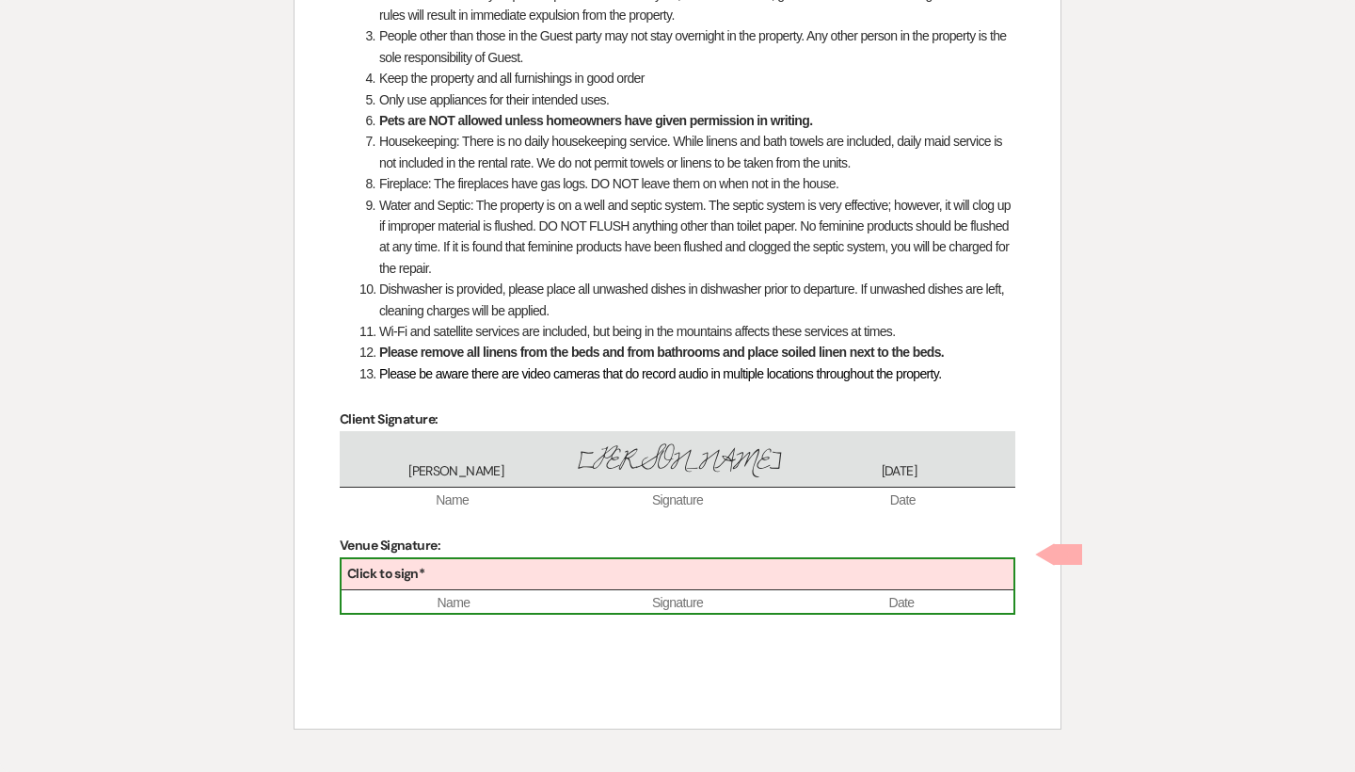
click at [664, 563] on div "Click to sign*" at bounding box center [678, 574] width 672 height 31
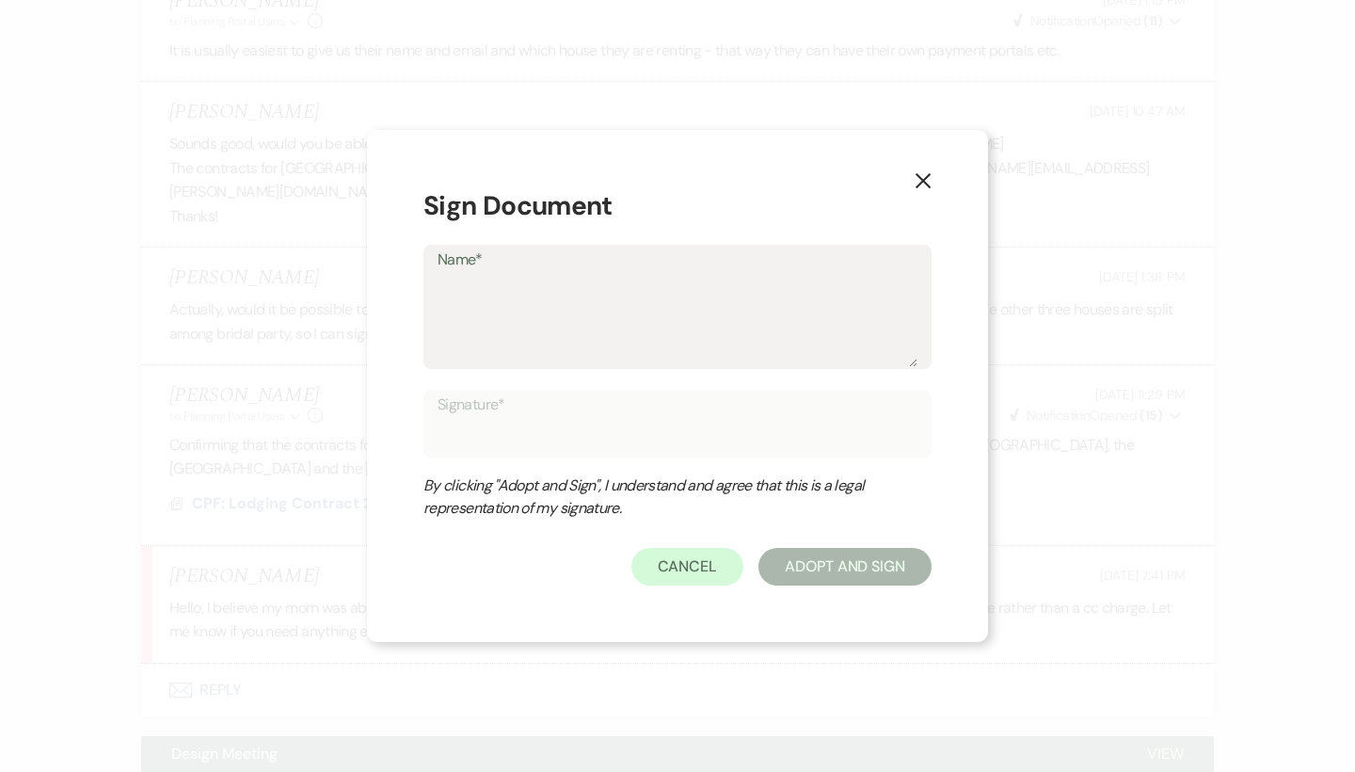
click at [559, 367] on textarea "Name*" at bounding box center [678, 320] width 480 height 94
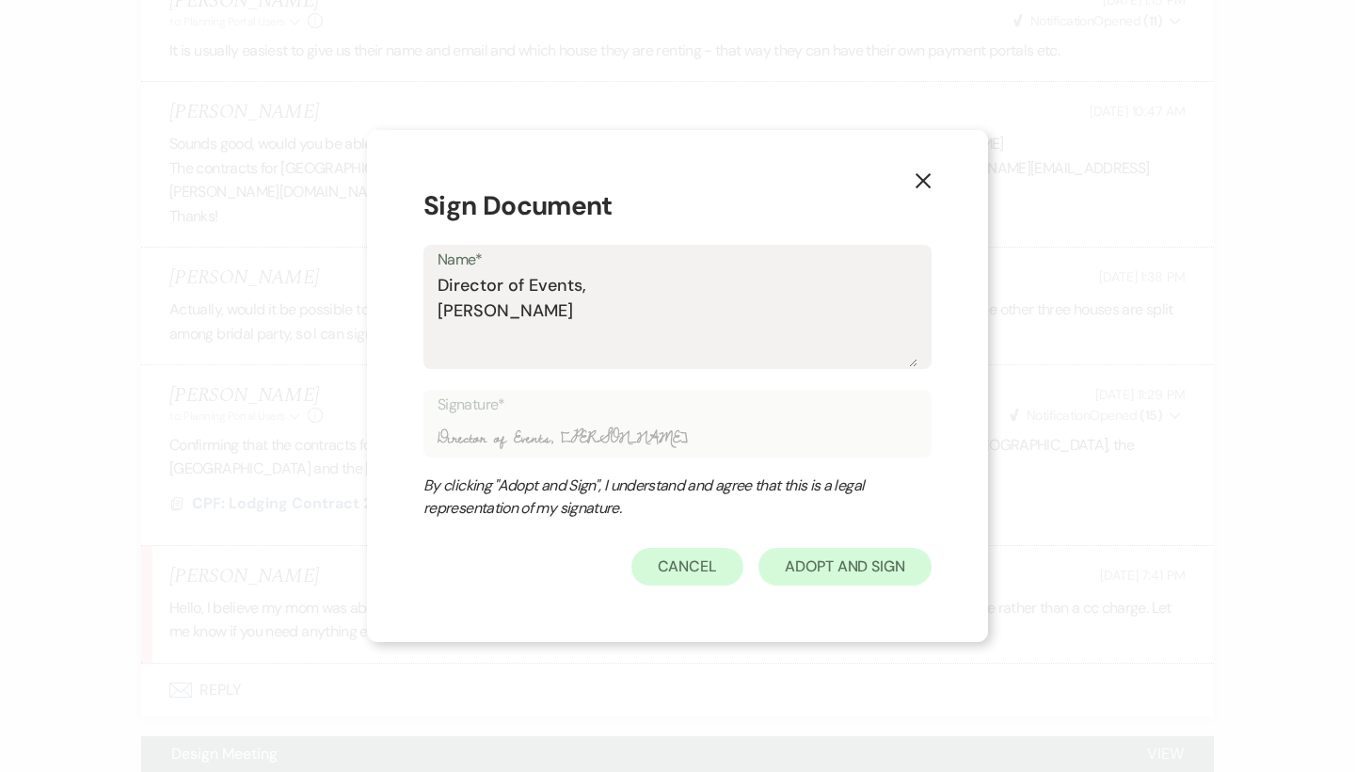
click at [868, 582] on button "Adopt And Sign" at bounding box center [844, 567] width 173 height 38
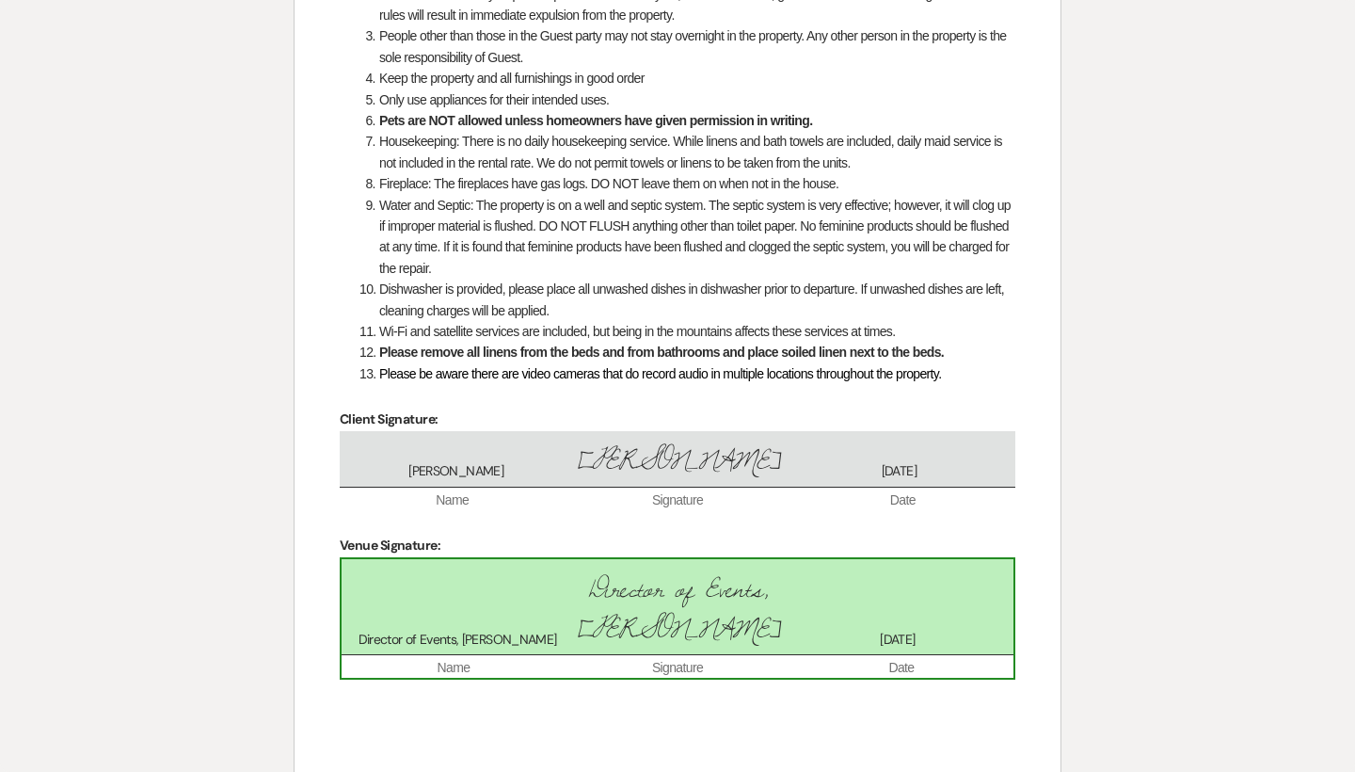
scroll to position [3245, 0]
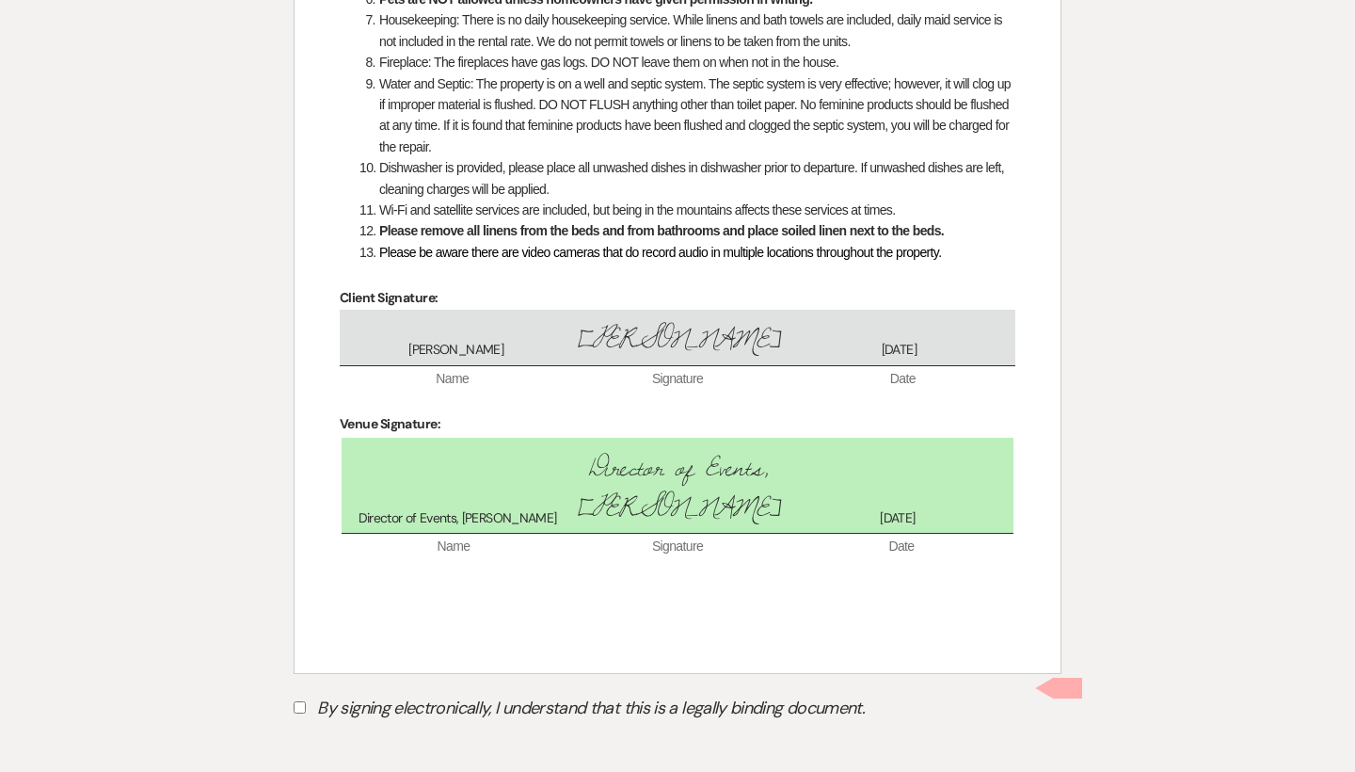
click at [410, 702] on label "By signing electronically, I understand that this is a legally binding document." at bounding box center [678, 711] width 768 height 36
click at [306, 702] on input "By signing electronically, I understand that this is a legally binding document." at bounding box center [300, 707] width 12 height 12
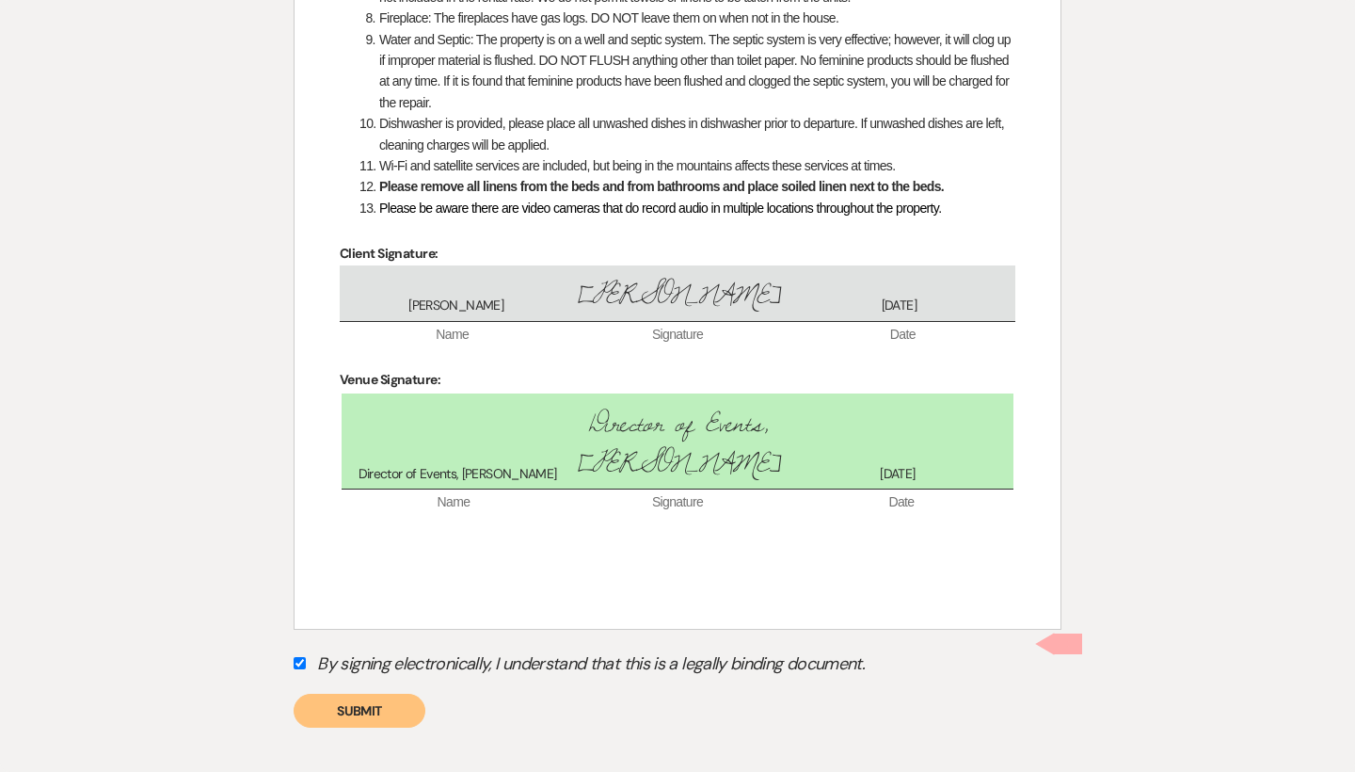
click at [386, 693] on button "Submit" at bounding box center [360, 710] width 132 height 34
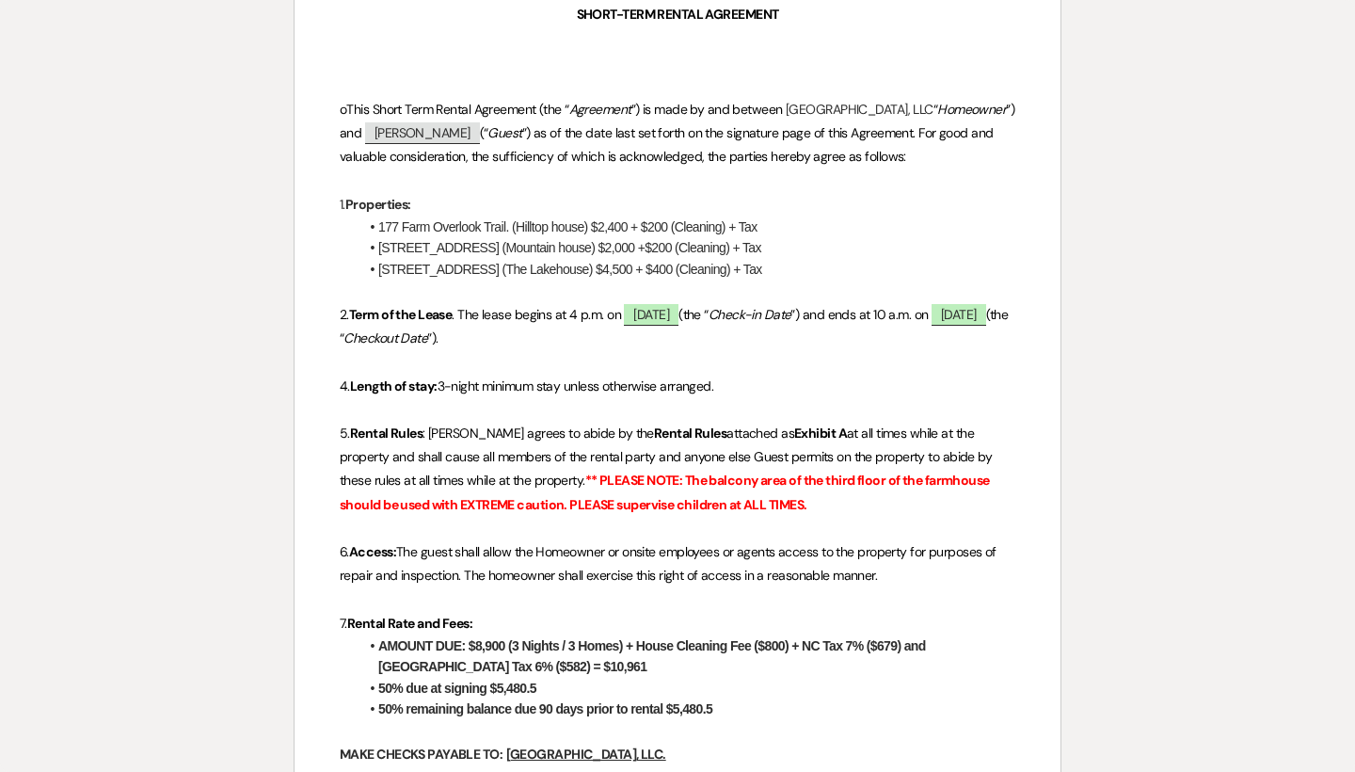
scroll to position [500, 0]
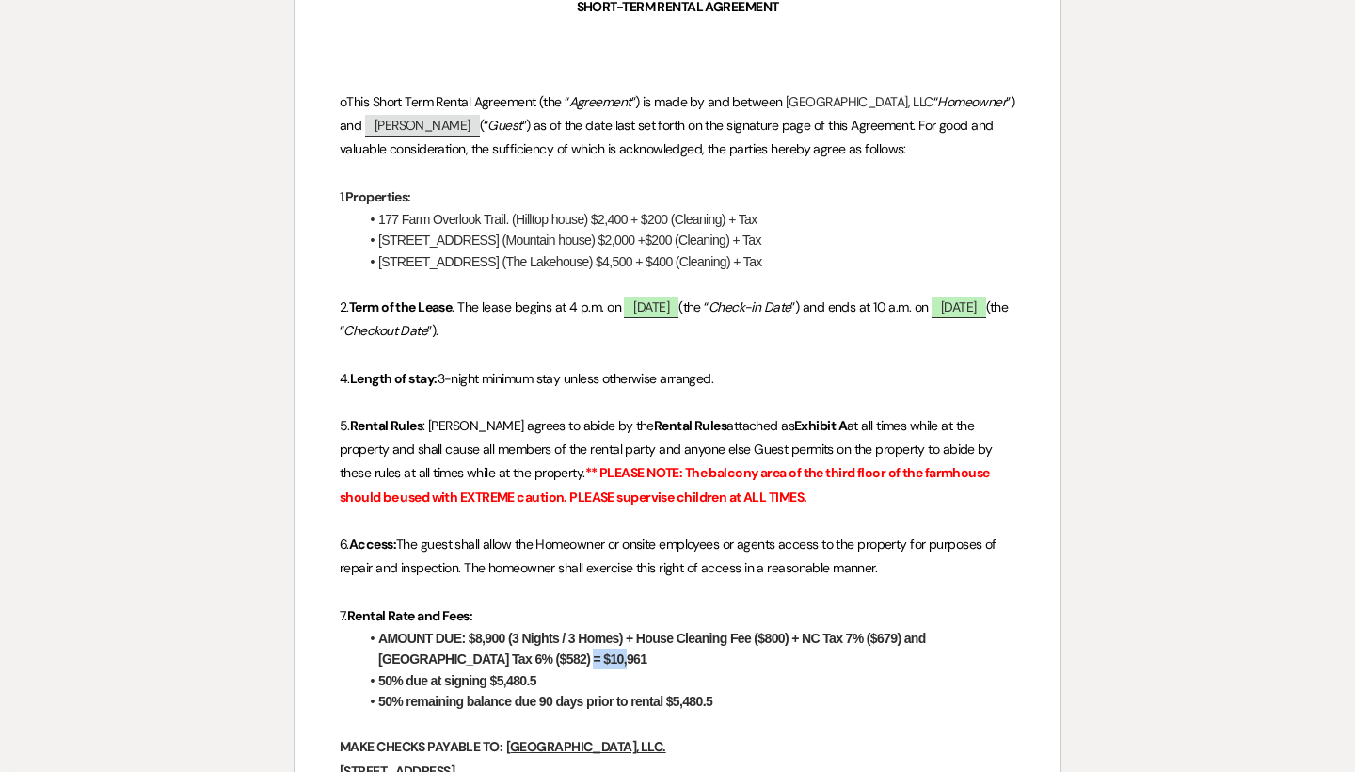
drag, startPoint x: 519, startPoint y: 676, endPoint x: 604, endPoint y: 676, distance: 84.7
click at [604, 670] on li "AMOUNT DUE: $8,900 (3 Nights / 3 Homes) + House Cleaning Fee ($800) + NC Tax 7%…" at bounding box center [686, 649] width 657 height 42
copy strong "10,961"
click at [604, 670] on li "AMOUNT DUE: $8,900 (3 Nights / 3 Homes) + House Cleaning Fee ($800) + NC Tax 7%…" at bounding box center [686, 649] width 657 height 42
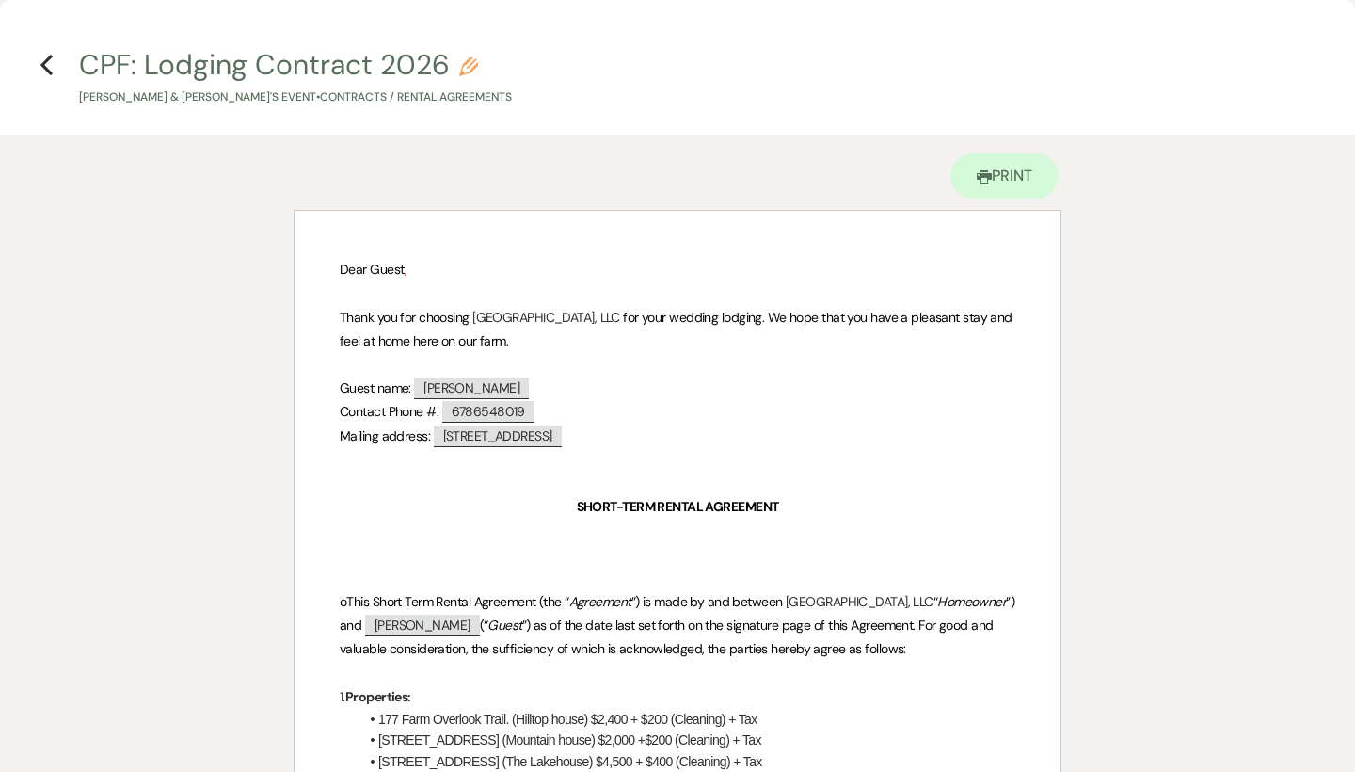
scroll to position [0, 0]
click at [40, 72] on icon "Previous" at bounding box center [47, 65] width 14 height 23
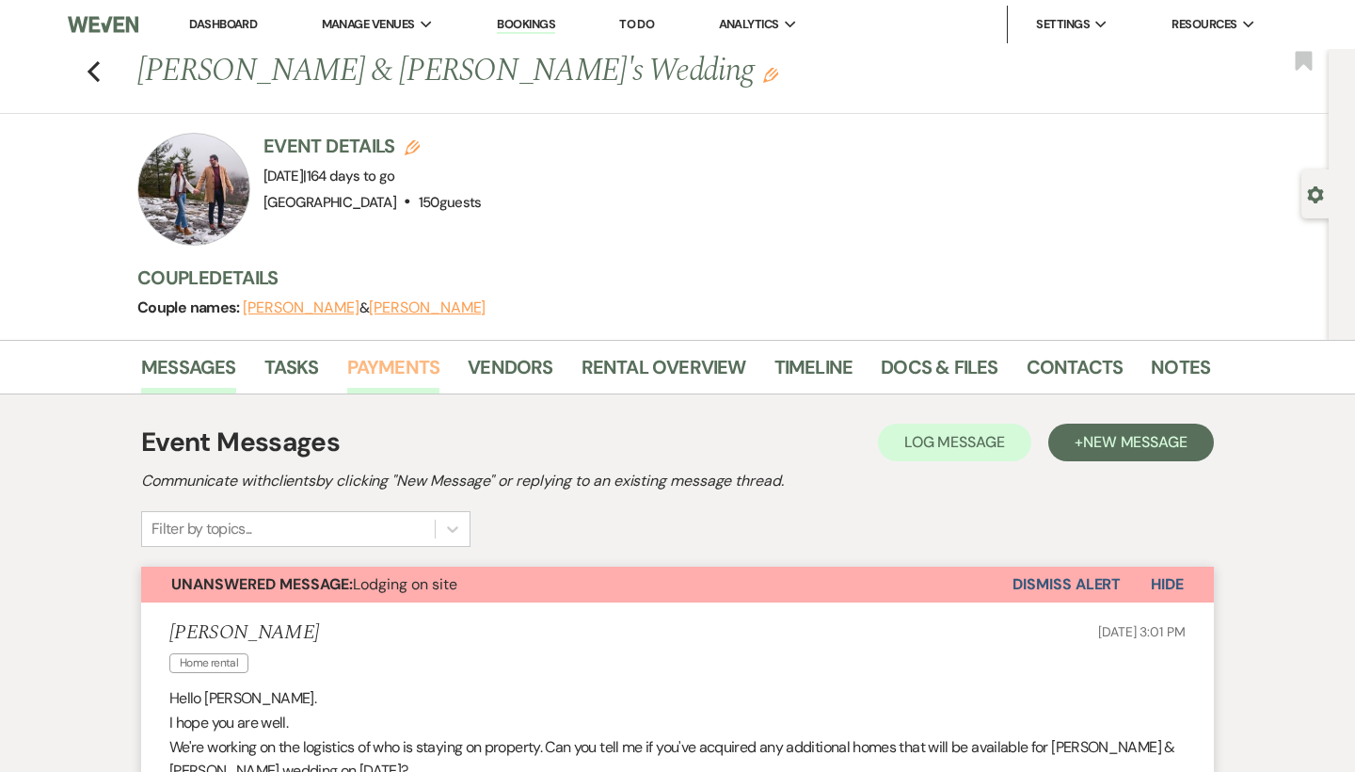
click at [413, 371] on link "Payments" at bounding box center [393, 372] width 93 height 41
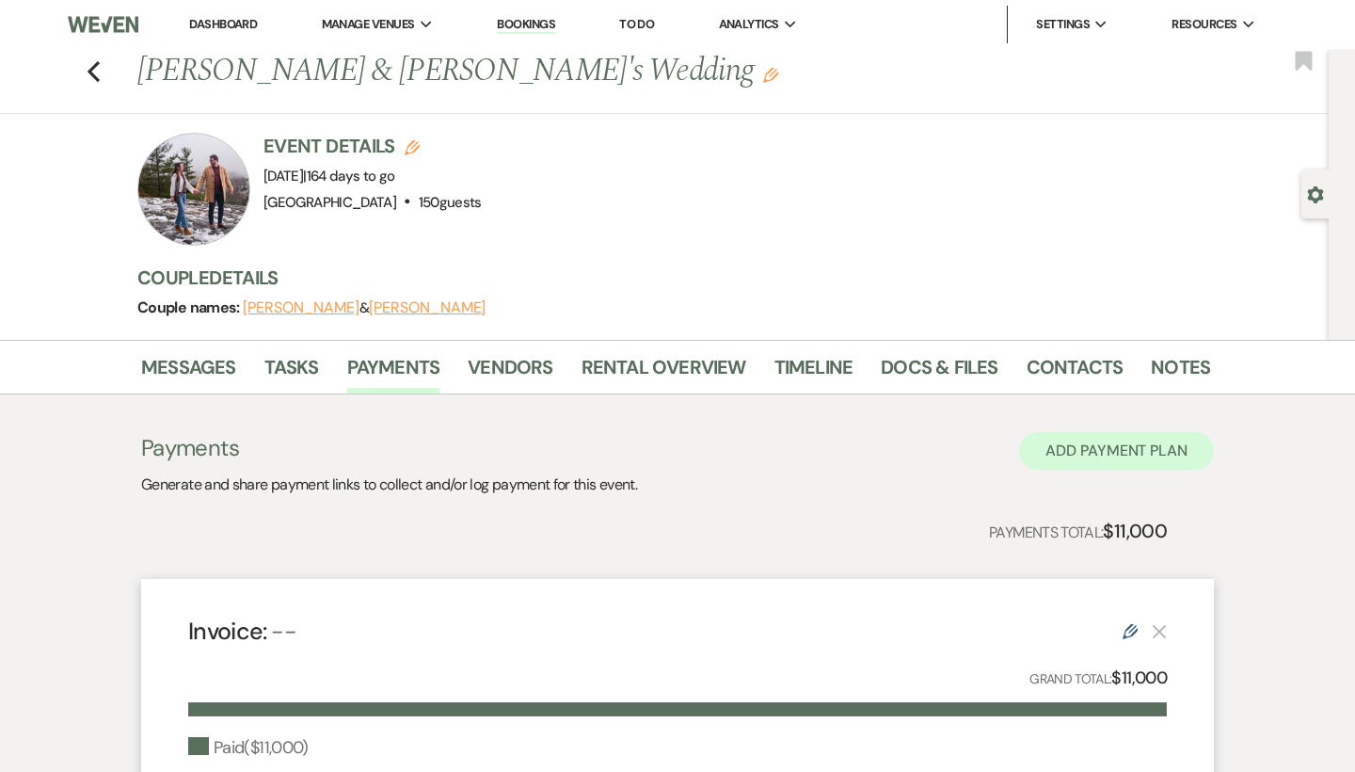
scroll to position [322, 0]
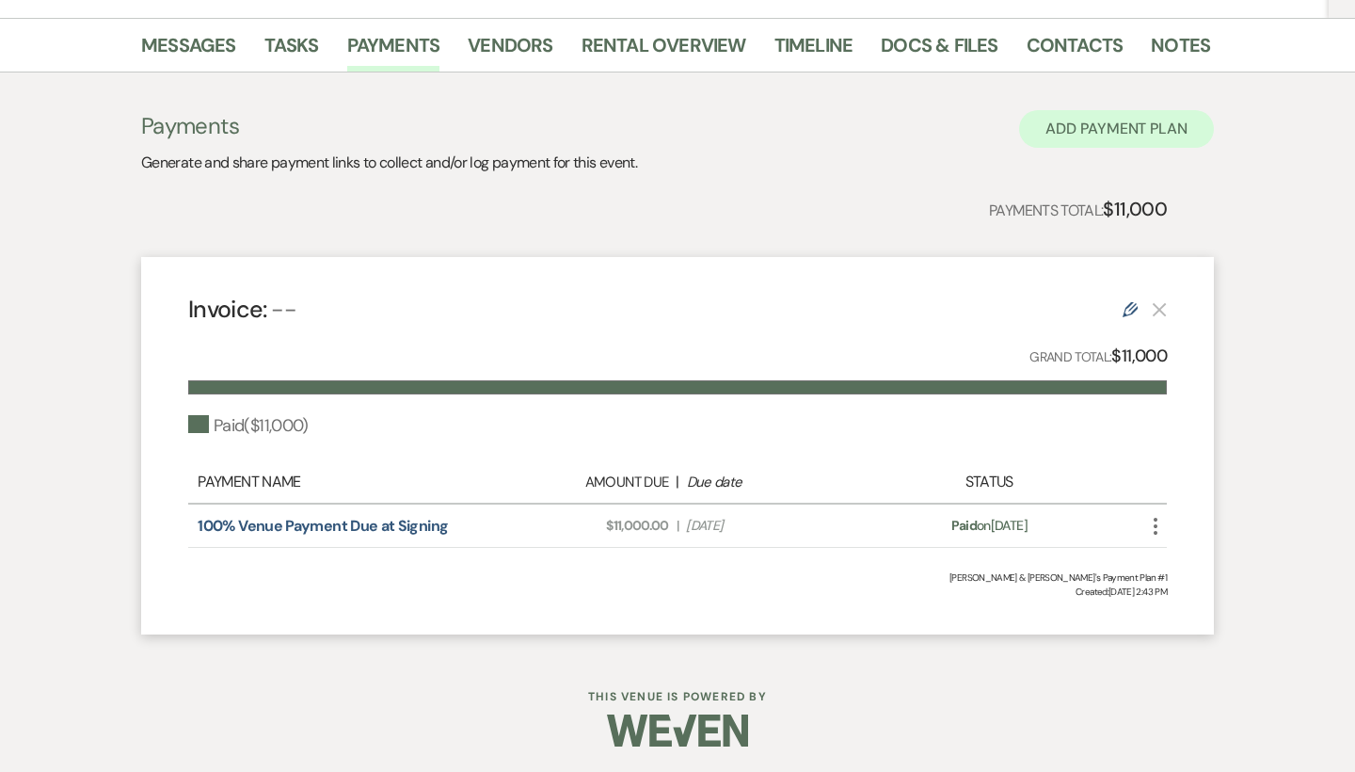
click at [1145, 121] on button "Add Payment Plan" at bounding box center [1116, 129] width 195 height 38
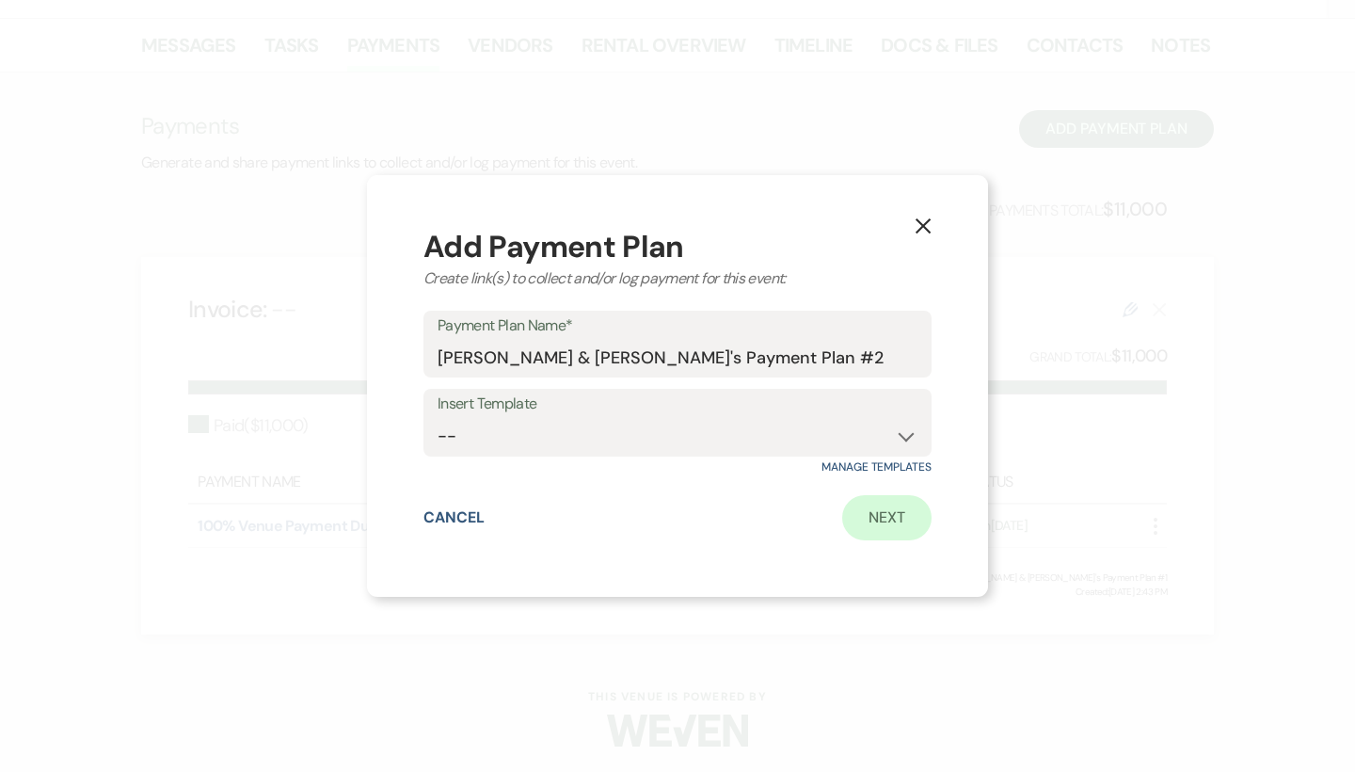
click at [898, 515] on link "Next" at bounding box center [886, 517] width 89 height 45
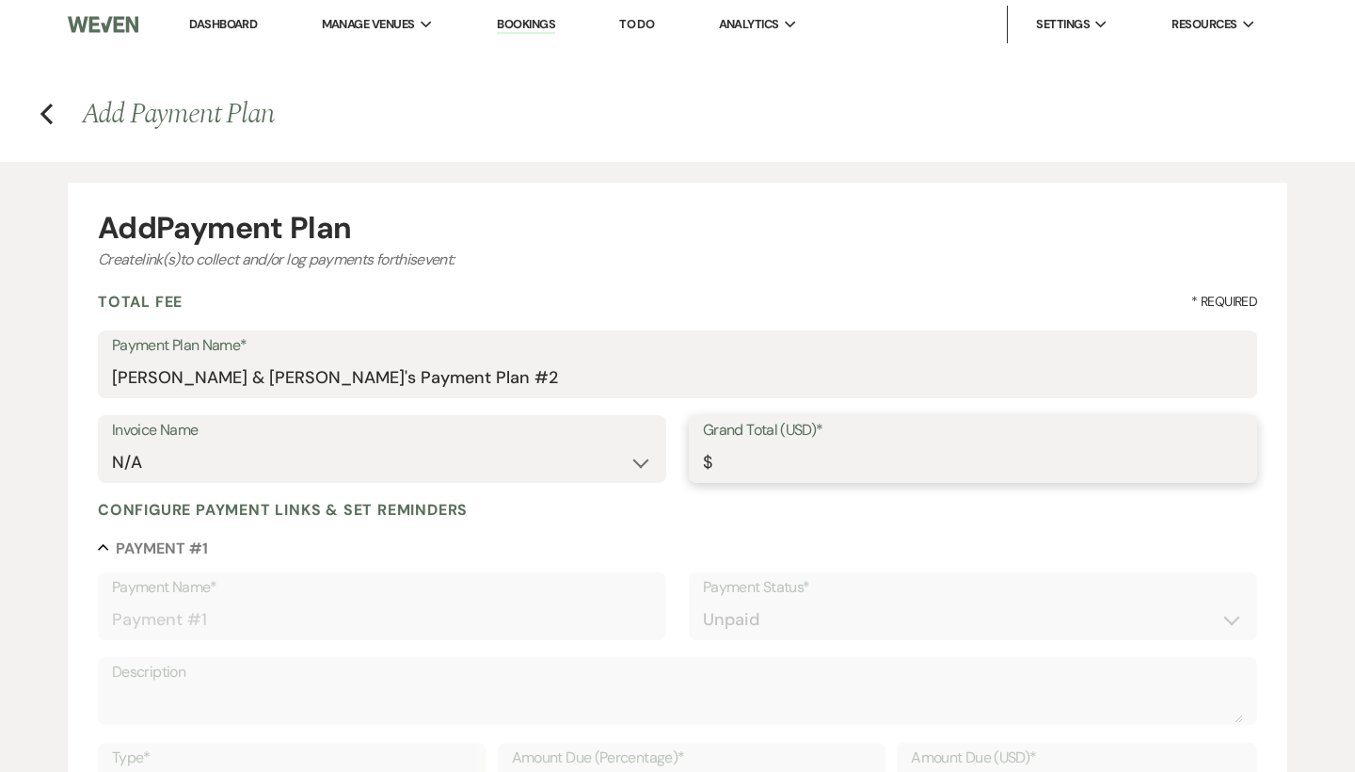
click at [815, 459] on input "Grand Total (USD)*" at bounding box center [973, 462] width 540 height 37
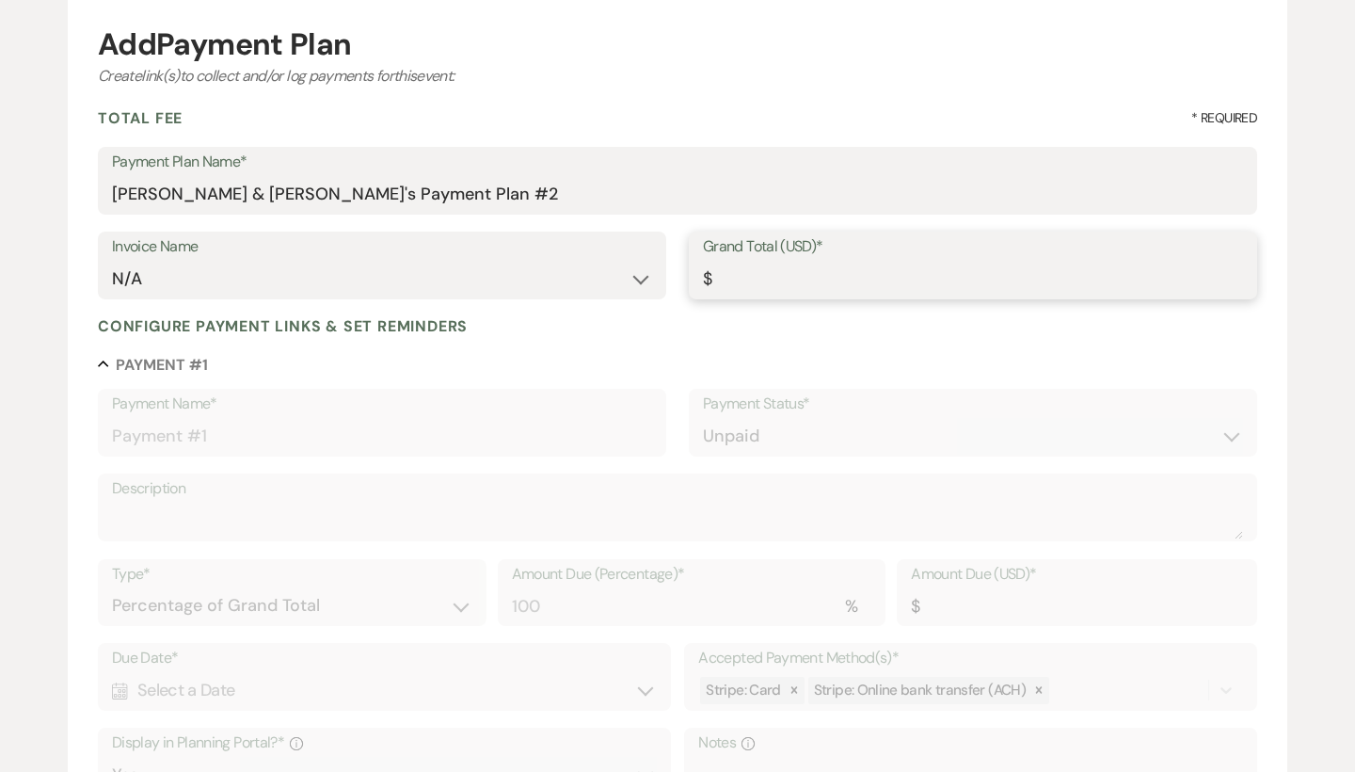
click at [742, 284] on input "Grand Total (USD)*" at bounding box center [973, 279] width 540 height 37
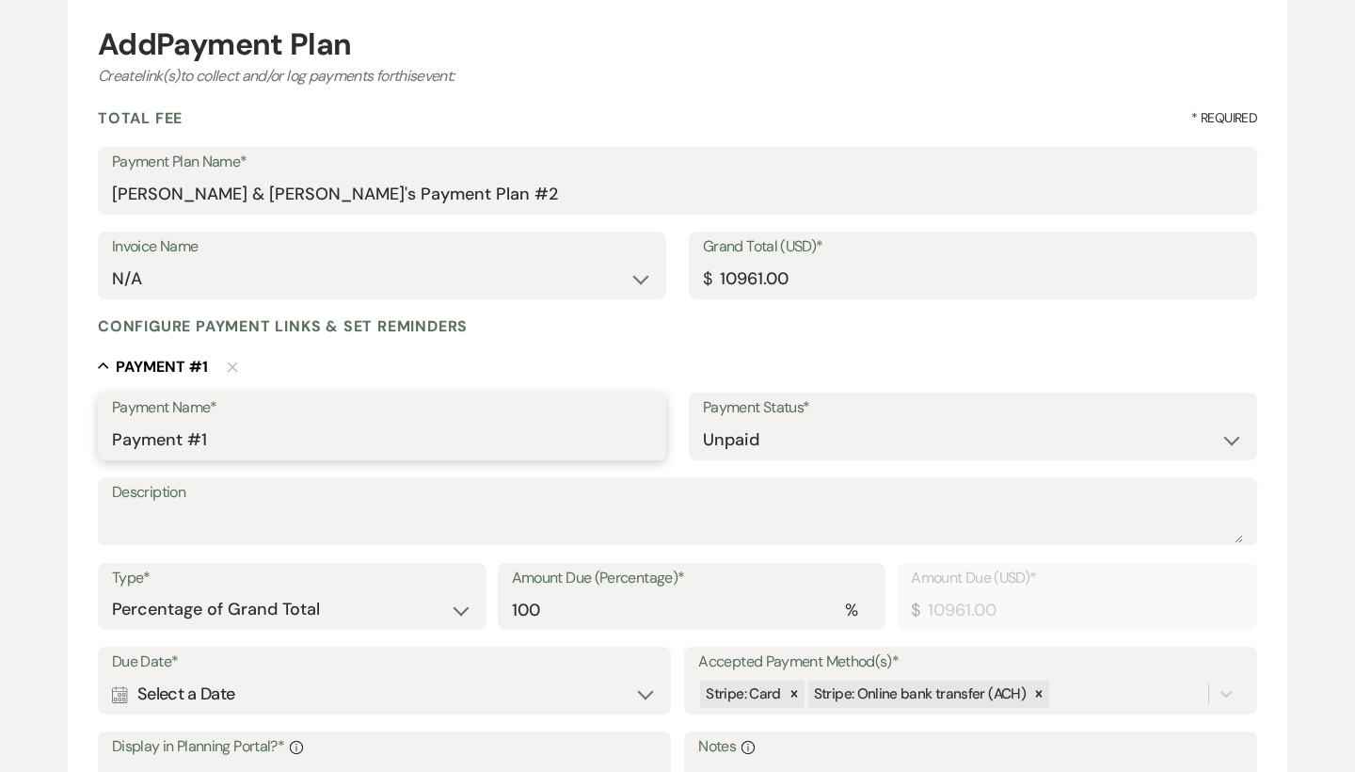
drag, startPoint x: 339, startPoint y: 421, endPoint x: 0, endPoint y: 418, distance: 338.7
click at [0, 418] on div "Add Payment Plan Create link(s) to collect and/or log payments for this event: …" at bounding box center [677, 552] width 1355 height 1148
drag, startPoint x: 269, startPoint y: 437, endPoint x: 0, endPoint y: 432, distance: 269.1
click at [0, 432] on div "Add Payment Plan Create link(s) to collect and/or log payments for this event: …" at bounding box center [677, 552] width 1355 height 1148
click at [323, 422] on input "Payment Name*" at bounding box center [382, 440] width 540 height 37
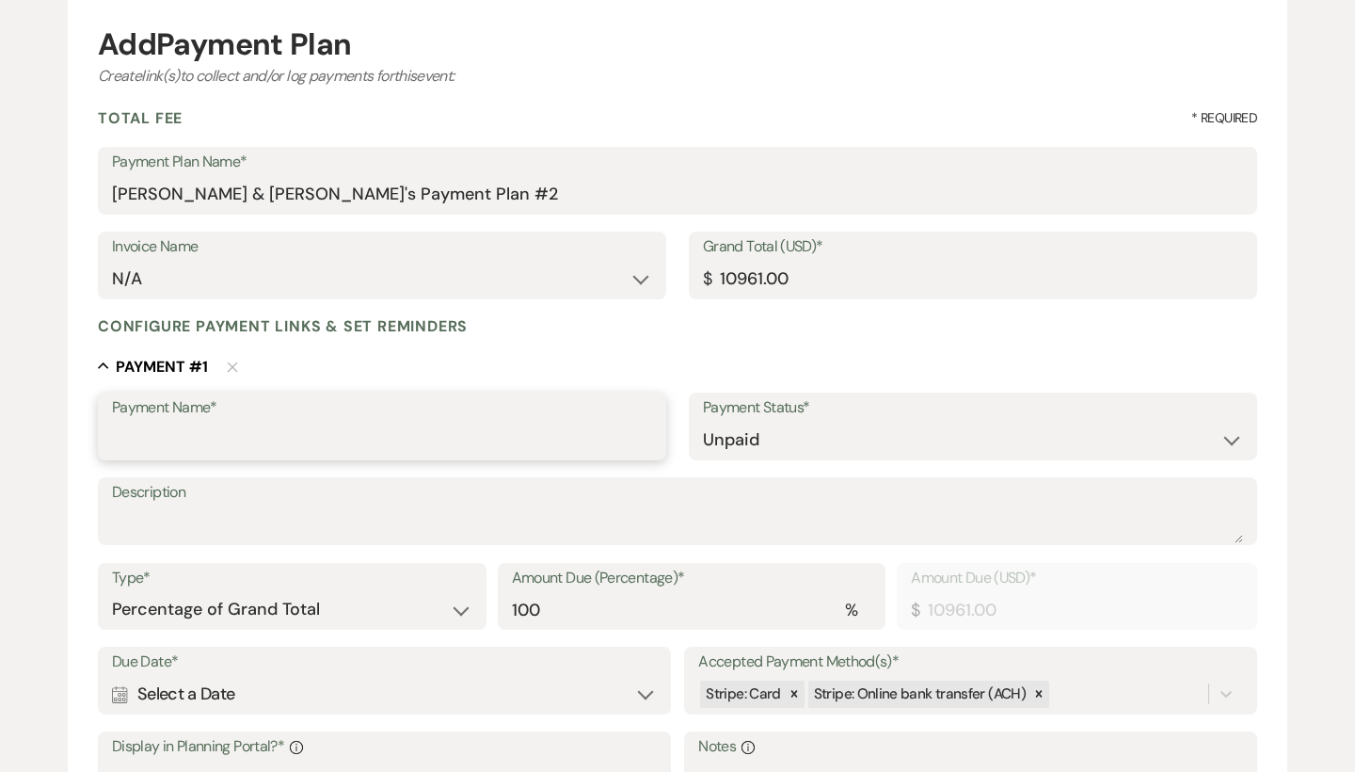
click at [272, 435] on input "Payment Name*" at bounding box center [382, 440] width 540 height 37
drag, startPoint x: 279, startPoint y: 437, endPoint x: 72, endPoint y: 436, distance: 207.0
click at [72, 436] on form "Add Payment Plan Create link(s) to collect and/or log payments for this event: …" at bounding box center [677, 562] width 1219 height 1127
drag, startPoint x: 549, startPoint y: 439, endPoint x: 1, endPoint y: 438, distance: 548.6
click at [1, 438] on div "Add Payment Plan Create link(s) to collect and/or log payments for this event: …" at bounding box center [677, 552] width 1355 height 1148
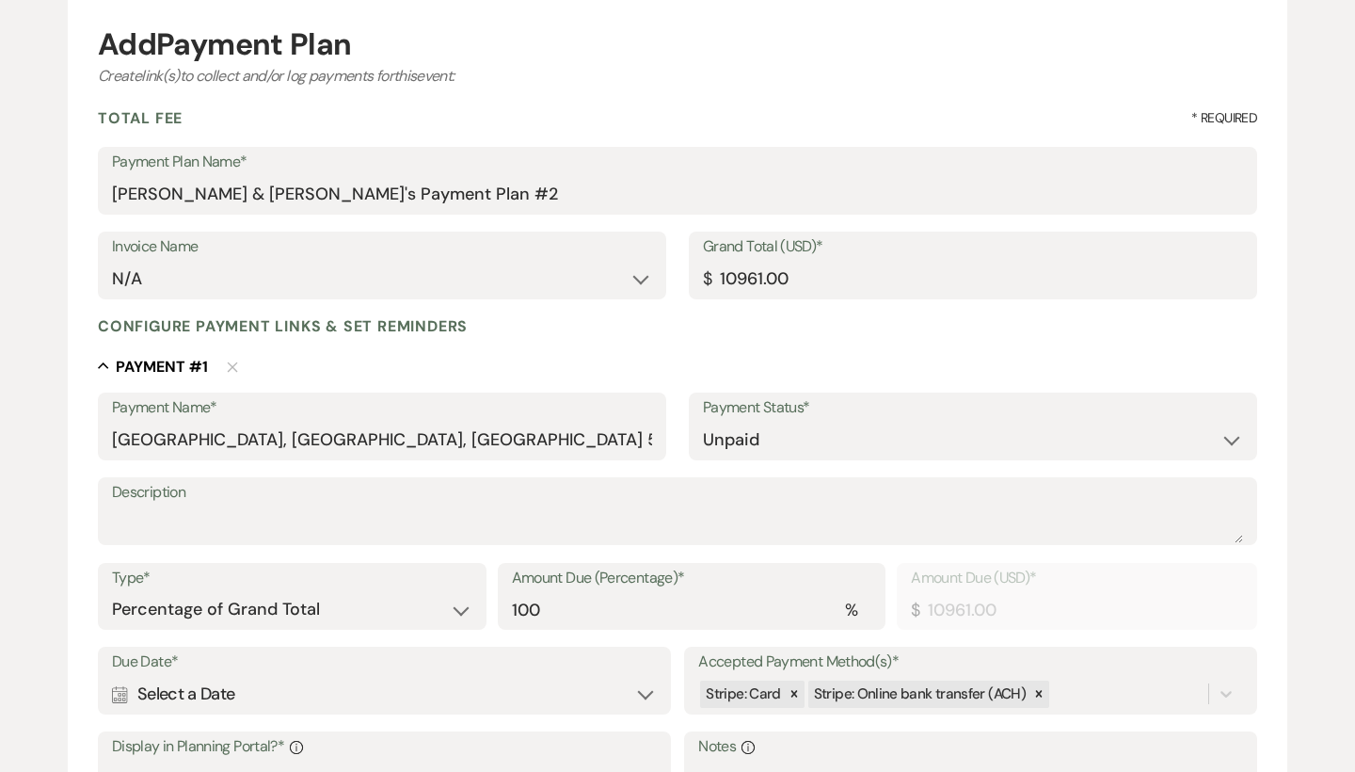
click at [372, 460] on div "Payment Name* [GEOGRAPHIC_DATA], [GEOGRAPHIC_DATA], [GEOGRAPHIC_DATA] 50% at Si…" at bounding box center [677, 434] width 1159 height 85
click at [560, 444] on input "[GEOGRAPHIC_DATA], [GEOGRAPHIC_DATA], [GEOGRAPHIC_DATA] 50% at Signing" at bounding box center [382, 440] width 540 height 37
drag, startPoint x: 562, startPoint y: 438, endPoint x: 76, endPoint y: 428, distance: 485.6
click at [76, 428] on form "Add Payment Plan Create link(s) to collect and/or log payments for this event: …" at bounding box center [677, 562] width 1219 height 1127
click at [214, 527] on textarea "Description" at bounding box center [677, 524] width 1131 height 38
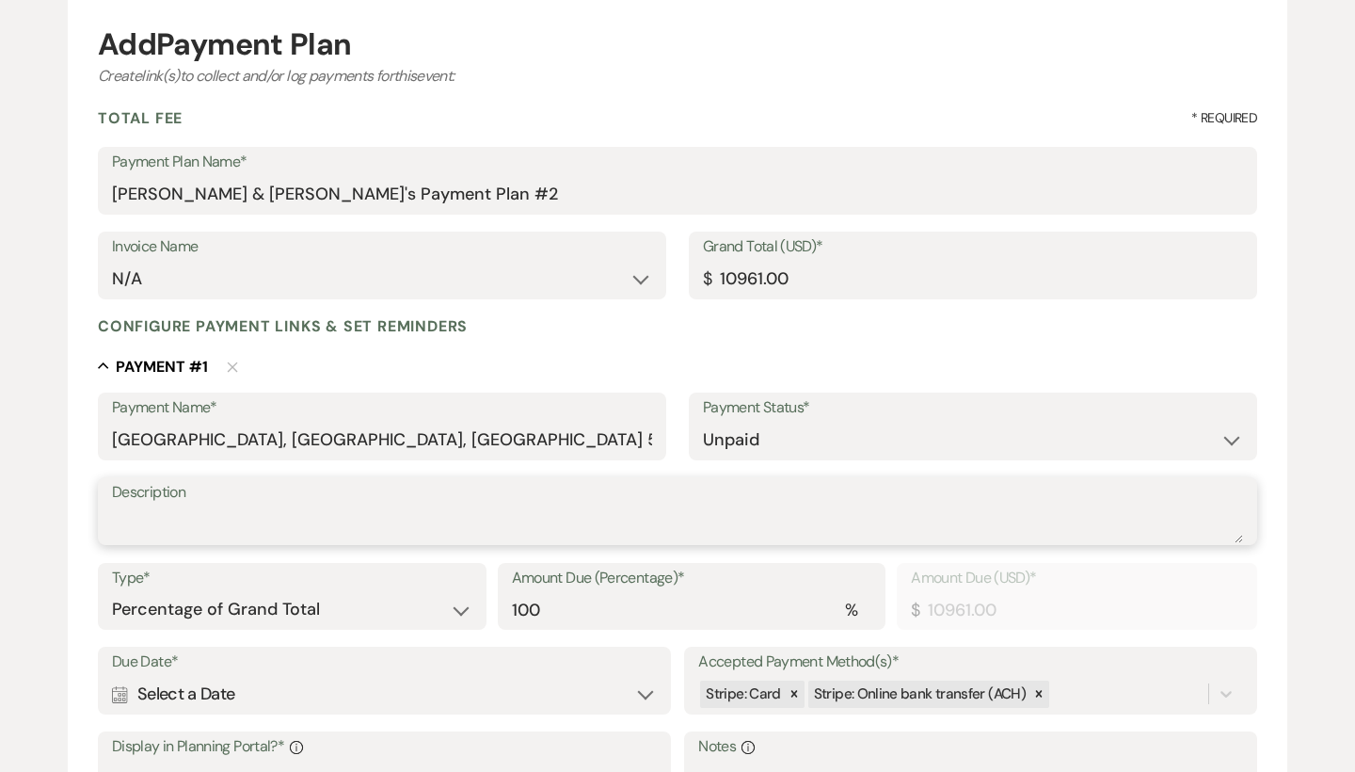
paste textarea "[GEOGRAPHIC_DATA], [GEOGRAPHIC_DATA], [GEOGRAPHIC_DATA] 50% at Signing"
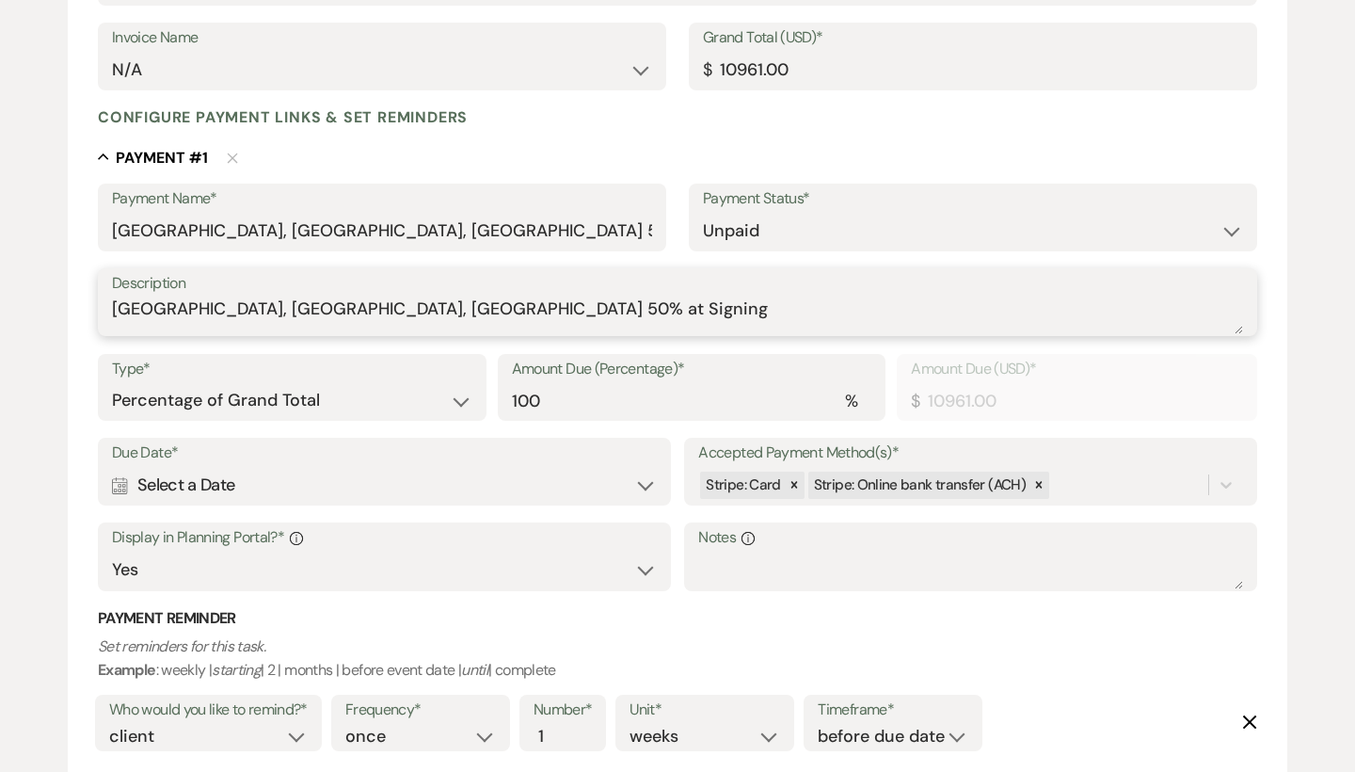
scroll to position [391, 0]
click at [442, 311] on textarea "[GEOGRAPHIC_DATA], [GEOGRAPHIC_DATA], [GEOGRAPHIC_DATA] 50% at Signing" at bounding box center [677, 316] width 1131 height 38
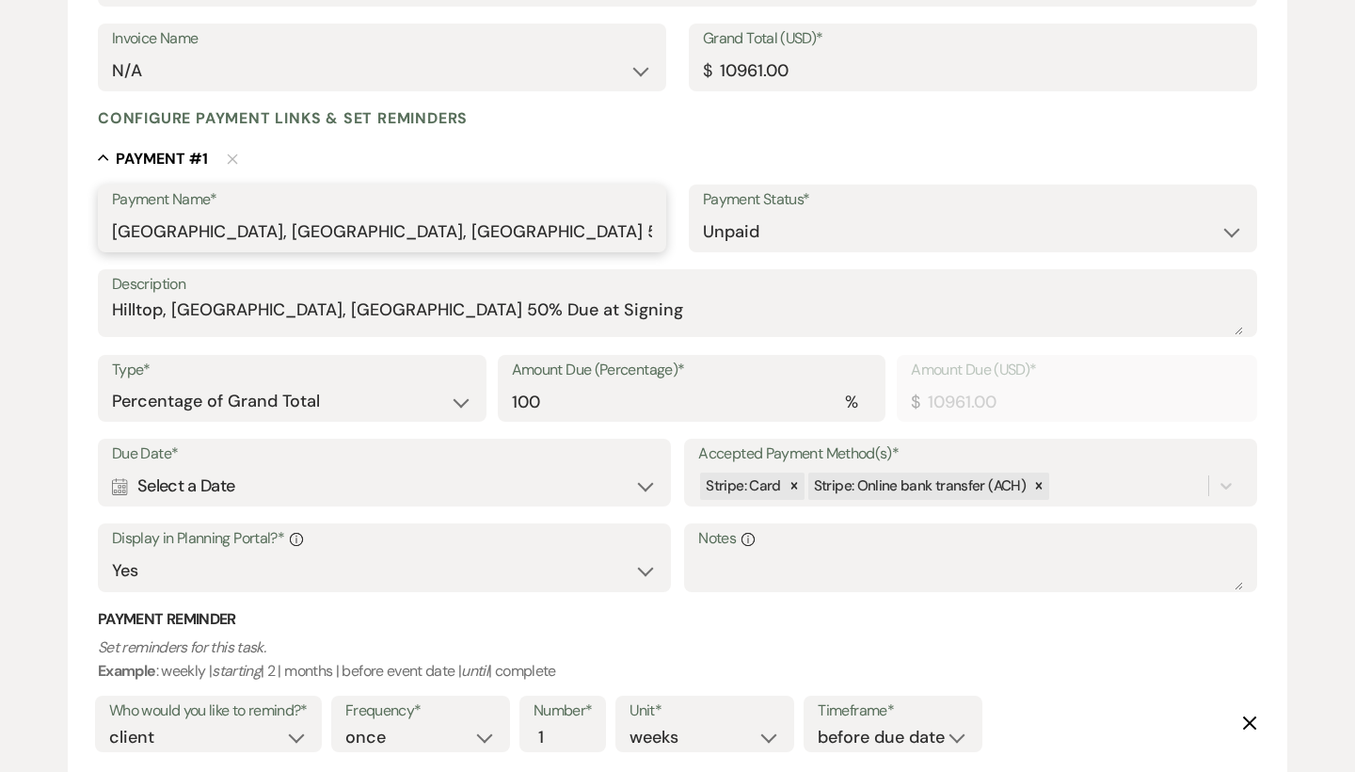
click at [449, 234] on input "[GEOGRAPHIC_DATA], [GEOGRAPHIC_DATA], [GEOGRAPHIC_DATA] 50% at Signing" at bounding box center [382, 232] width 540 height 37
click at [442, 235] on input "[GEOGRAPHIC_DATA], [GEOGRAPHIC_DATA], [GEOGRAPHIC_DATA] 50% at Signing" at bounding box center [382, 232] width 540 height 37
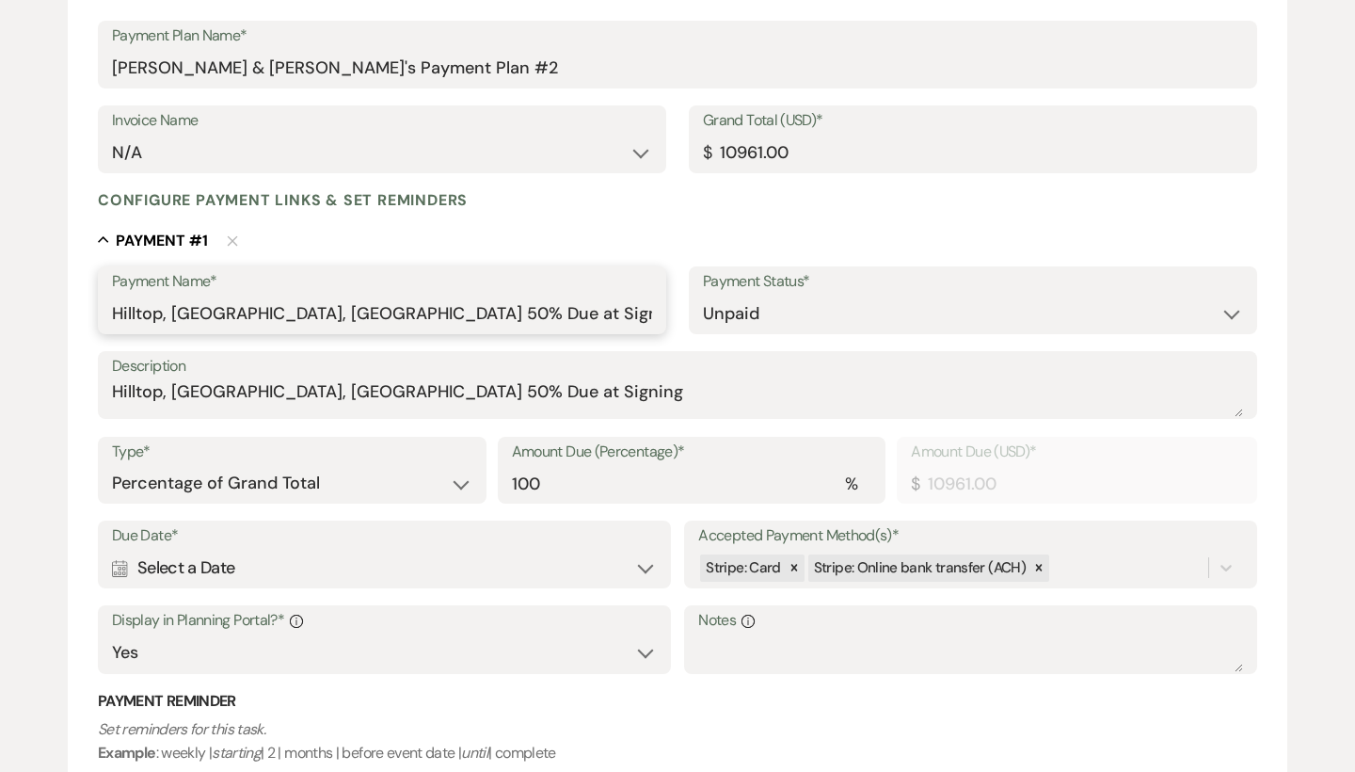
scroll to position [284, 0]
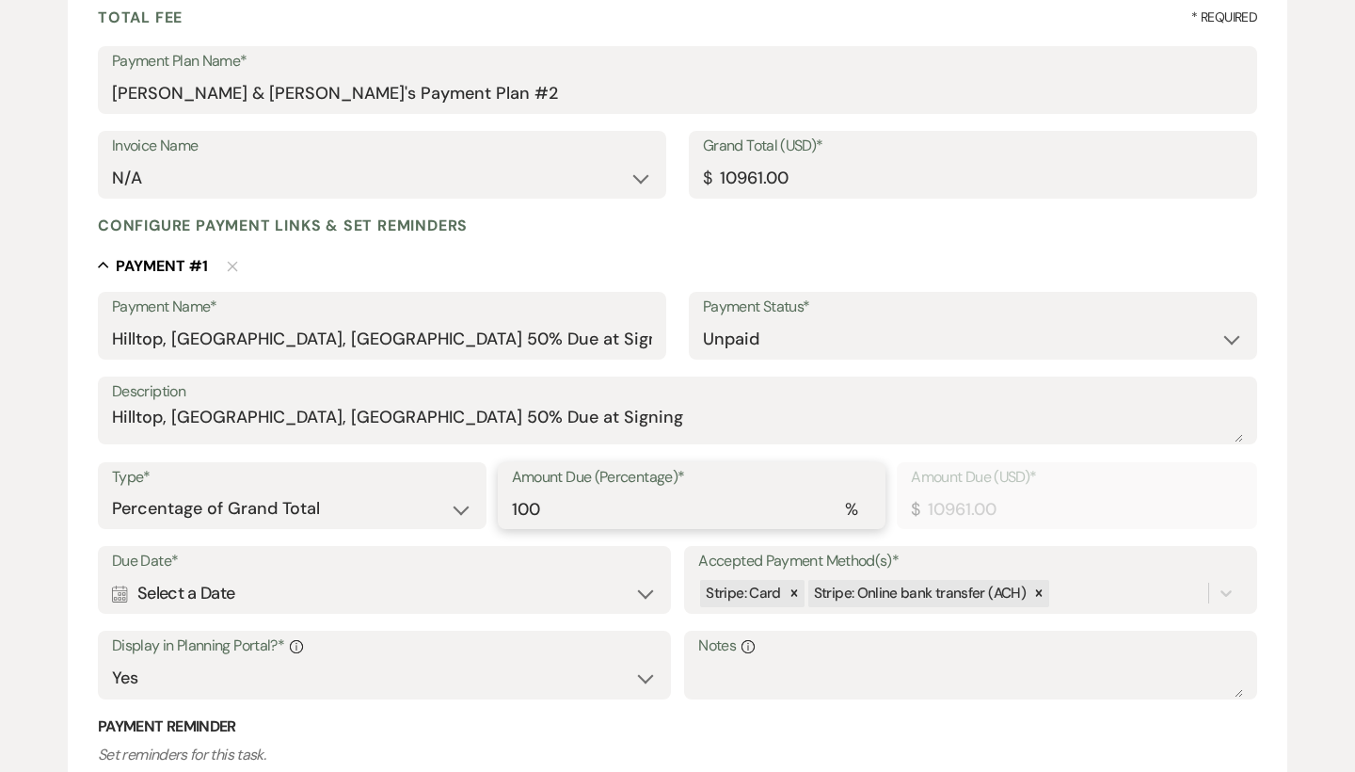
drag, startPoint x: 592, startPoint y: 500, endPoint x: 456, endPoint y: 498, distance: 135.5
click at [456, 498] on div "Type* Dollar Amount Percentage of Grand Total Amount Due (Percentage)* % 100 Am…" at bounding box center [677, 504] width 1159 height 85
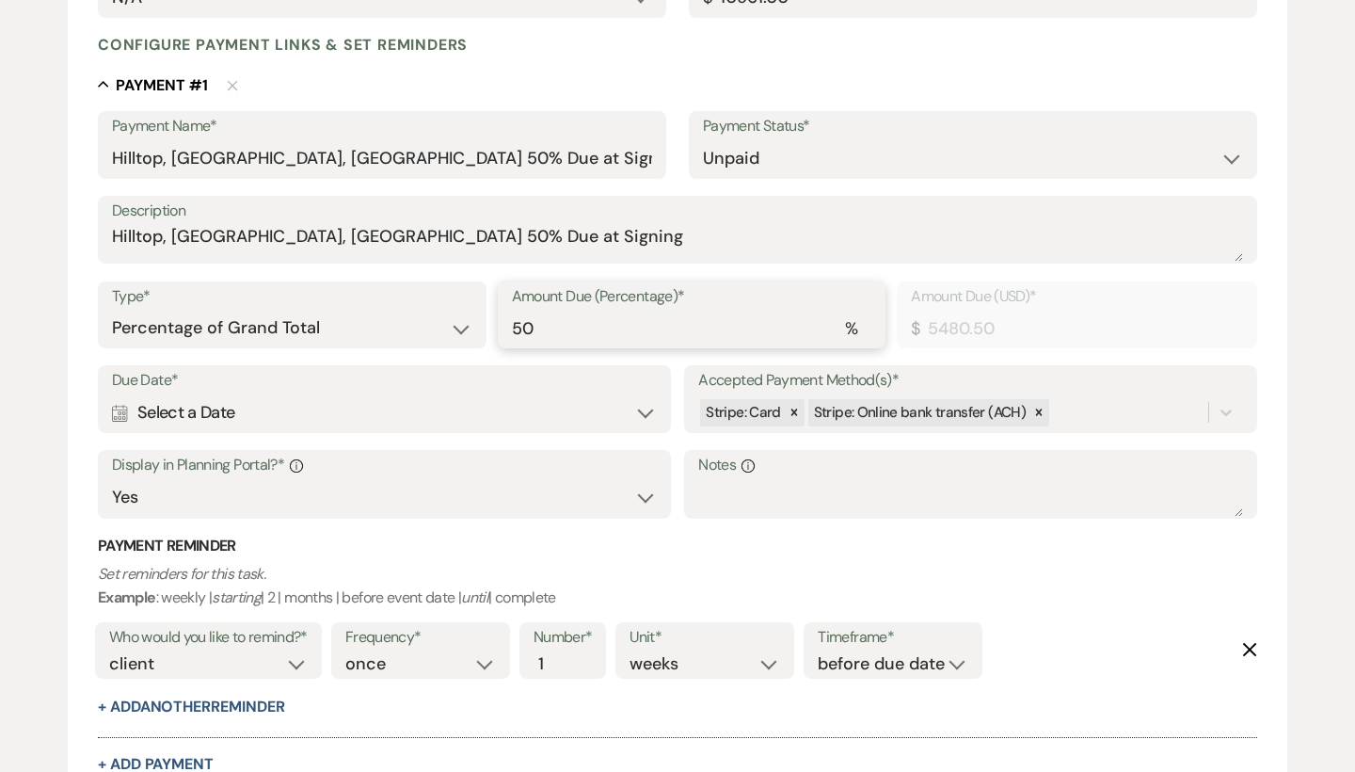
scroll to position [464, 0]
click at [785, 410] on div at bounding box center [794, 413] width 21 height 27
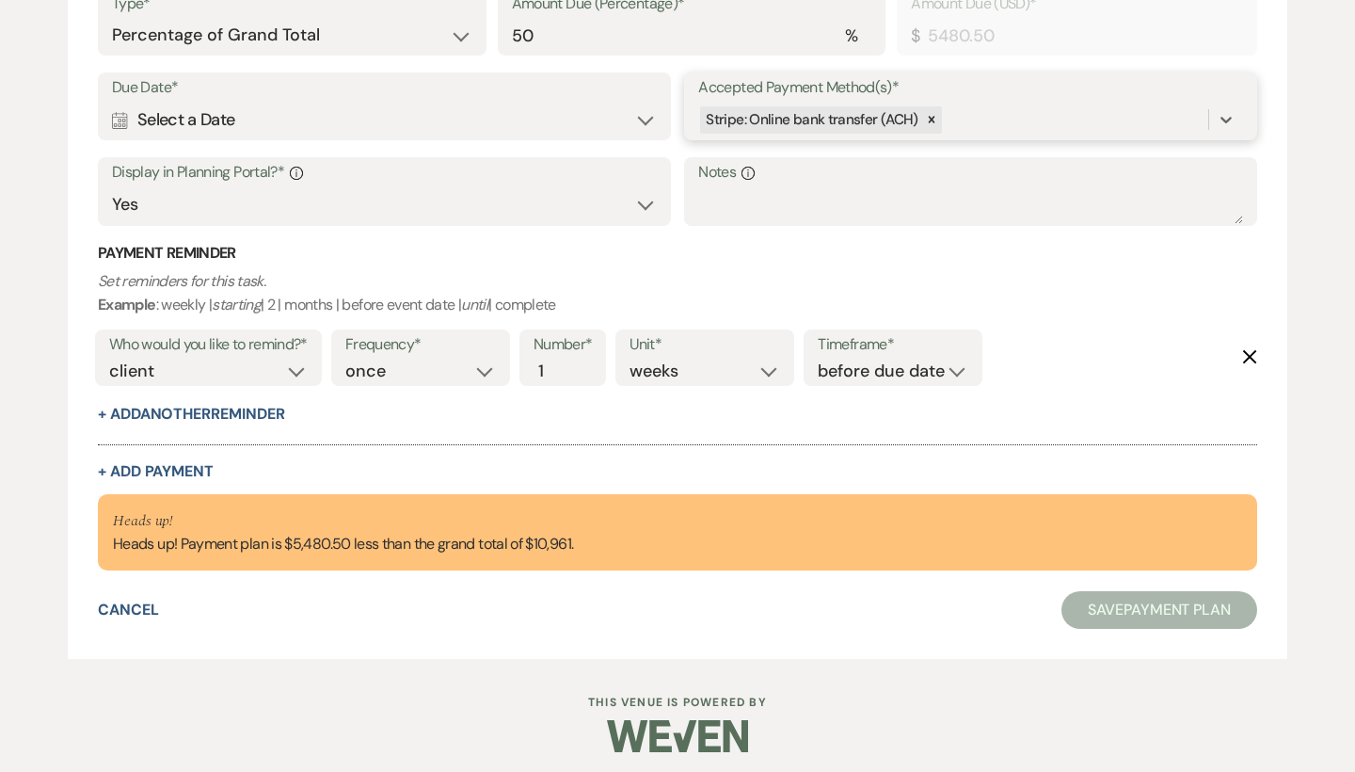
scroll to position [757, 0]
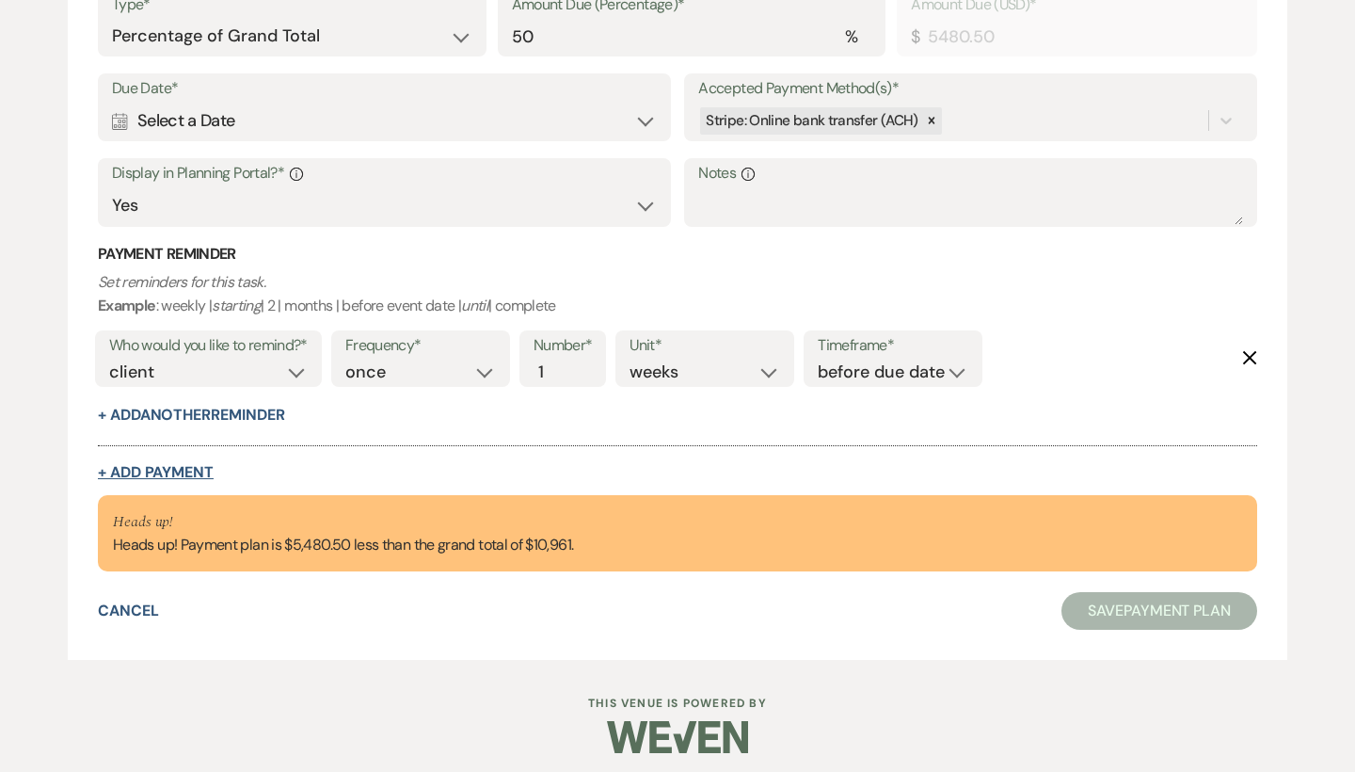
click at [186, 467] on button "+ Add Payment" at bounding box center [156, 472] width 116 height 15
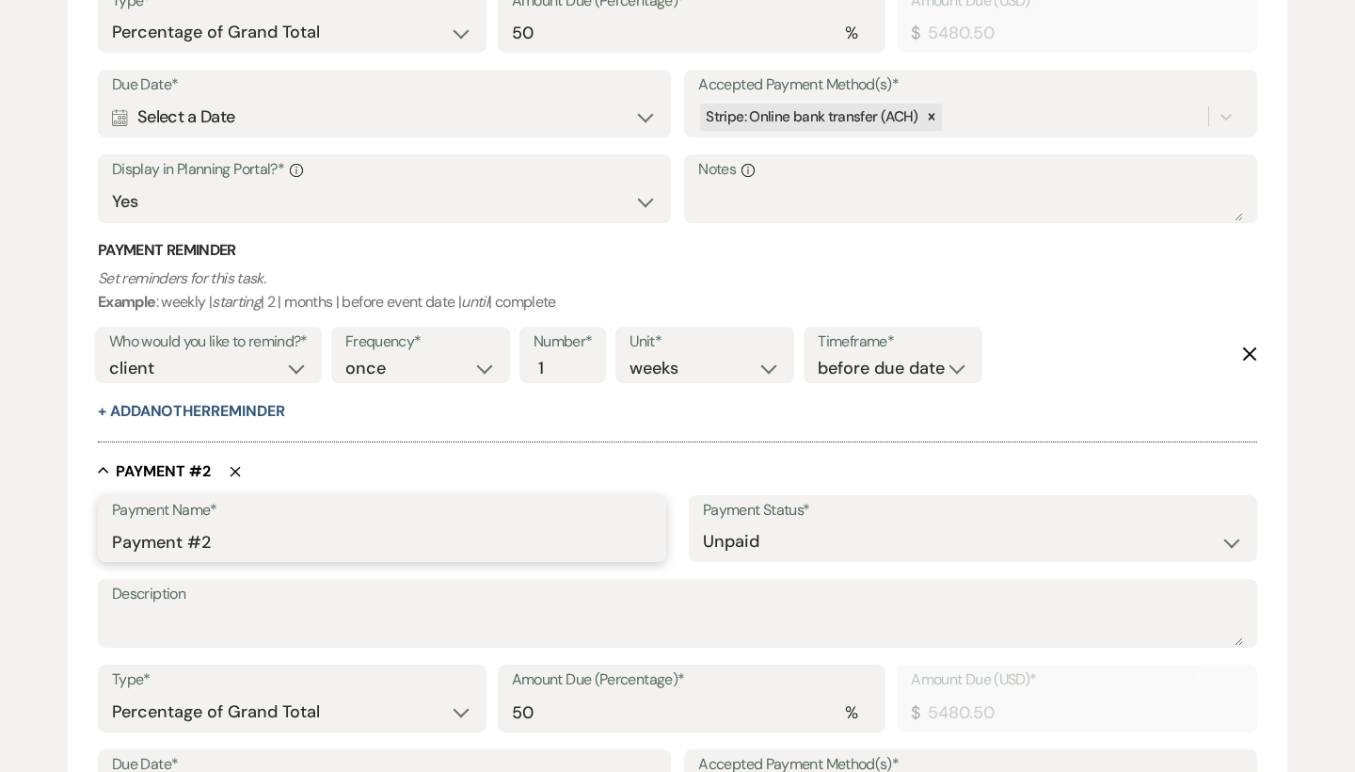
drag, startPoint x: 275, startPoint y: 551, endPoint x: 19, endPoint y: 522, distance: 257.6
click at [19, 522] on div "Add Payment Plan Create link(s) to collect and/or log payments for this event: …" at bounding box center [677, 316] width 1355 height 1823
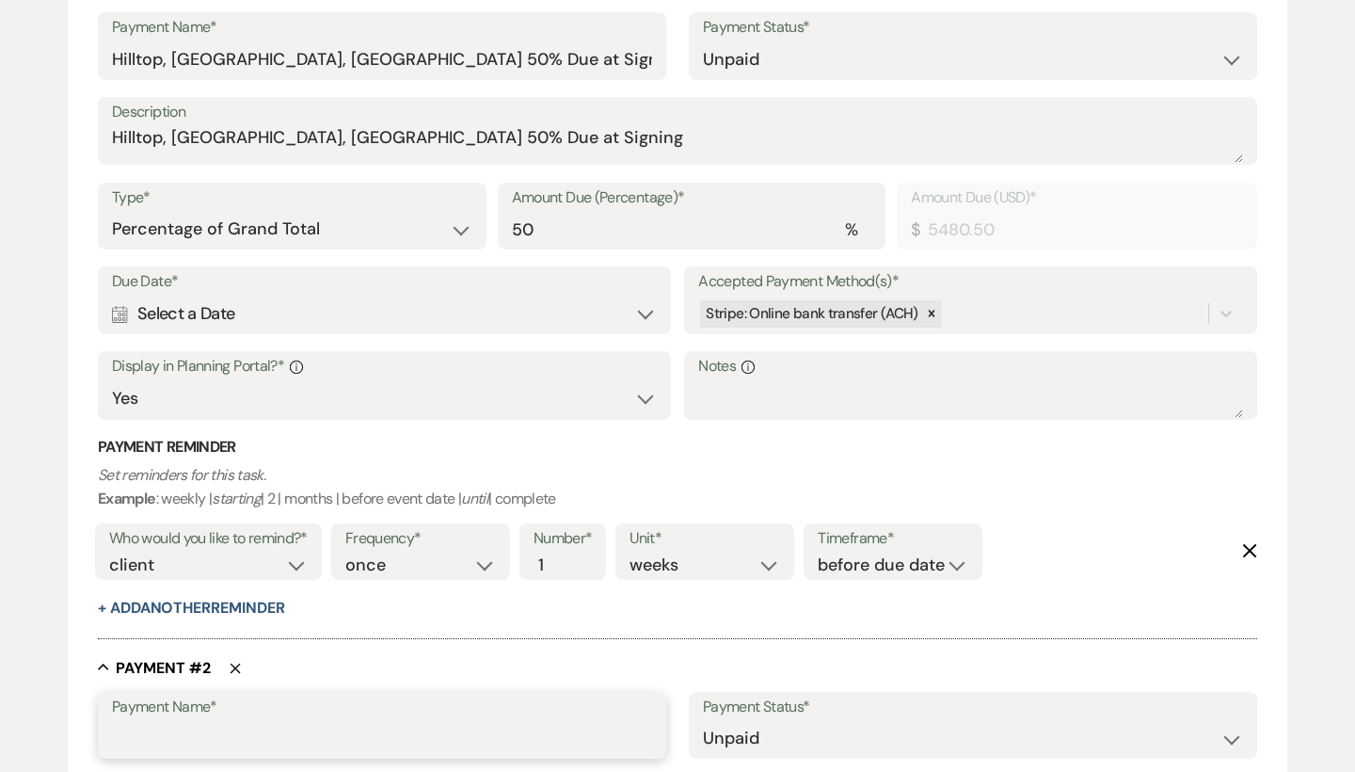
scroll to position [530, 0]
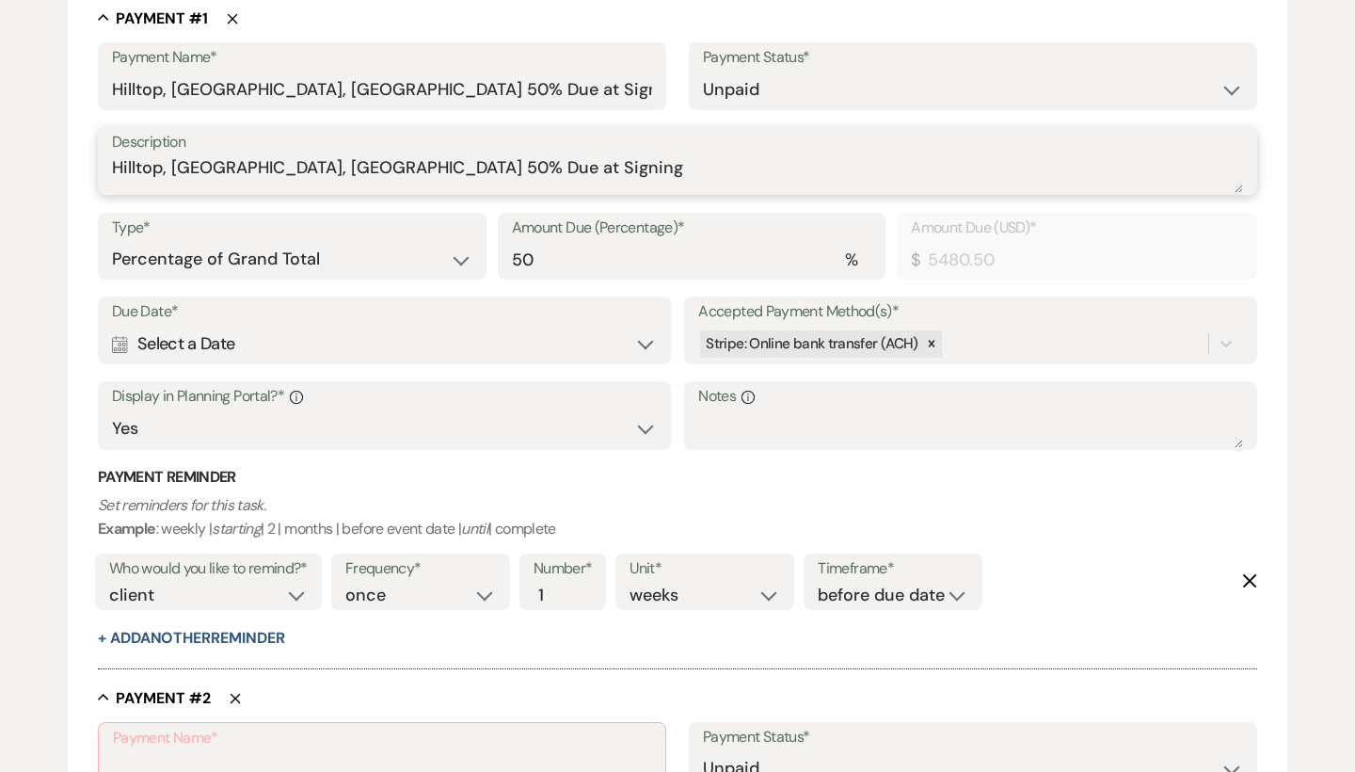
drag, startPoint x: 563, startPoint y: 166, endPoint x: 0, endPoint y: 166, distance: 562.7
click at [0, 166] on div "Add Payment Plan Create link(s) to collect and/or log payments for this event: …" at bounding box center [677, 544] width 1355 height 1824
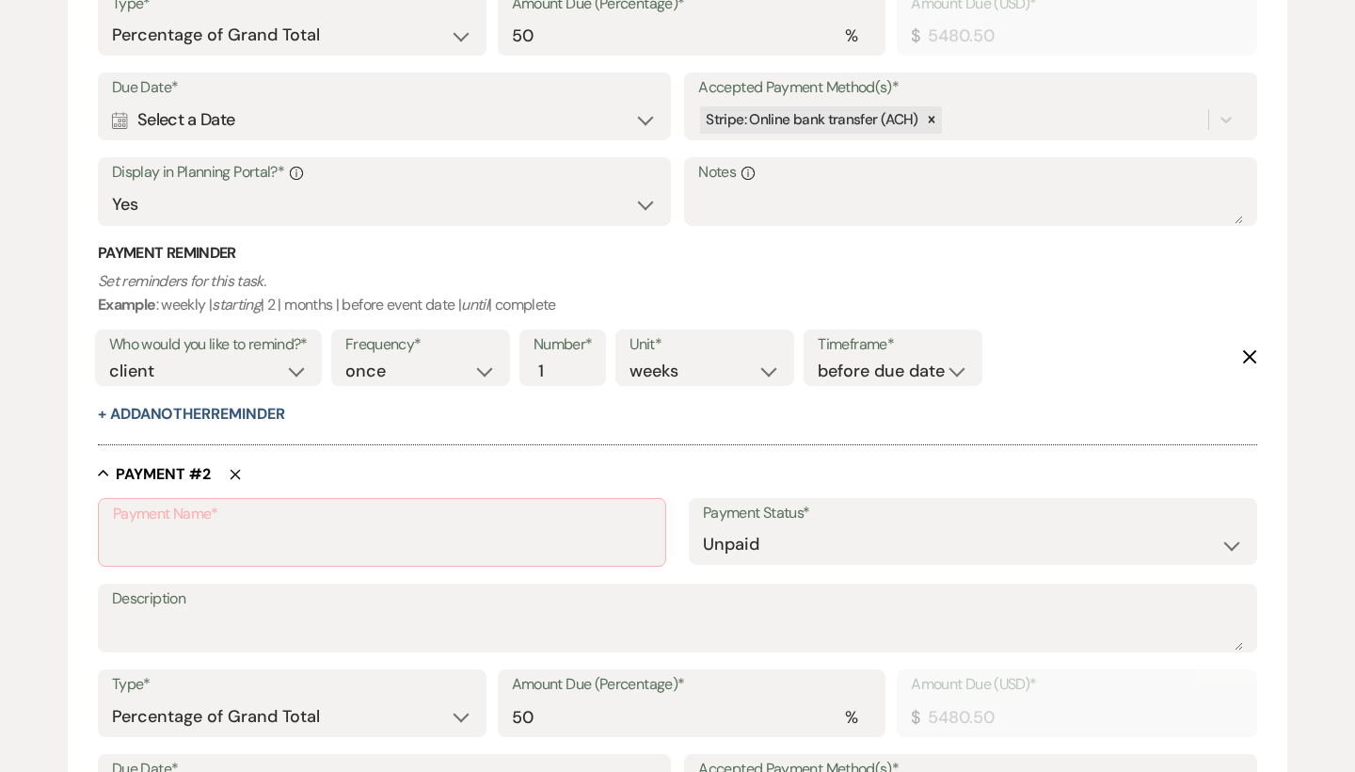
scroll to position [855, 0]
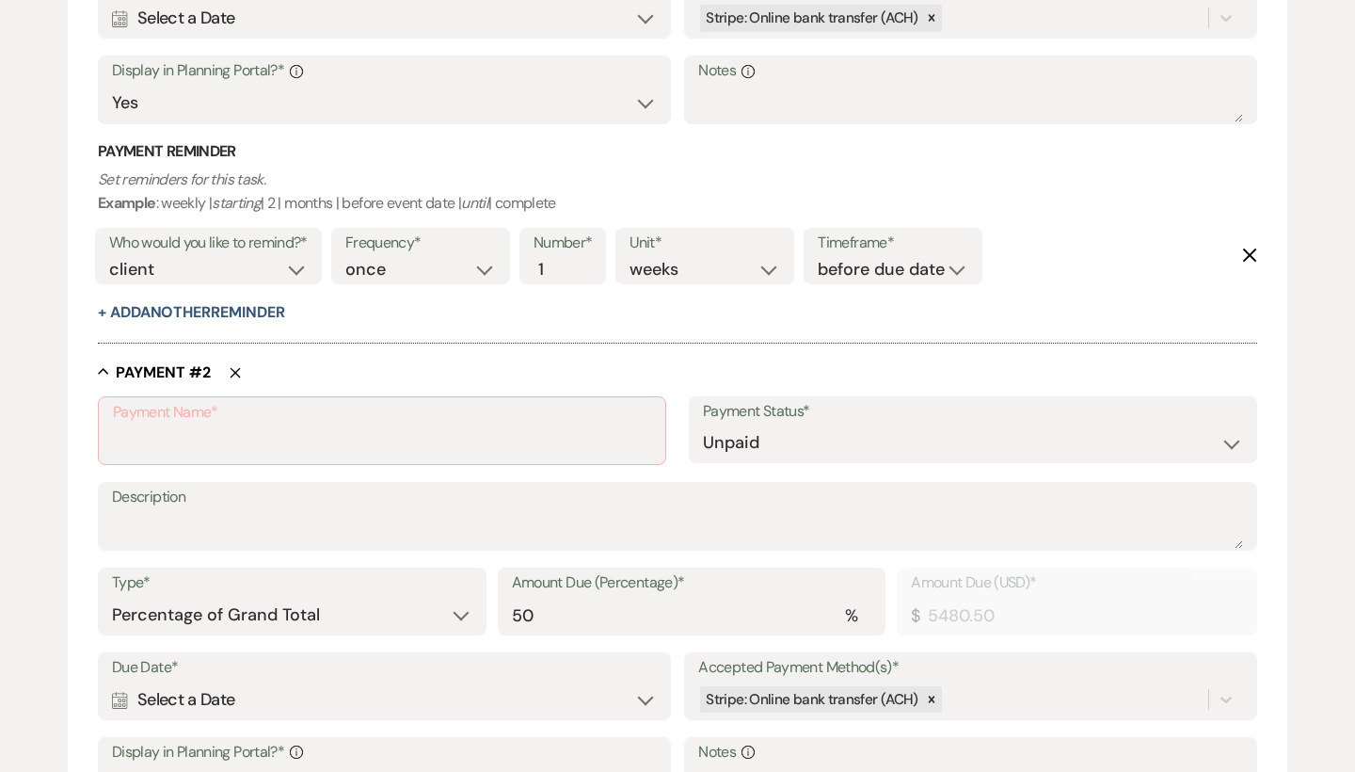
click at [145, 412] on label "Payment Name*" at bounding box center [382, 412] width 538 height 27
click at [145, 425] on input "Payment Name*" at bounding box center [382, 443] width 538 height 37
paste input "Hilltop, [GEOGRAPHIC_DATA], [GEOGRAPHIC_DATA] 50% Due at Signing"
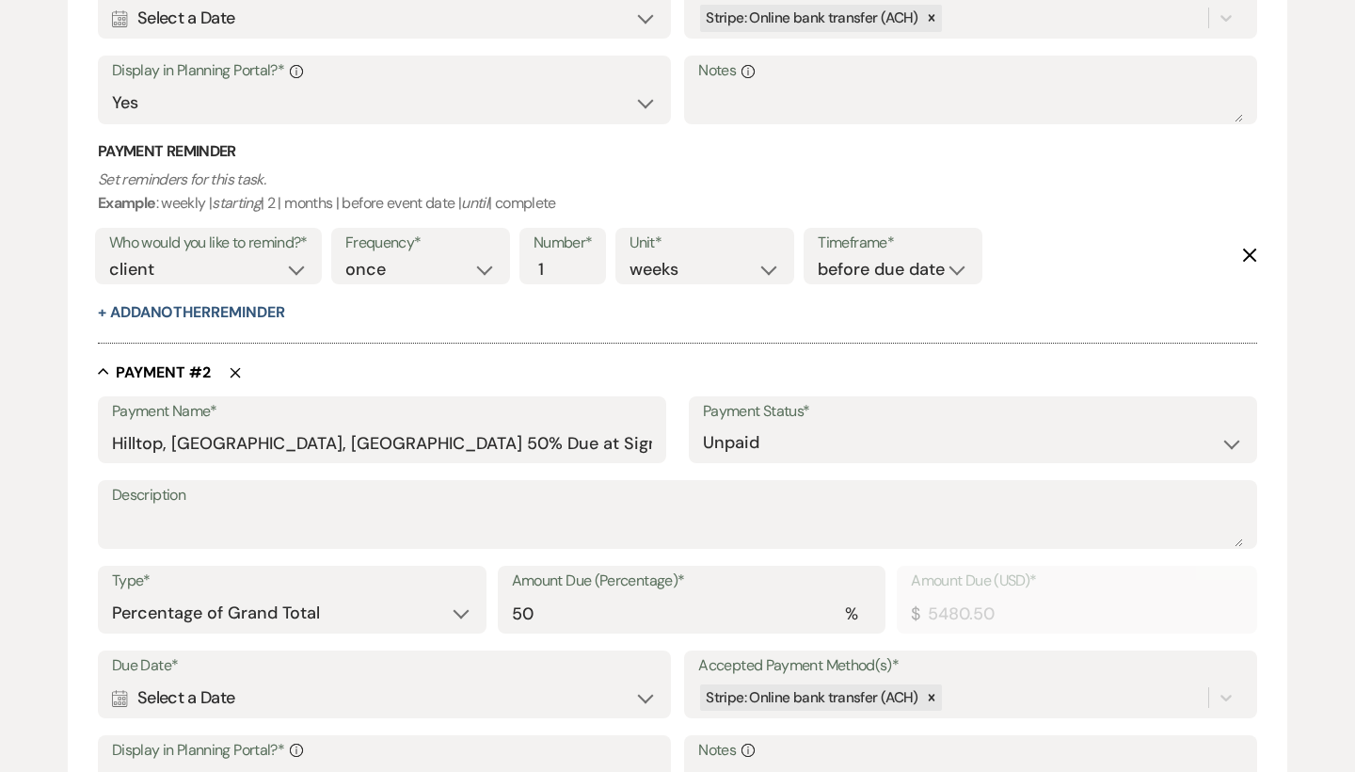
click at [257, 550] on div "Payment Name* Hilltop, [GEOGRAPHIC_DATA], [GEOGRAPHIC_DATA] 50% Due at Signing …" at bounding box center [677, 699] width 1159 height 607
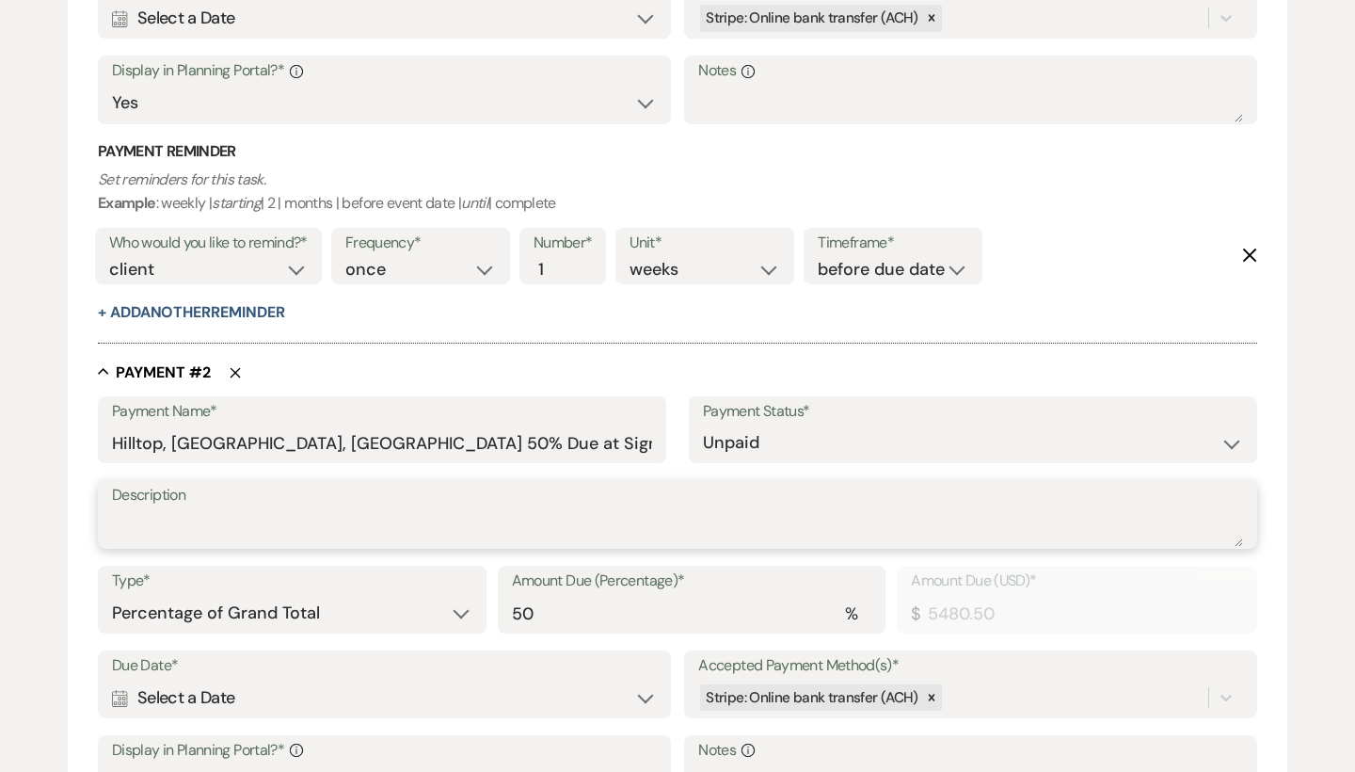
click at [297, 514] on textarea "Description" at bounding box center [677, 528] width 1131 height 38
paste textarea "Hilltop, [GEOGRAPHIC_DATA], [GEOGRAPHIC_DATA] 50% Due at Signing"
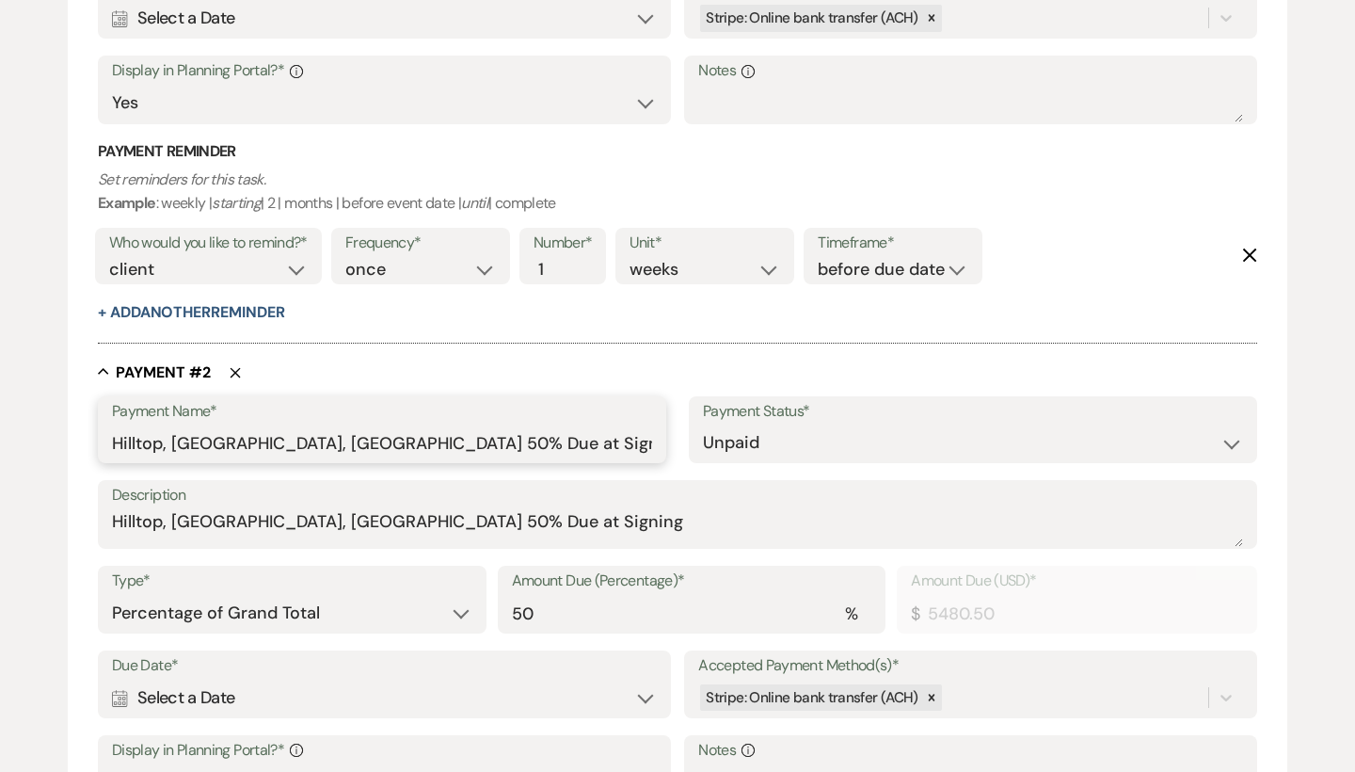
drag, startPoint x: 612, startPoint y: 427, endPoint x: 502, endPoint y: 425, distance: 109.2
click at [502, 425] on input "Hilltop, [GEOGRAPHIC_DATA], [GEOGRAPHIC_DATA] 50% Due at Signing" at bounding box center [382, 442] width 540 height 37
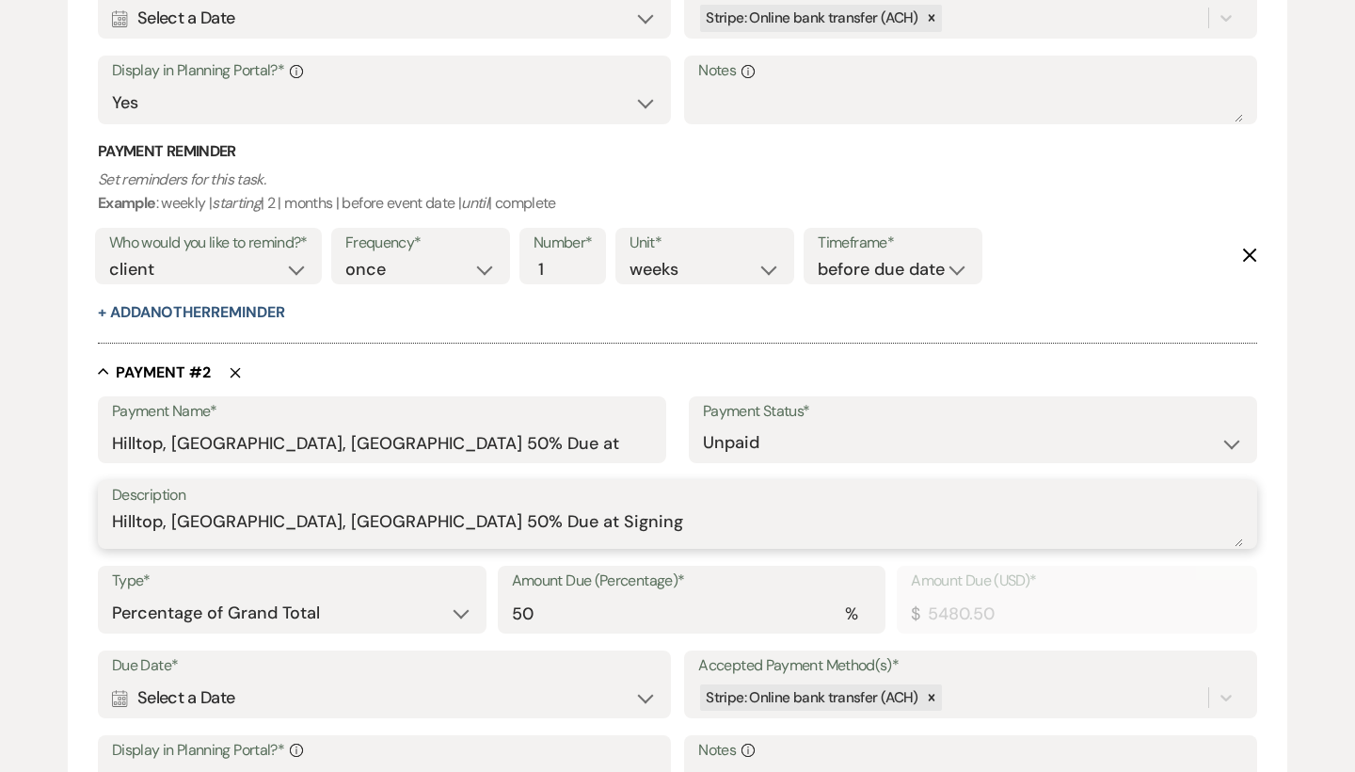
click at [566, 533] on textarea "Hilltop, [GEOGRAPHIC_DATA], [GEOGRAPHIC_DATA] 50% Due at Signing" at bounding box center [677, 528] width 1131 height 38
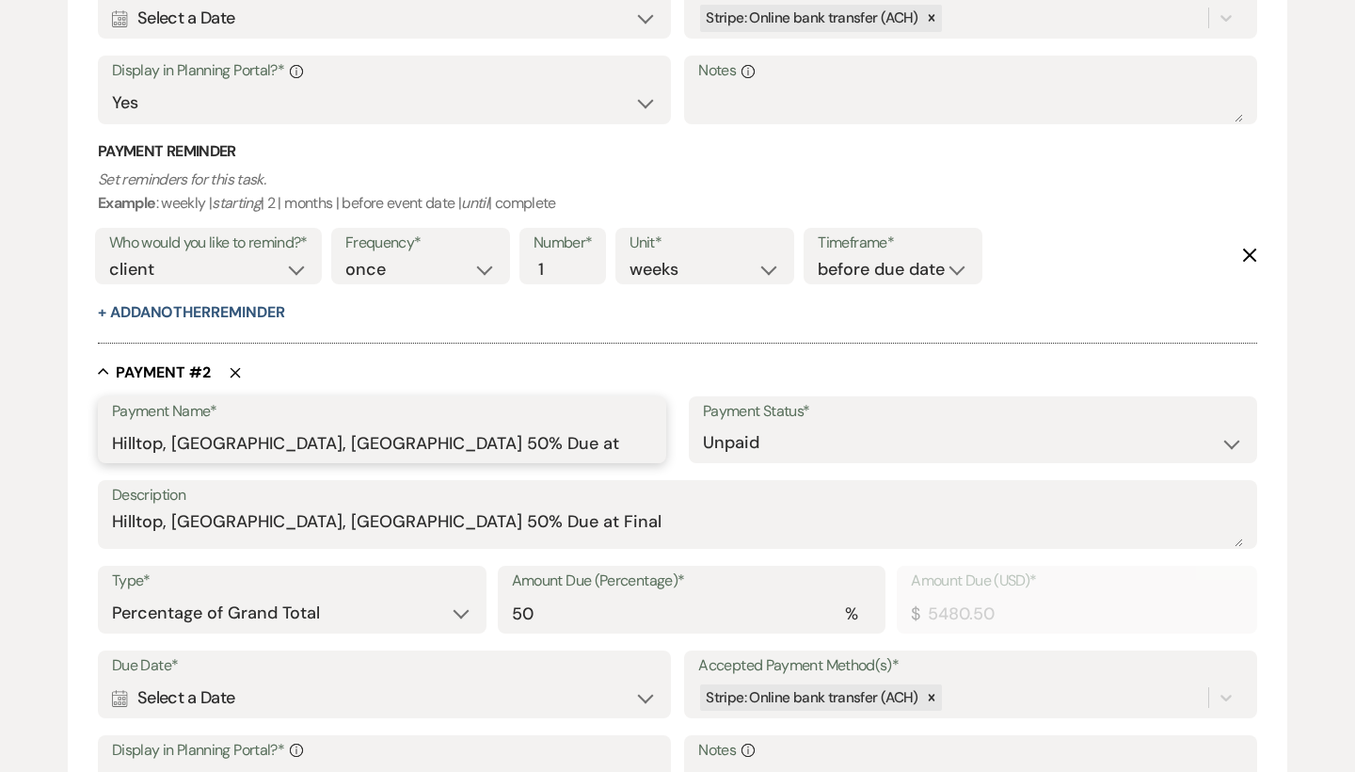
click at [581, 433] on input "Hilltop, [GEOGRAPHIC_DATA], [GEOGRAPHIC_DATA] 50% Due at" at bounding box center [382, 442] width 540 height 37
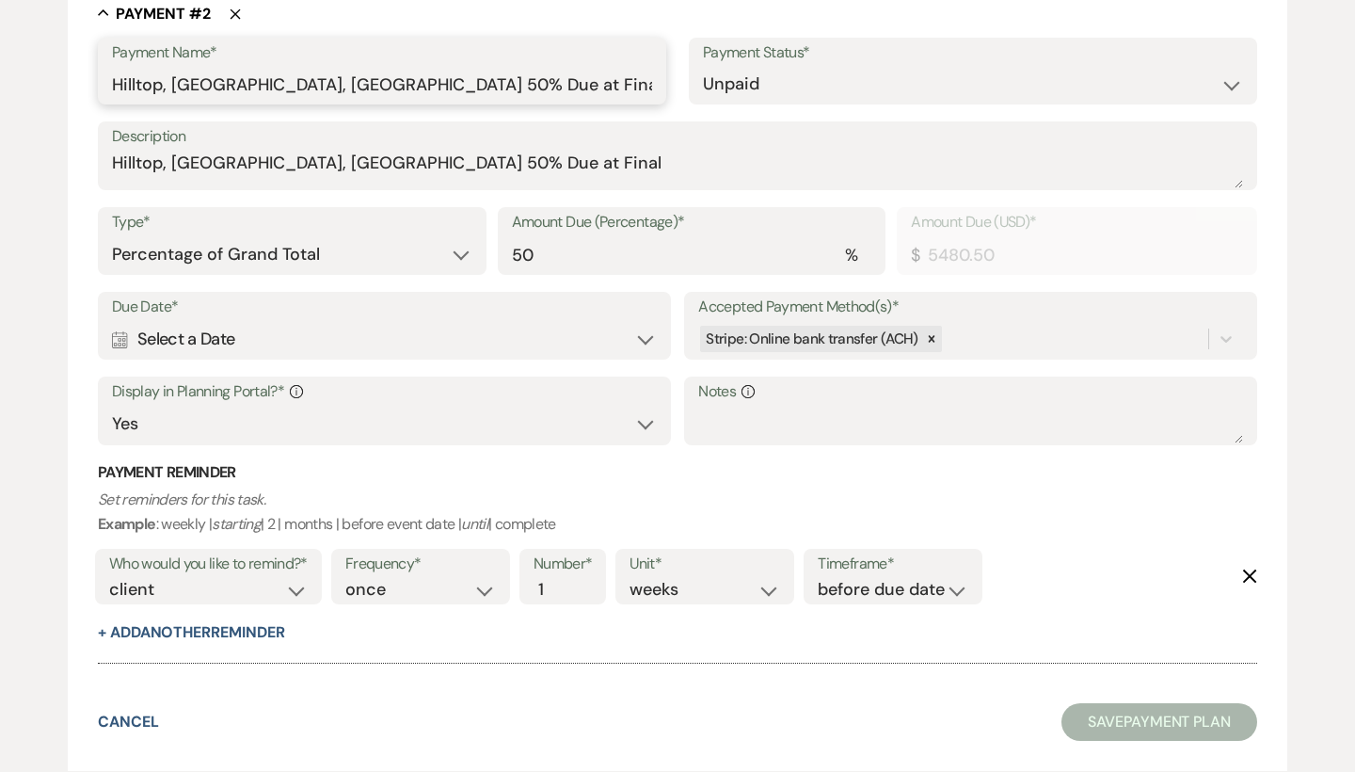
scroll to position [1291, 0]
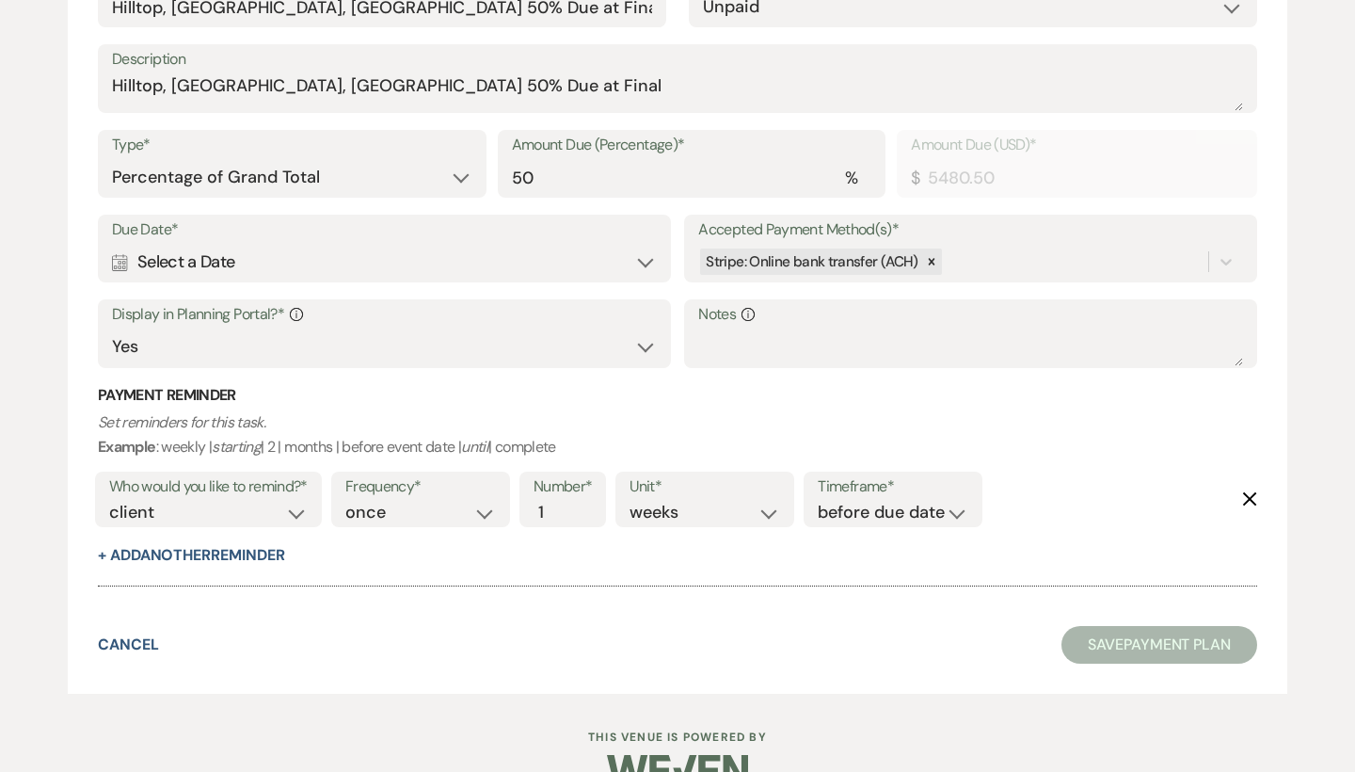
click at [195, 256] on div "Calendar Select a Date Expand" at bounding box center [384, 262] width 545 height 37
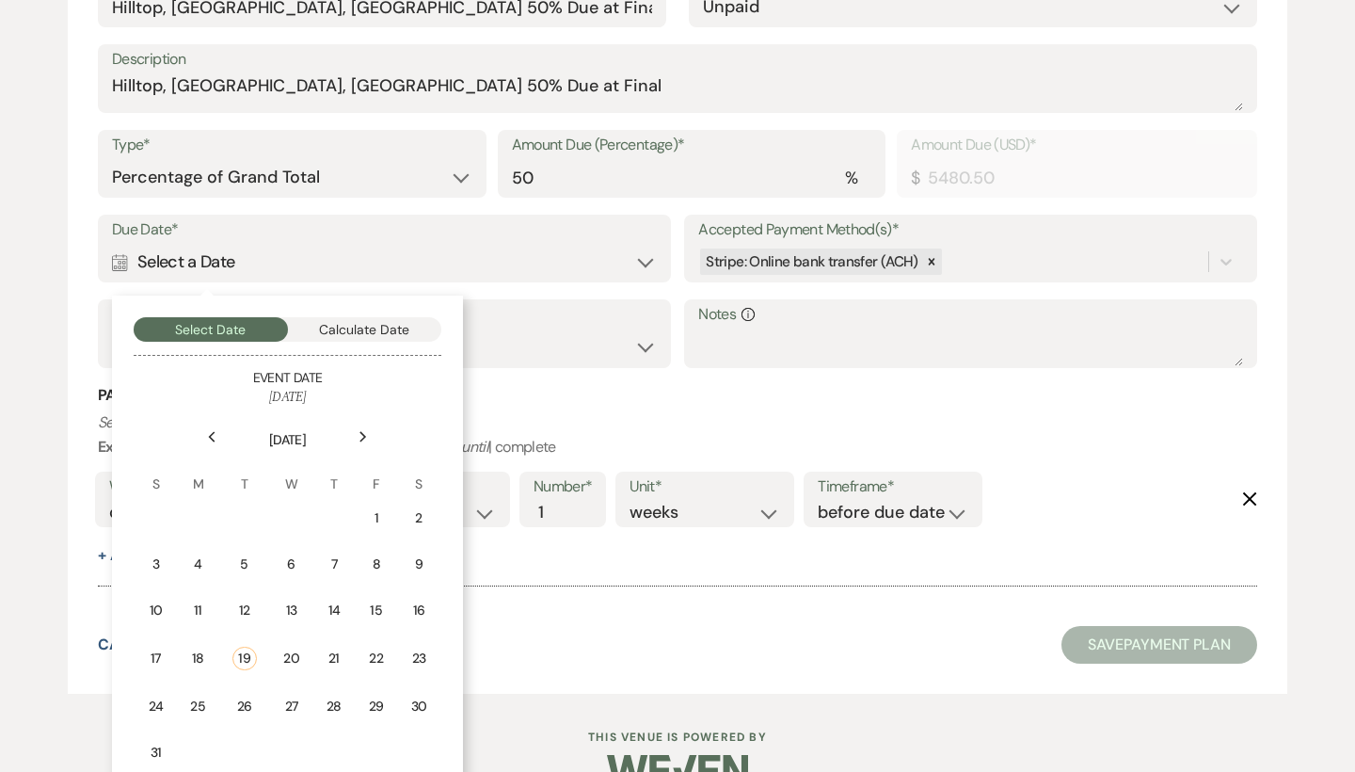
click at [406, 317] on button "Calculate Date" at bounding box center [365, 329] width 154 height 24
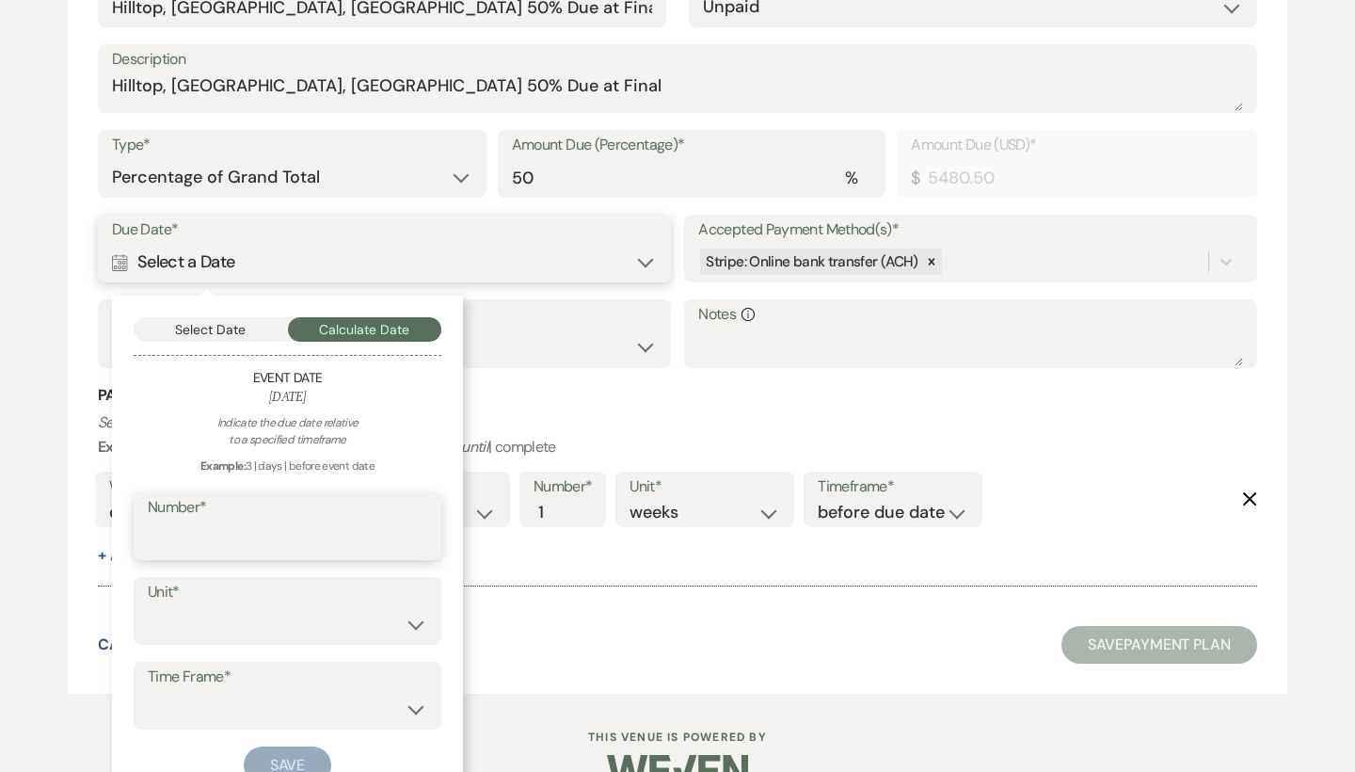
click at [365, 521] on input "Number*" at bounding box center [287, 539] width 279 height 37
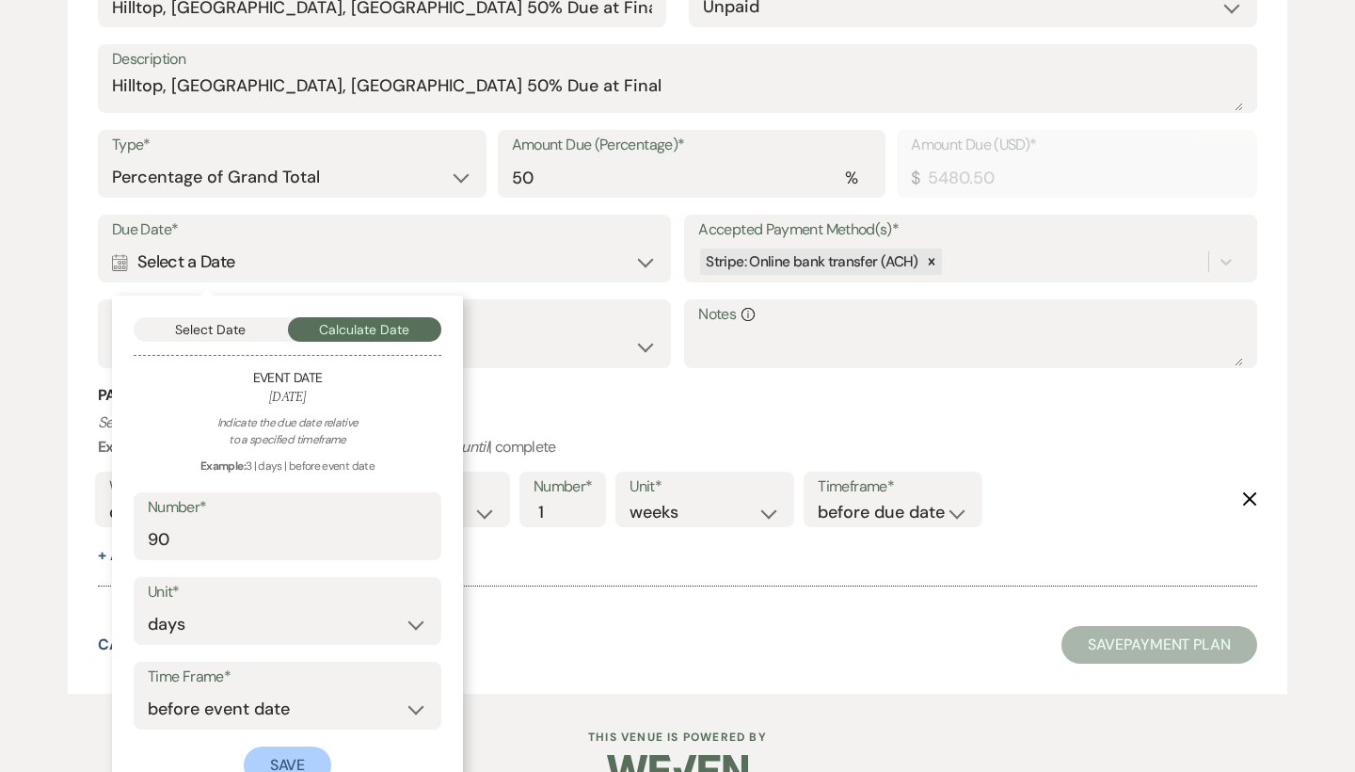
click at [295, 746] on button "Save" at bounding box center [288, 765] width 88 height 38
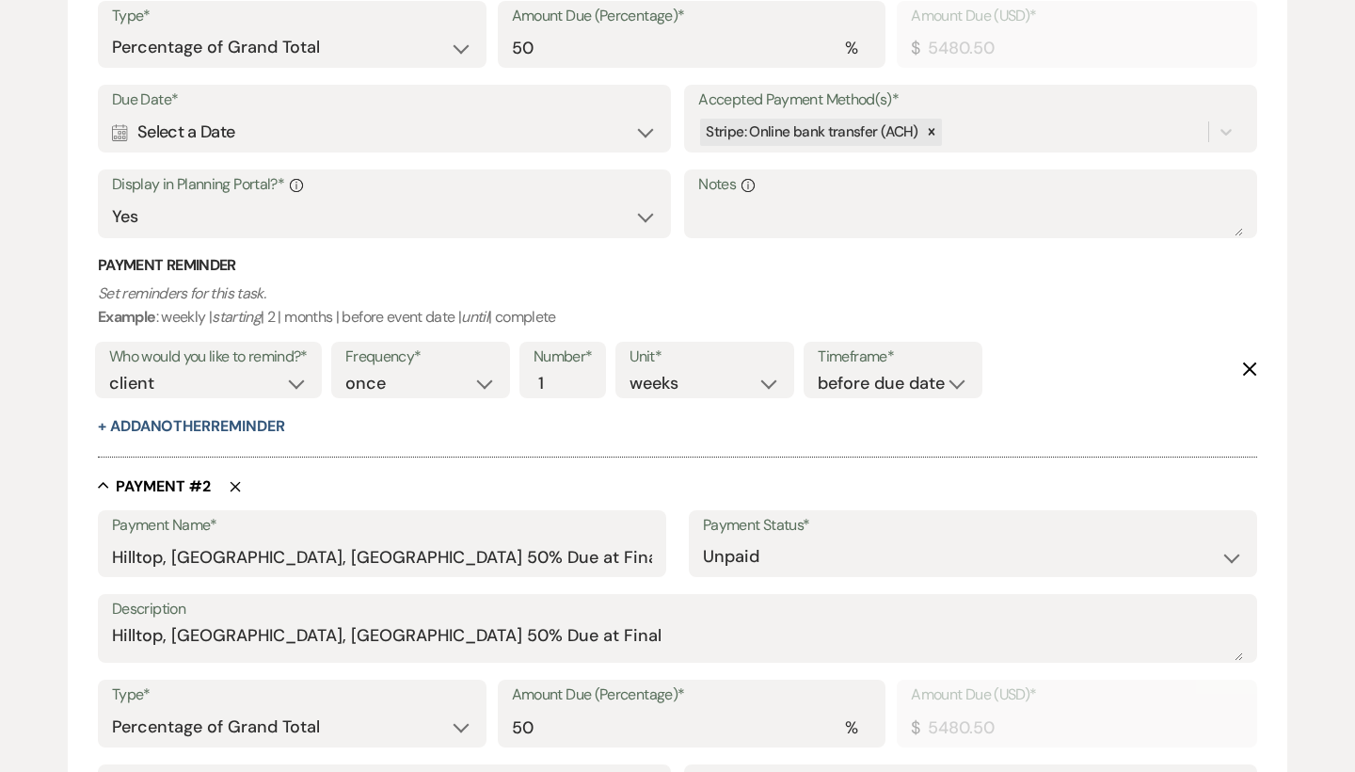
scroll to position [736, 0]
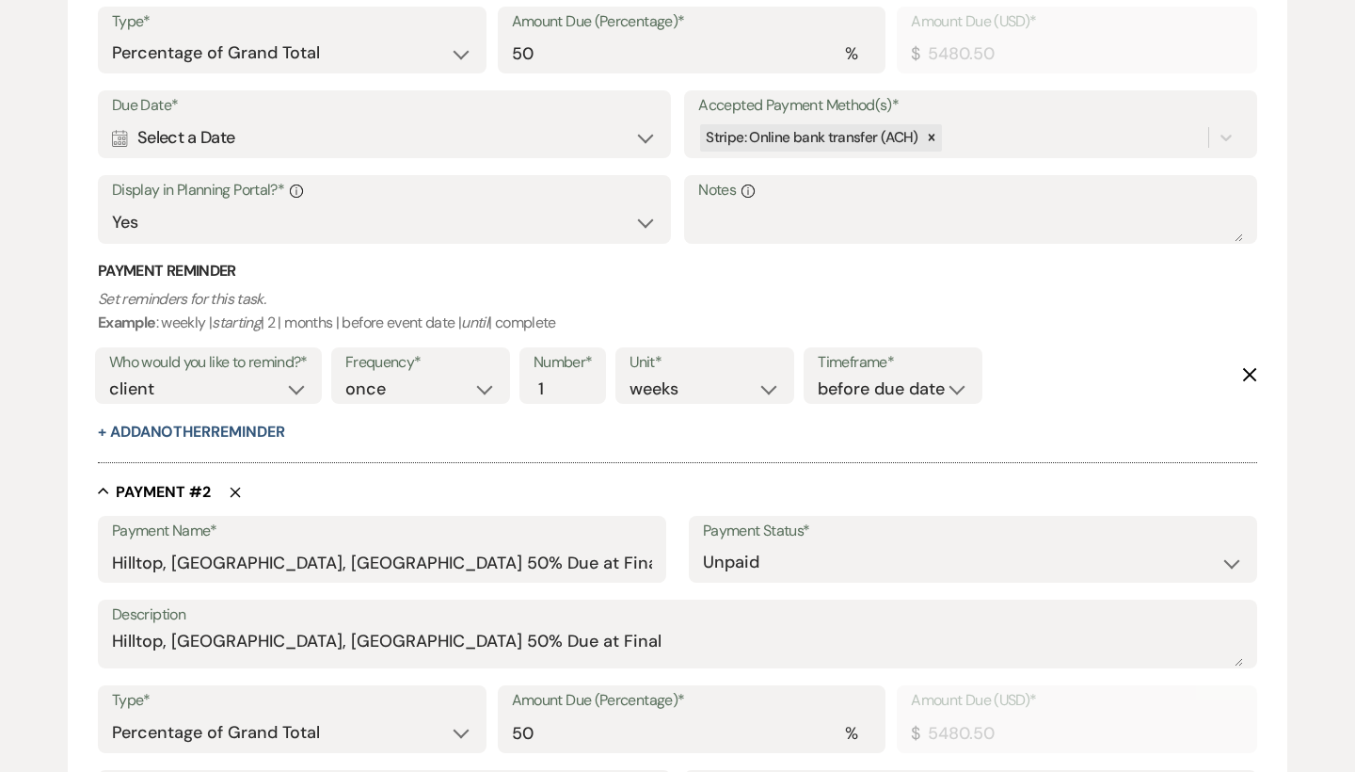
click at [194, 138] on div "Calendar Select a Date Expand" at bounding box center [384, 137] width 545 height 37
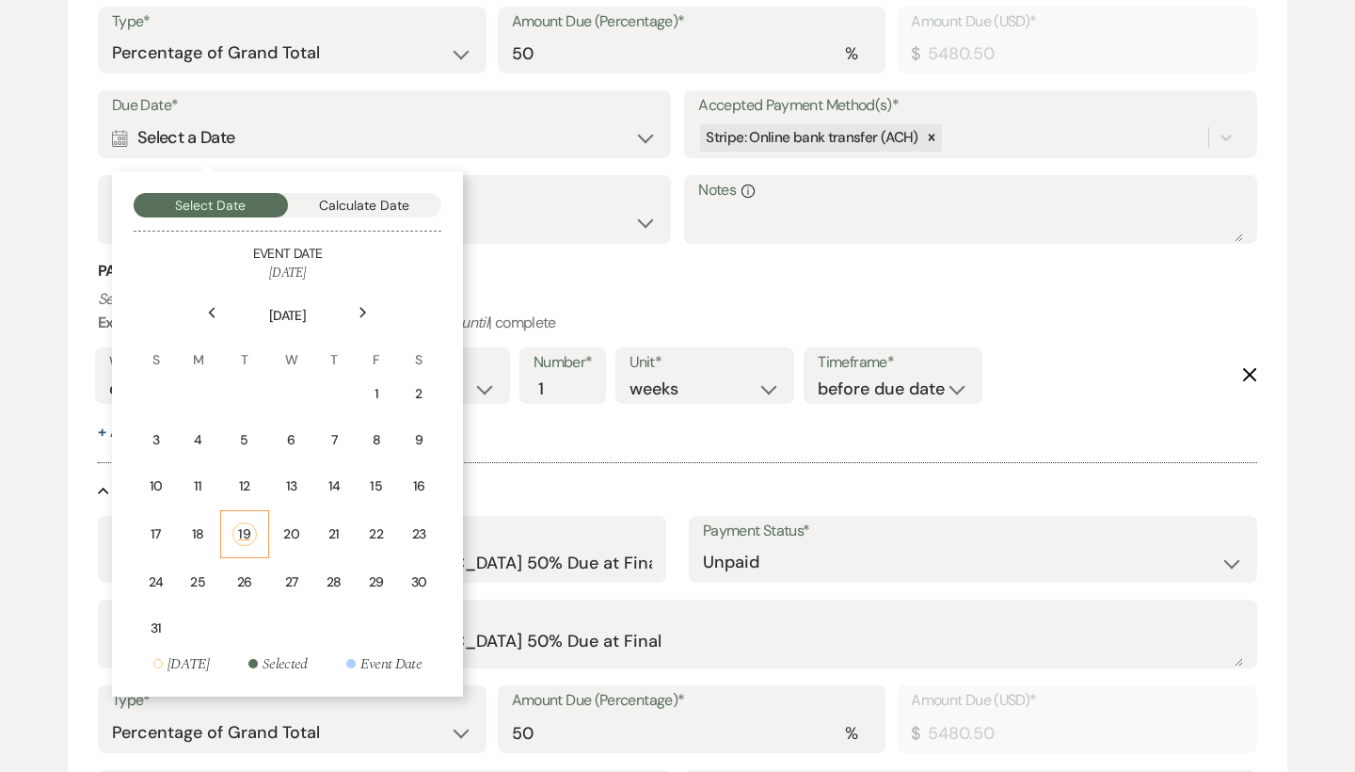
click at [240, 531] on div "19" at bounding box center [244, 534] width 24 height 24
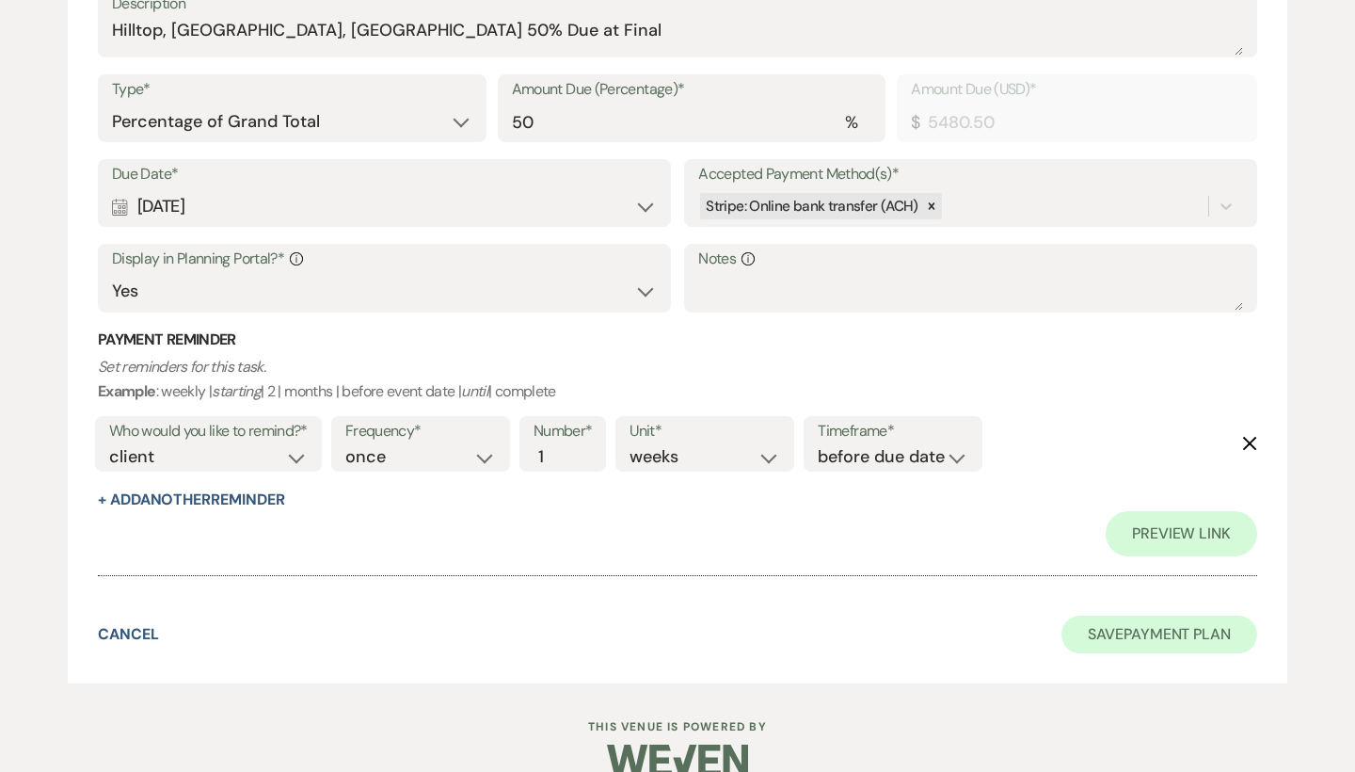
scroll to position [1391, 0]
click at [1136, 616] on button "Save Payment Plan" at bounding box center [1159, 635] width 196 height 38
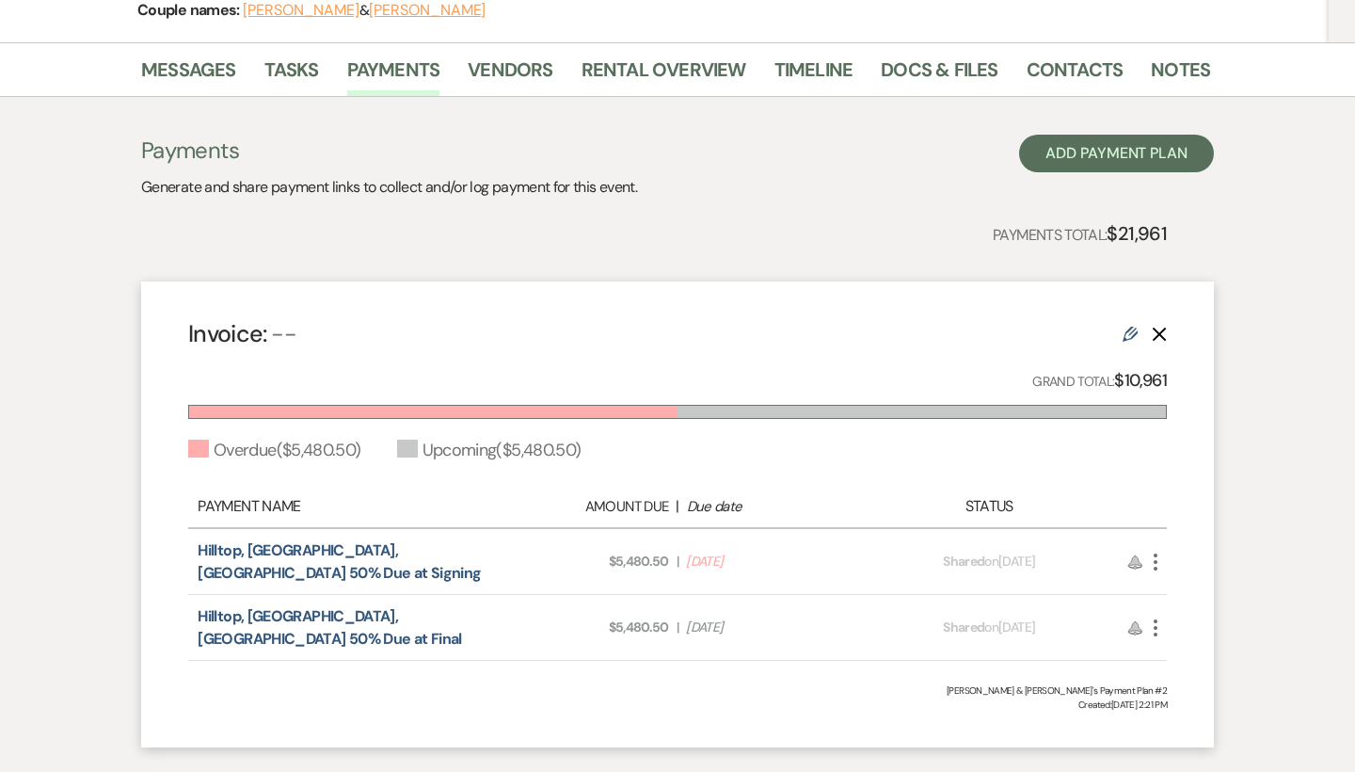
scroll to position [304, 0]
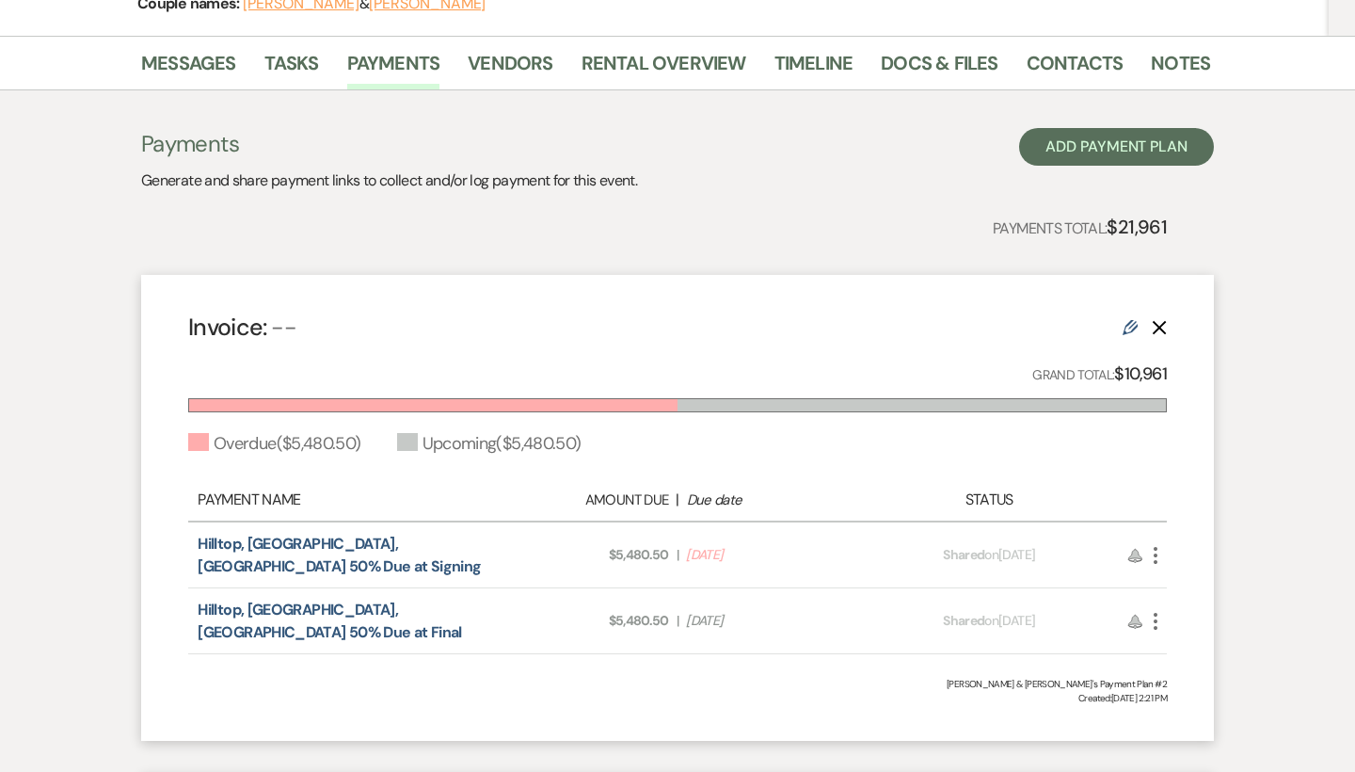
click at [1155, 563] on icon "More" at bounding box center [1155, 555] width 23 height 23
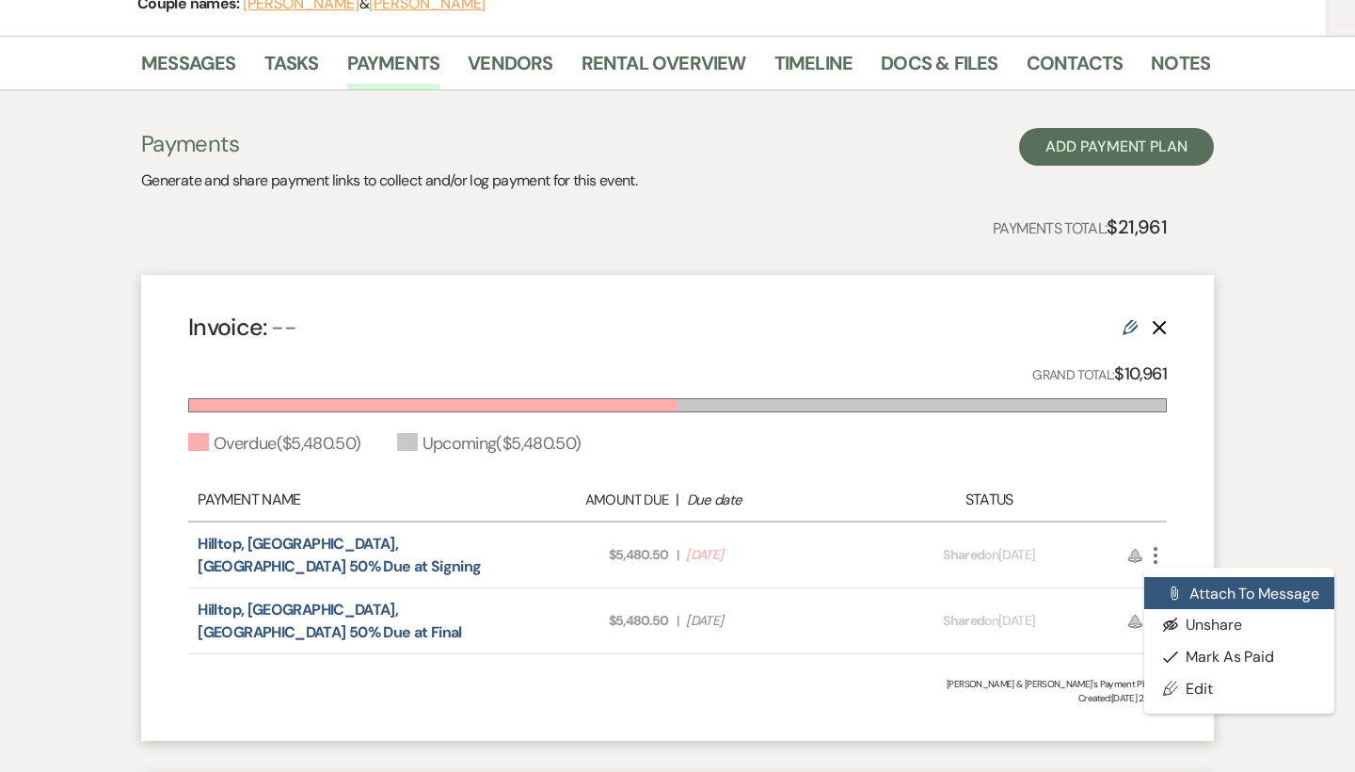
click at [1190, 587] on button "Attach File Attach to Message" at bounding box center [1239, 593] width 190 height 32
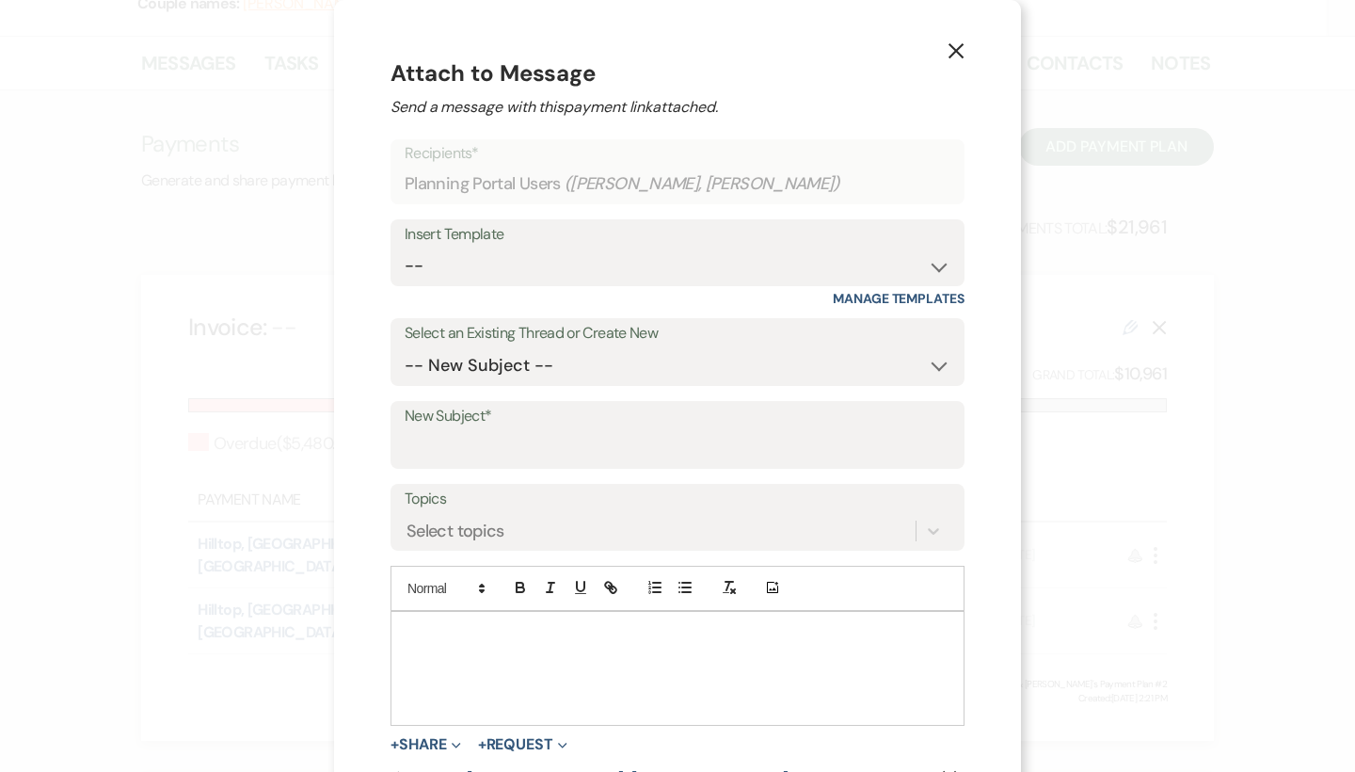
scroll to position [55, 0]
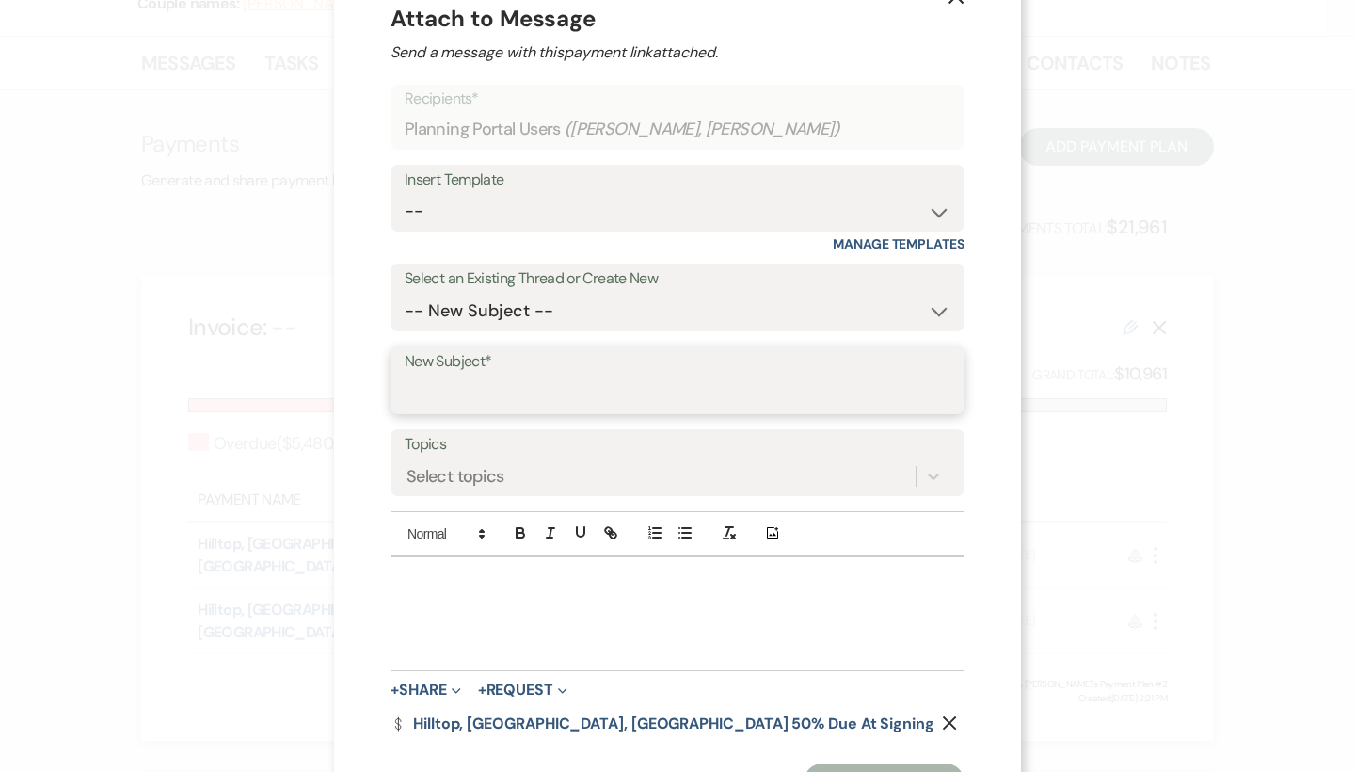
click at [588, 406] on input "New Subject*" at bounding box center [678, 393] width 546 height 37
drag, startPoint x: 649, startPoint y: 394, endPoint x: 382, endPoint y: 385, distance: 267.4
click at [382, 385] on div "X Attach to Message Send a message with this payment link attached. Recipients*…" at bounding box center [677, 401] width 687 height 912
click at [547, 584] on p at bounding box center [678, 578] width 544 height 21
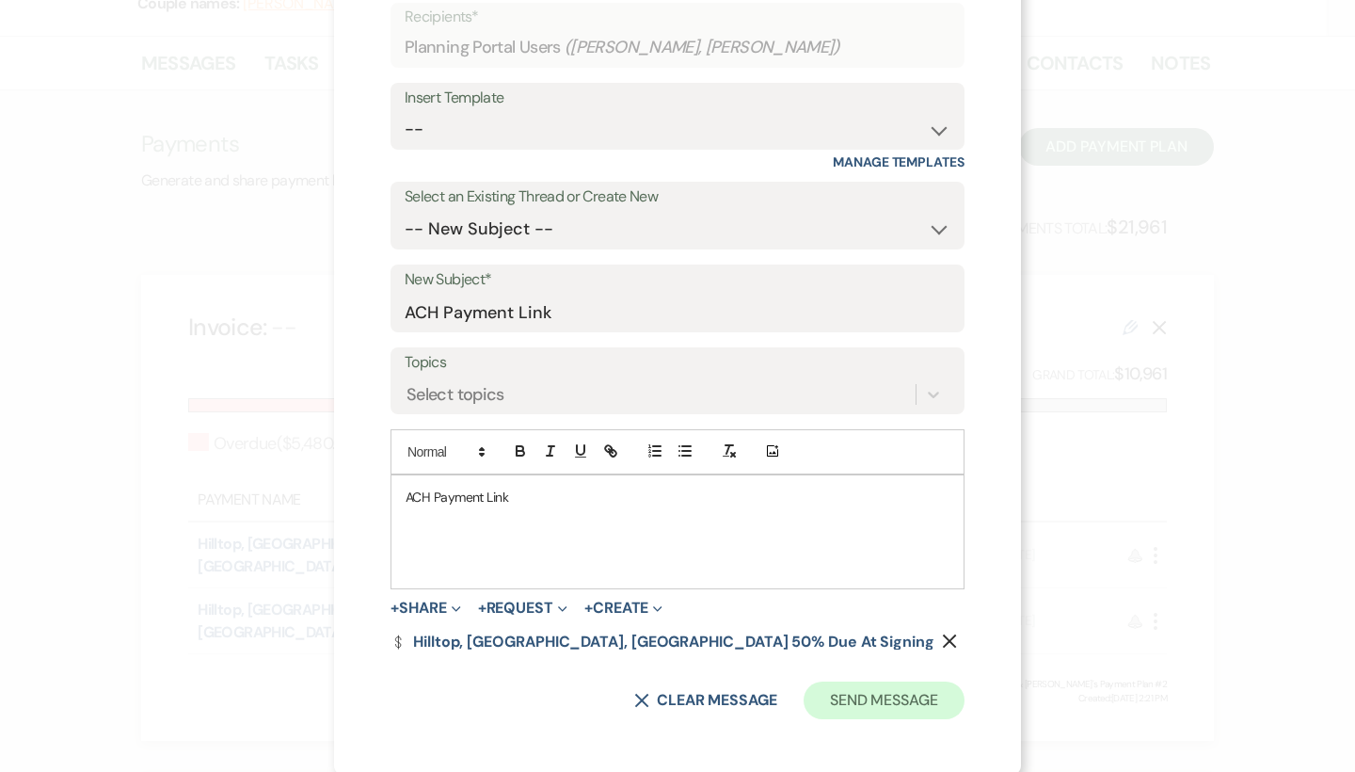
scroll to position [135, 0]
click at [861, 698] on button "Send Message" at bounding box center [884, 701] width 161 height 38
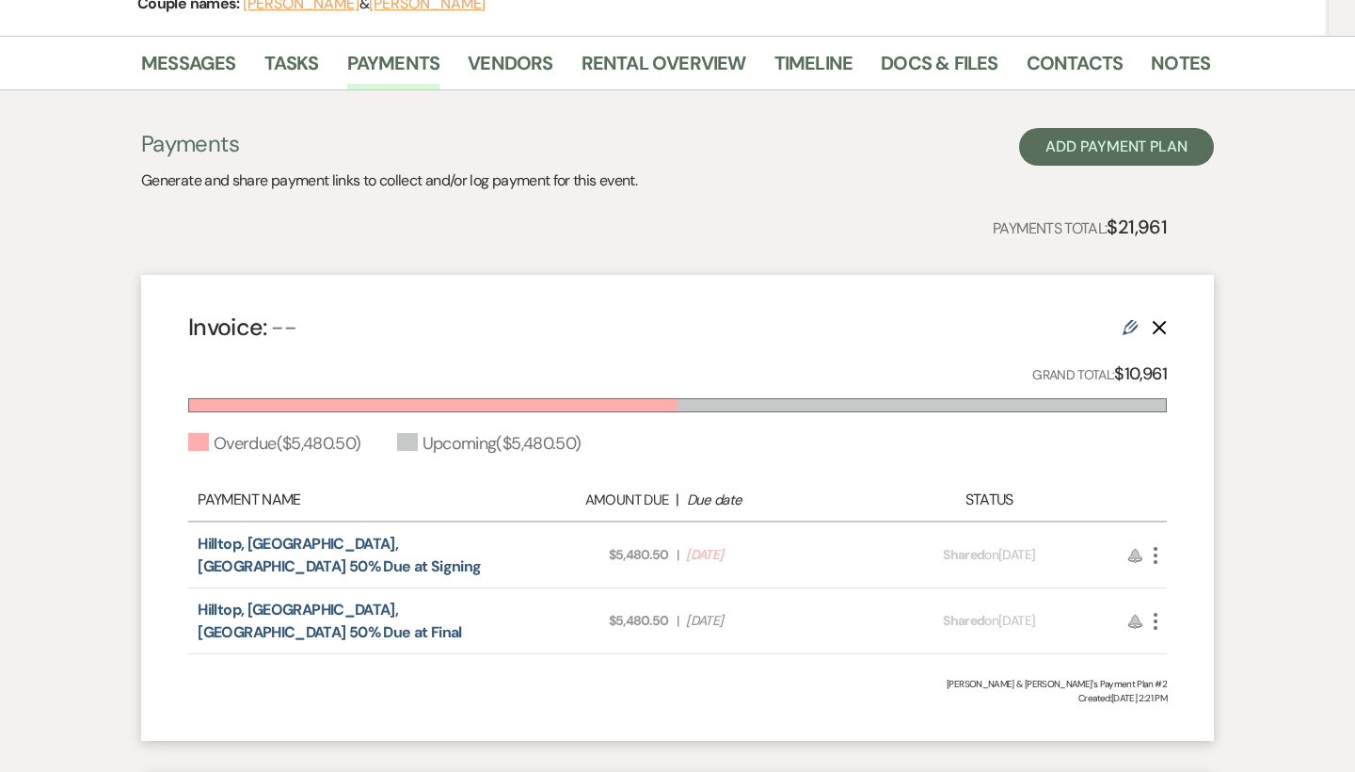
scroll to position [18, 0]
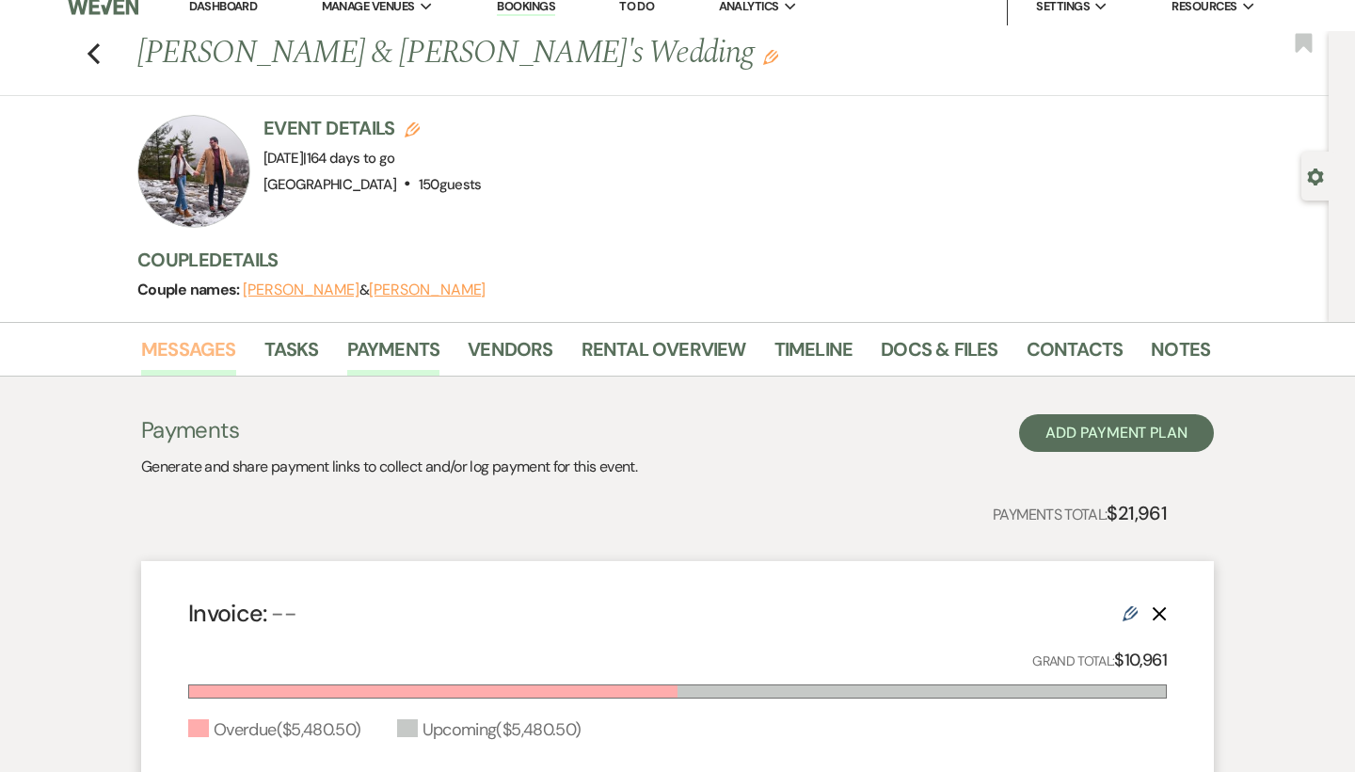
click at [183, 342] on link "Messages" at bounding box center [188, 354] width 95 height 41
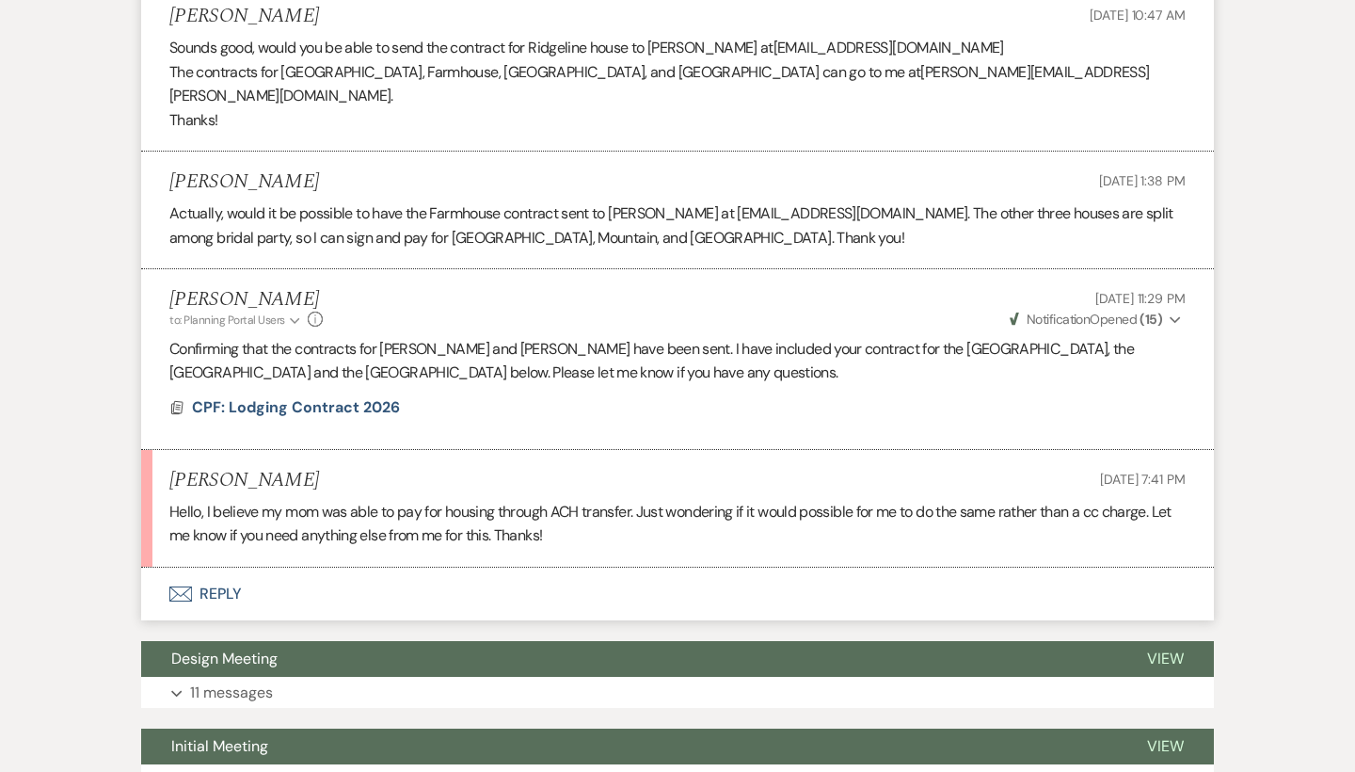
click at [198, 567] on button "Envelope Reply" at bounding box center [677, 593] width 1073 height 53
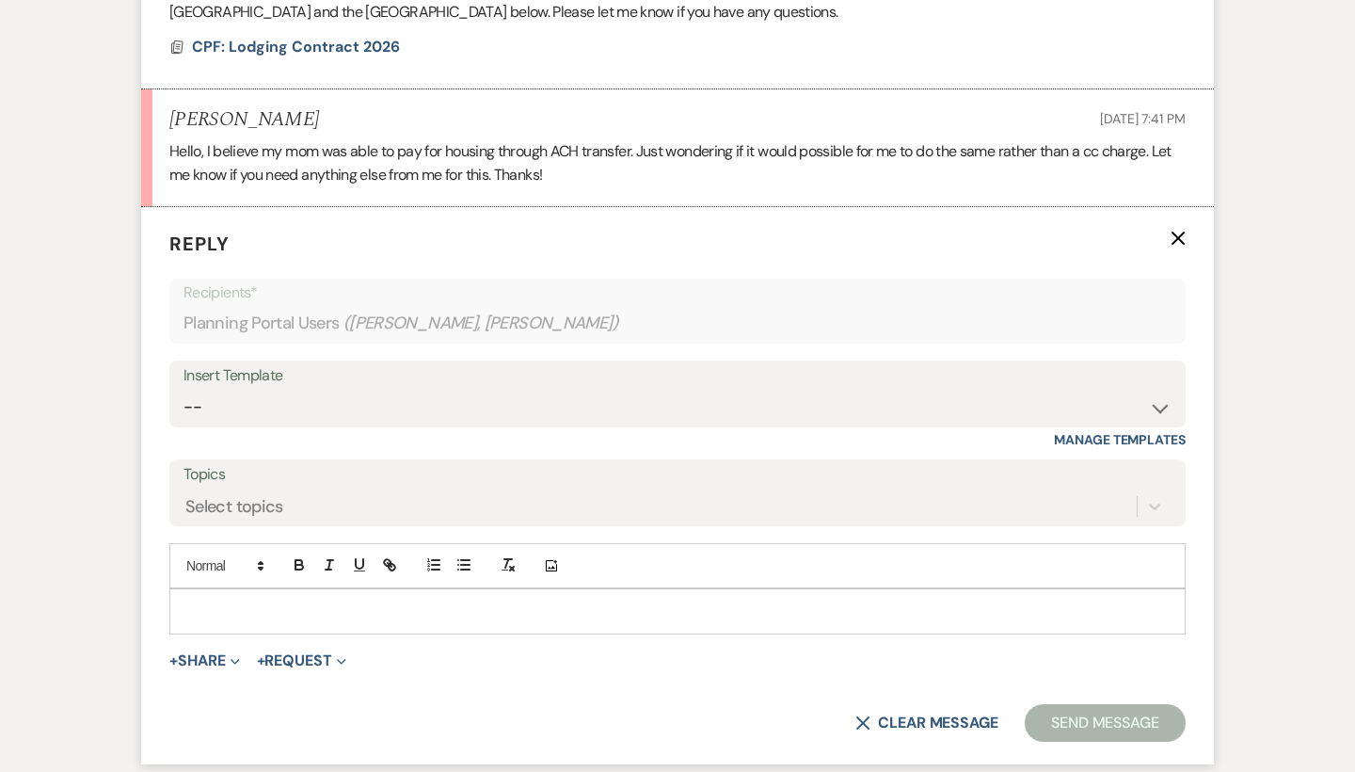
scroll to position [1804, 0]
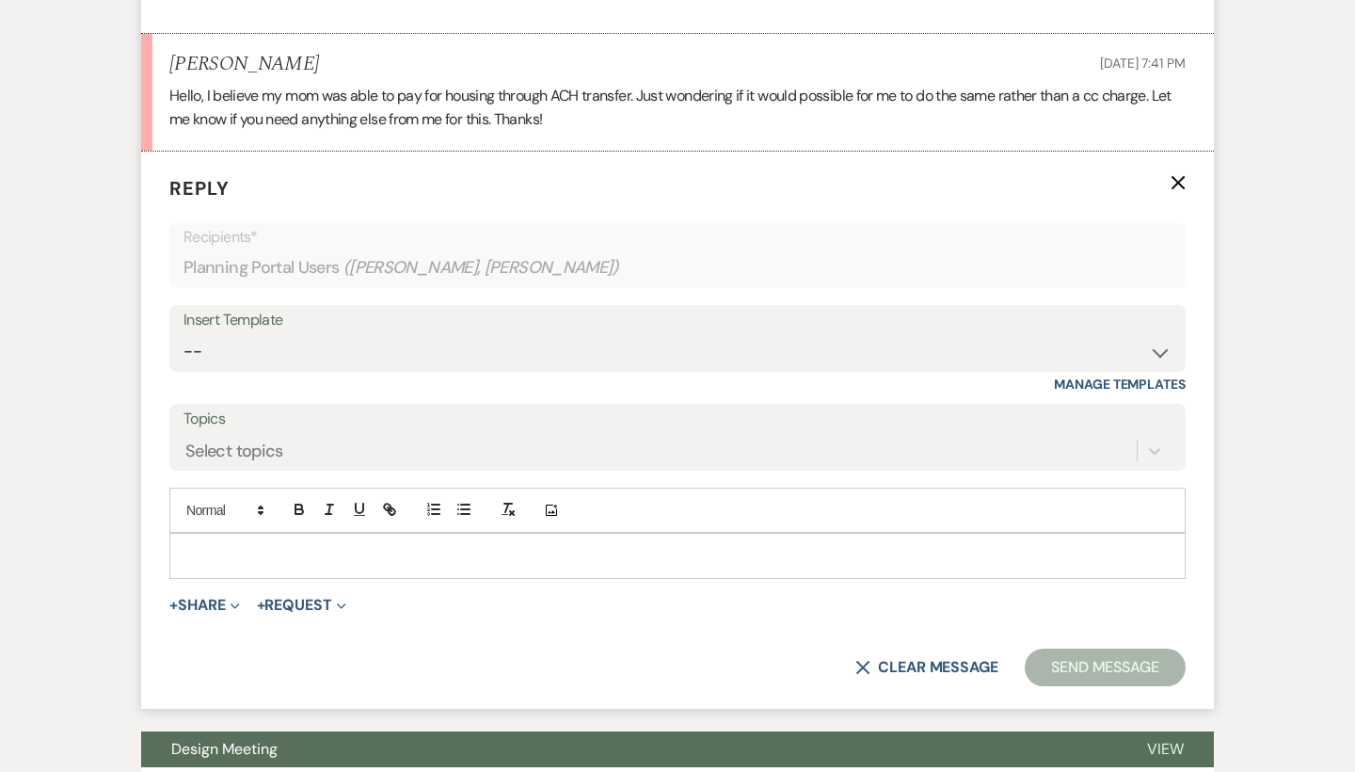
click at [282, 534] on div at bounding box center [677, 555] width 1014 height 43
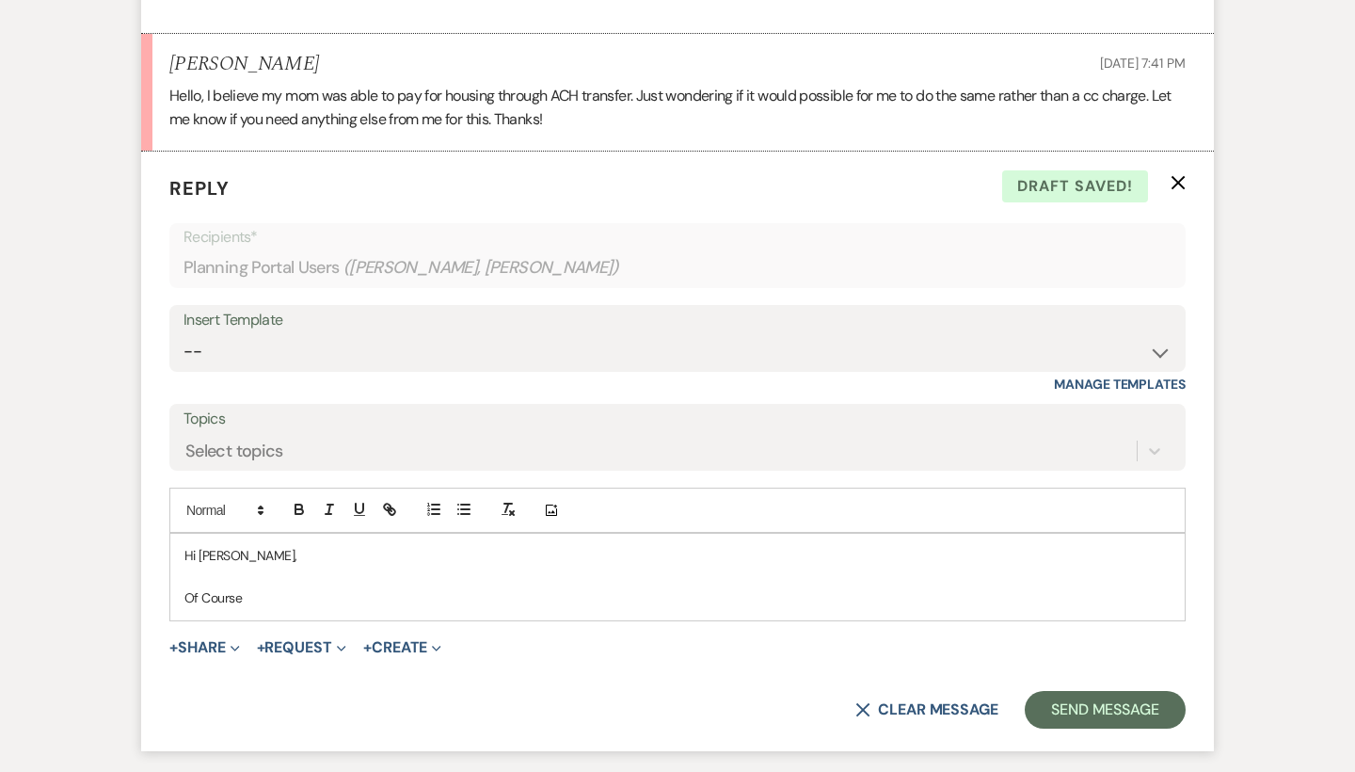
scroll to position [1802, 0]
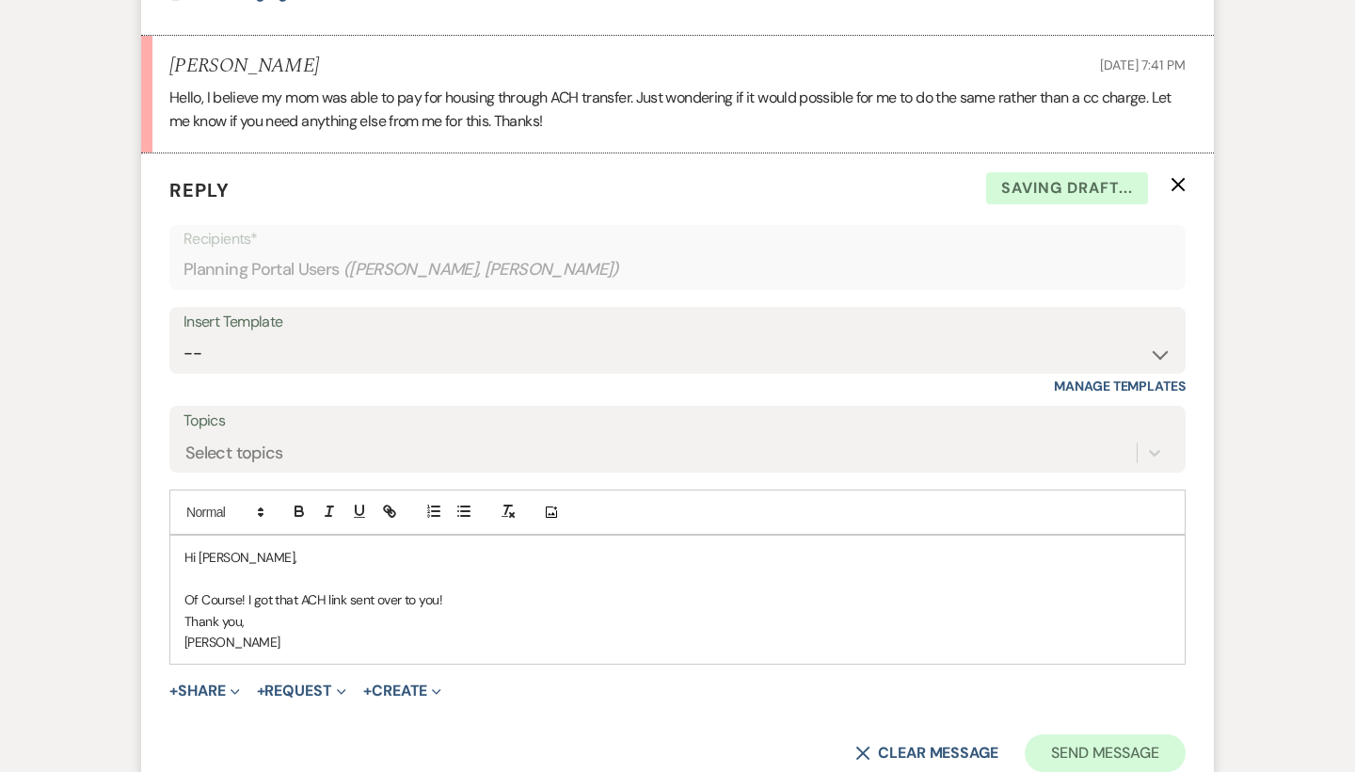
click at [1169, 734] on button "Send Message" at bounding box center [1105, 753] width 161 height 38
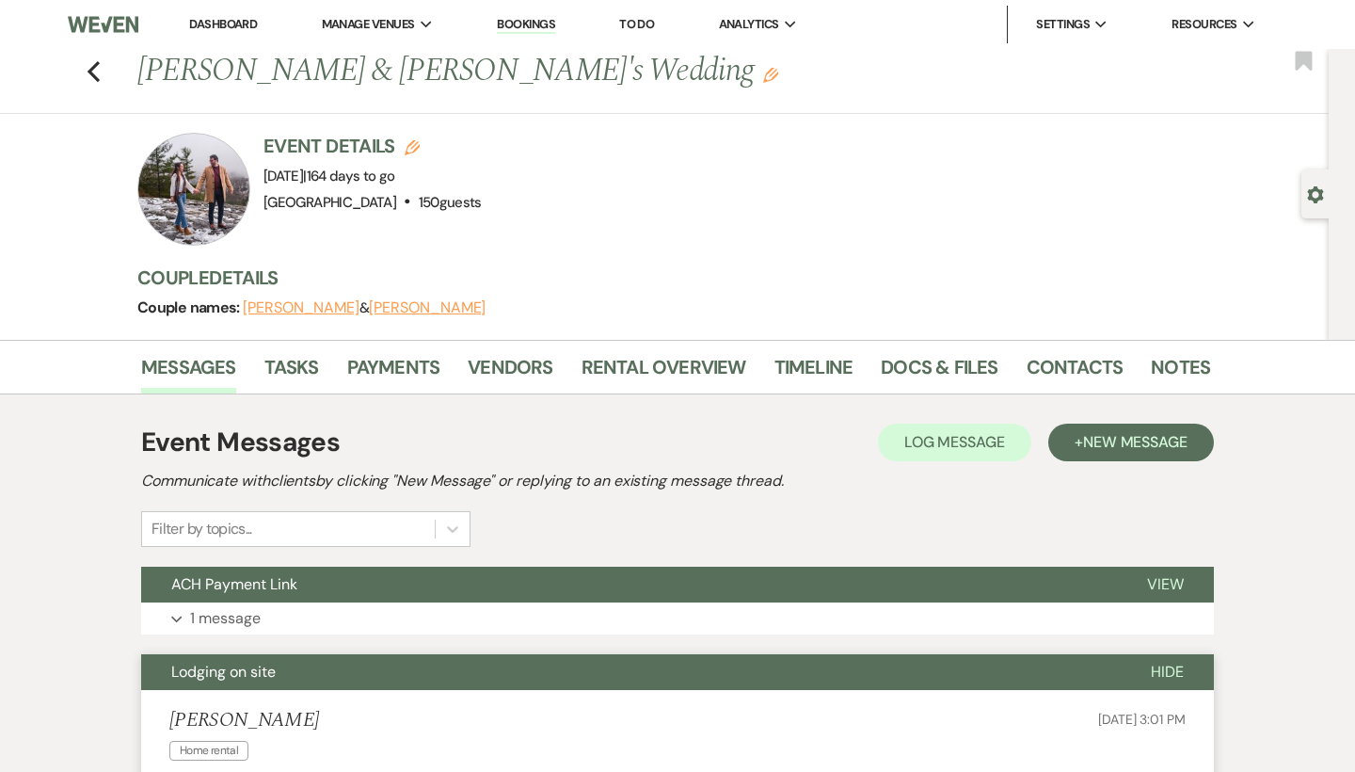
scroll to position [0, 0]
click at [93, 67] on use "button" at bounding box center [94, 71] width 12 height 21
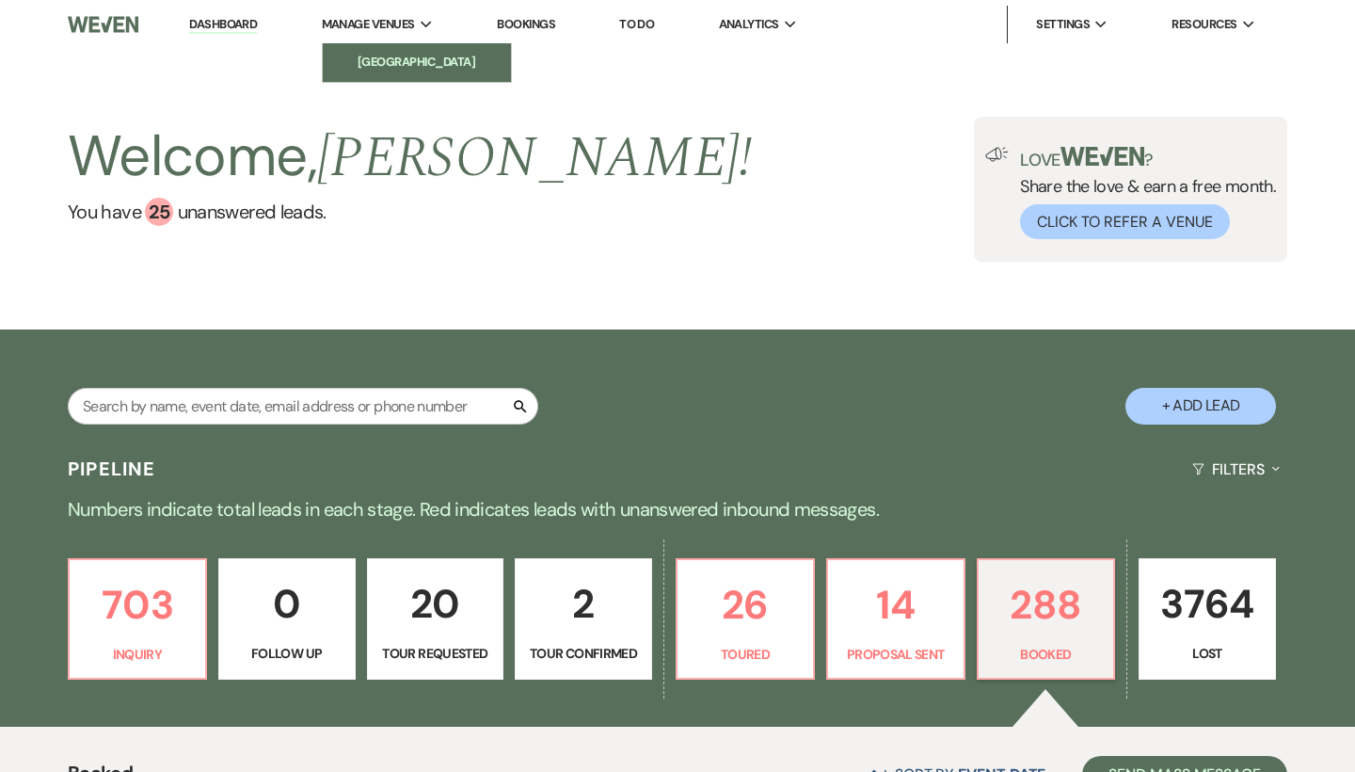
click at [395, 56] on li "[GEOGRAPHIC_DATA]" at bounding box center [416, 62] width 169 height 19
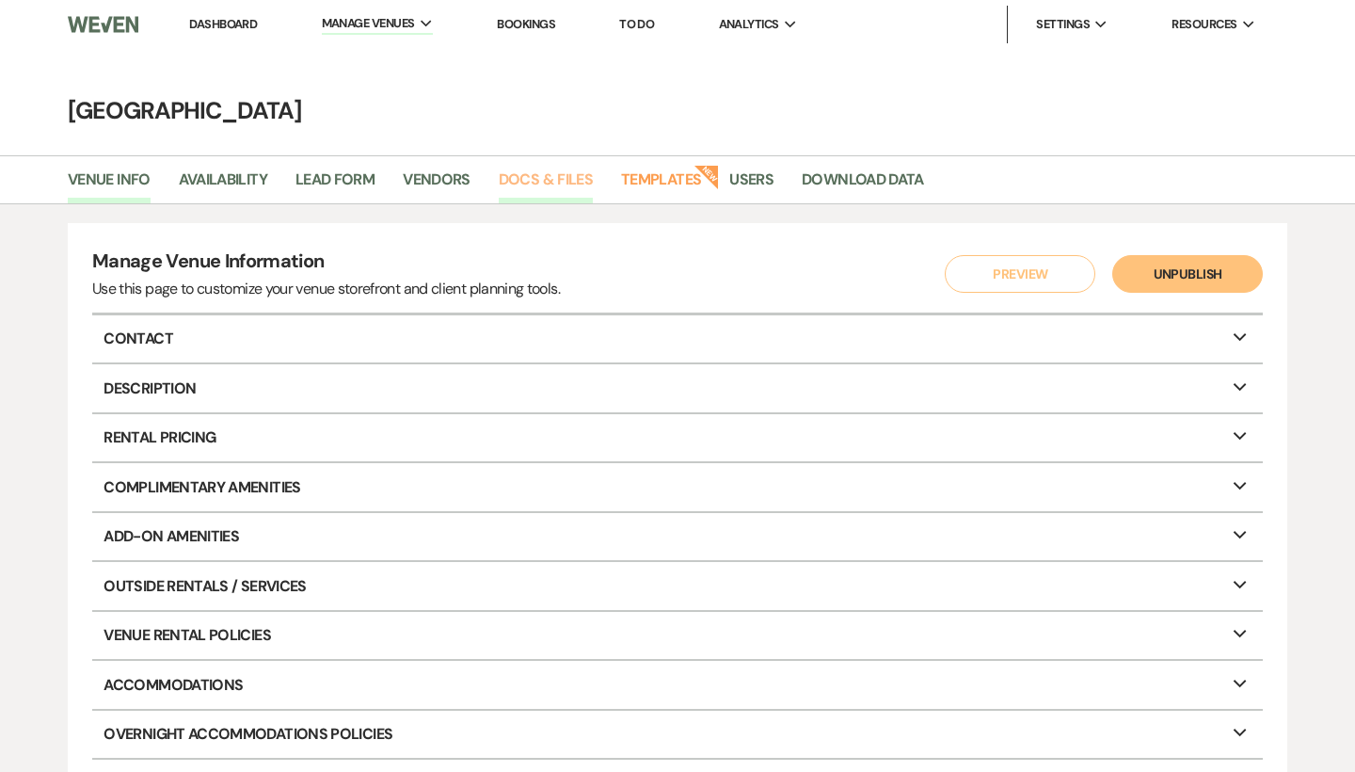
click at [566, 175] on link "Docs & Files" at bounding box center [546, 185] width 94 height 36
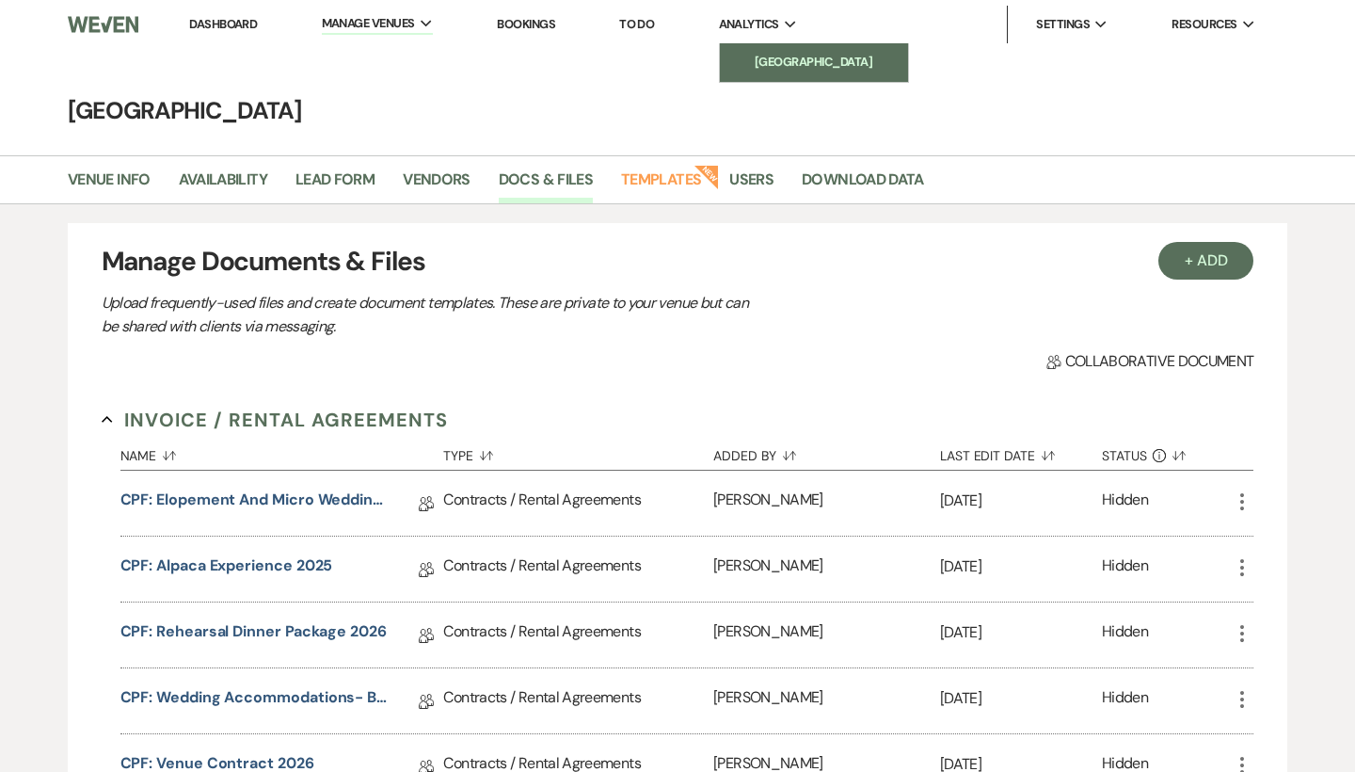
click at [786, 67] on li "[GEOGRAPHIC_DATA]" at bounding box center [813, 62] width 169 height 19
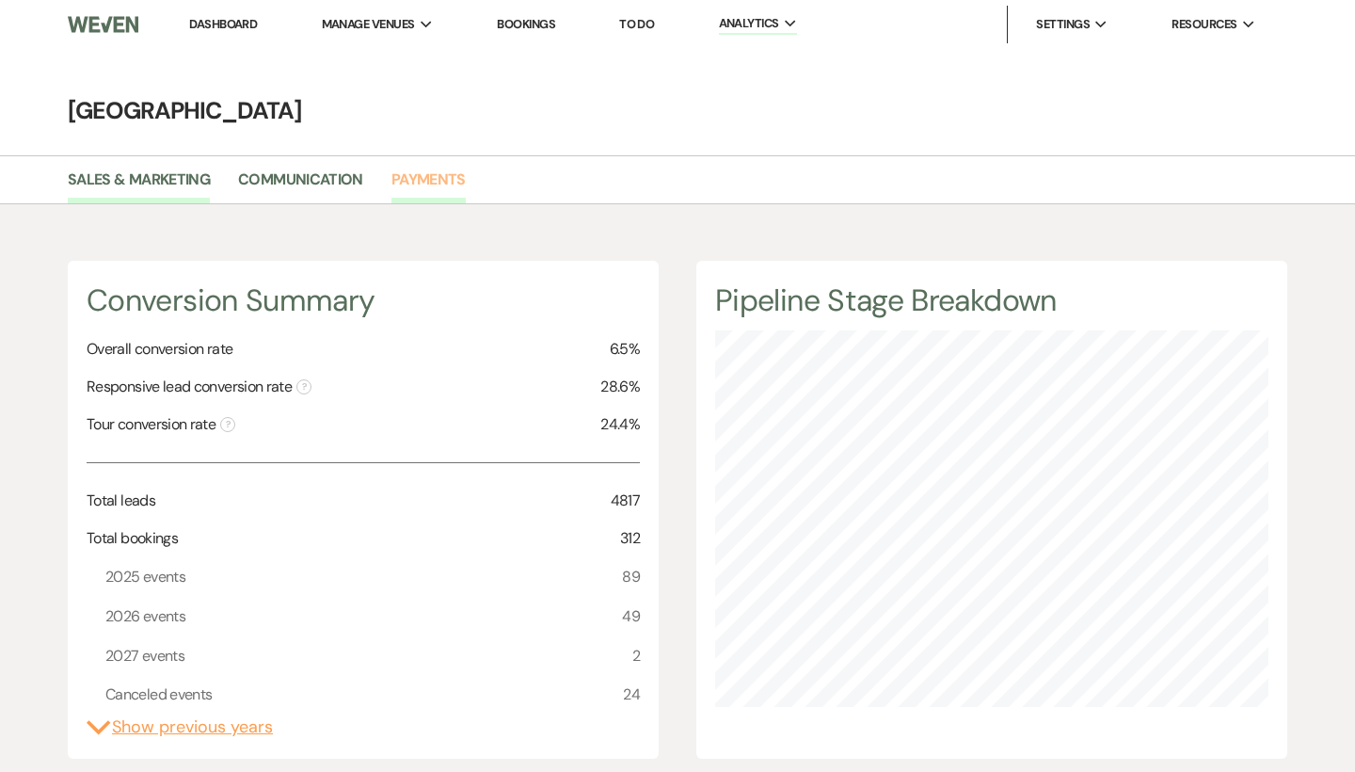
click at [441, 190] on link "Payments" at bounding box center [428, 185] width 74 height 36
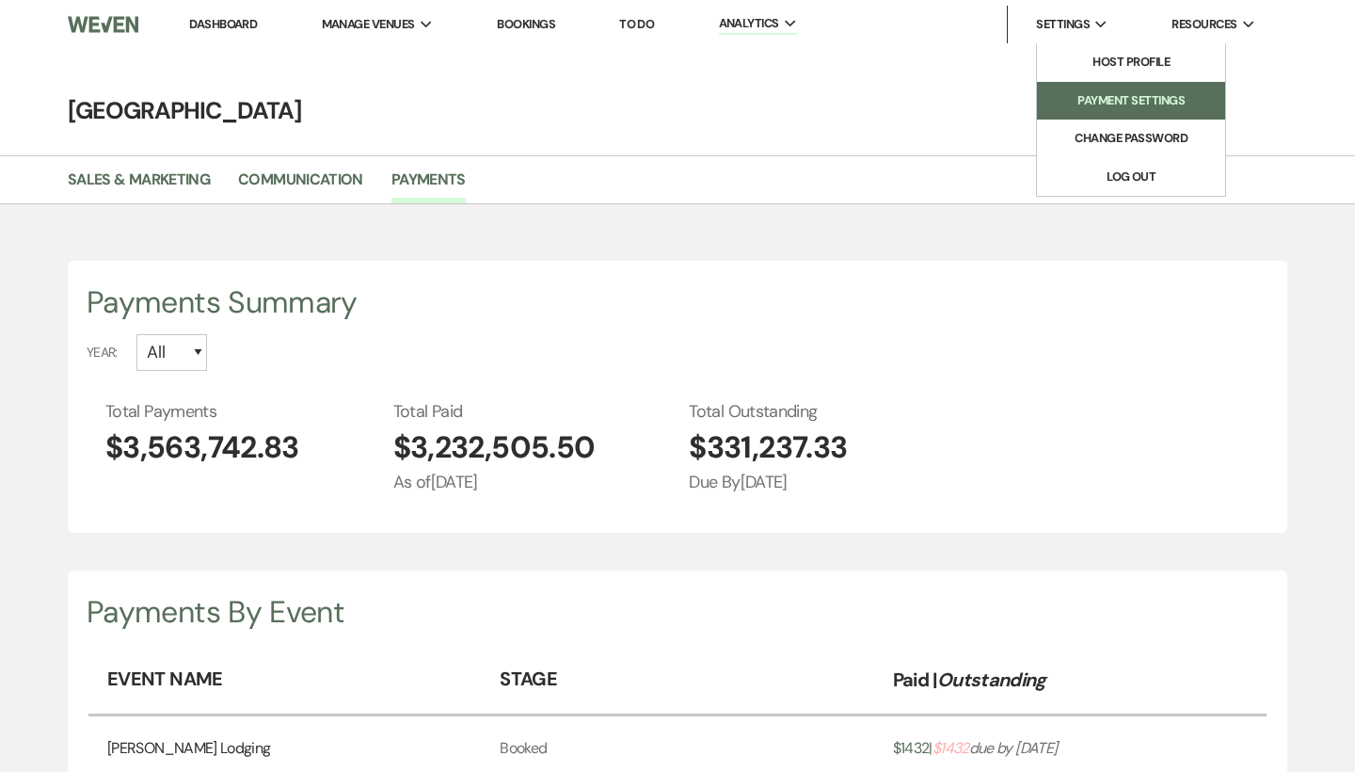
click at [1094, 92] on li "Payment Settings" at bounding box center [1130, 100] width 169 height 19
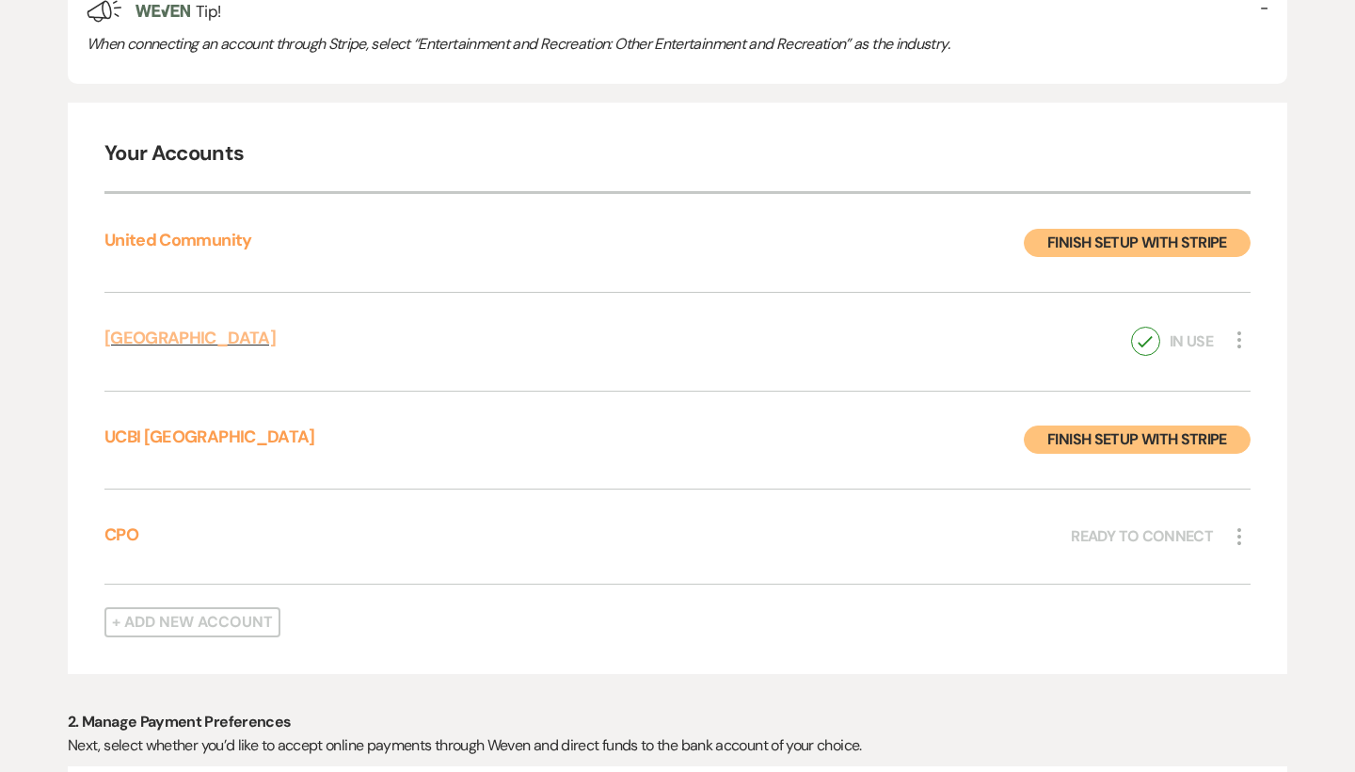
click at [253, 337] on link "[GEOGRAPHIC_DATA]" at bounding box center [189, 338] width 171 height 23
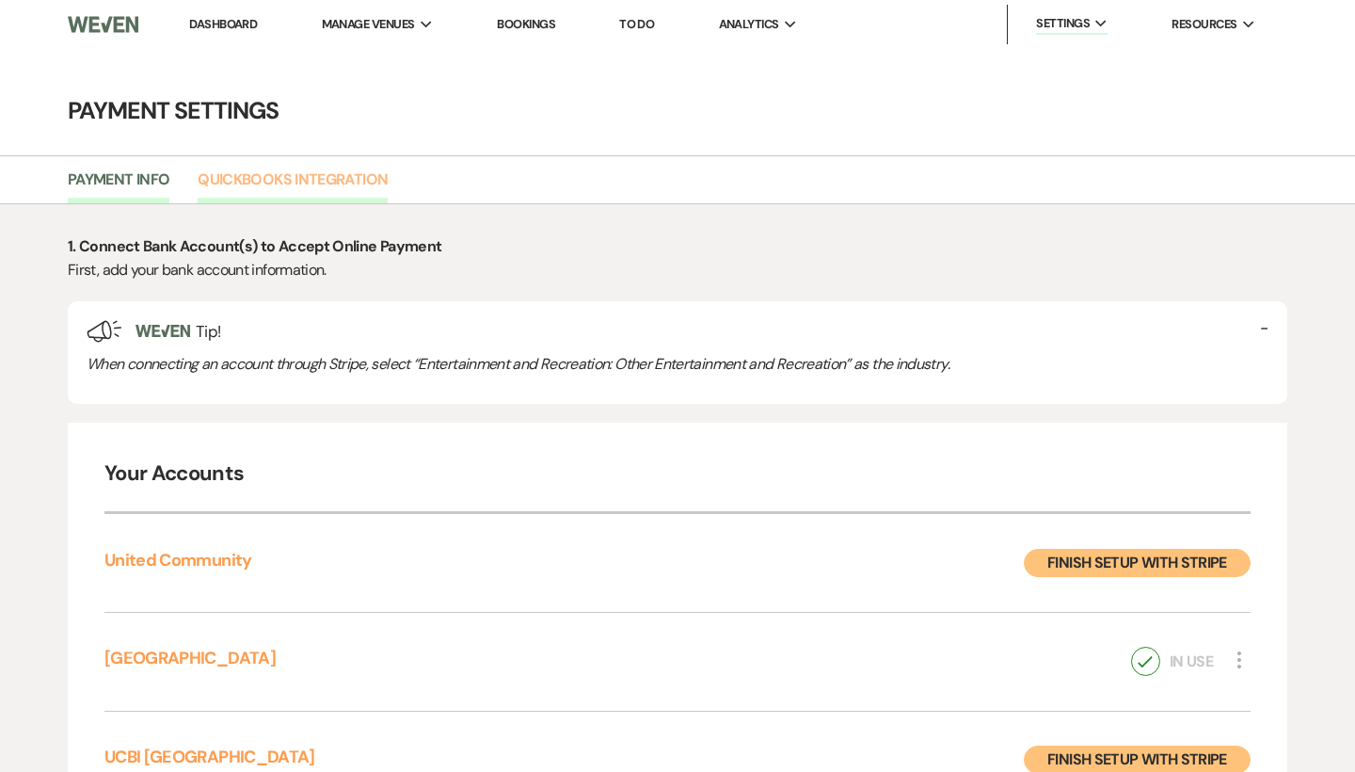
click at [261, 186] on link "Quickbooks Integration" at bounding box center [293, 185] width 190 height 36
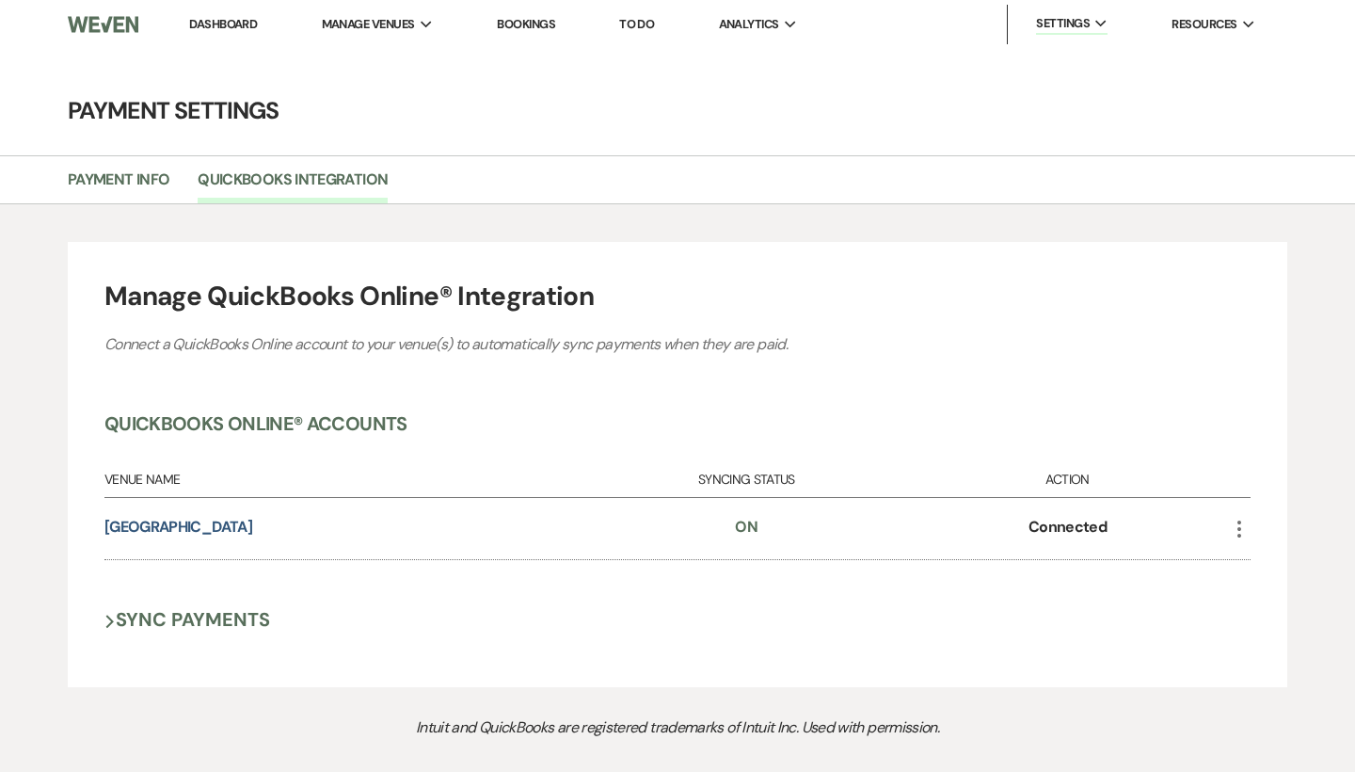
click at [163, 626] on button "Next Sync Payments" at bounding box center [187, 619] width 166 height 24
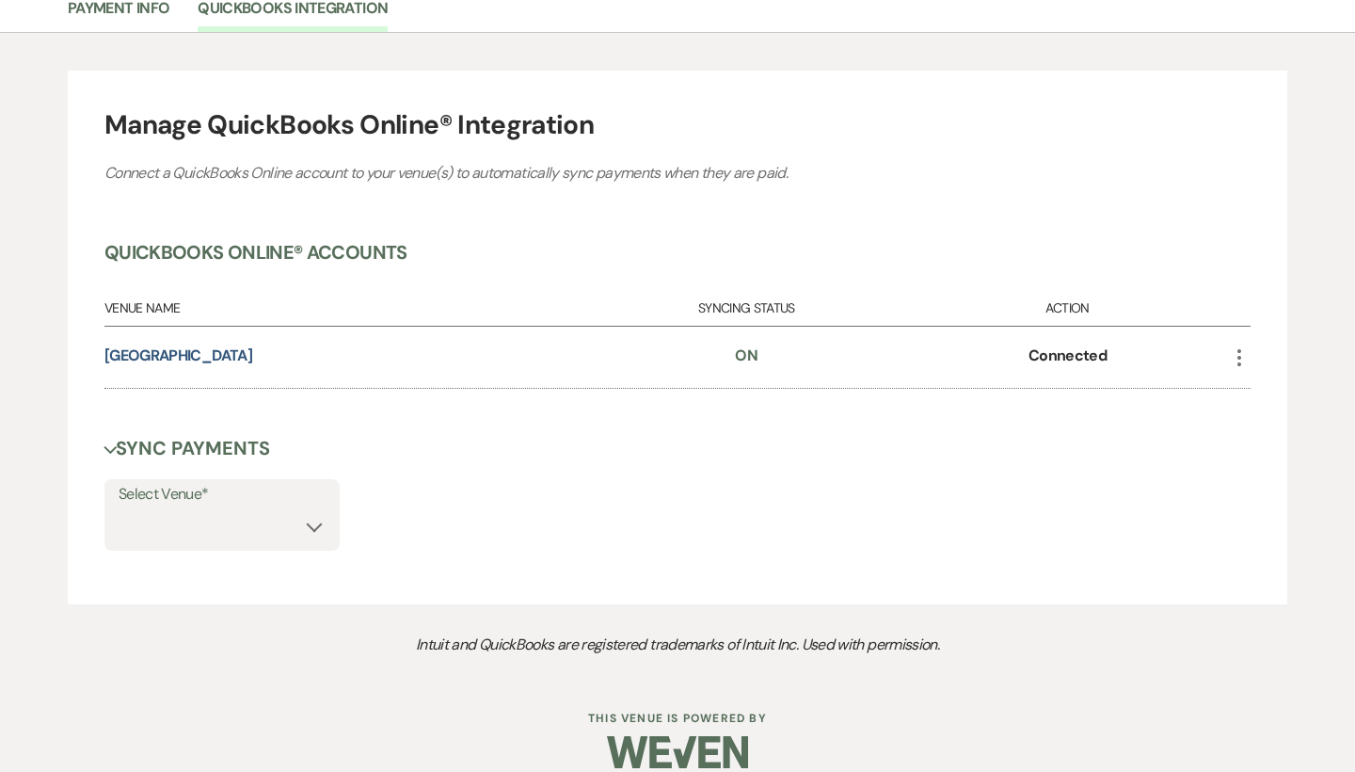
click at [182, 447] on button "Next Sync Payments" at bounding box center [187, 448] width 166 height 24
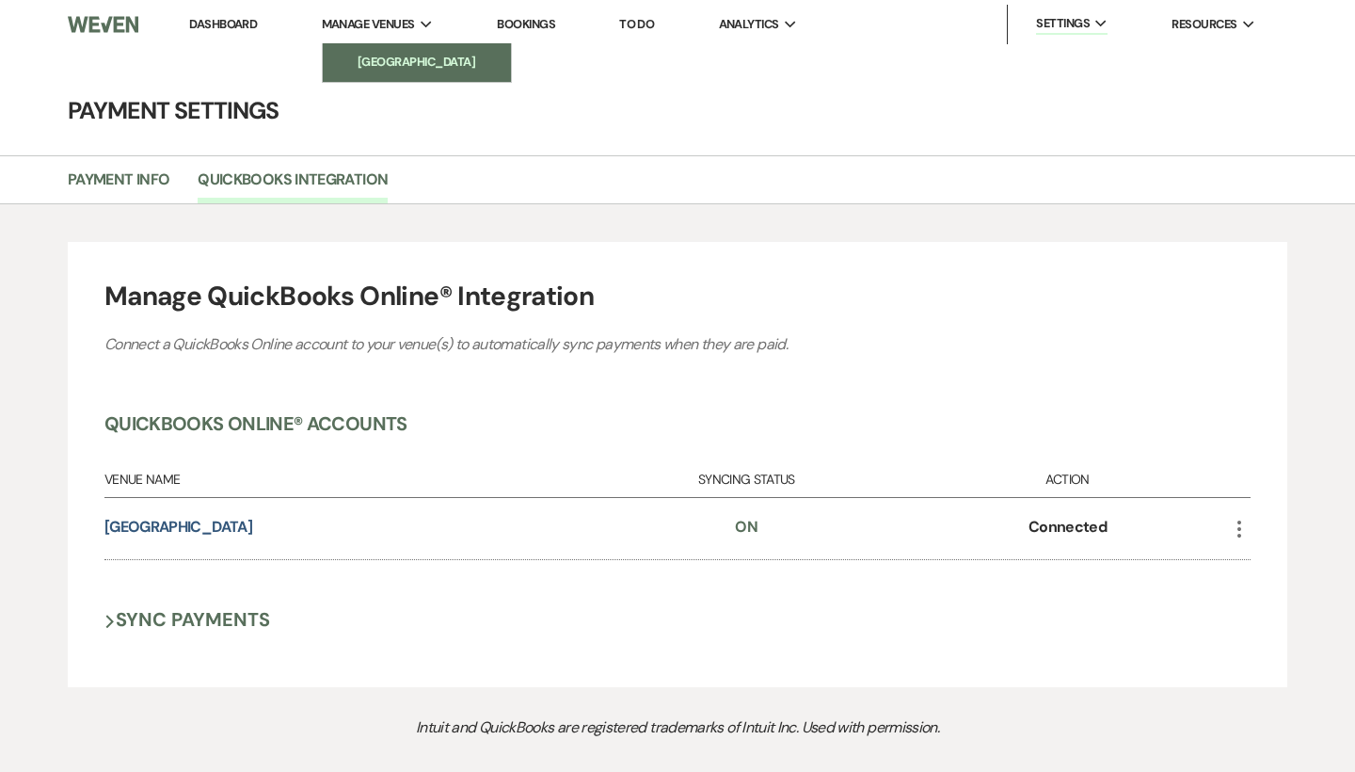
click at [398, 72] on link "[GEOGRAPHIC_DATA]" at bounding box center [417, 62] width 188 height 38
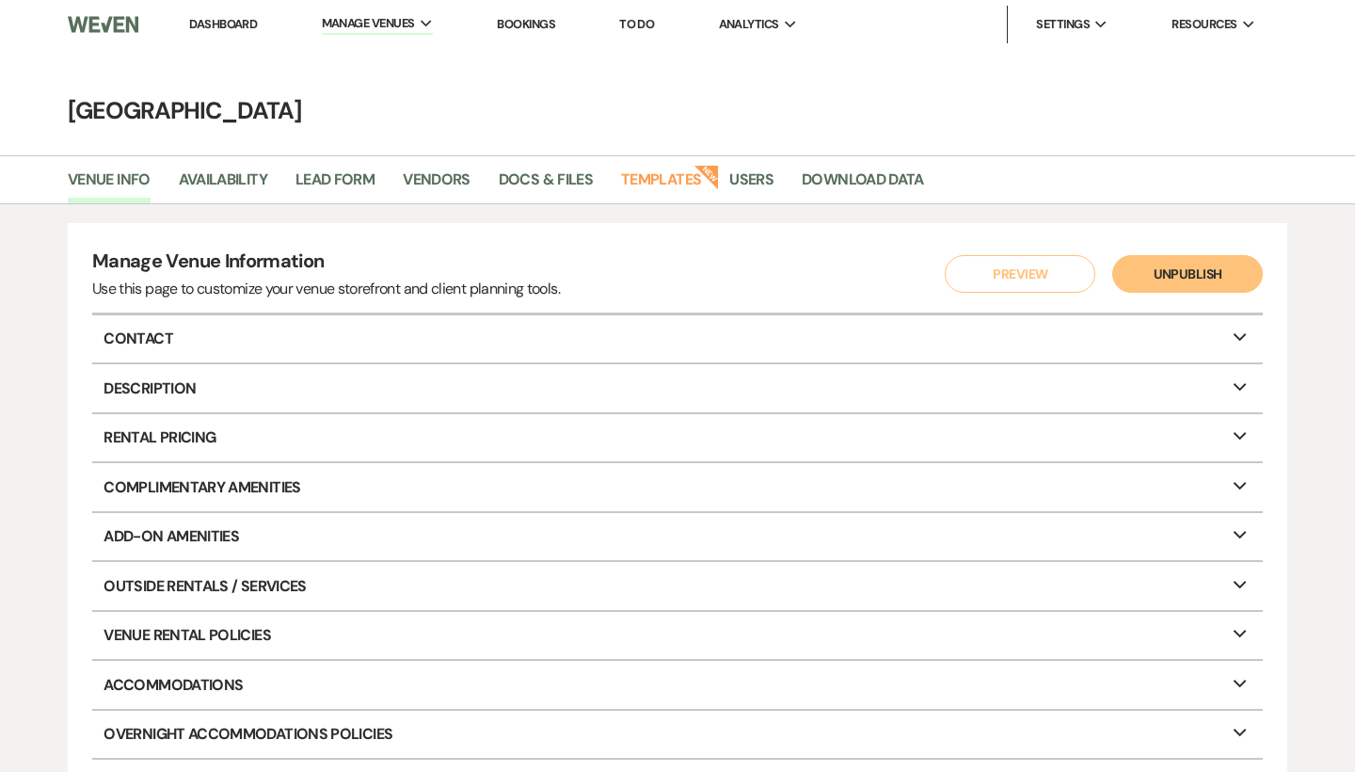
click at [229, 22] on link "Dashboard" at bounding box center [223, 24] width 68 height 16
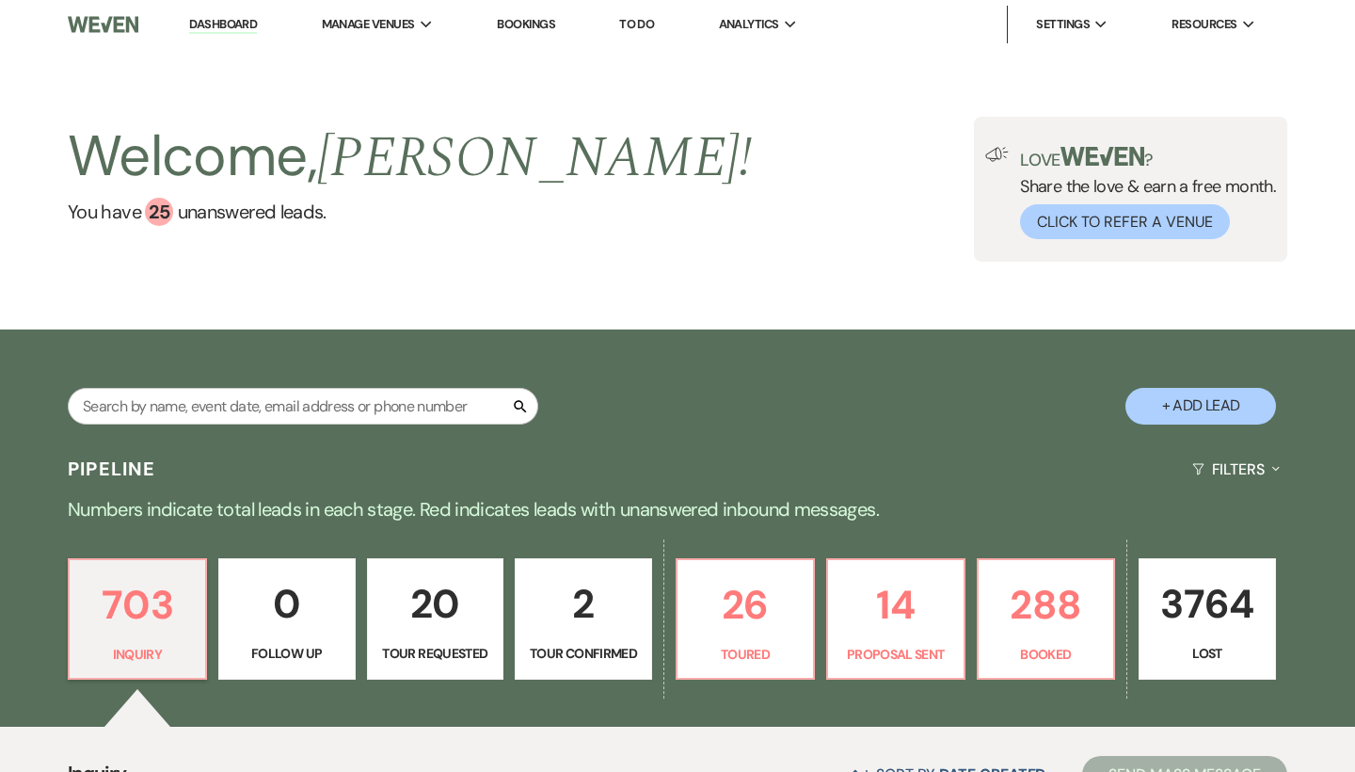
scroll to position [211, 0]
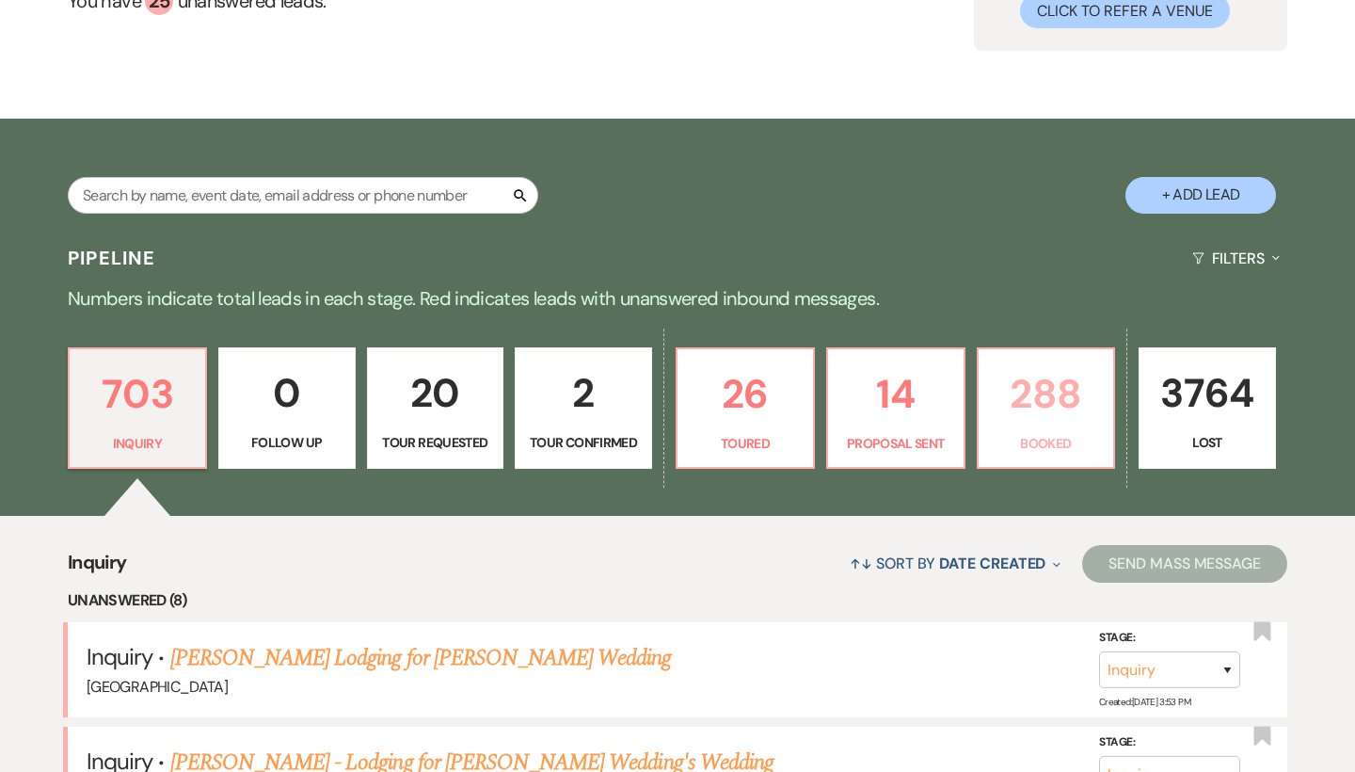
click at [1060, 468] on link "288 Booked" at bounding box center [1046, 408] width 139 height 122
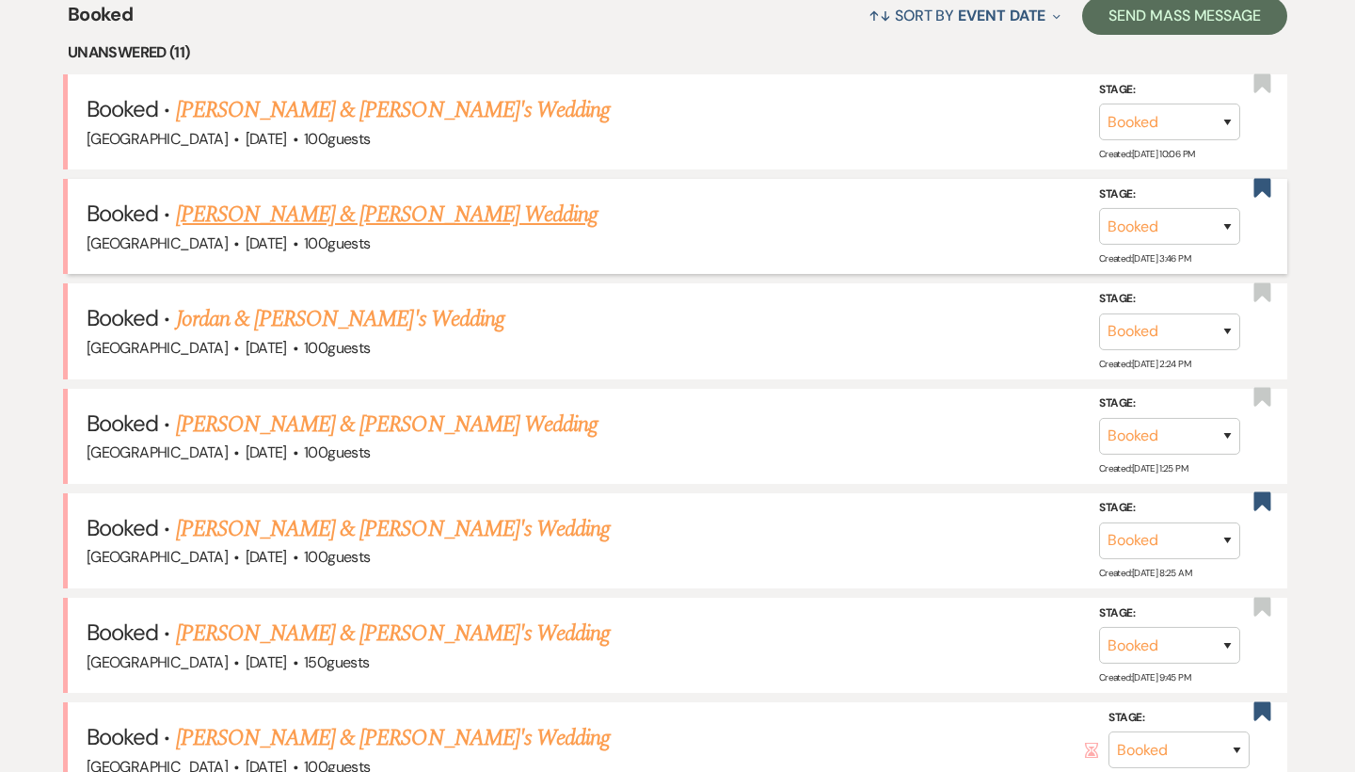
scroll to position [757, 0]
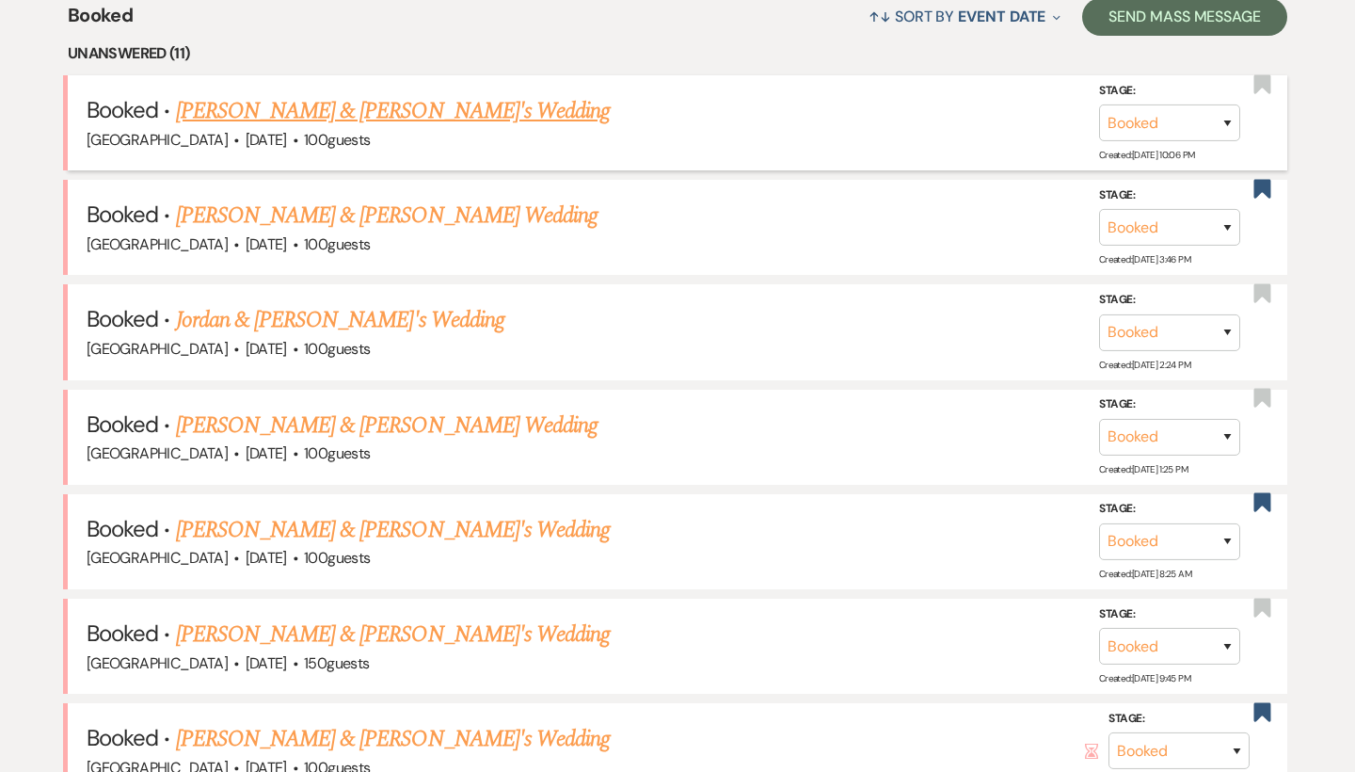
click at [417, 116] on link "[PERSON_NAME] & [PERSON_NAME]'s Wedding" at bounding box center [393, 111] width 435 height 34
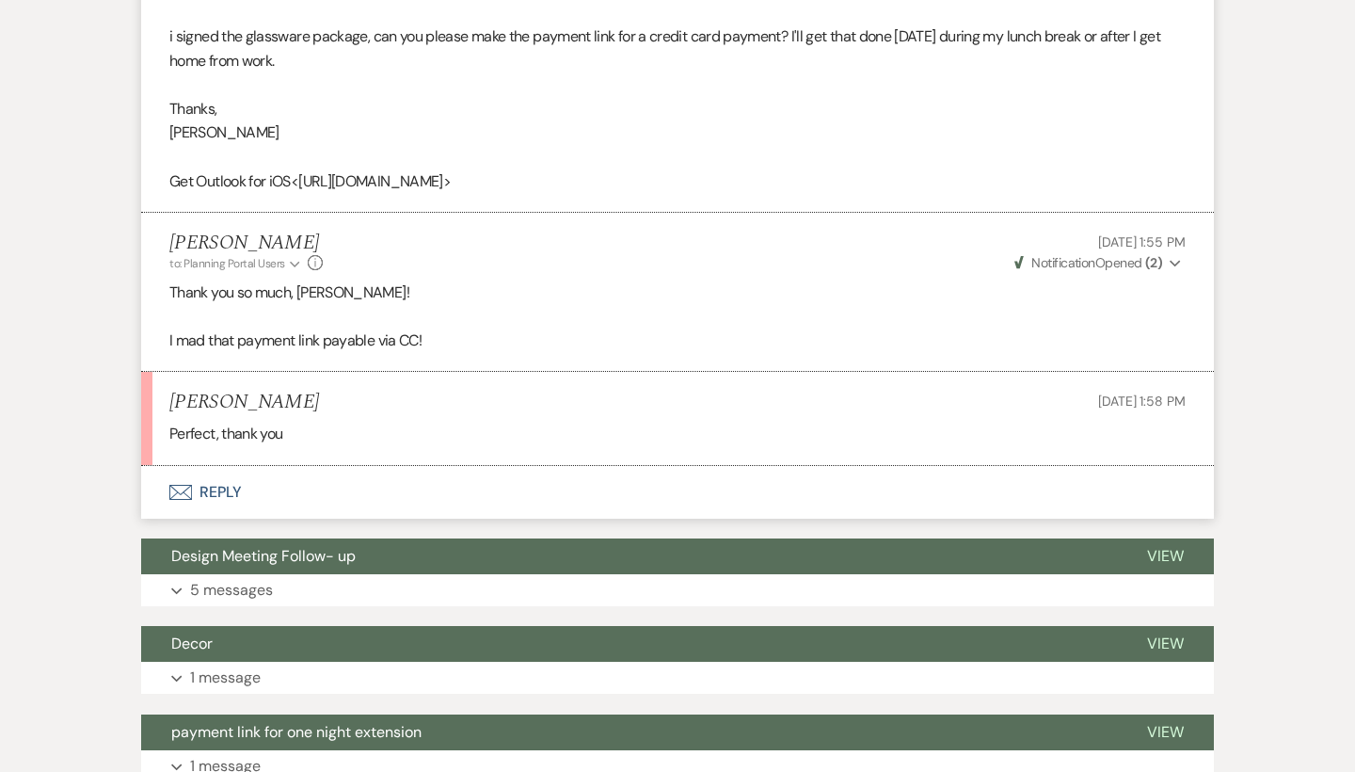
scroll to position [2749, 0]
click at [232, 467] on button "Envelope Reply" at bounding box center [677, 493] width 1073 height 53
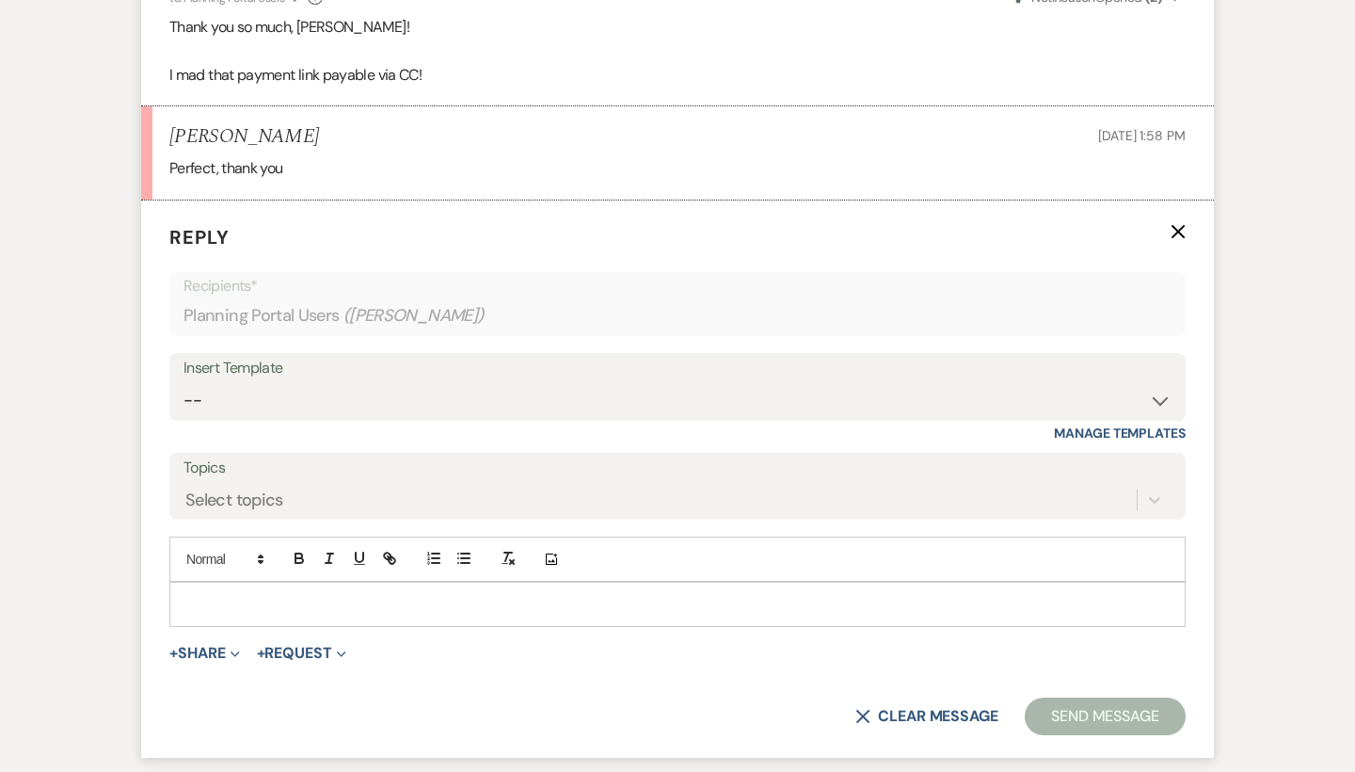
scroll to position [3054, 0]
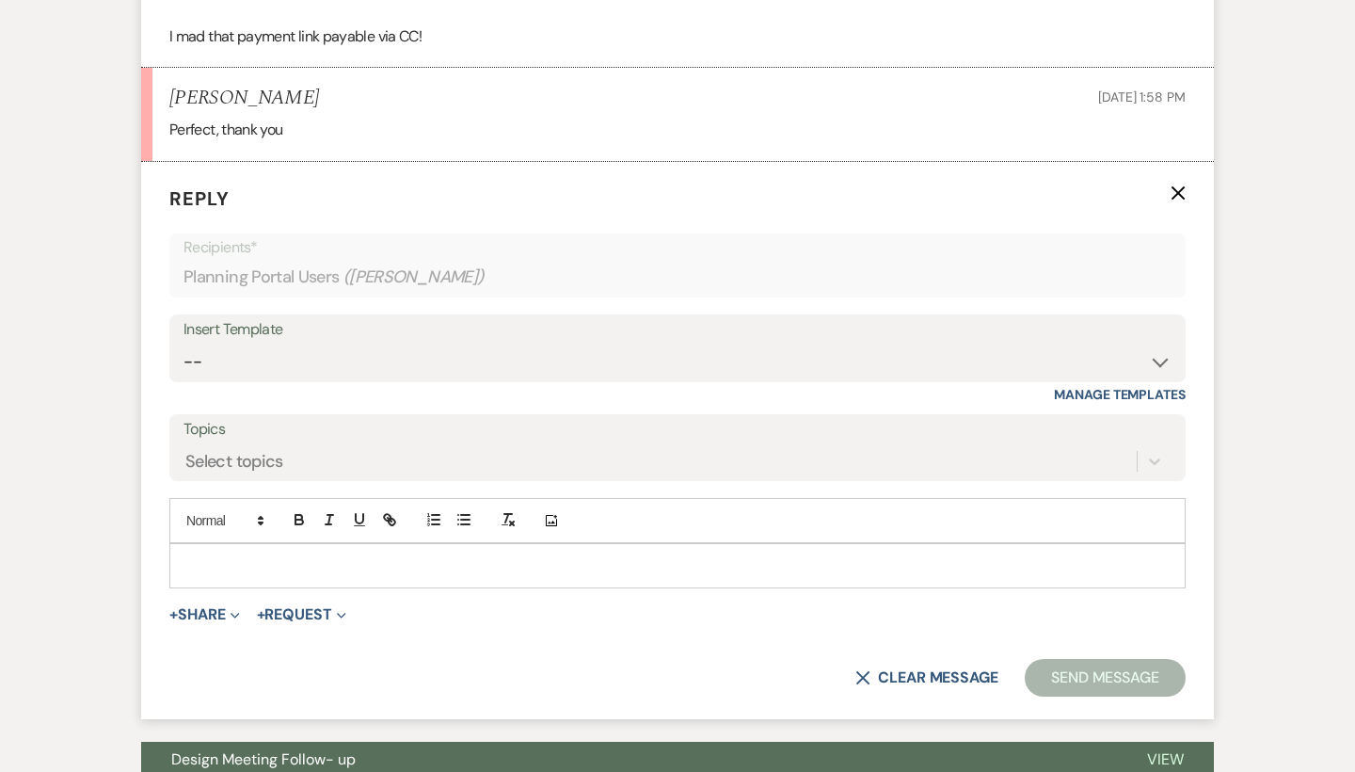
click at [356, 555] on p at bounding box center [677, 565] width 986 height 21
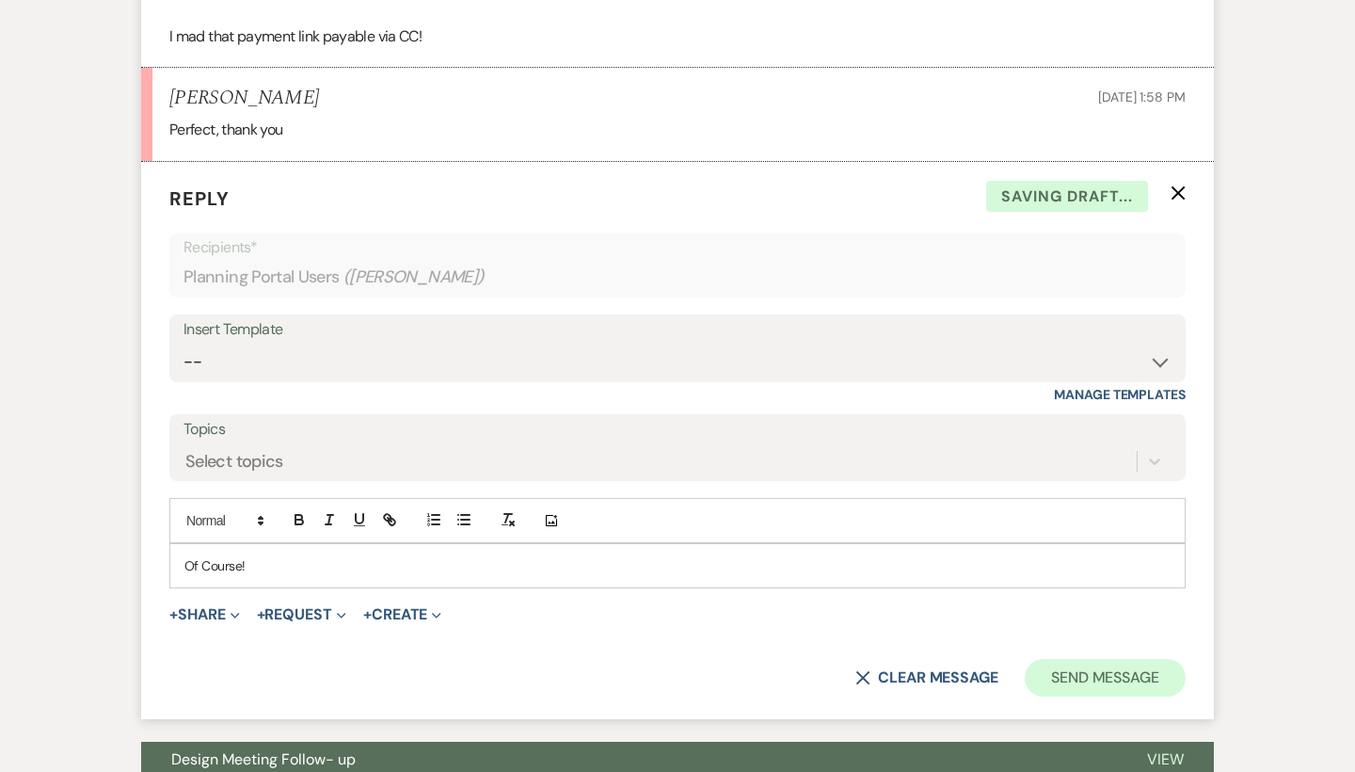
click at [1099, 659] on button "Send Message" at bounding box center [1105, 678] width 161 height 38
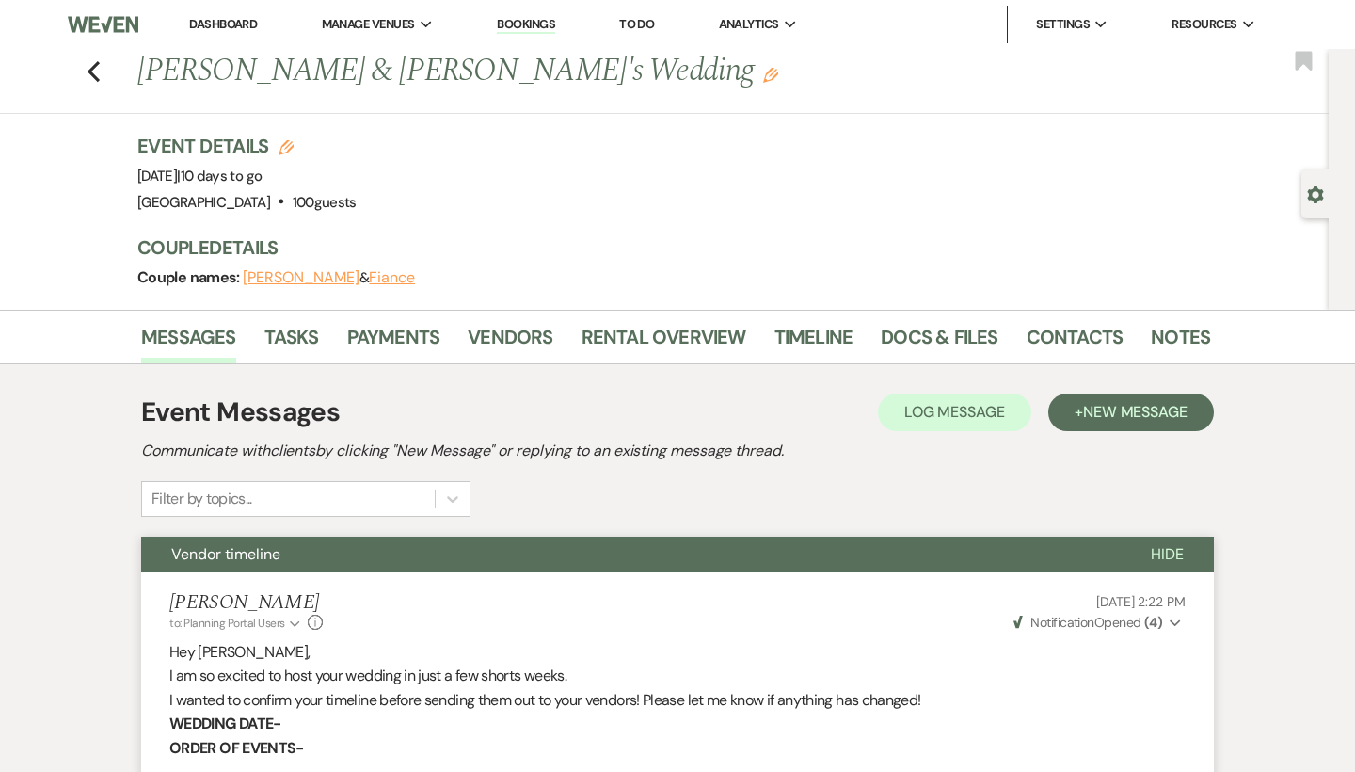
scroll to position [0, 0]
click at [91, 78] on icon "Previous" at bounding box center [94, 71] width 14 height 23
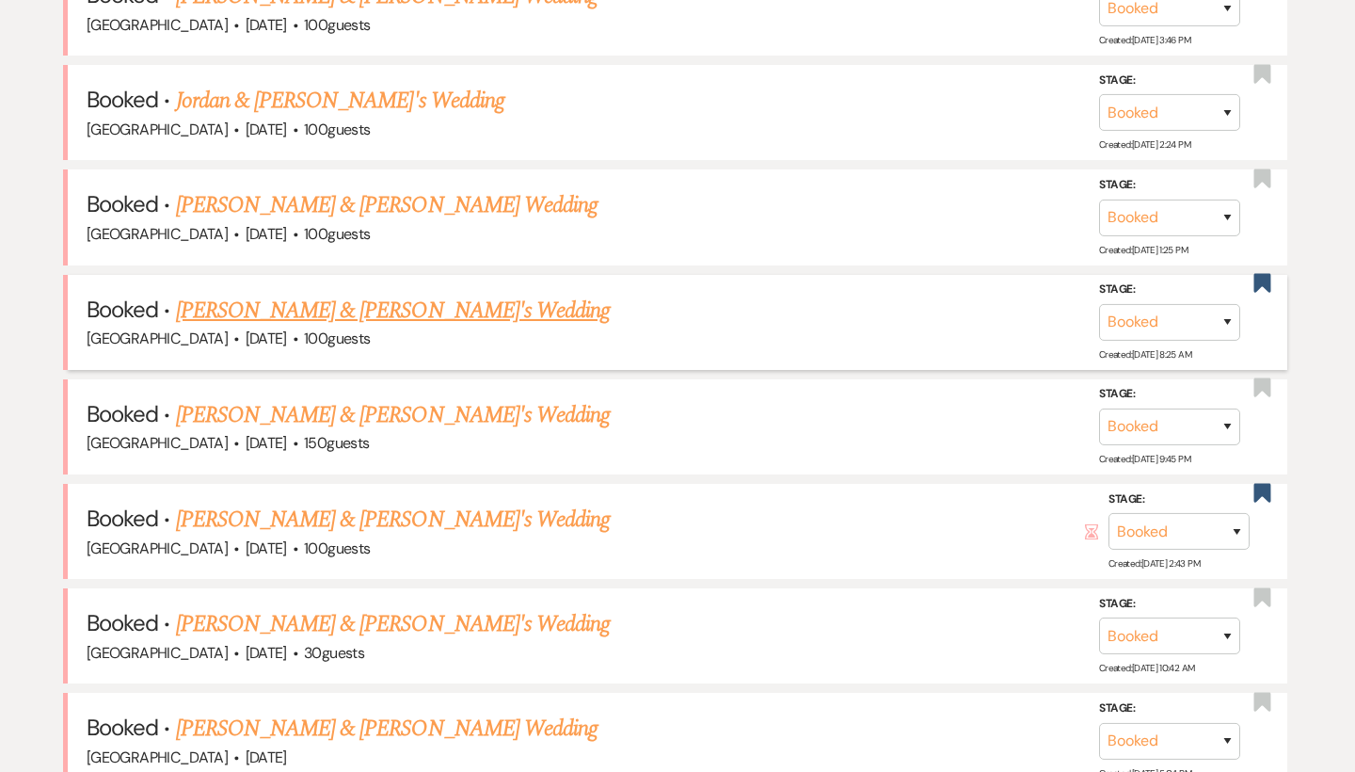
scroll to position [889, 0]
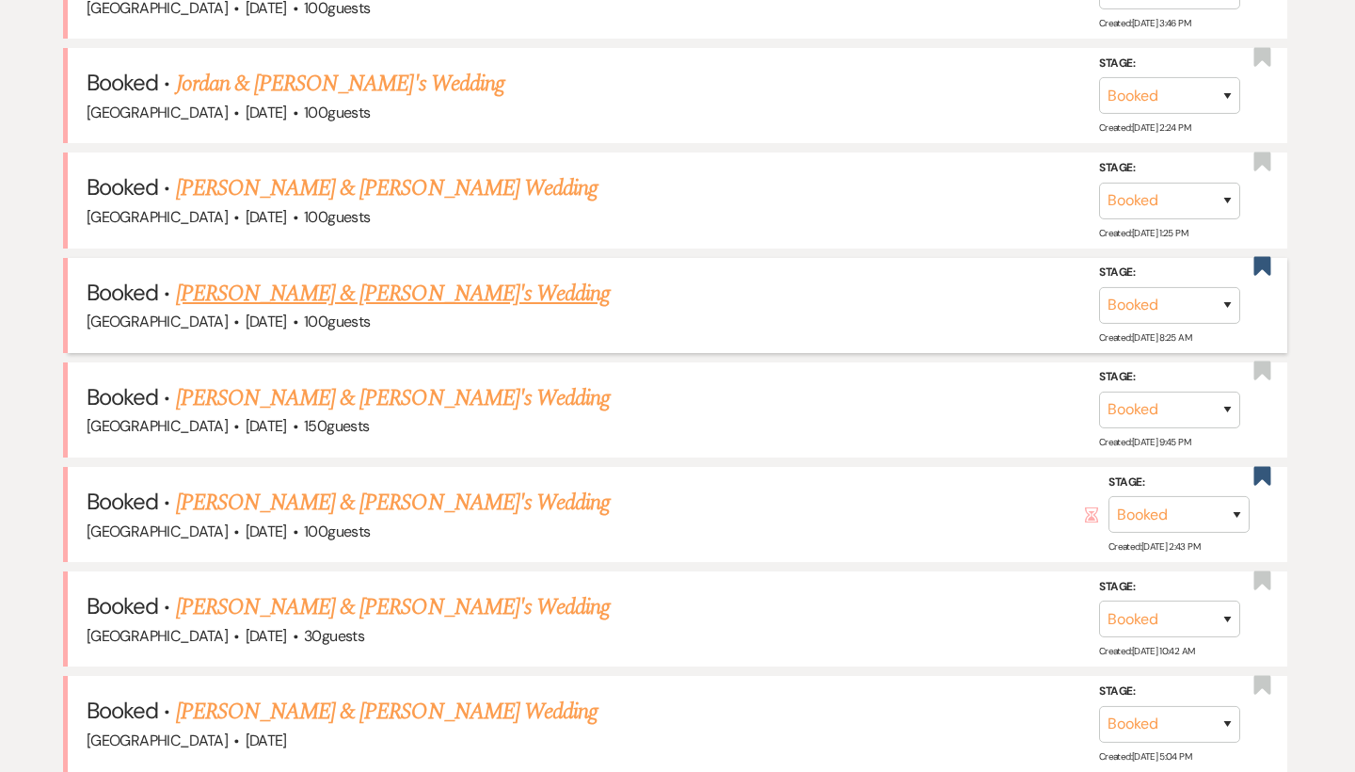
click at [302, 281] on link "[PERSON_NAME] & [PERSON_NAME]'s Wedding" at bounding box center [393, 294] width 435 height 34
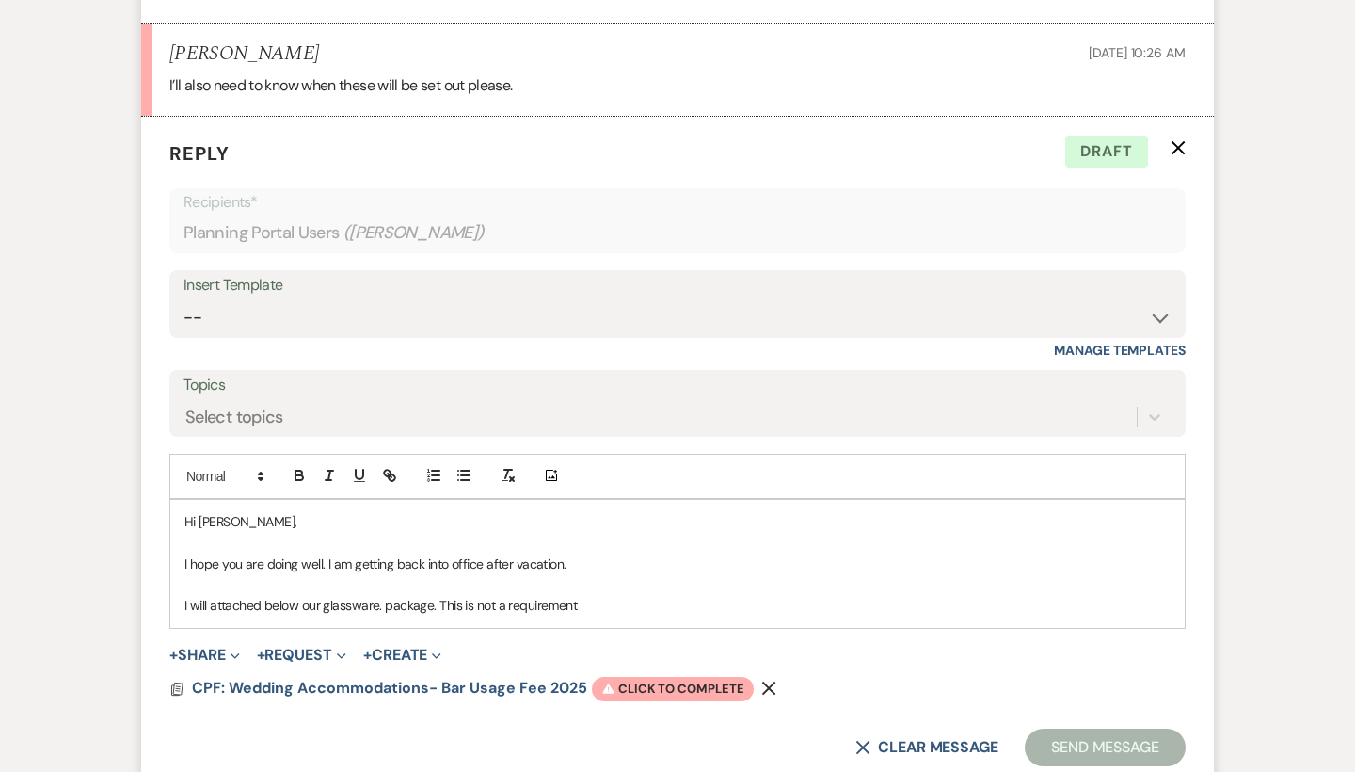
scroll to position [6874, 0]
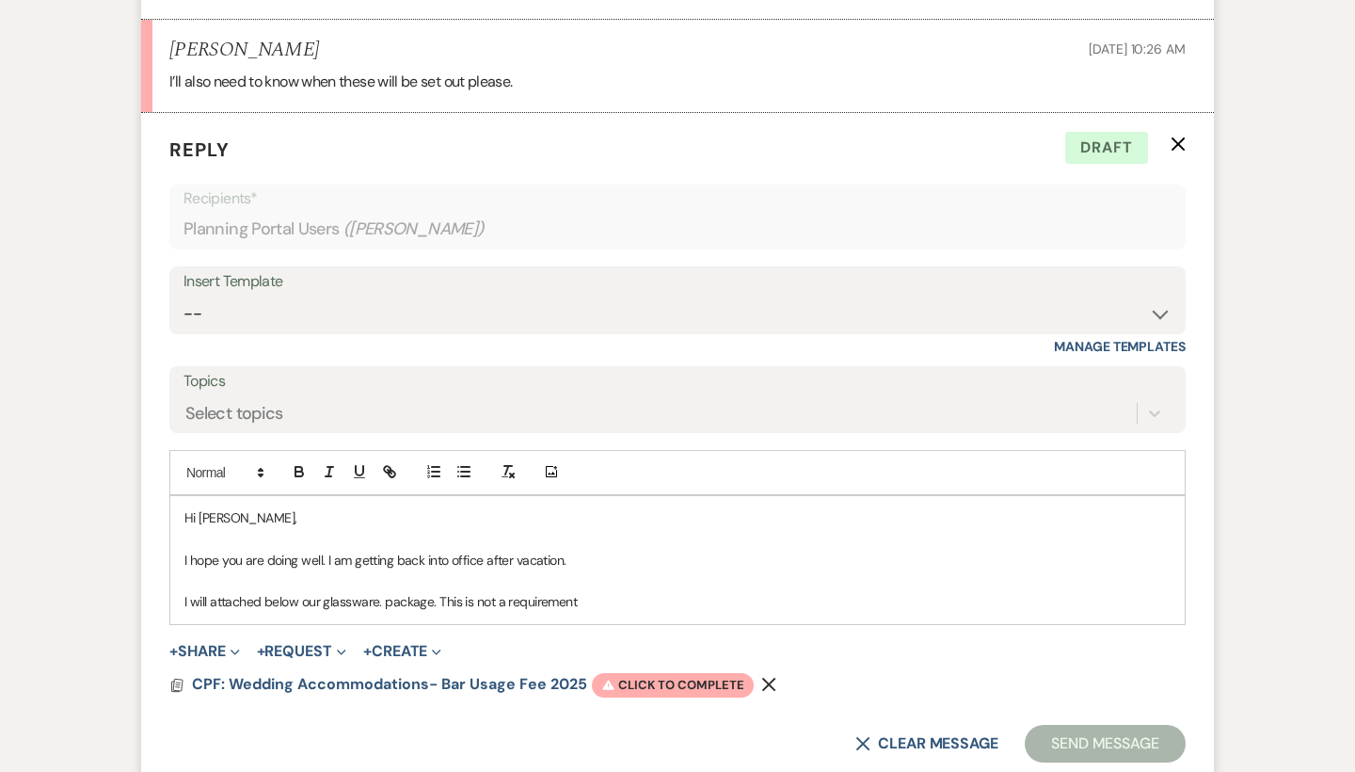
click at [590, 591] on p "I will attached below our glassware. package. This is not a requirement" at bounding box center [677, 601] width 986 height 21
click at [914, 591] on p "I will attached below our glassware. package. This is not a requirement, howeve…" at bounding box center [677, 601] width 986 height 21
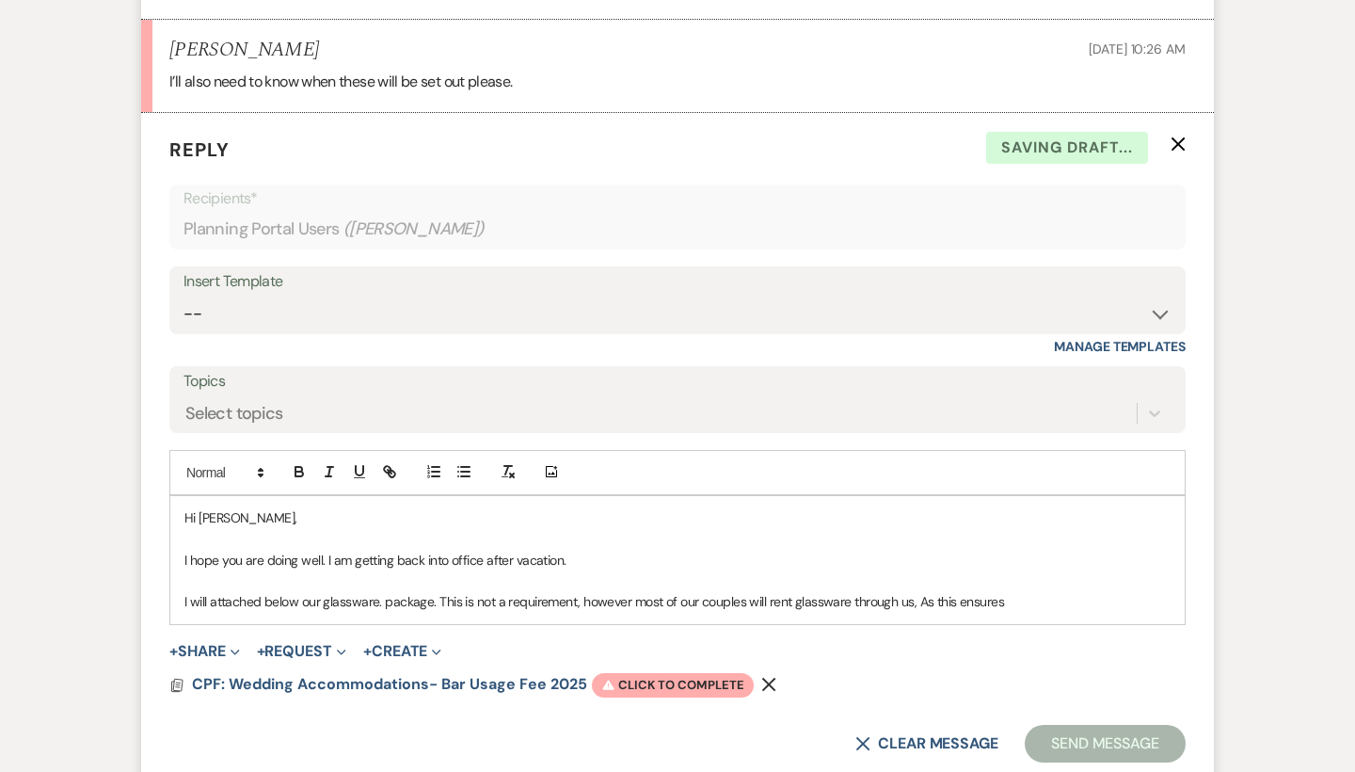
click at [915, 591] on p "I will attached below our glassware. package. This is not a requirement, howeve…" at bounding box center [677, 601] width 986 height 21
click at [918, 591] on p "I will attached below our glassware. package. This is not a requirement, howeve…" at bounding box center [677, 601] width 986 height 21
click at [1043, 591] on p "I will attached below our glassware. package. This is not a requirement, howeve…" at bounding box center [677, 601] width 986 height 21
click at [1049, 518] on div "Hi [PERSON_NAME], I hope you are doing well. I am getting back into office afte…" at bounding box center [677, 560] width 1014 height 128
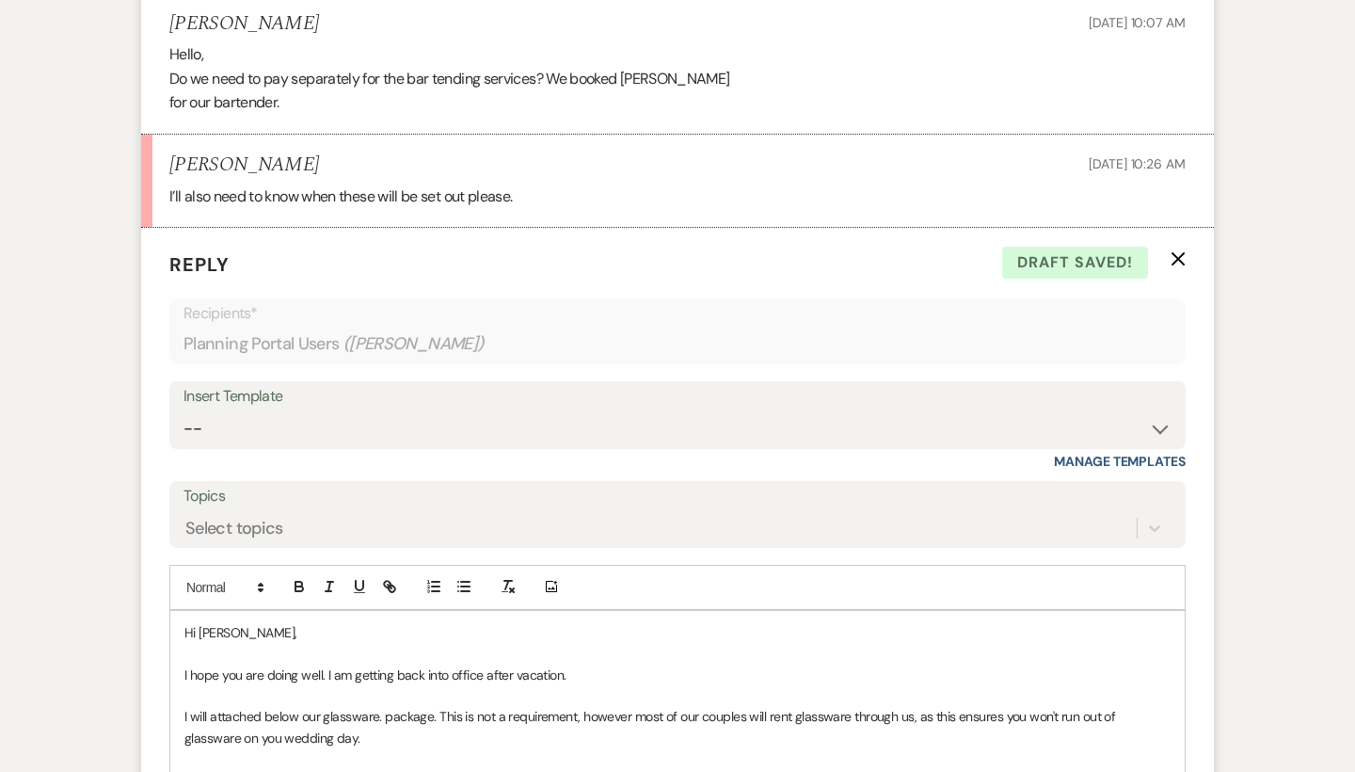
scroll to position [6819, 0]
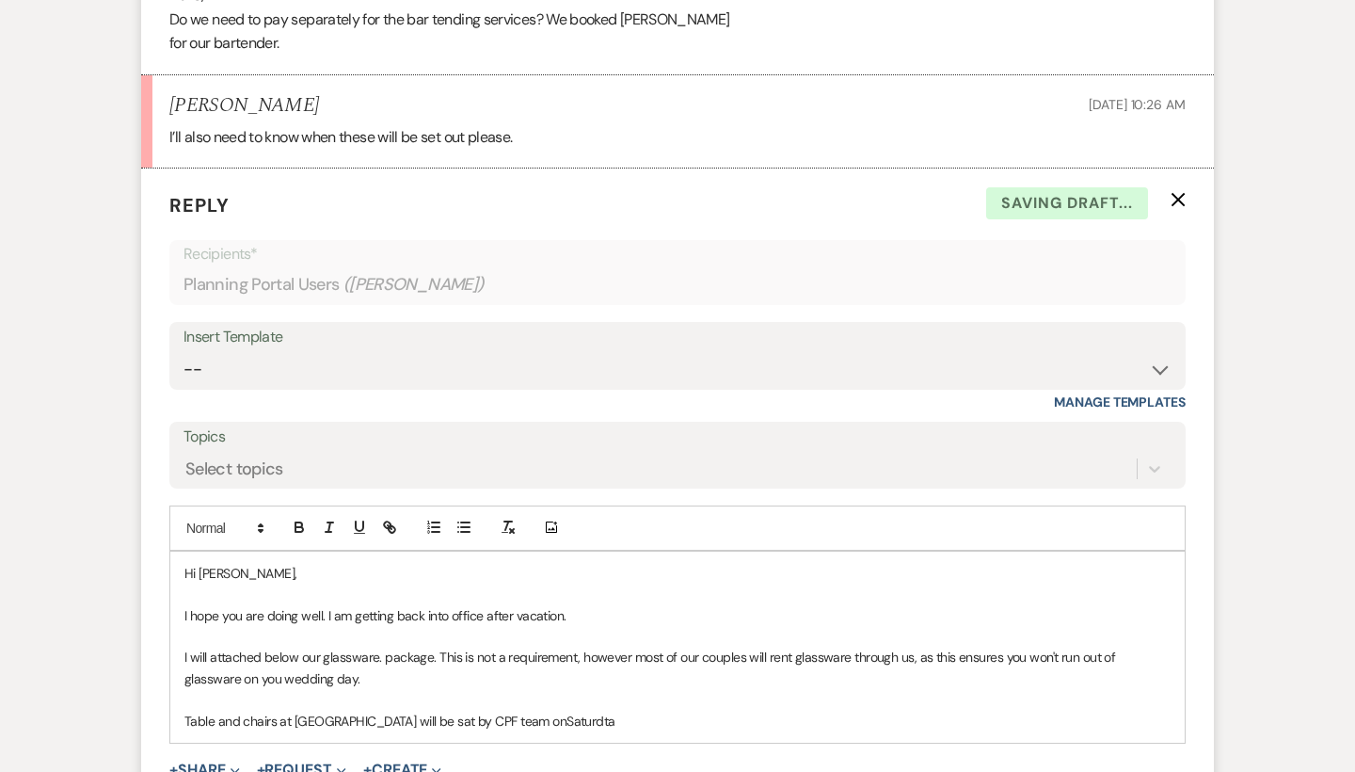
click at [494, 710] on p "Table and chairs at [GEOGRAPHIC_DATA] will be sat by CPF team onSaturdta" at bounding box center [677, 720] width 986 height 21
click at [563, 629] on div "Hi [PERSON_NAME], I hope you are doing well. I am getting back into office afte…" at bounding box center [677, 646] width 1014 height 191
drag, startPoint x: 865, startPoint y: 622, endPoint x: 634, endPoint y: 620, distance: 230.5
click at [634, 710] on p "Table and chairs at [GEOGRAPHIC_DATA] will be sat by CPF team [DATE][DATE] and …" at bounding box center [677, 720] width 986 height 21
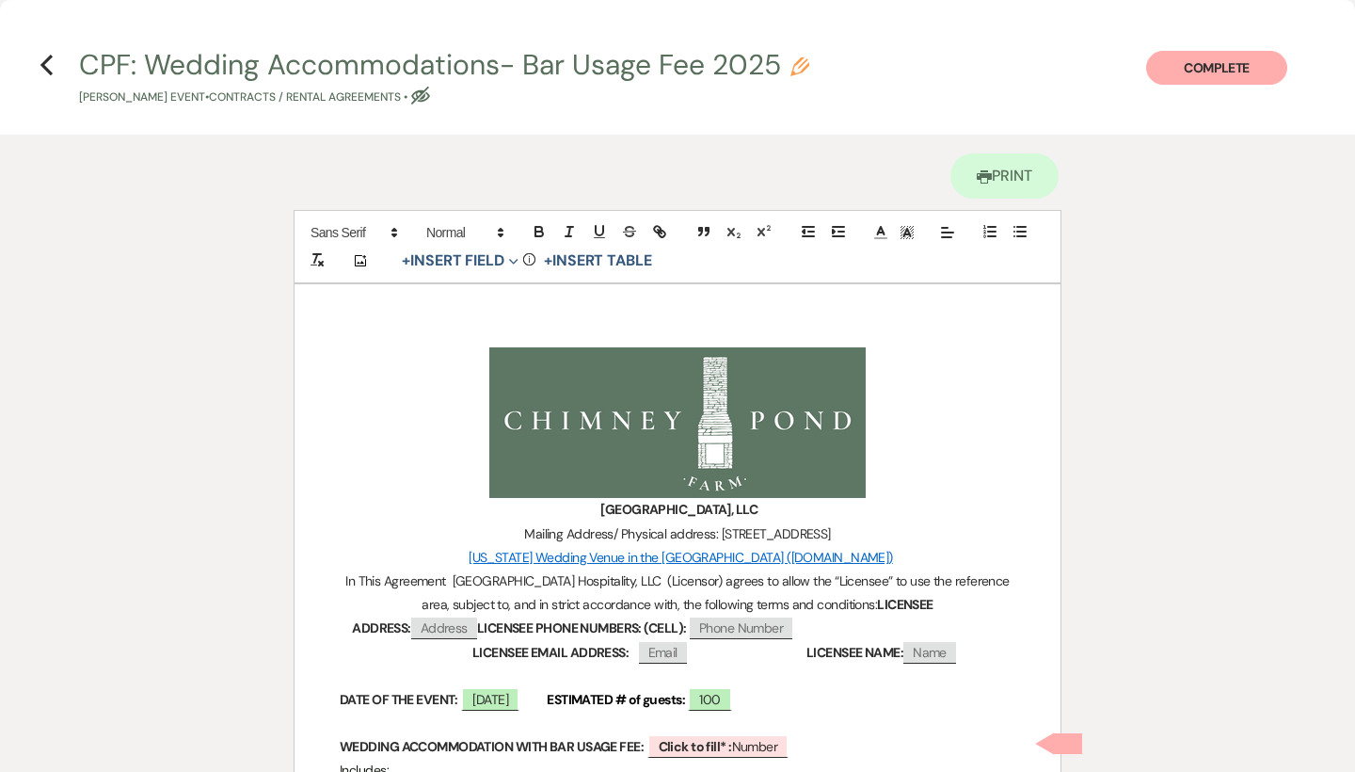
scroll to position [250, 0]
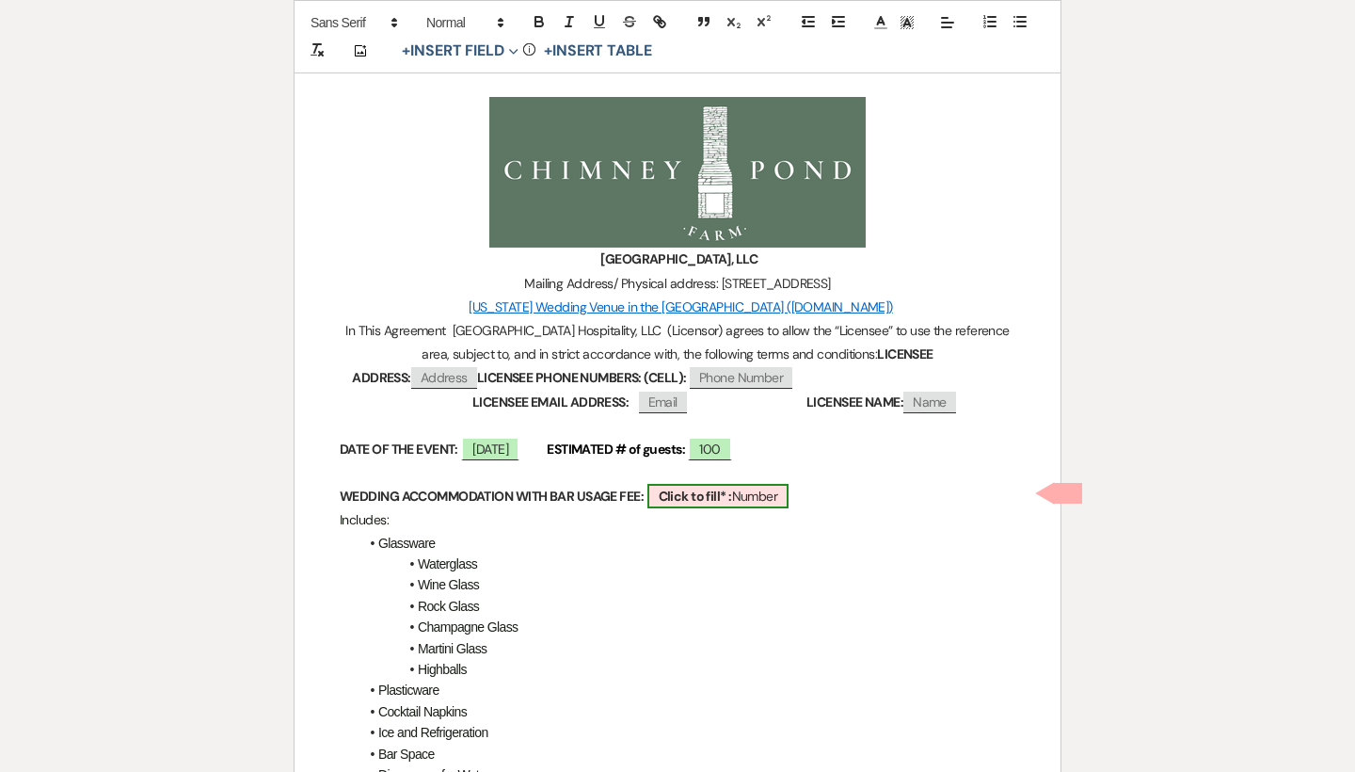
click at [722, 503] on span "Click to fill* : Number" at bounding box center [718, 496] width 142 height 24
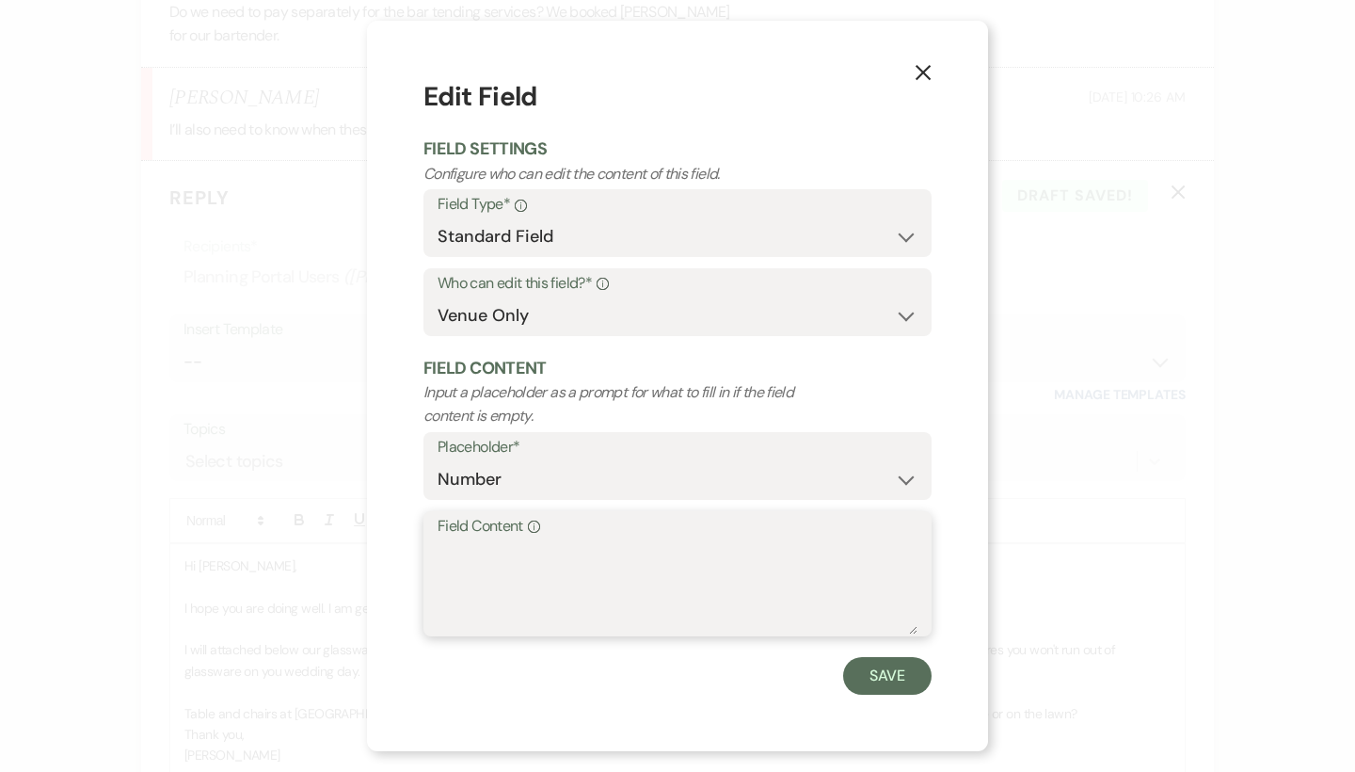
click at [506, 586] on textarea "Field Content Info" at bounding box center [678, 587] width 480 height 94
click at [890, 674] on button "Save" at bounding box center [887, 676] width 88 height 38
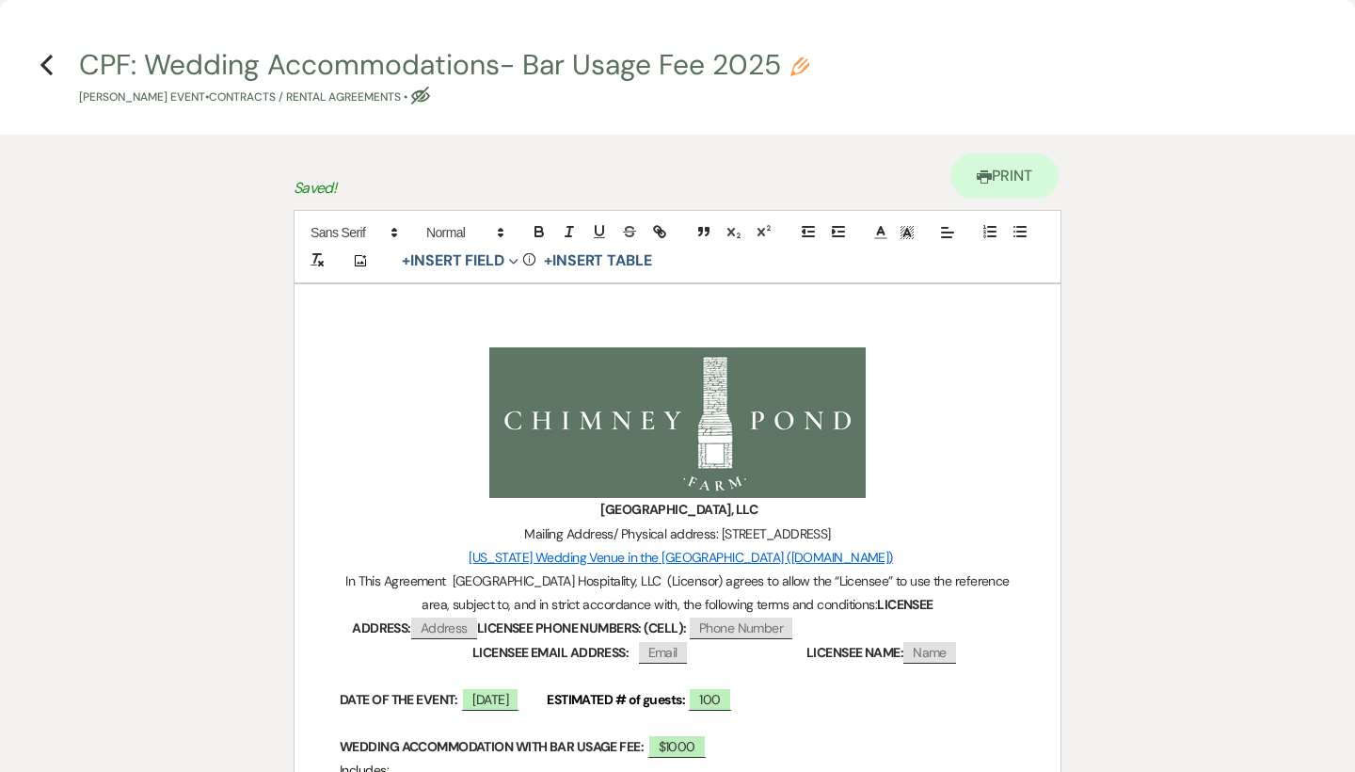
scroll to position [0, 0]
click at [44, 64] on use "button" at bounding box center [46, 65] width 12 height 21
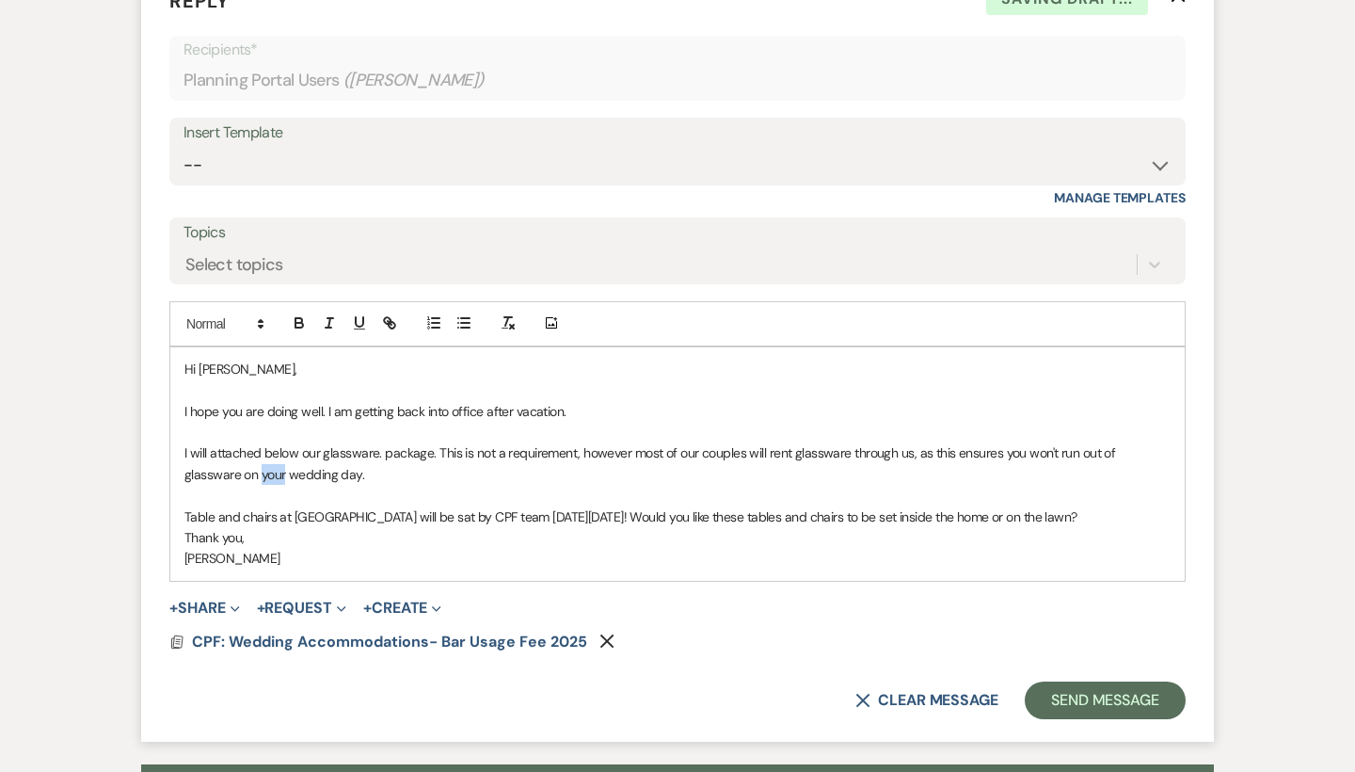
scroll to position [7039, 0]
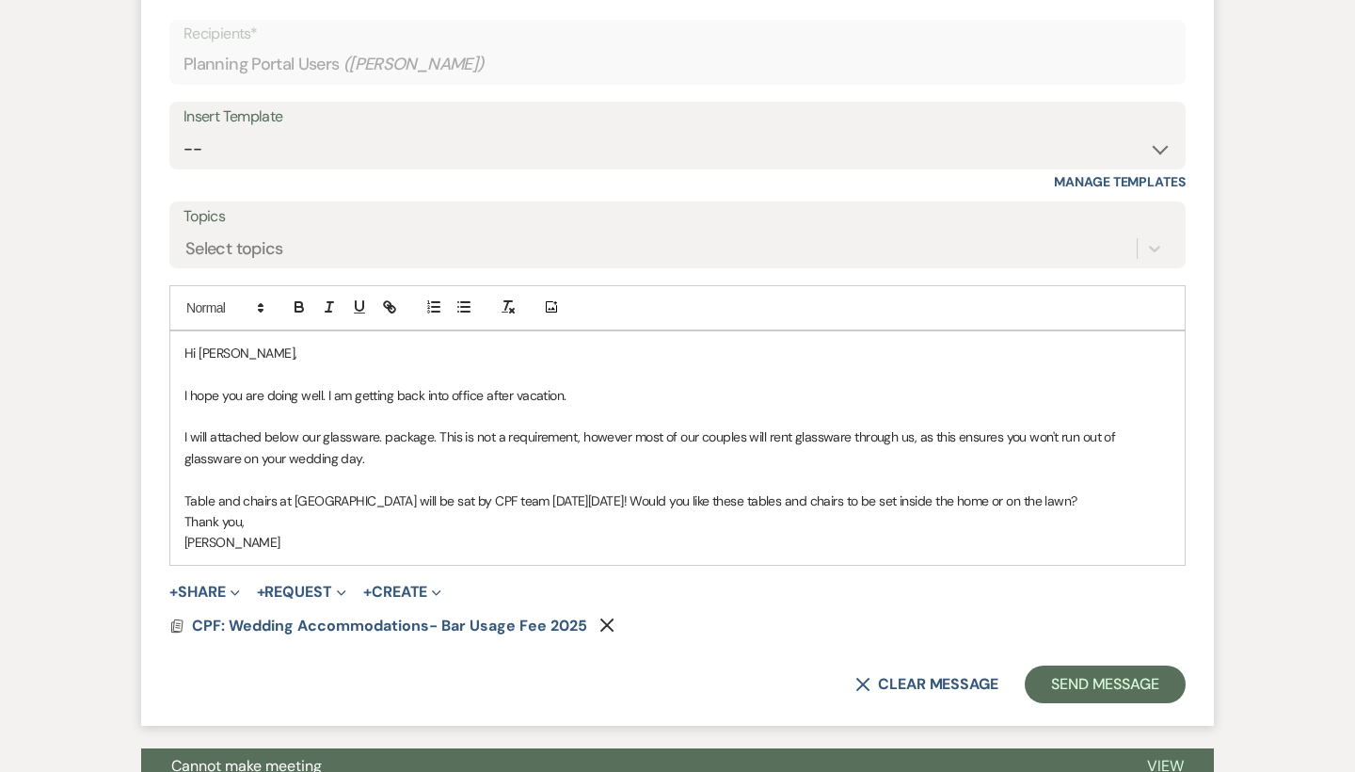
click at [1086, 490] on p "Table and chairs at [GEOGRAPHIC_DATA] will be sat by CPF team [DATE][DATE]! Wou…" at bounding box center [677, 500] width 986 height 21
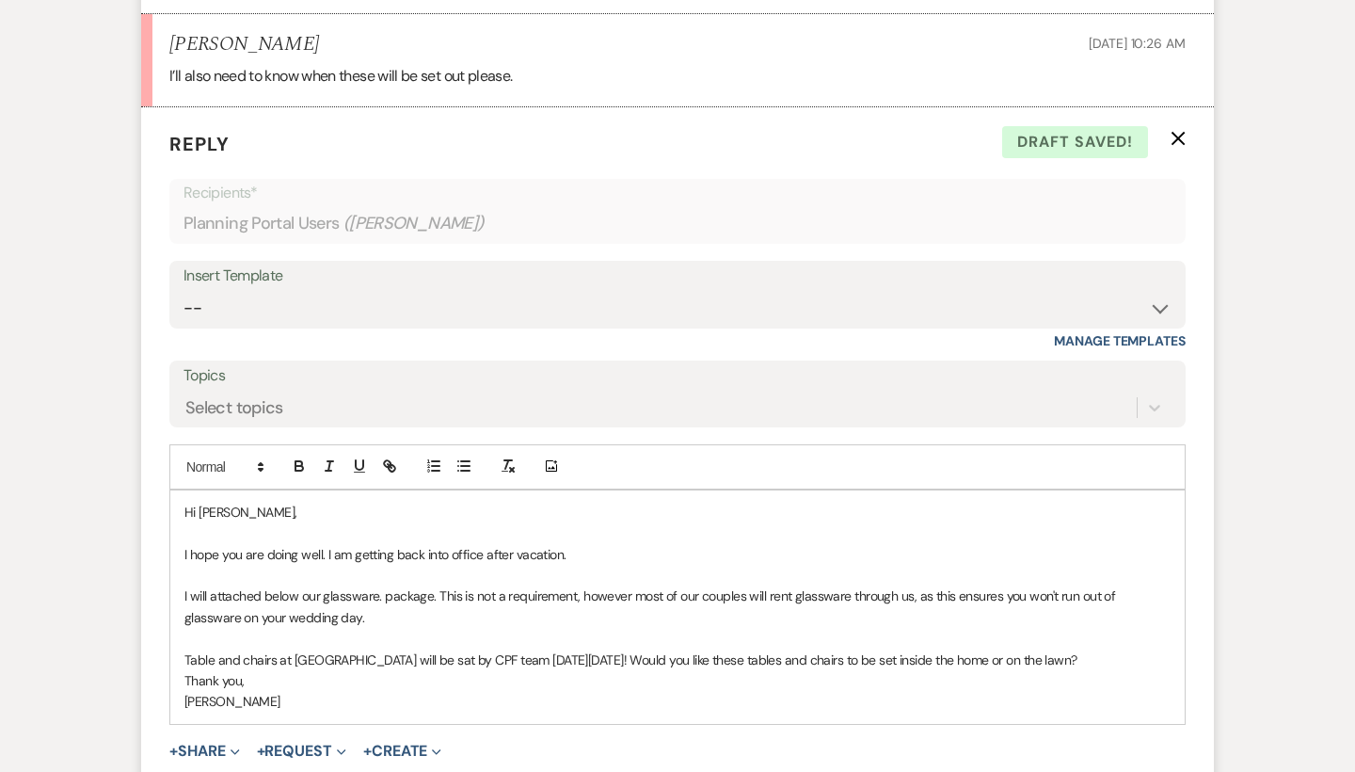
scroll to position [6882, 0]
click at [410, 583] on p "I will attached below our glassware. package. This is not a requirement, howeve…" at bounding box center [677, 604] width 986 height 42
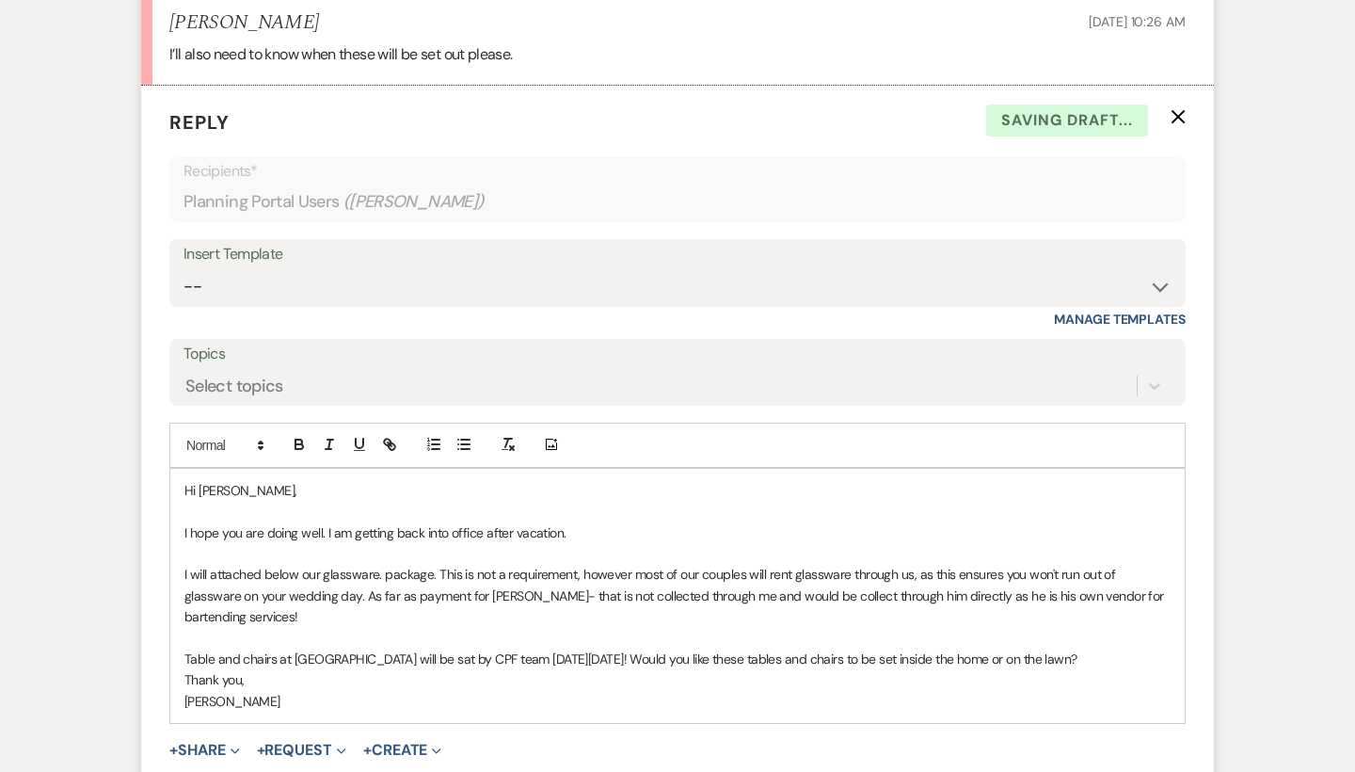
scroll to position [6926, 0]
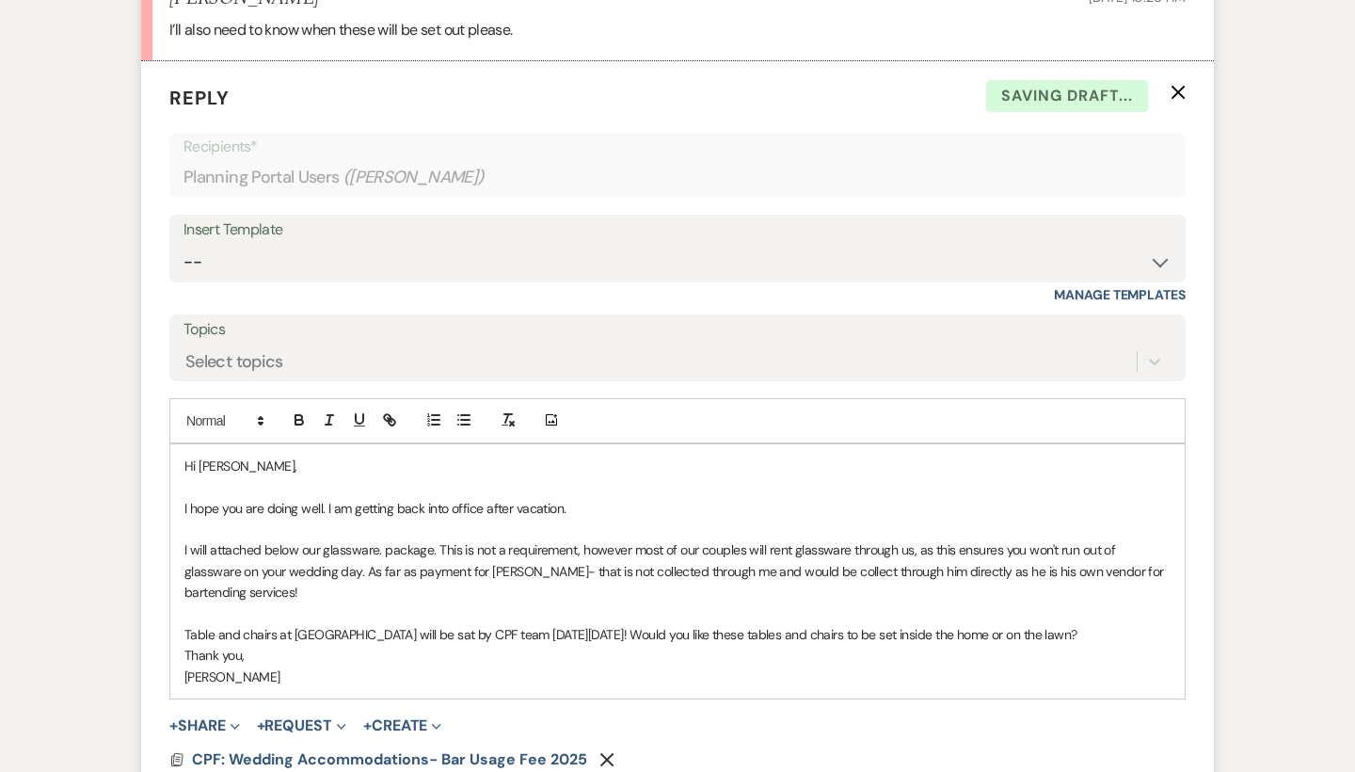
click at [522, 645] on p "Thank you," at bounding box center [677, 655] width 986 height 21
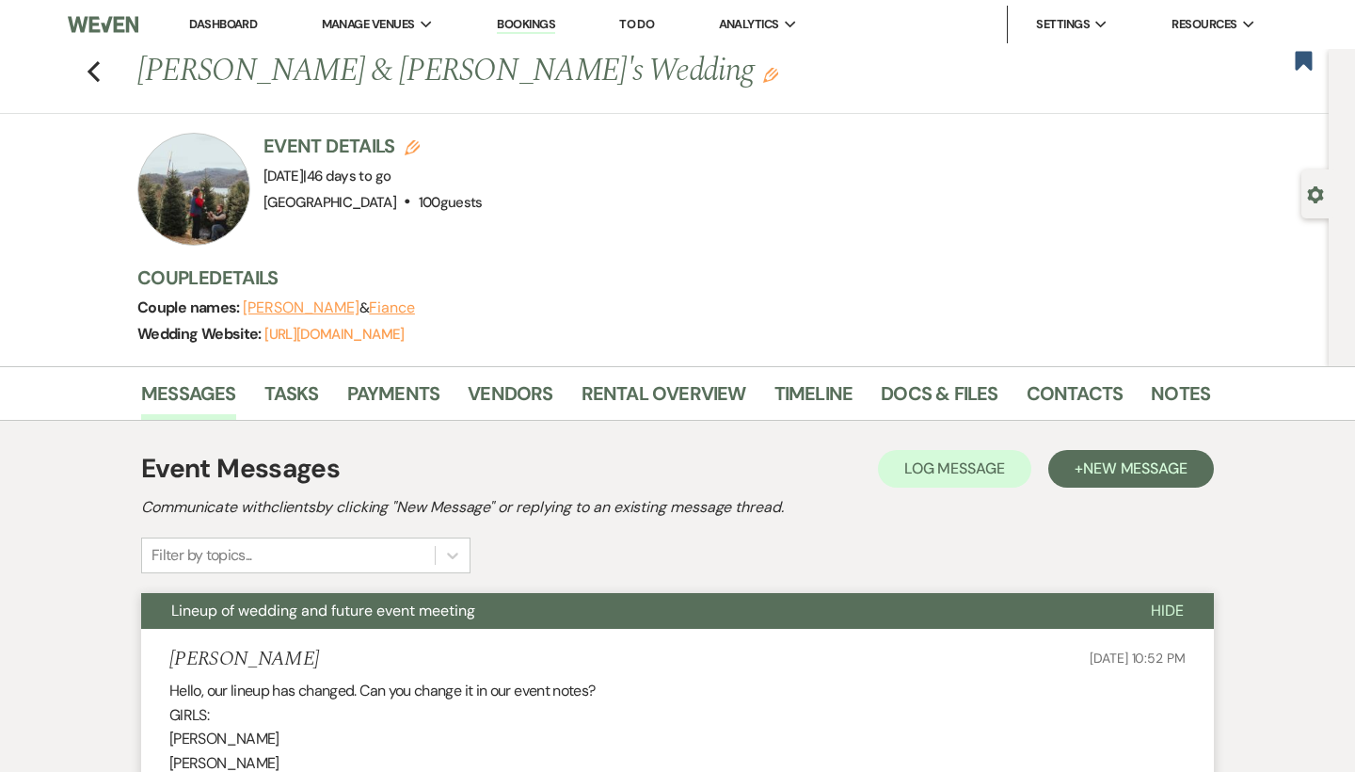
scroll to position [0, 0]
click at [93, 64] on icon "Previous" at bounding box center [94, 71] width 14 height 23
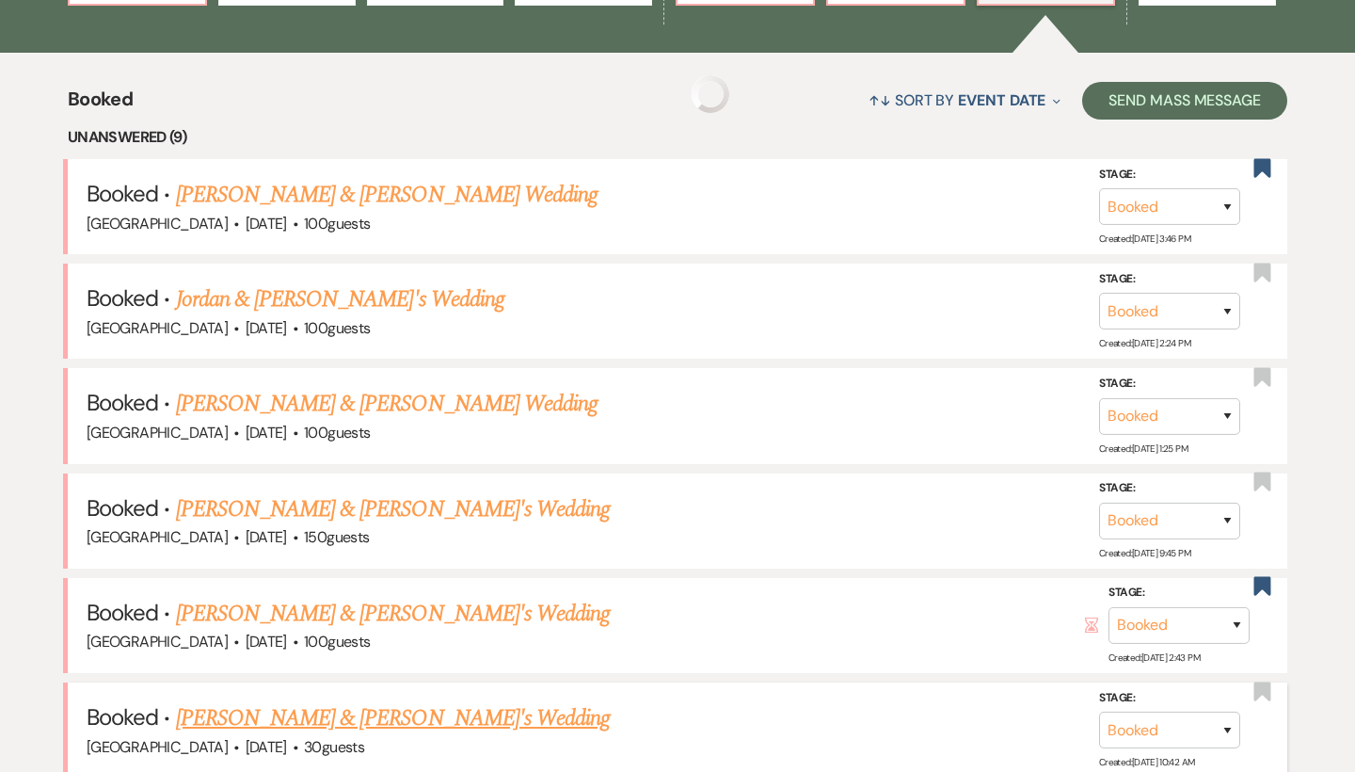
scroll to position [668, 0]
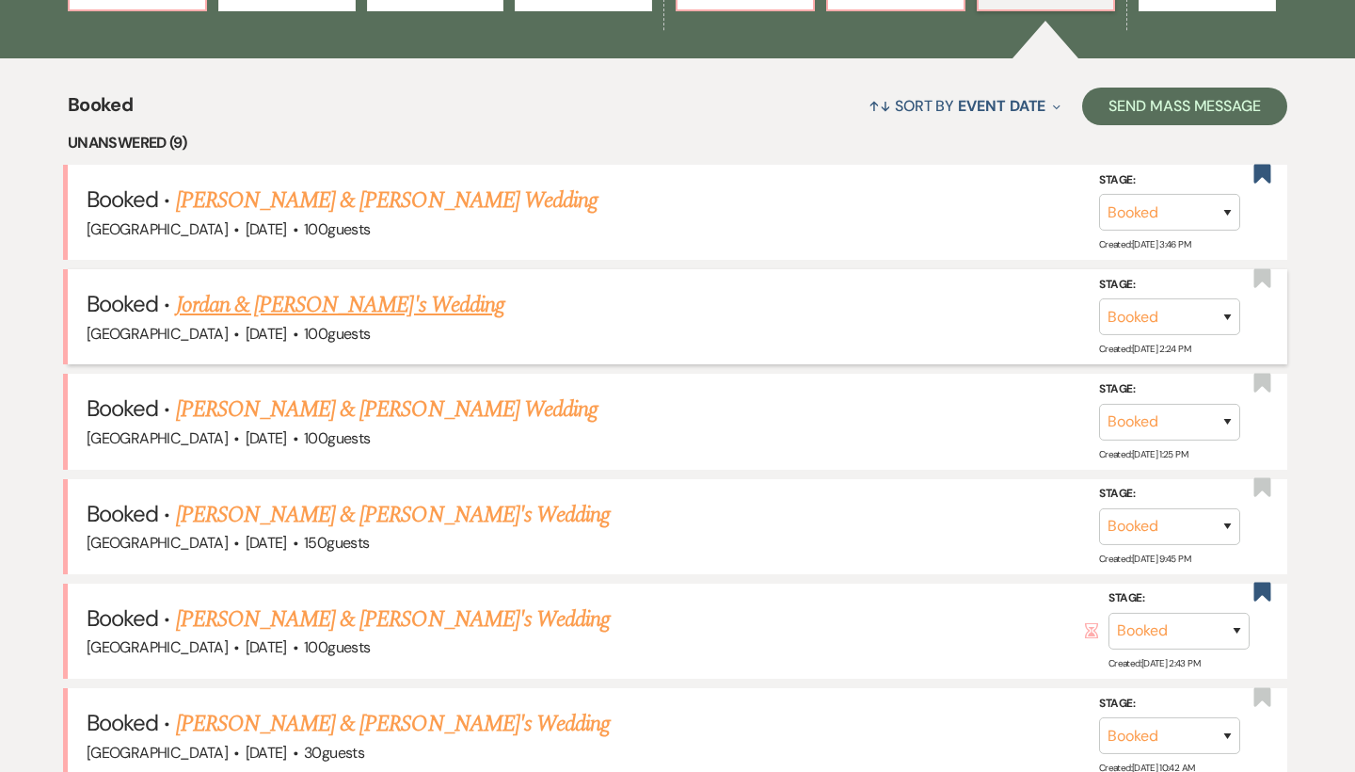
click at [346, 309] on link "Jordan & [PERSON_NAME]'s Wedding" at bounding box center [340, 305] width 328 height 34
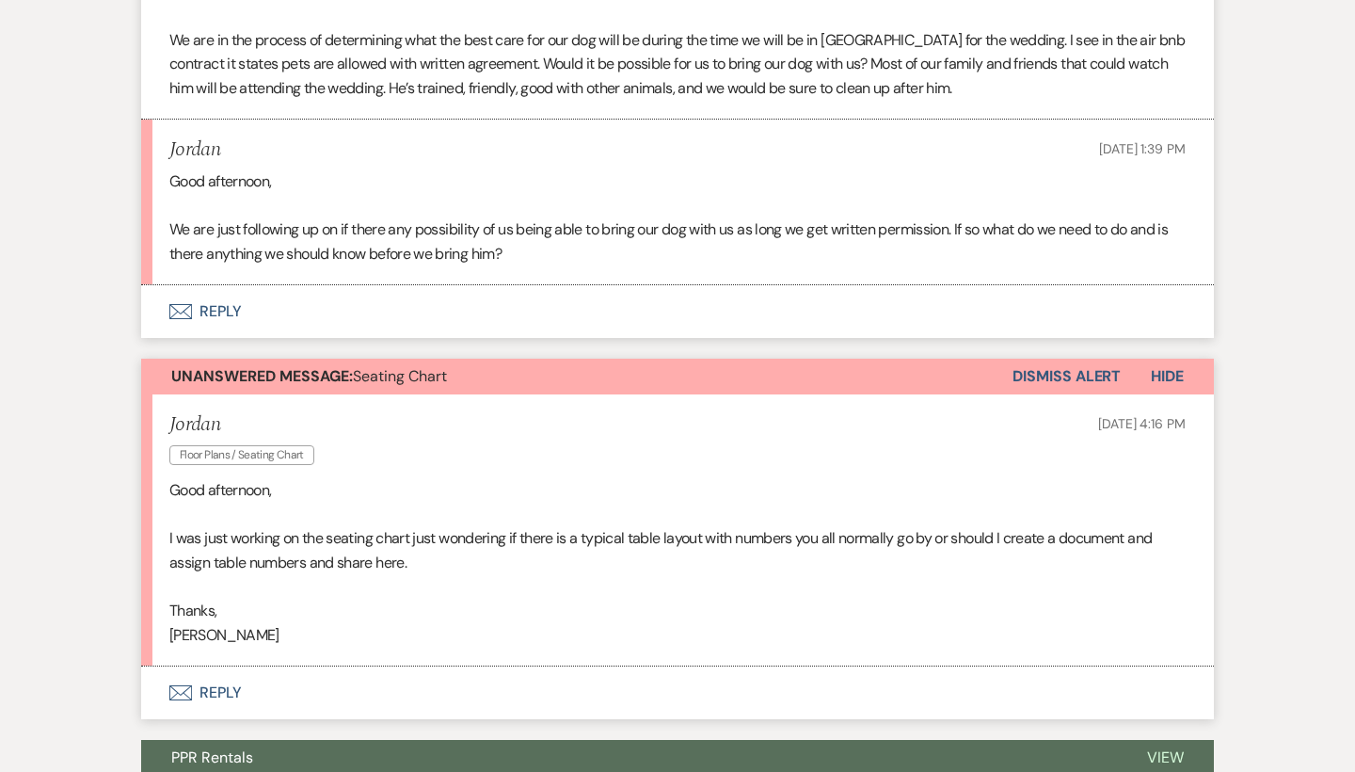
scroll to position [758, 0]
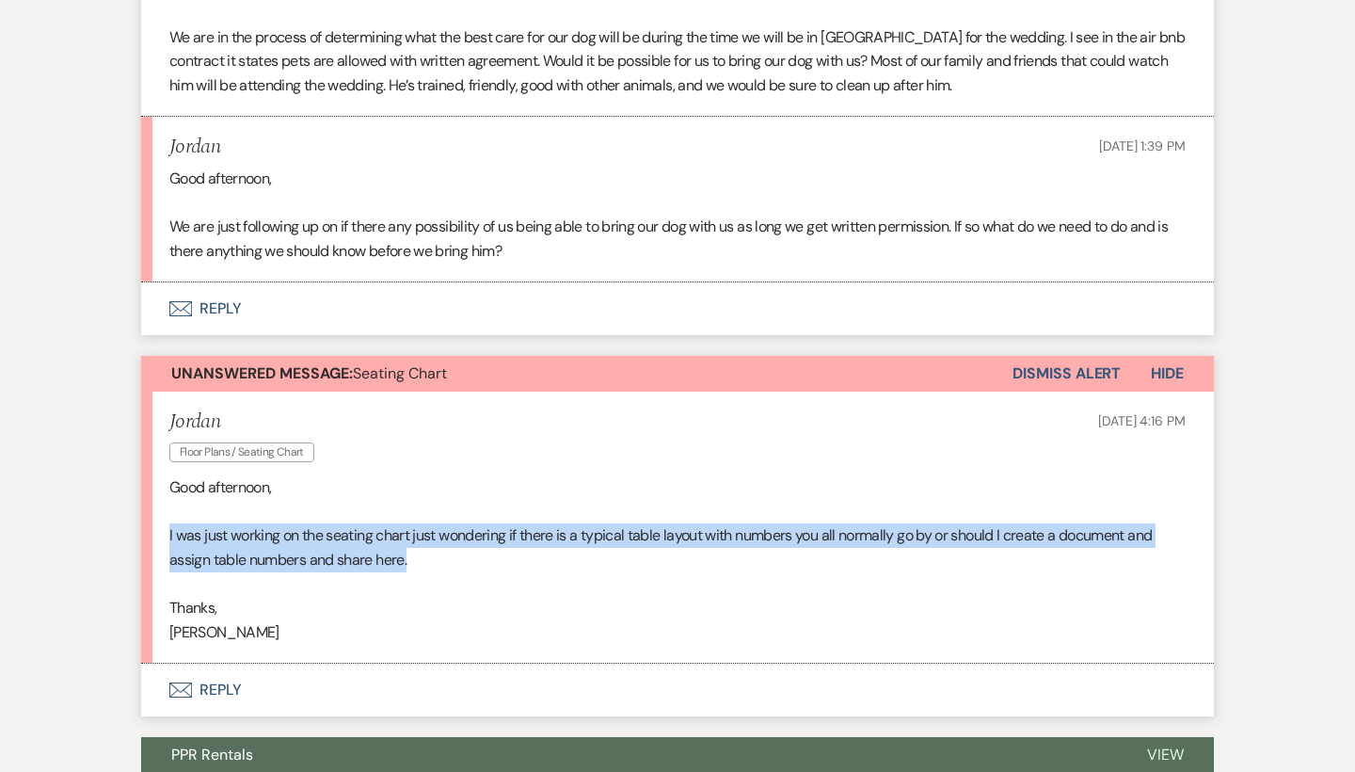
drag, startPoint x: 495, startPoint y: 544, endPoint x: 159, endPoint y: 521, distance: 336.7
click at [159, 521] on li "Jordan Floor Plans / Seating Chart [DATE] 4:16 PM Good afternoon, I was just wo…" at bounding box center [677, 527] width 1073 height 272
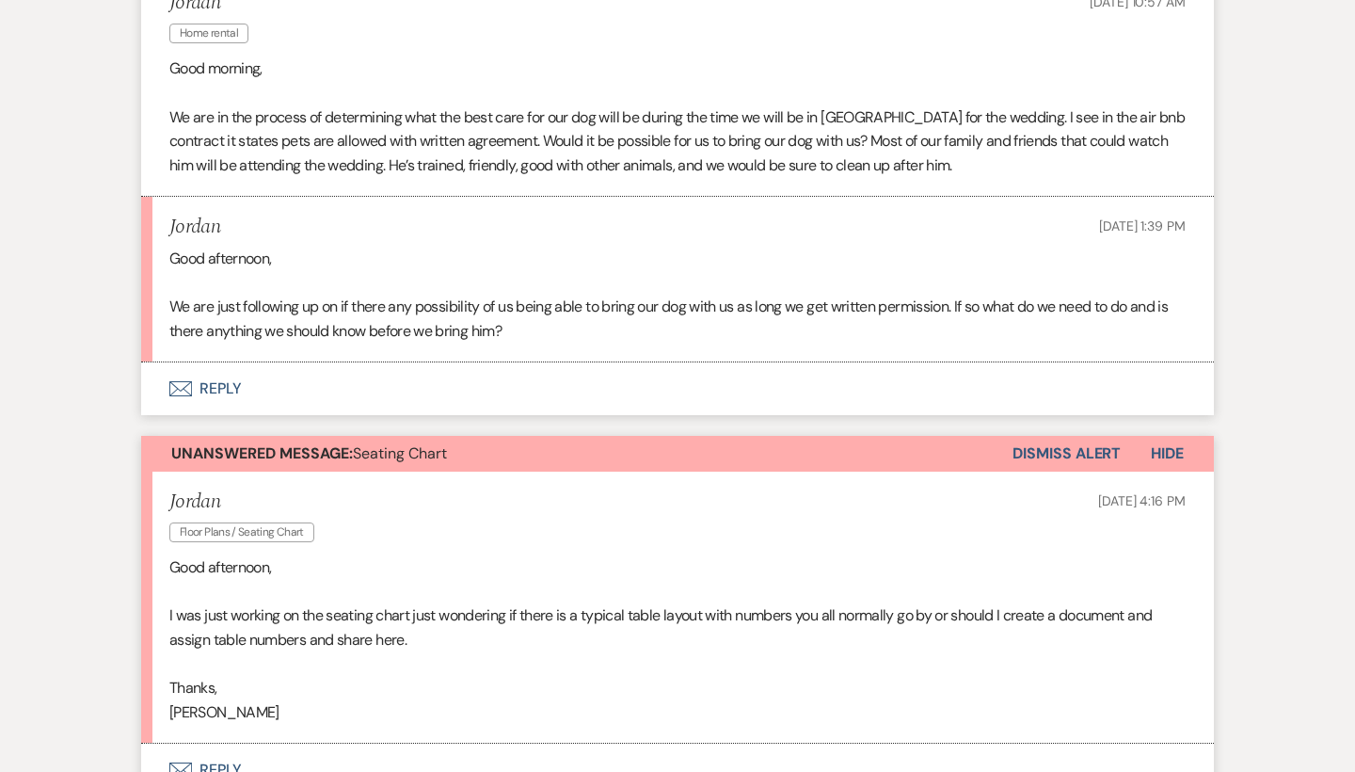
scroll to position [660, 0]
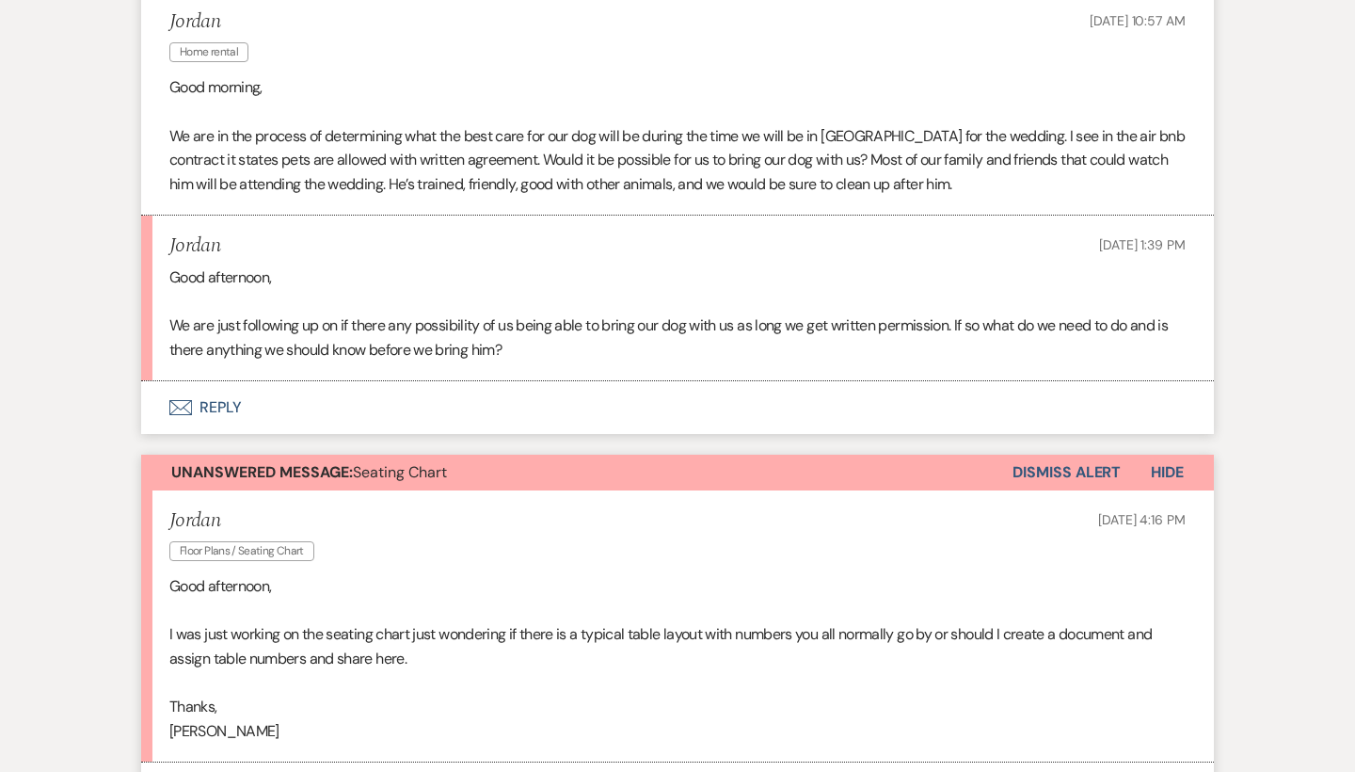
click at [218, 404] on button "Envelope Reply" at bounding box center [677, 407] width 1073 height 53
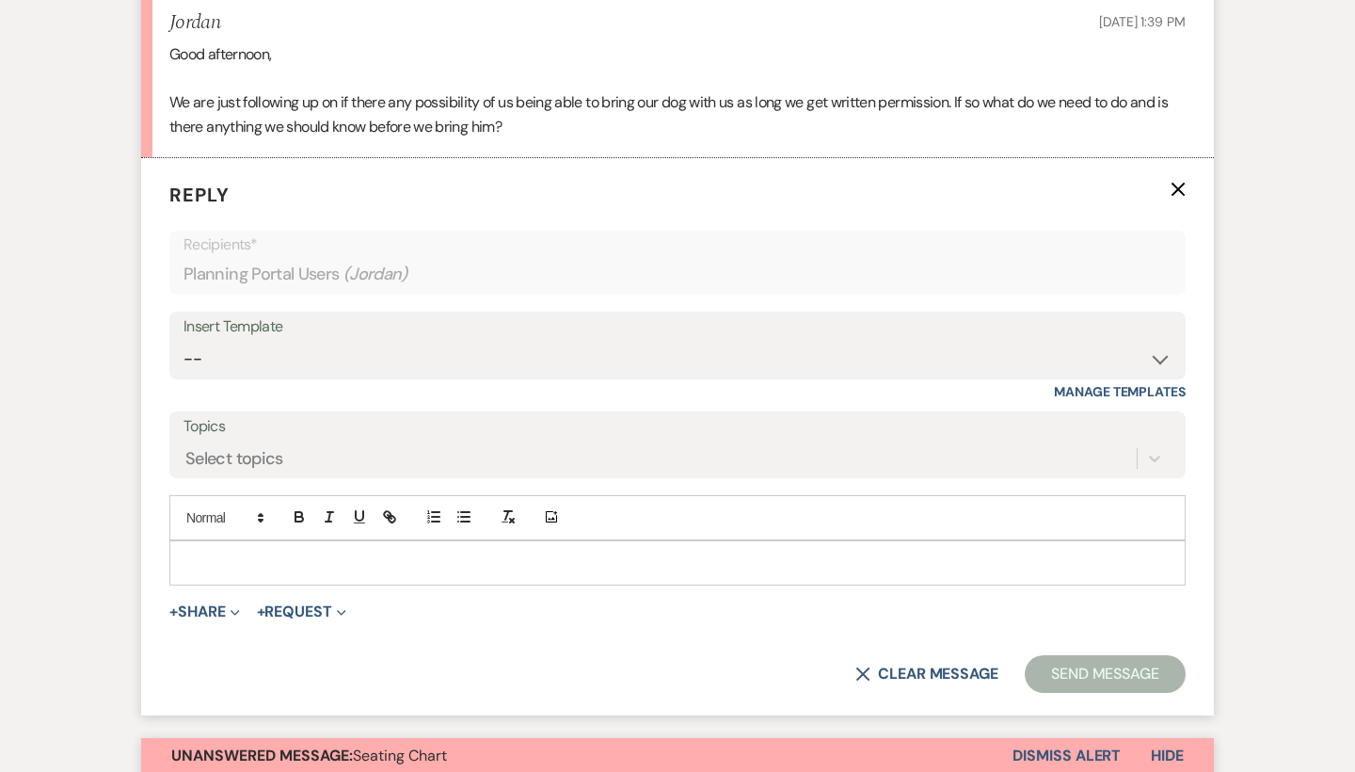
scroll to position [925, 0]
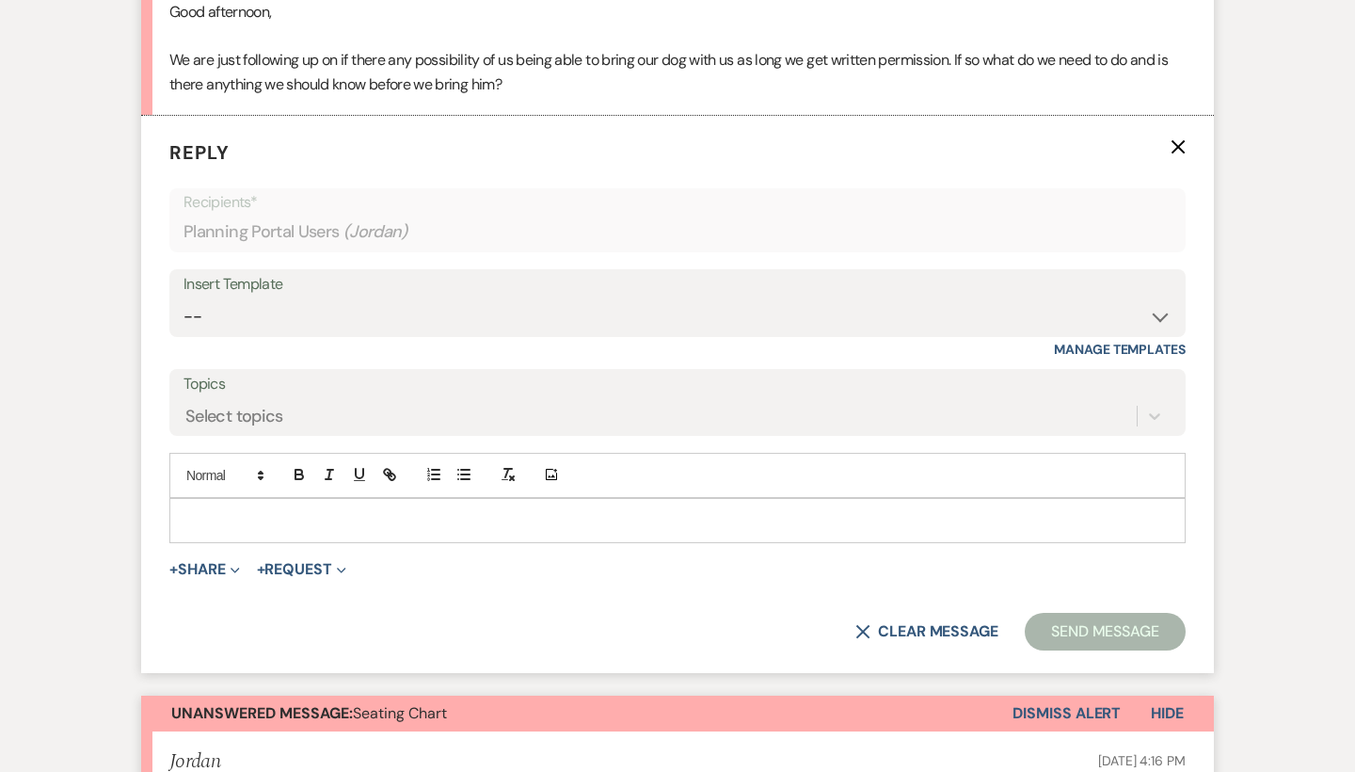
click at [276, 510] on p at bounding box center [677, 520] width 986 height 21
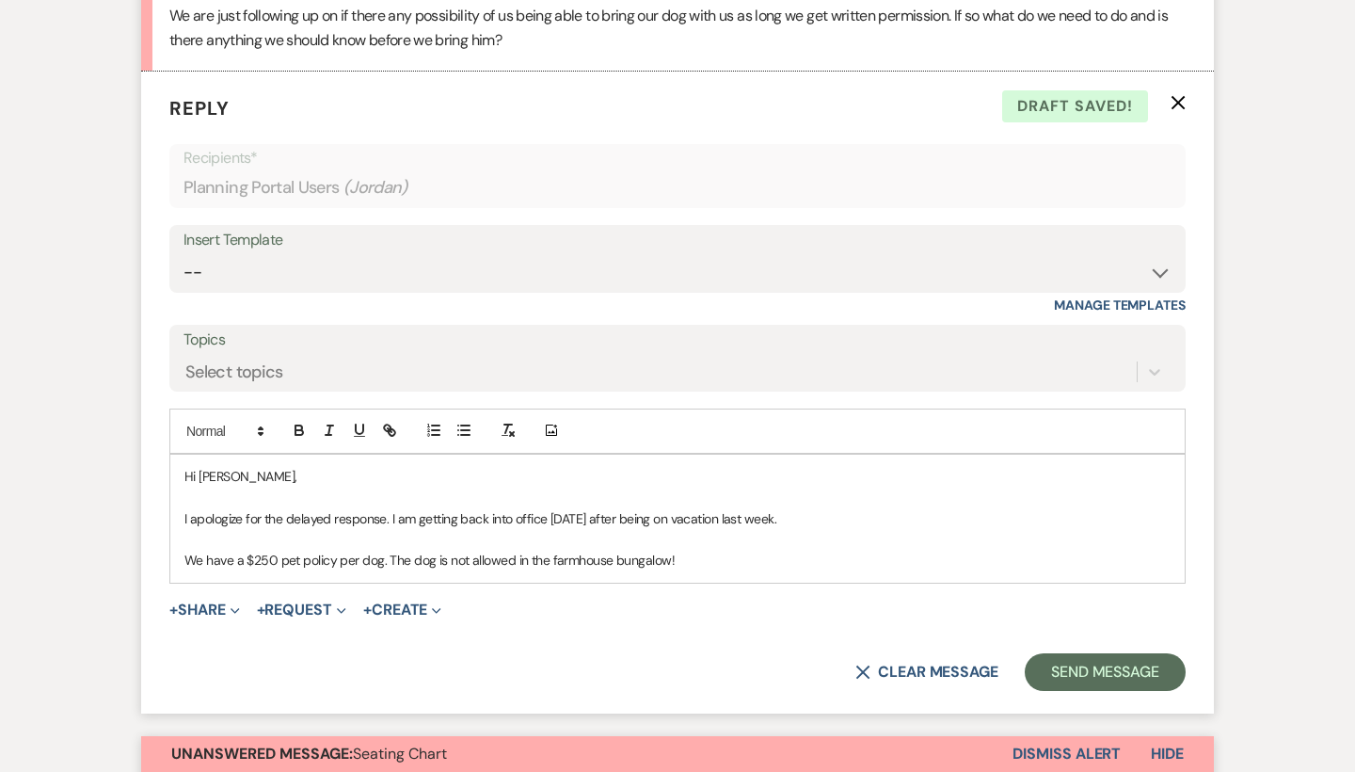
scroll to position [970, 0]
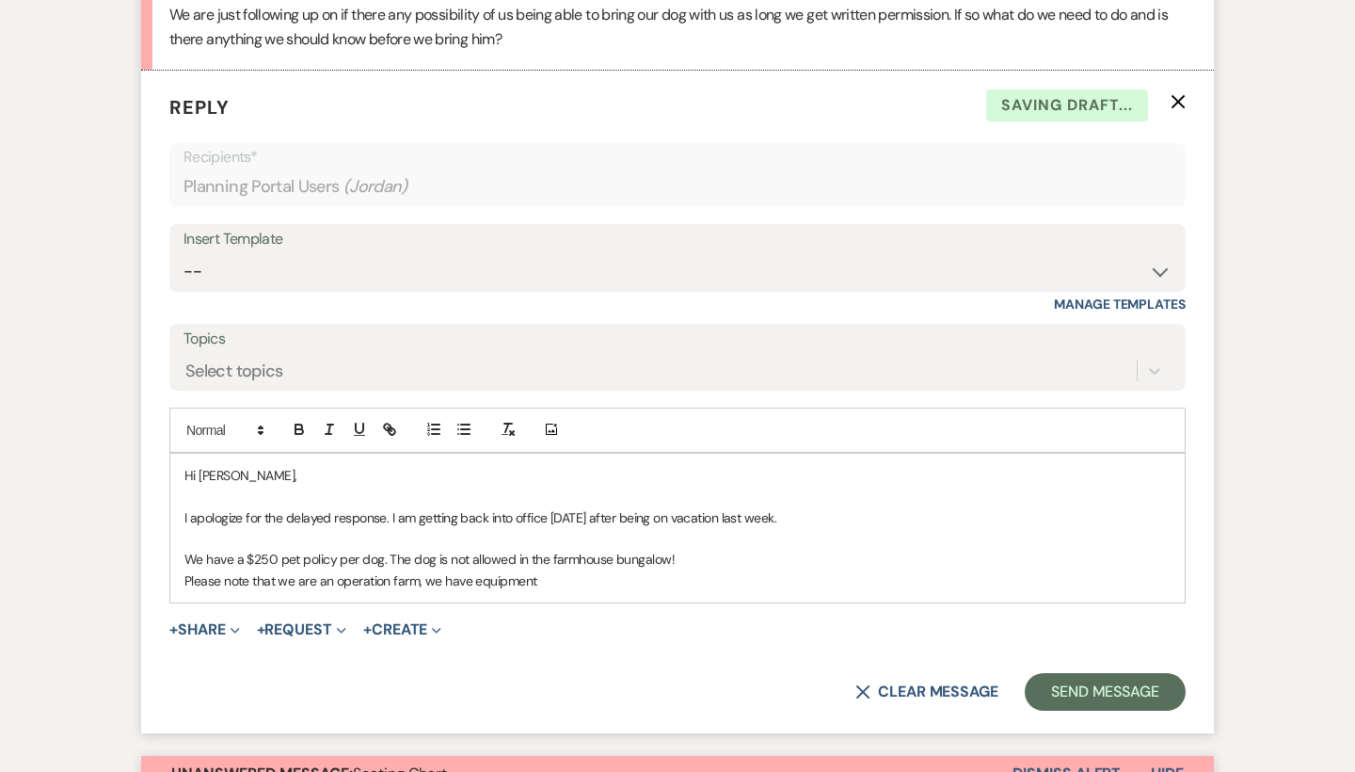
drag, startPoint x: 463, startPoint y: 581, endPoint x: 453, endPoint y: 556, distance: 26.6
click at [453, 556] on p "We have a $250 pet policy per dog. The dog is not allowed in the farmhouse bung…" at bounding box center [677, 559] width 986 height 21
click at [472, 570] on p "Please note that we are an operation farm, we have equipment" at bounding box center [677, 580] width 986 height 21
click at [593, 574] on p "Please note that we are an operation farm, we have running equipment" at bounding box center [677, 580] width 986 height 21
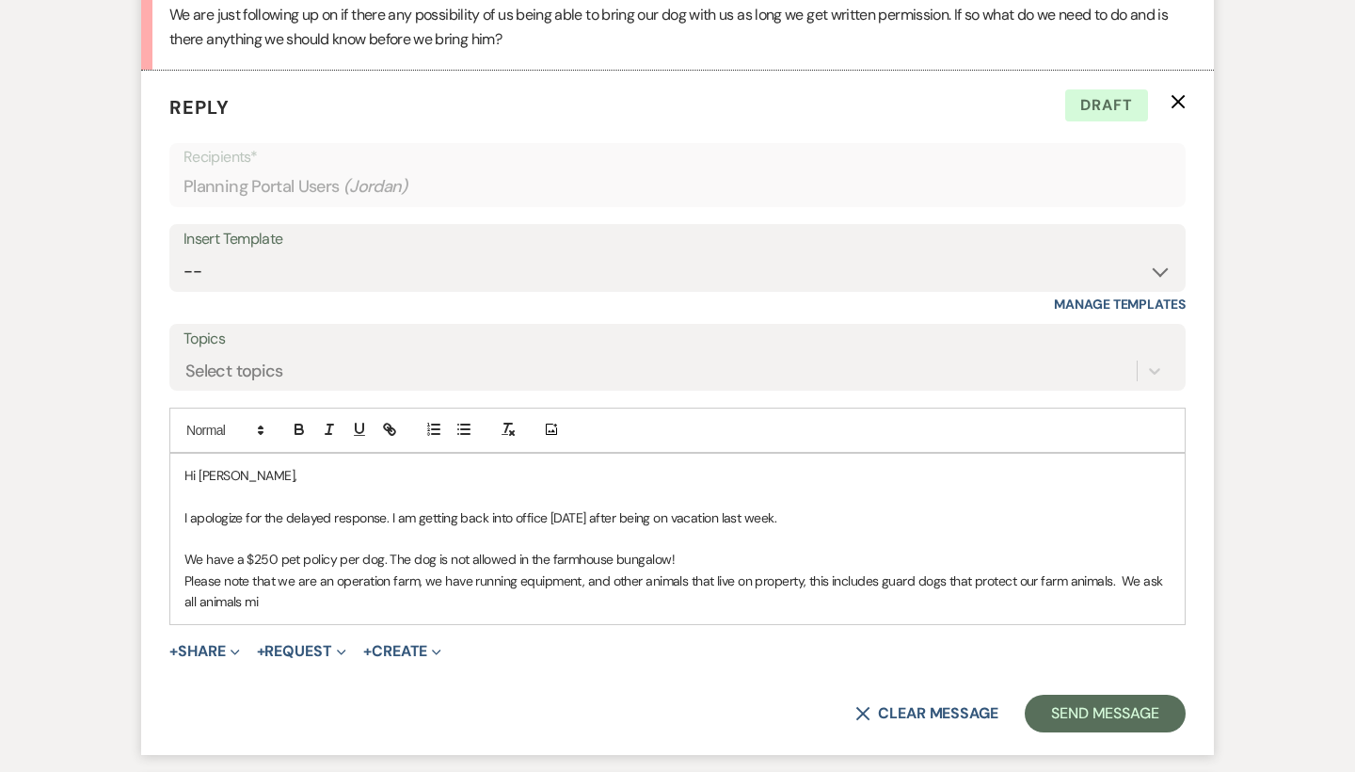
click at [1118, 507] on p "I apologize for the delayed response. I am getting back into office [DATE] afte…" at bounding box center [677, 517] width 986 height 21
